Goal: Transaction & Acquisition: Purchase product/service

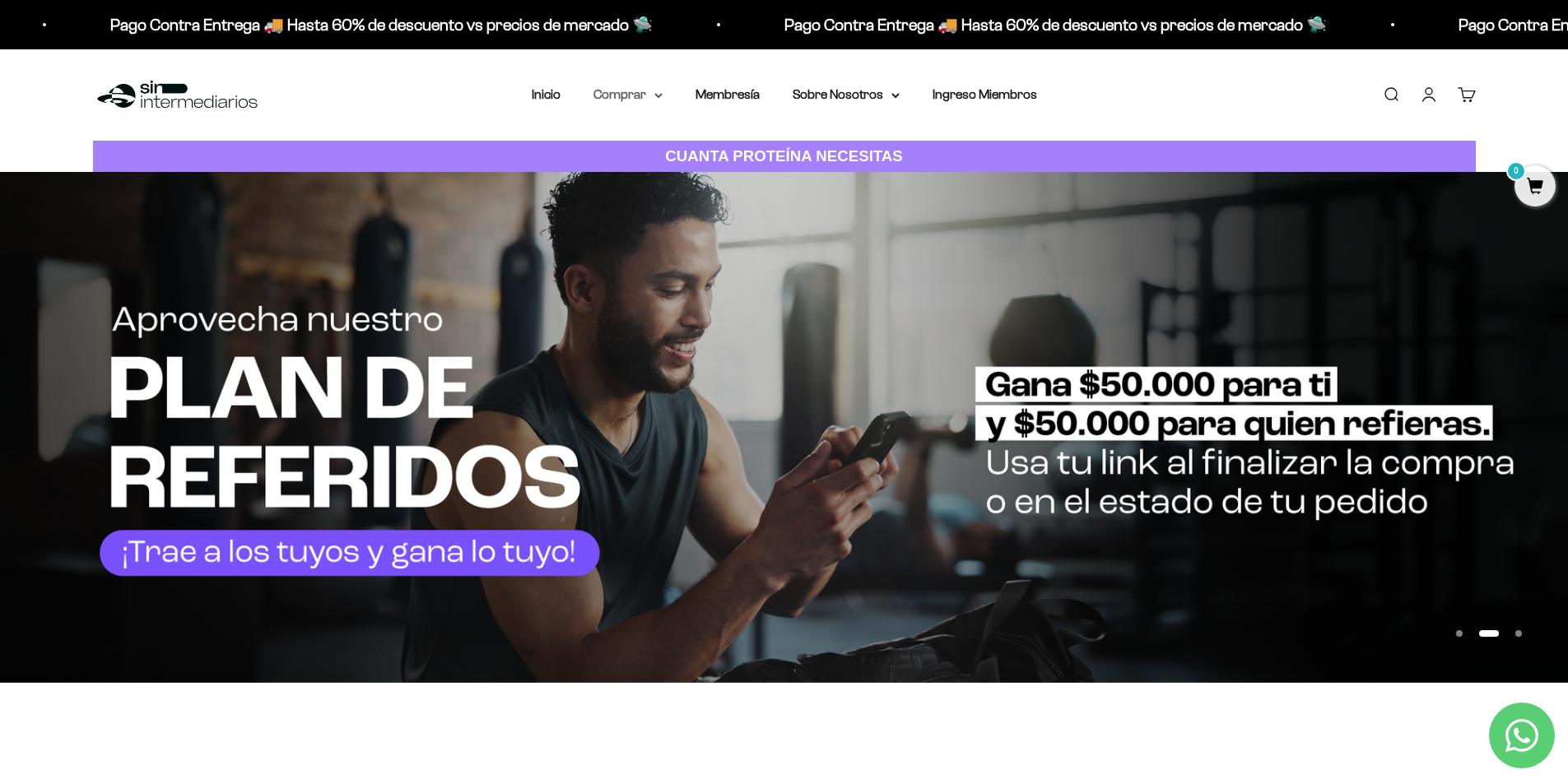
click at [663, 93] on icon at bounding box center [658, 96] width 9 height 6
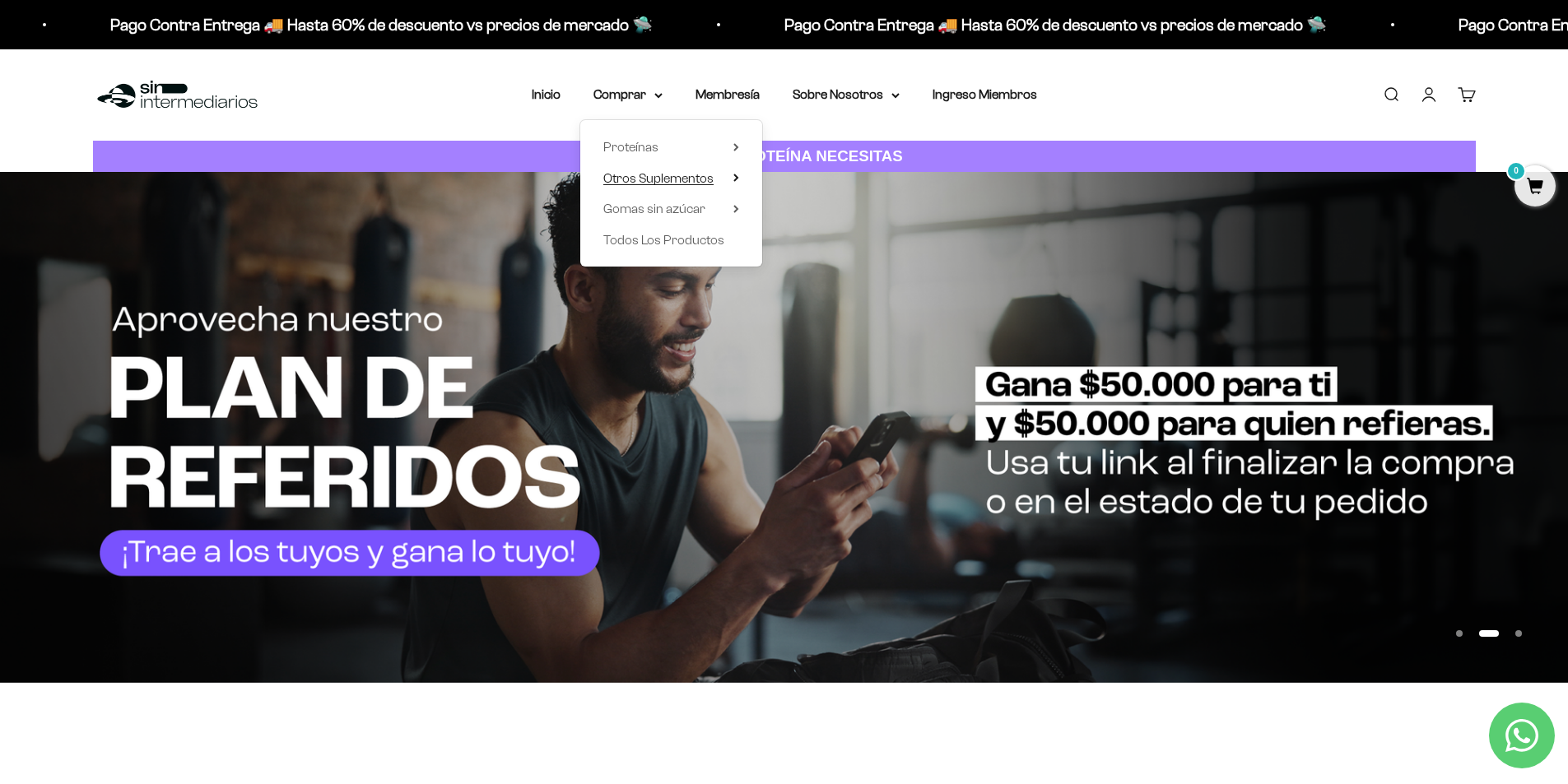
click at [738, 181] on icon at bounding box center [736, 178] width 6 height 9
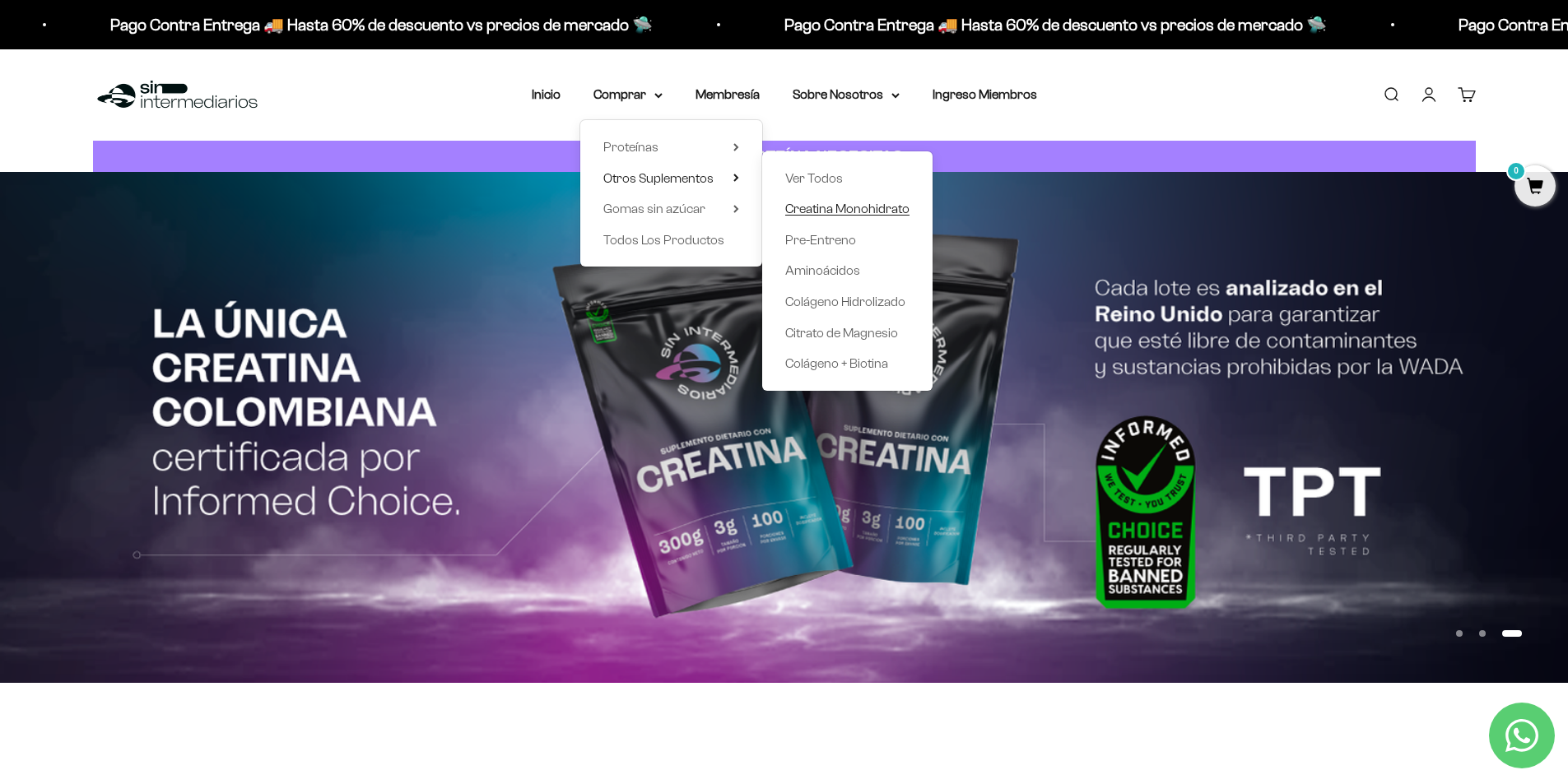
click at [837, 208] on span "Creatina Monohidrato" at bounding box center [847, 209] width 124 height 14
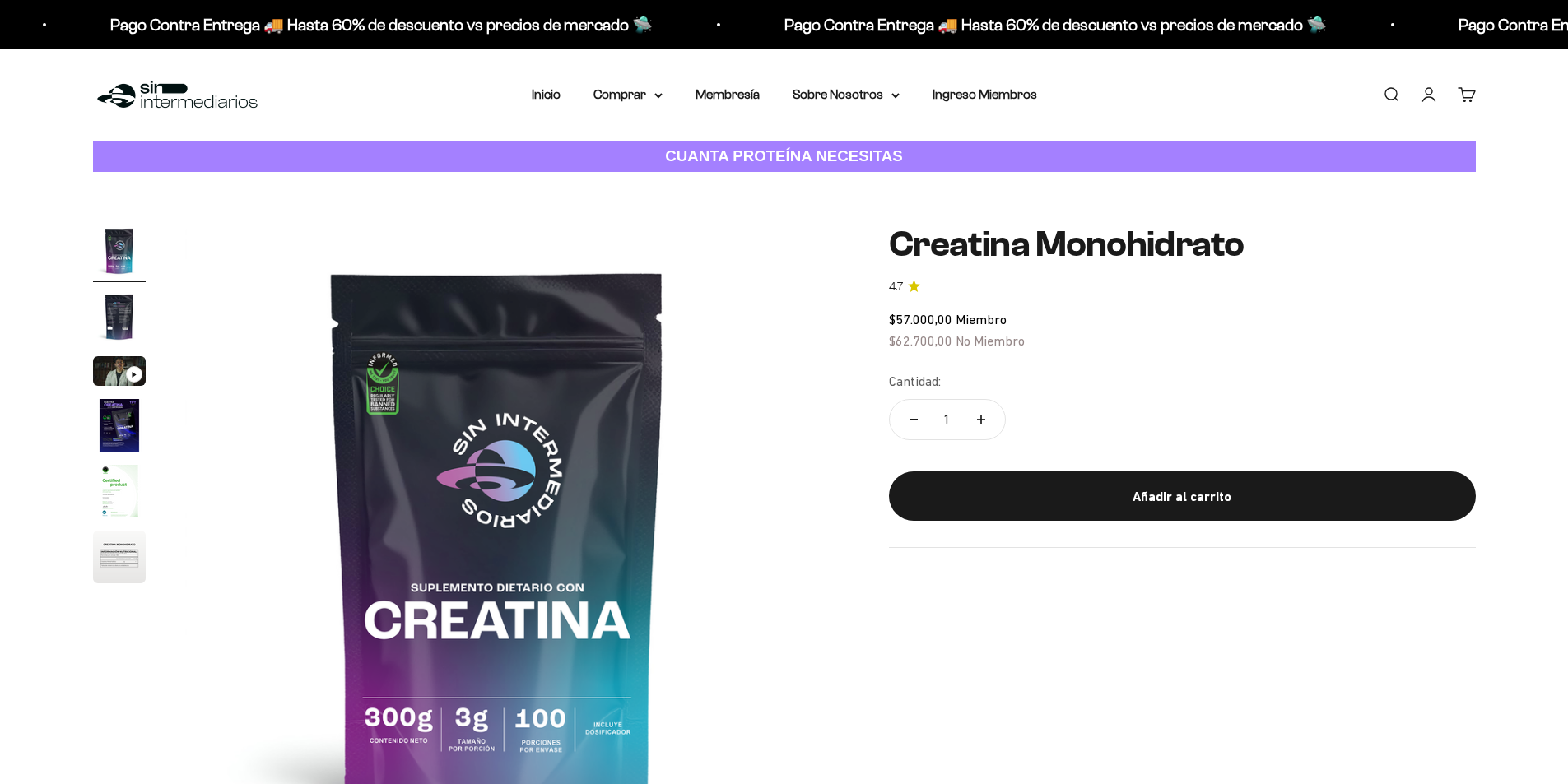
click at [113, 291] on img "Ir al artículo 2" at bounding box center [119, 317] width 53 height 53
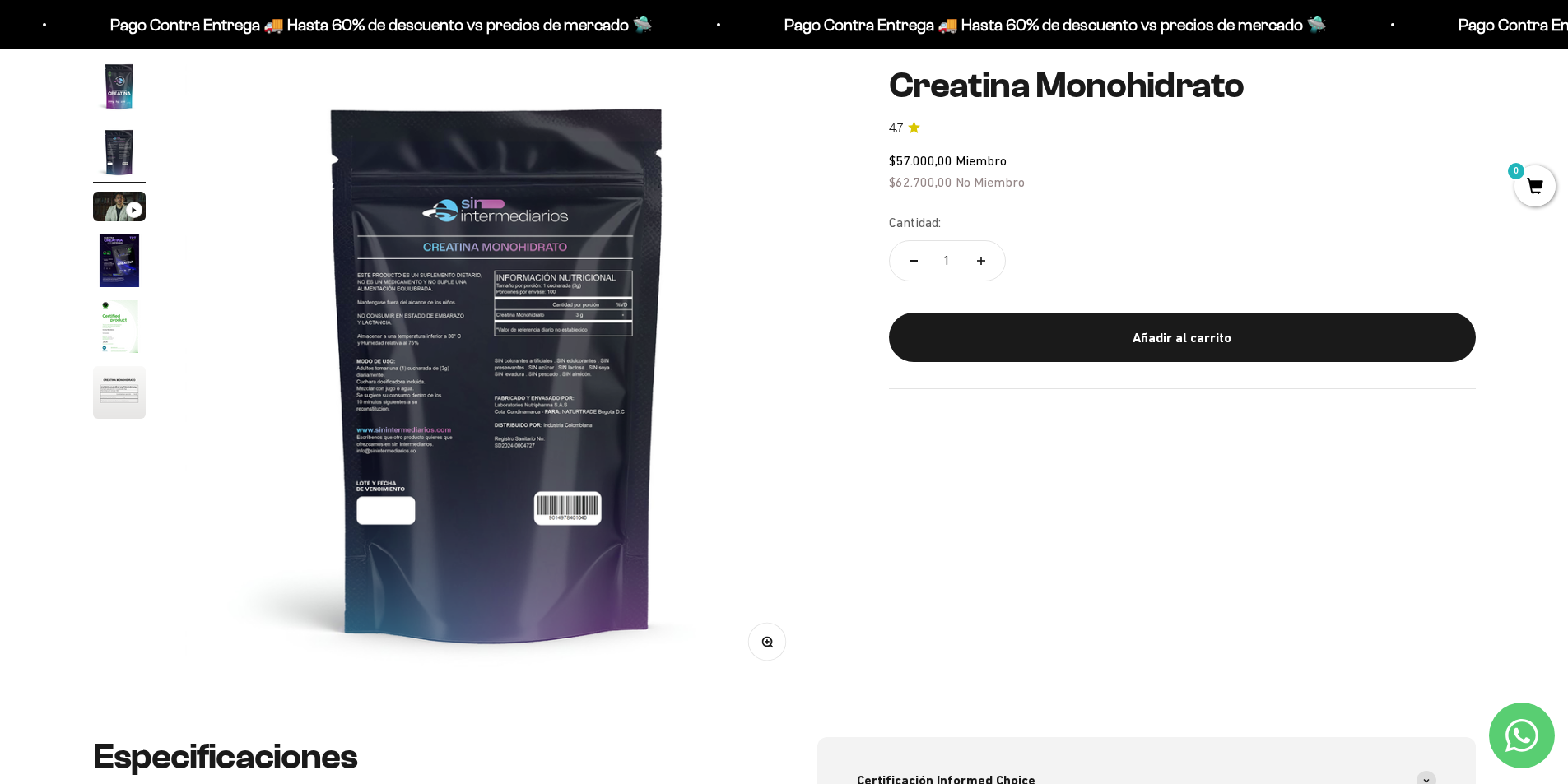
click at [544, 398] on img at bounding box center [498, 373] width 625 height 624
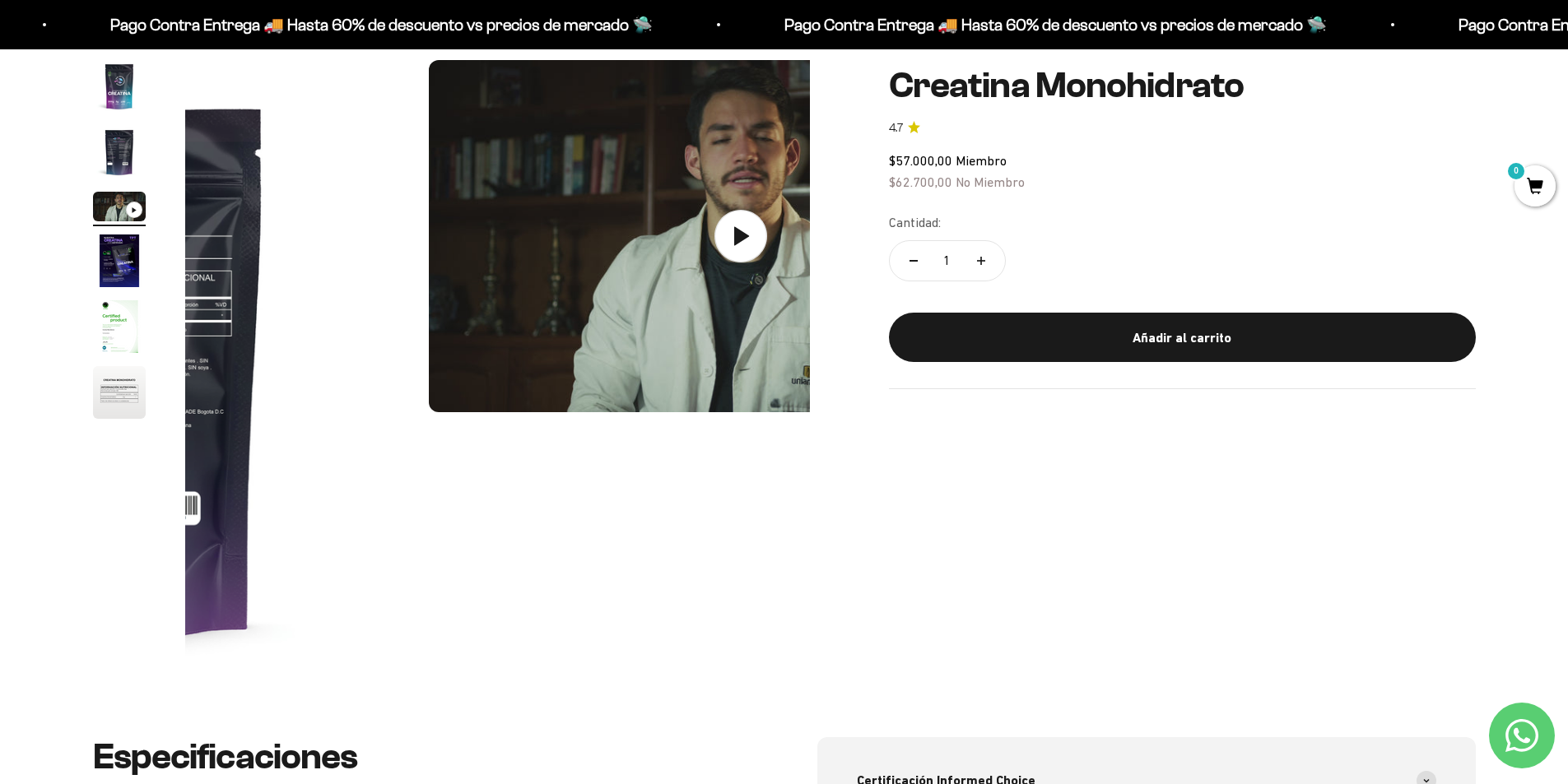
scroll to position [0, 1289]
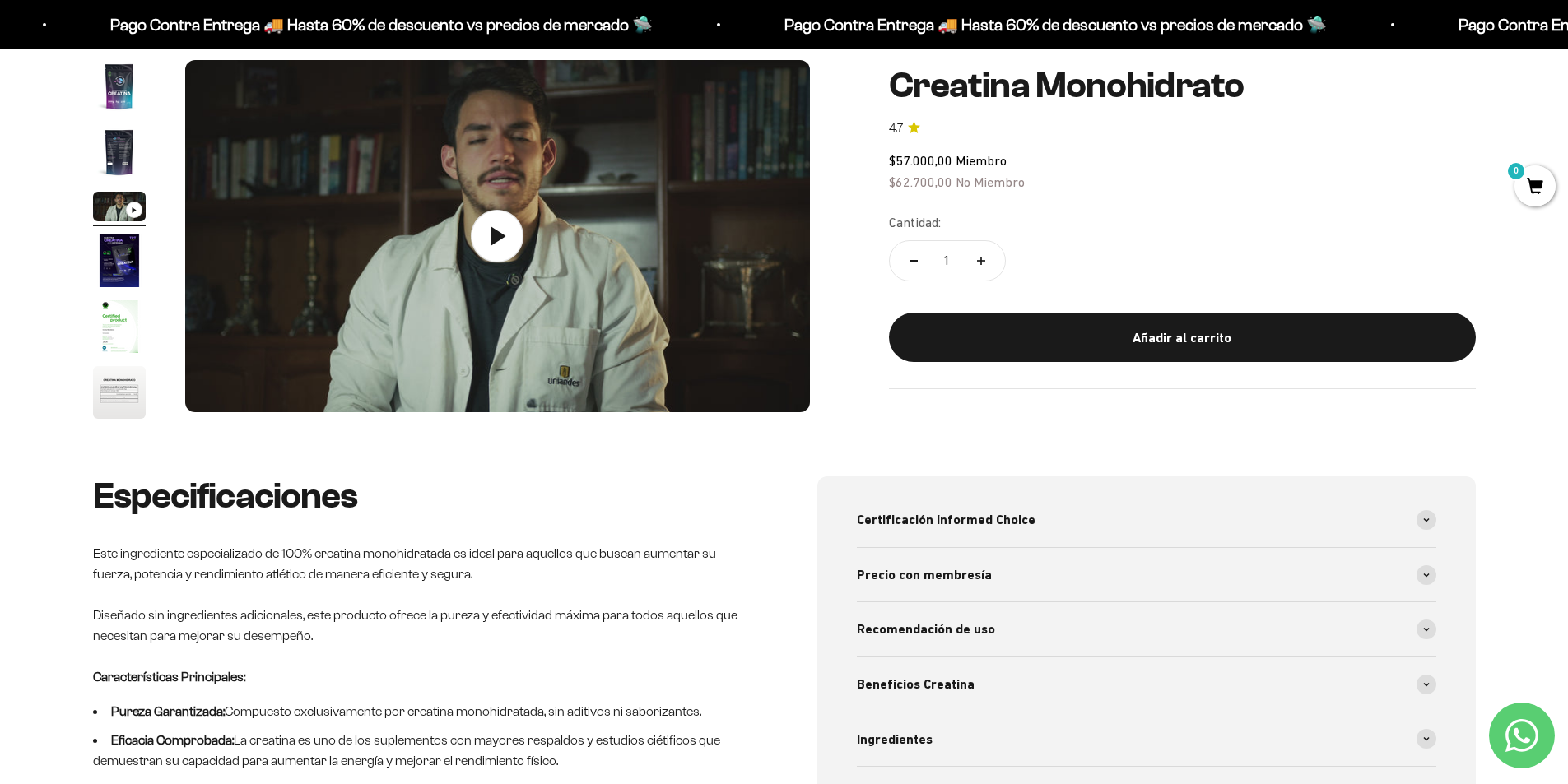
click at [98, 139] on img "Ir al artículo 2" at bounding box center [119, 152] width 53 height 53
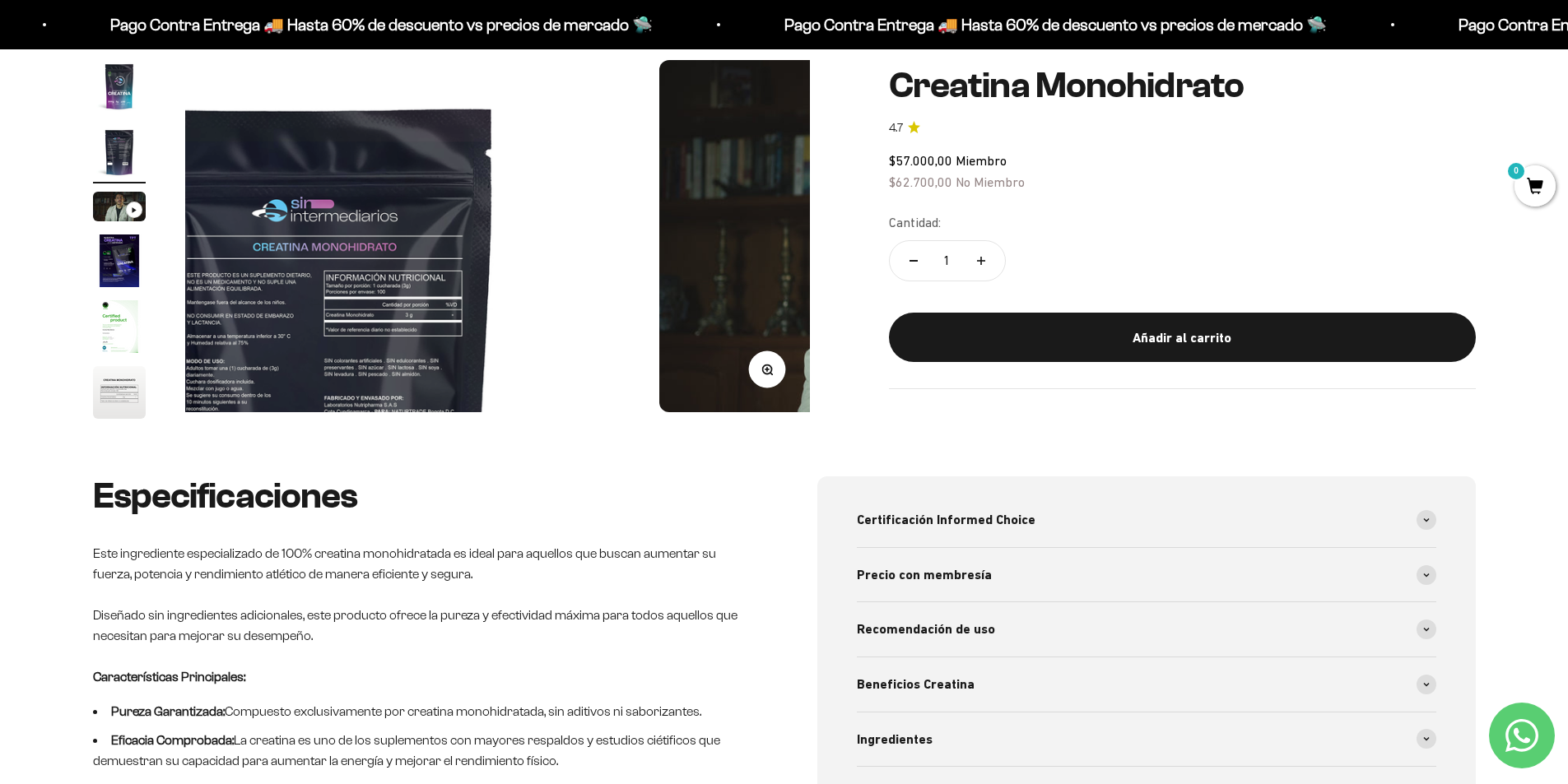
scroll to position [0, 645]
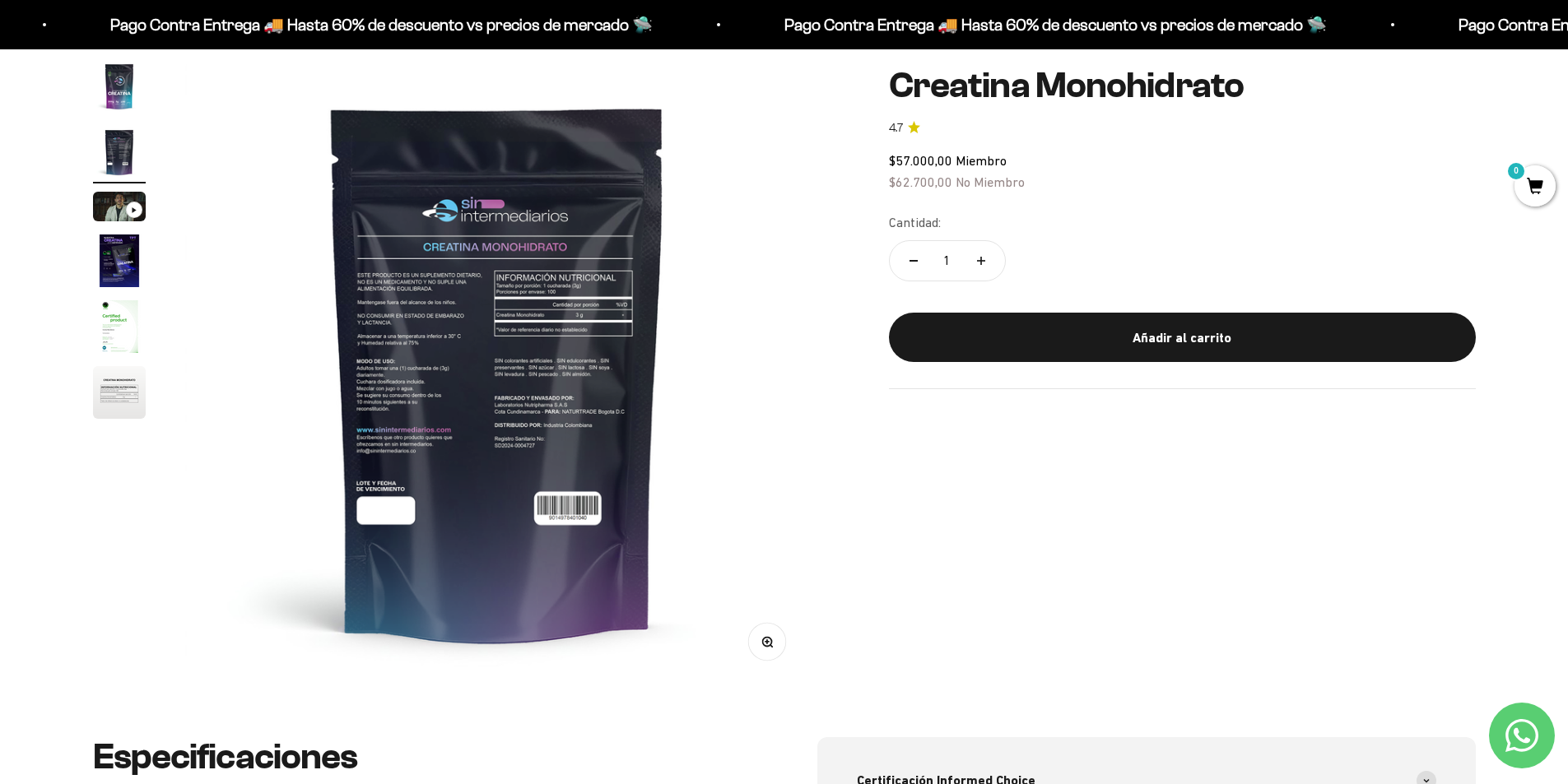
click at [772, 648] on button "Zoom" at bounding box center [766, 642] width 37 height 37
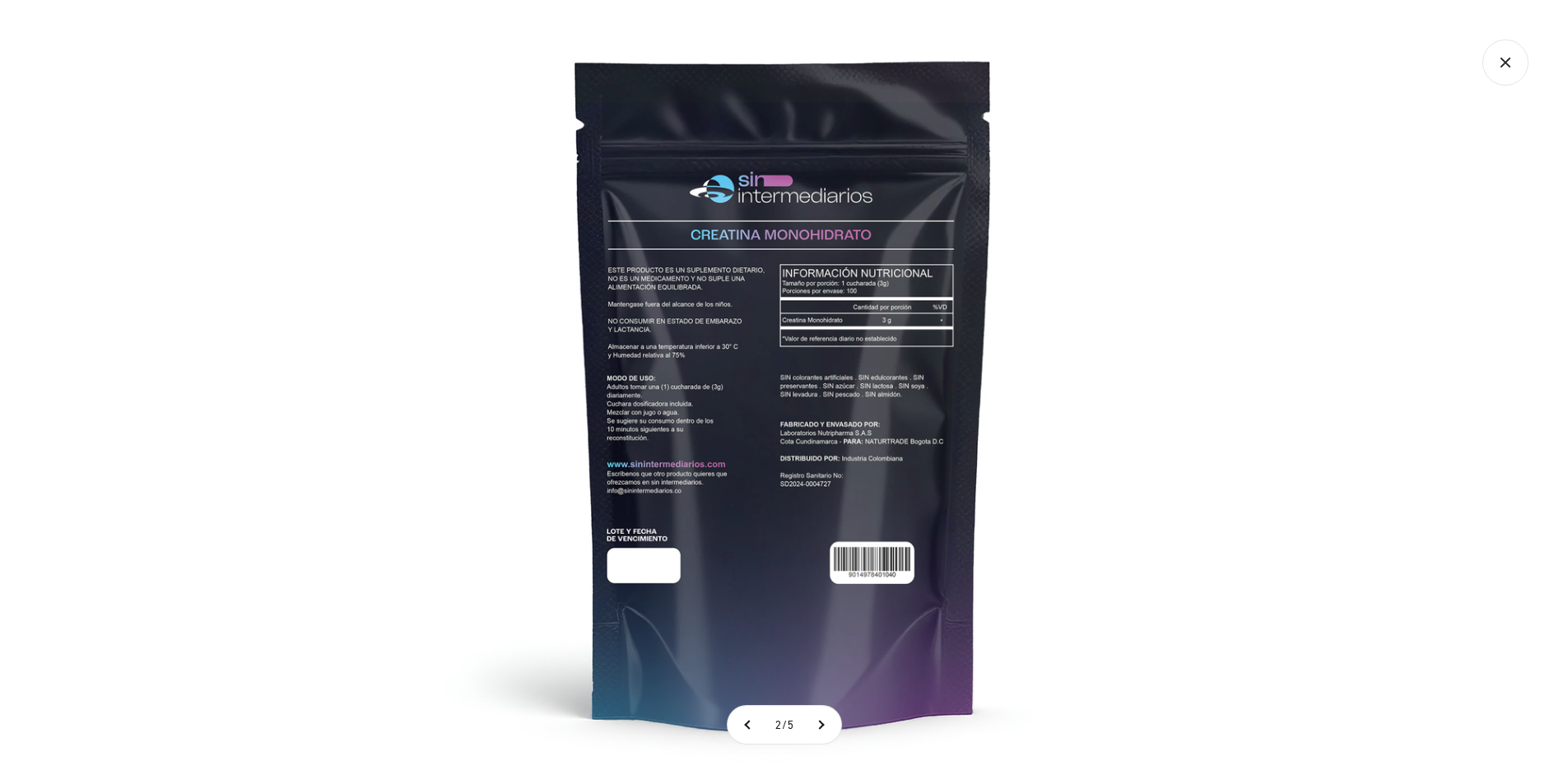
click at [834, 430] on img at bounding box center [784, 392] width 784 height 784
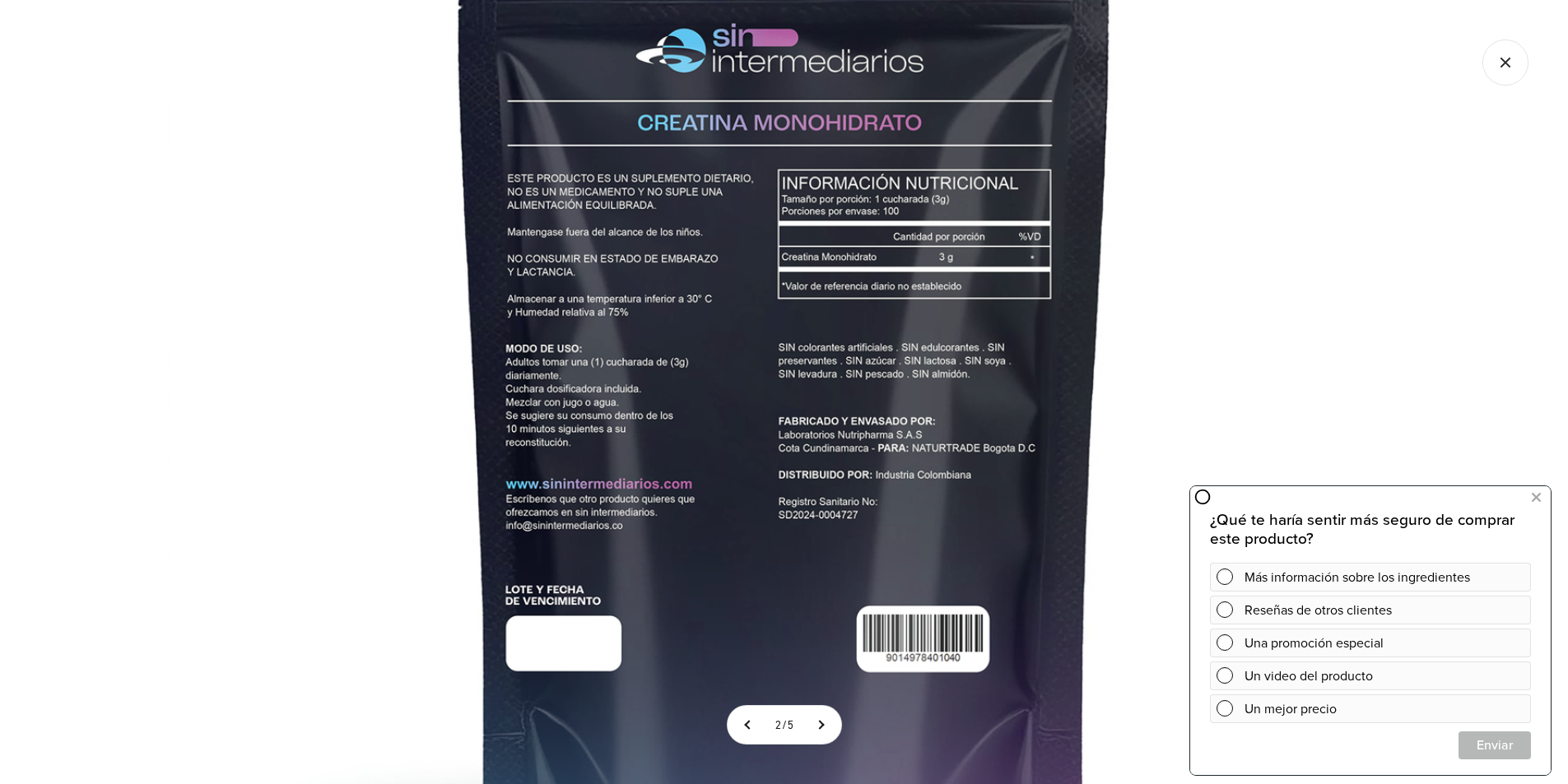
click at [1180, 338] on img at bounding box center [784, 370] width 1235 height 1234
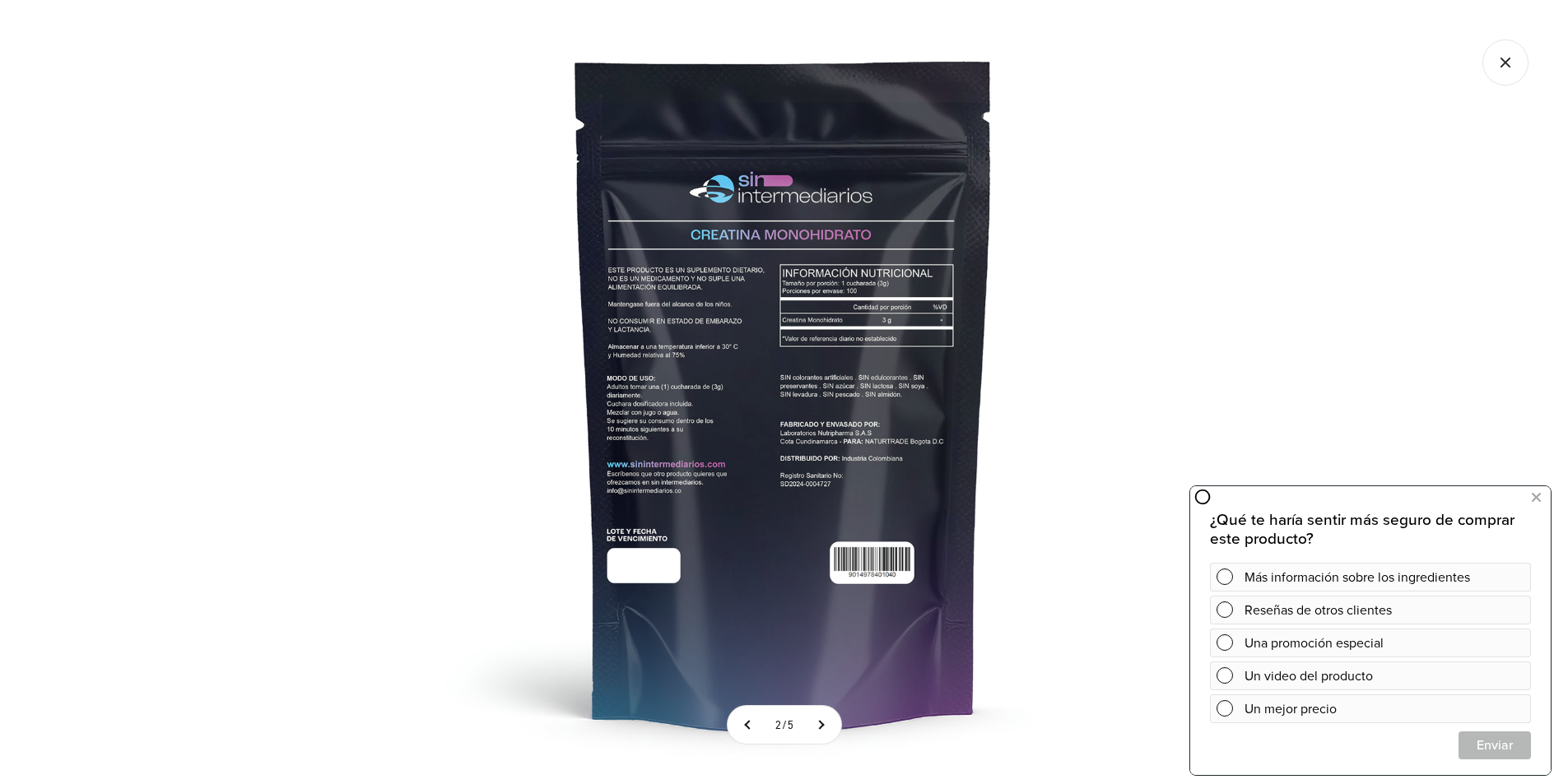
click at [1516, 66] on icon "Cerrar galería" at bounding box center [1505, 62] width 46 height 46
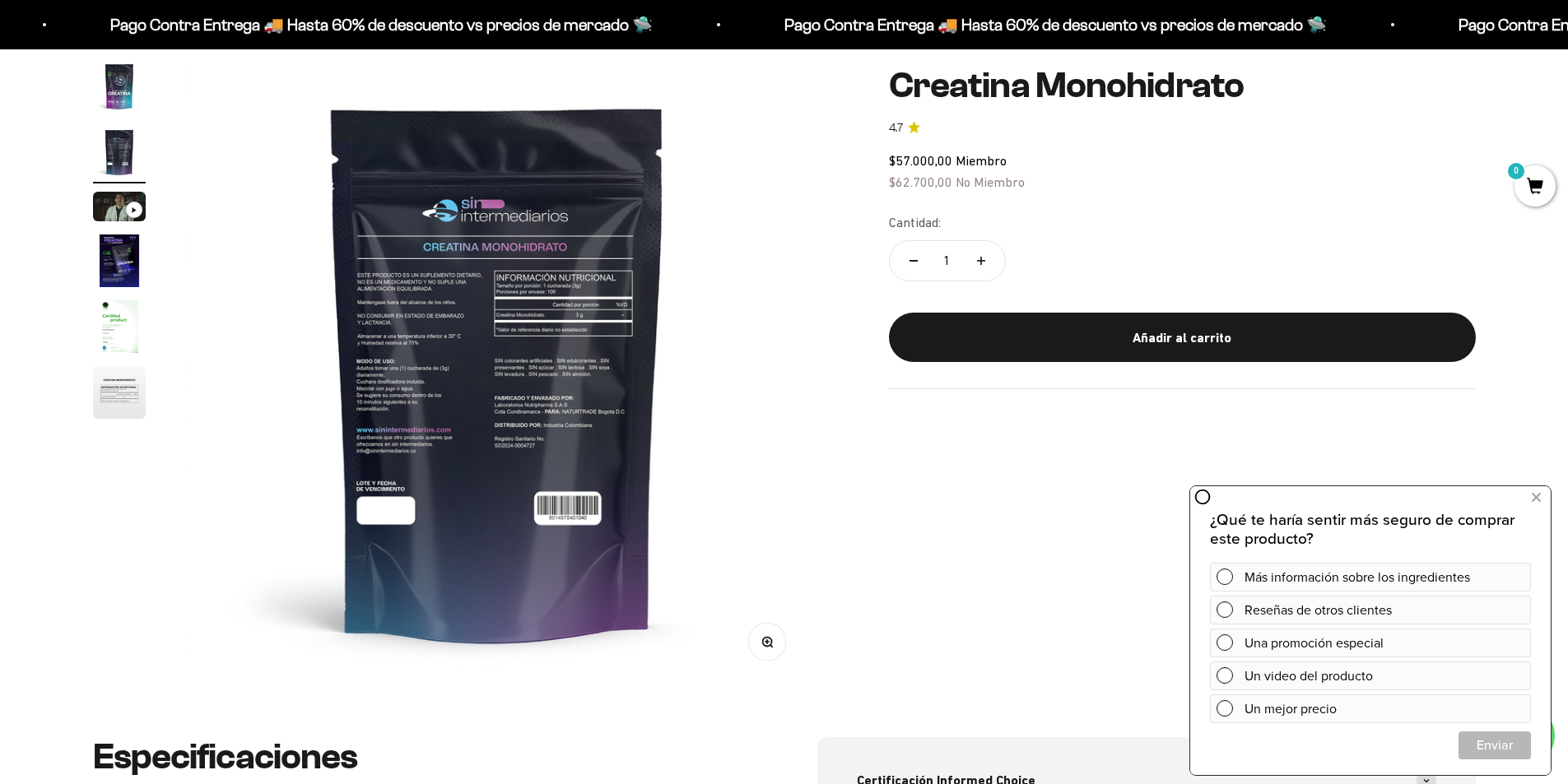
click at [122, 86] on img "Ir al artículo 1" at bounding box center [119, 86] width 53 height 53
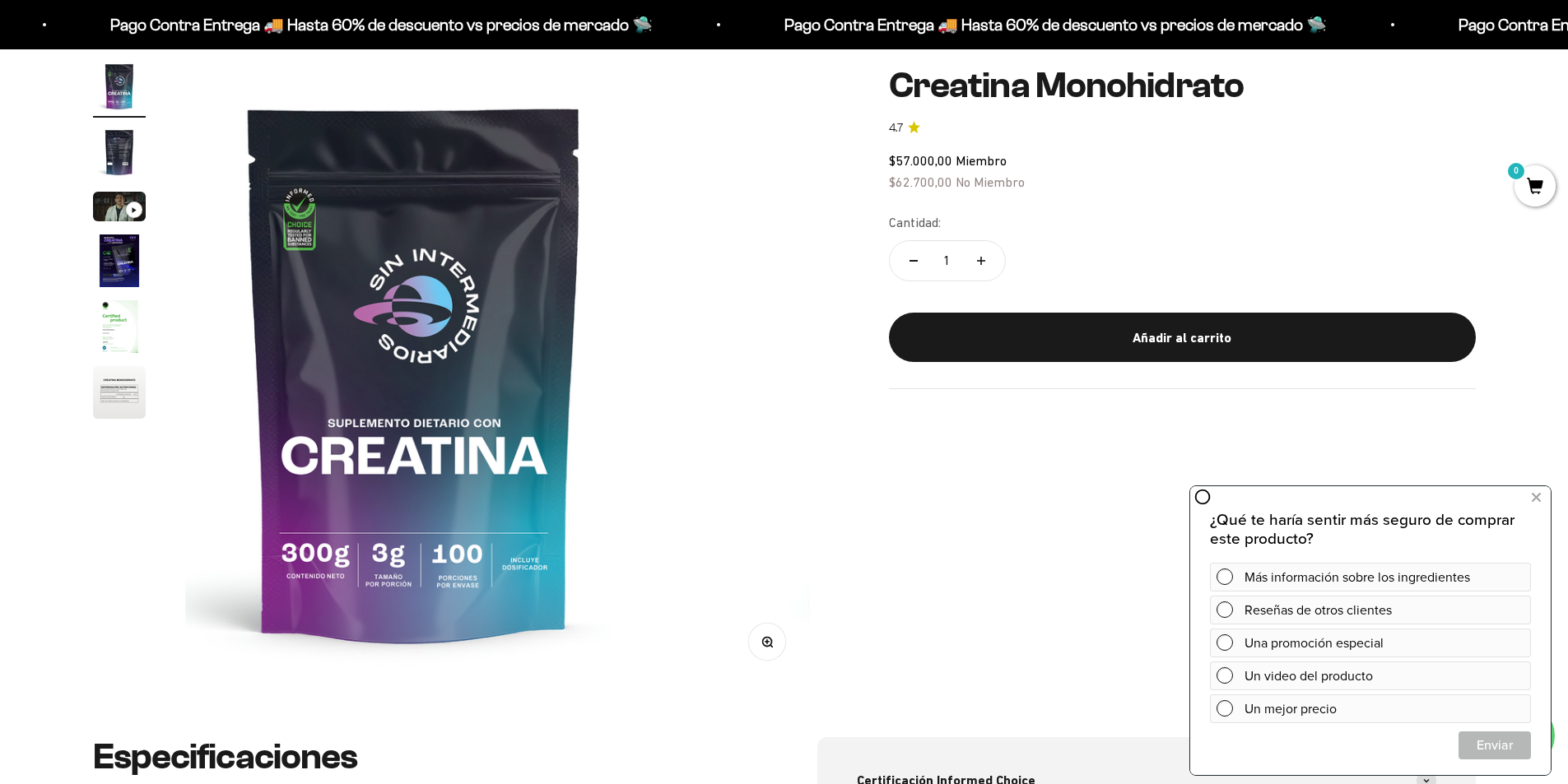
scroll to position [0, 0]
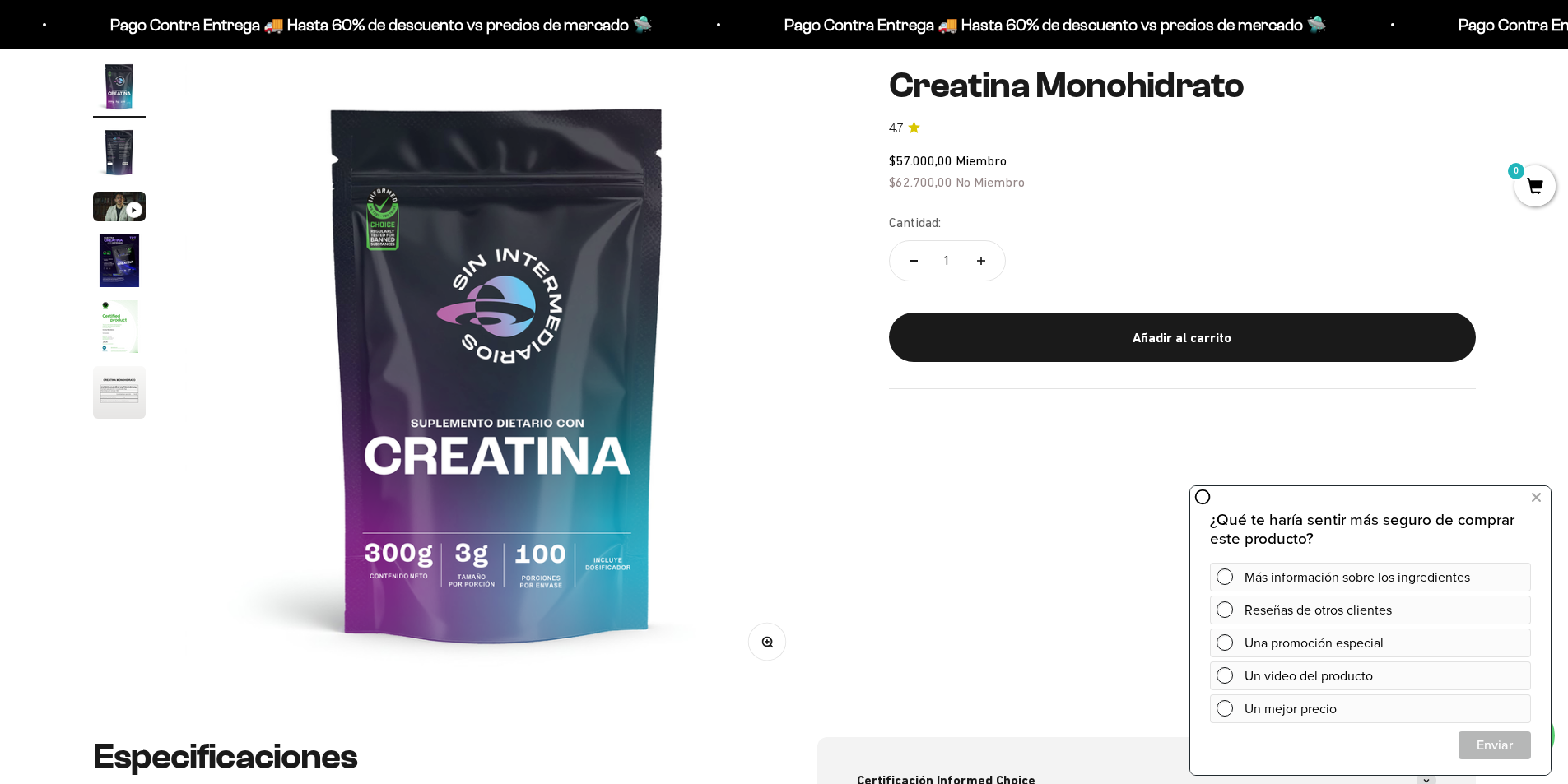
click at [104, 208] on img "Ir al artículo 3" at bounding box center [119, 206] width 53 height 29
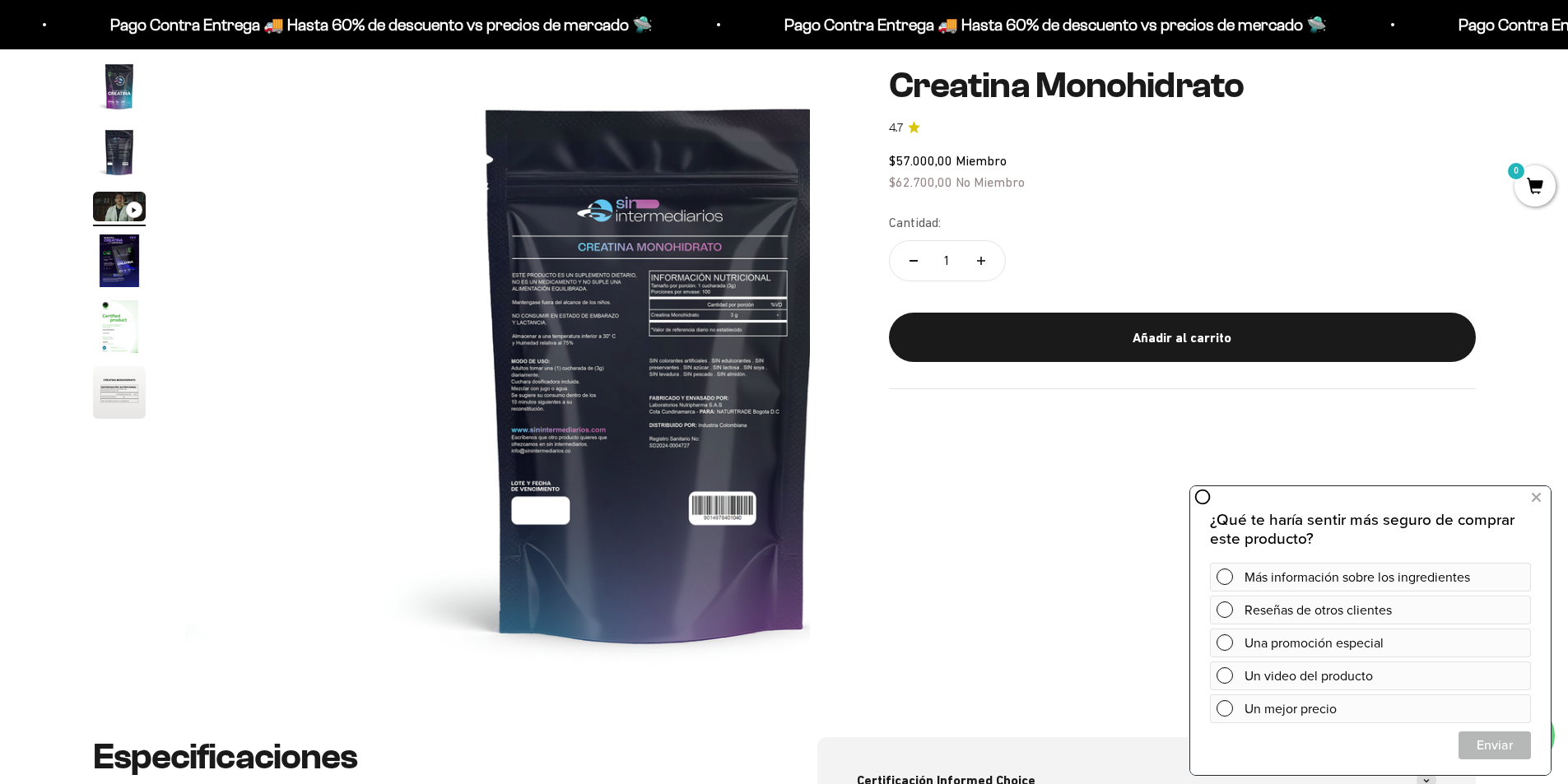
scroll to position [0, 1289]
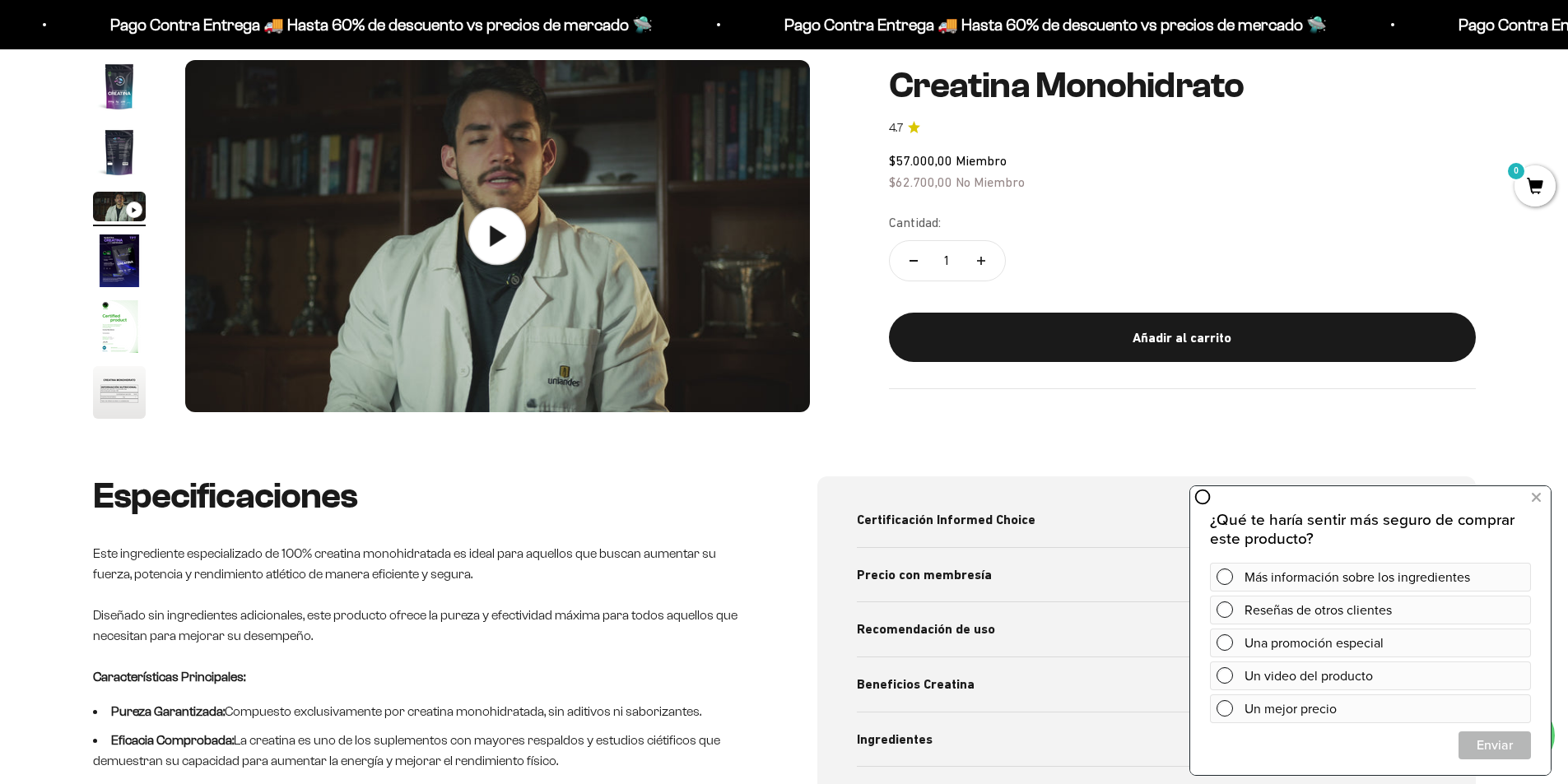
click at [512, 221] on icon at bounding box center [497, 235] width 58 height 58
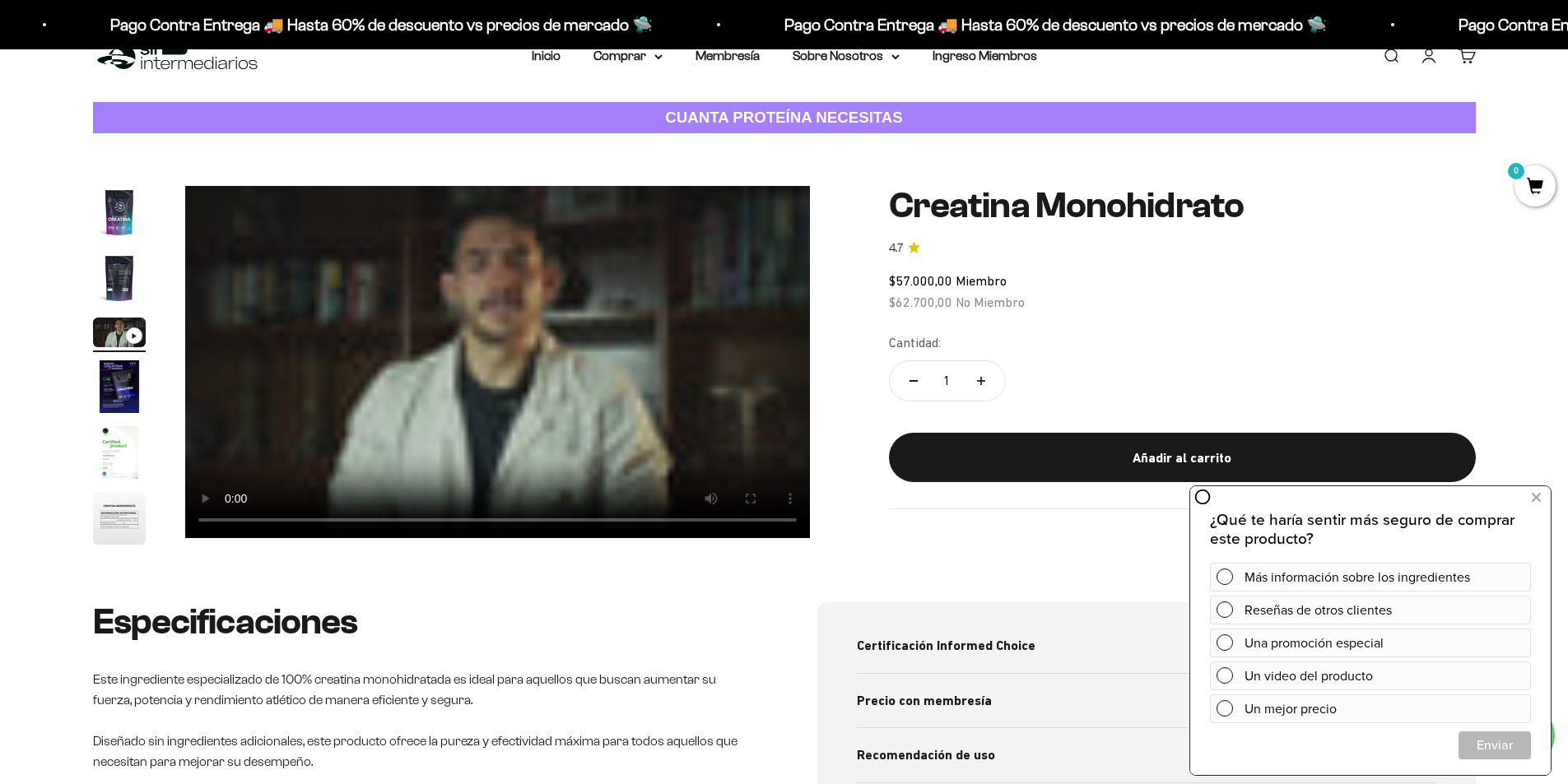
scroll to position [0, 0]
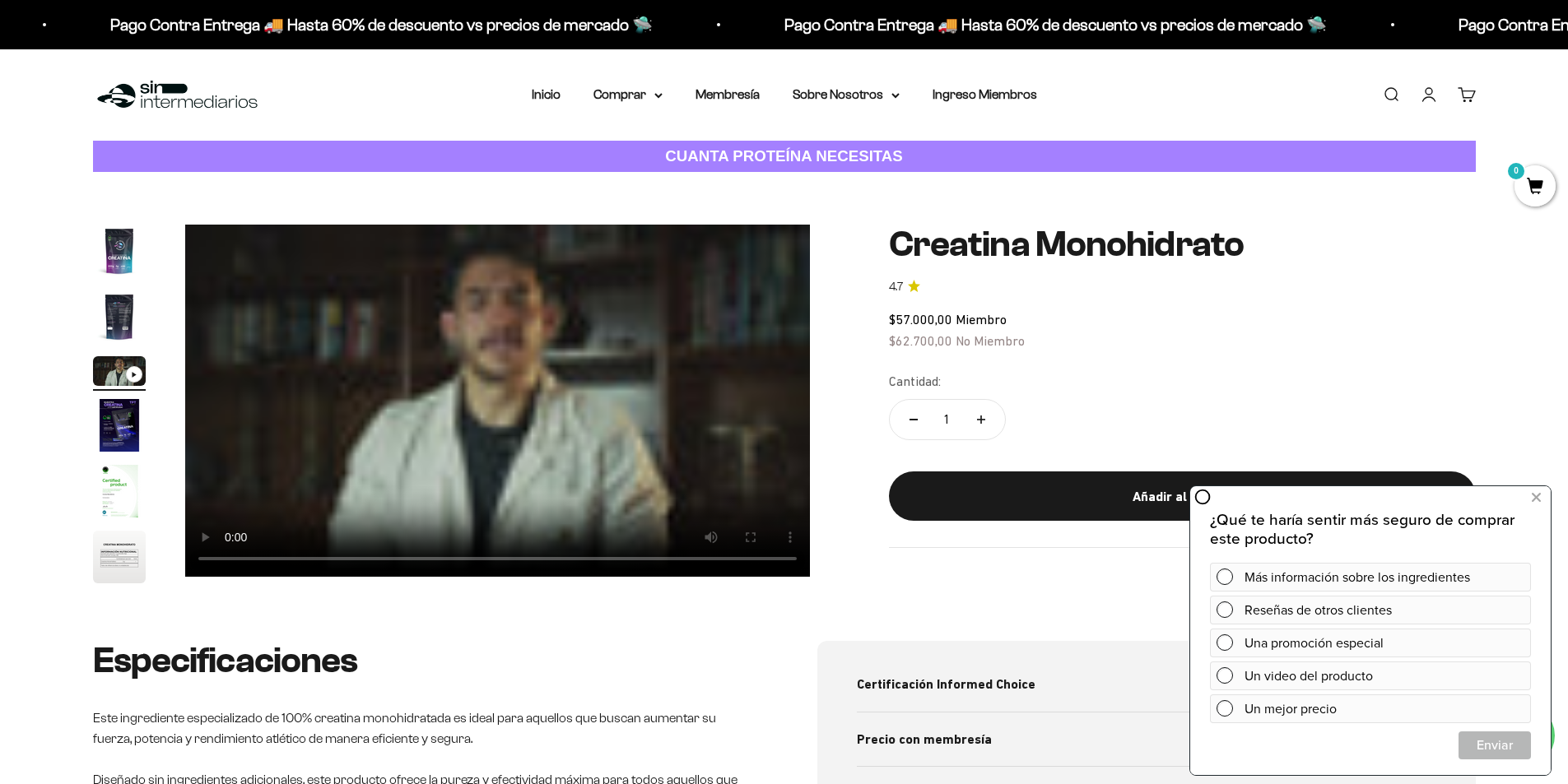
click at [129, 426] on img "Ir al artículo 4" at bounding box center [119, 425] width 53 height 53
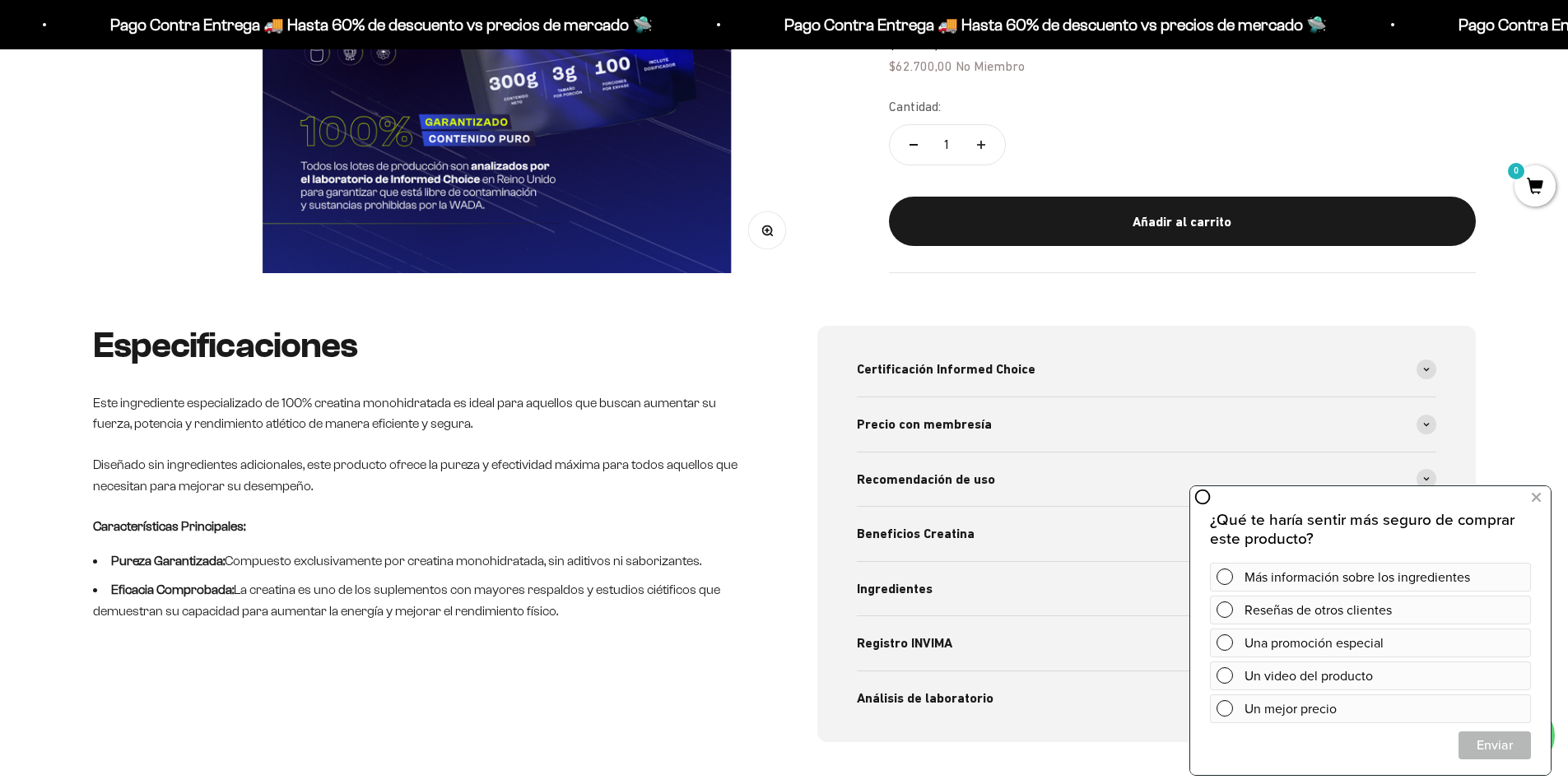
scroll to position [658, 0]
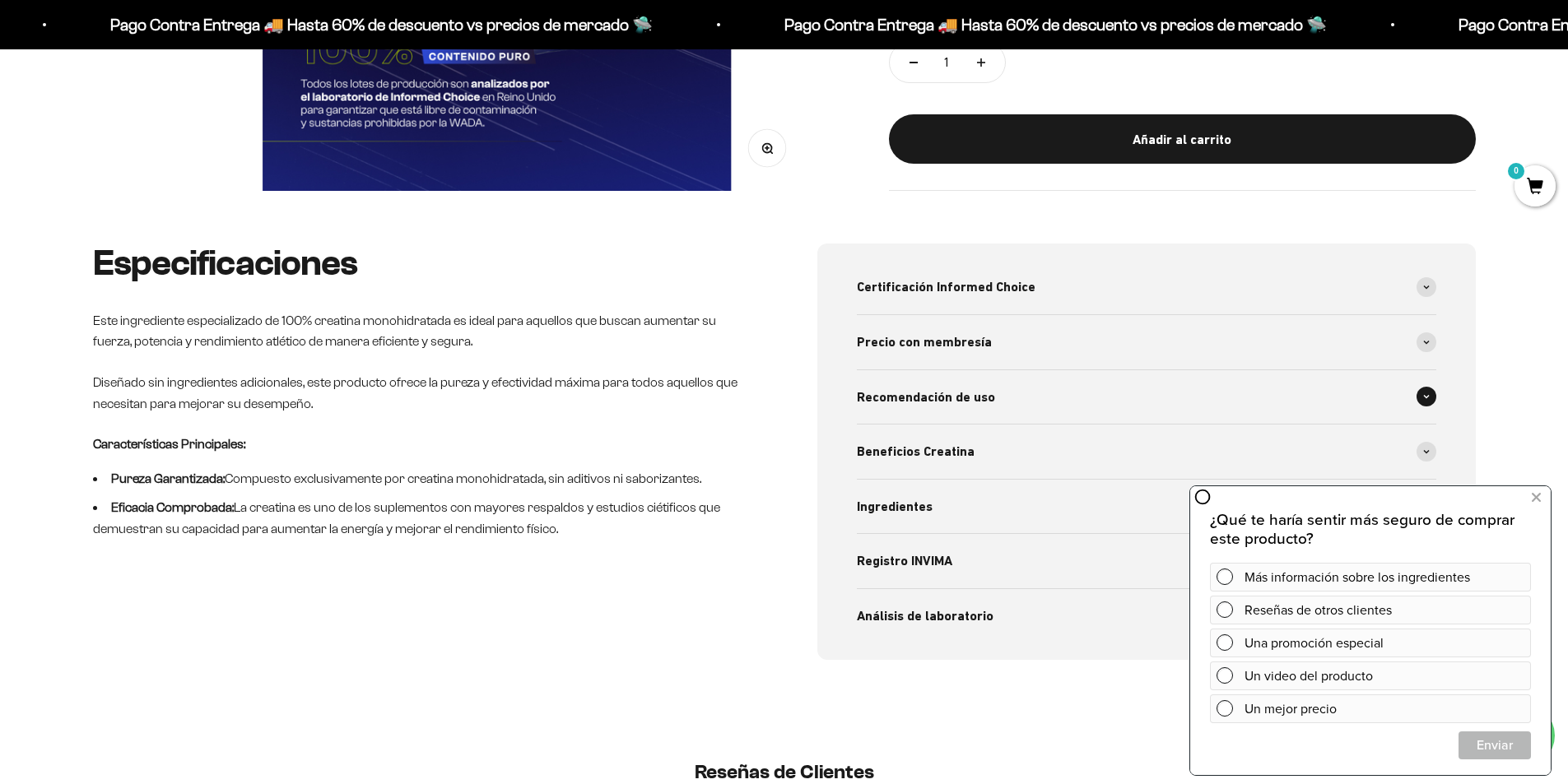
click at [938, 401] on span "Recomendación de uso" at bounding box center [926, 397] width 138 height 22
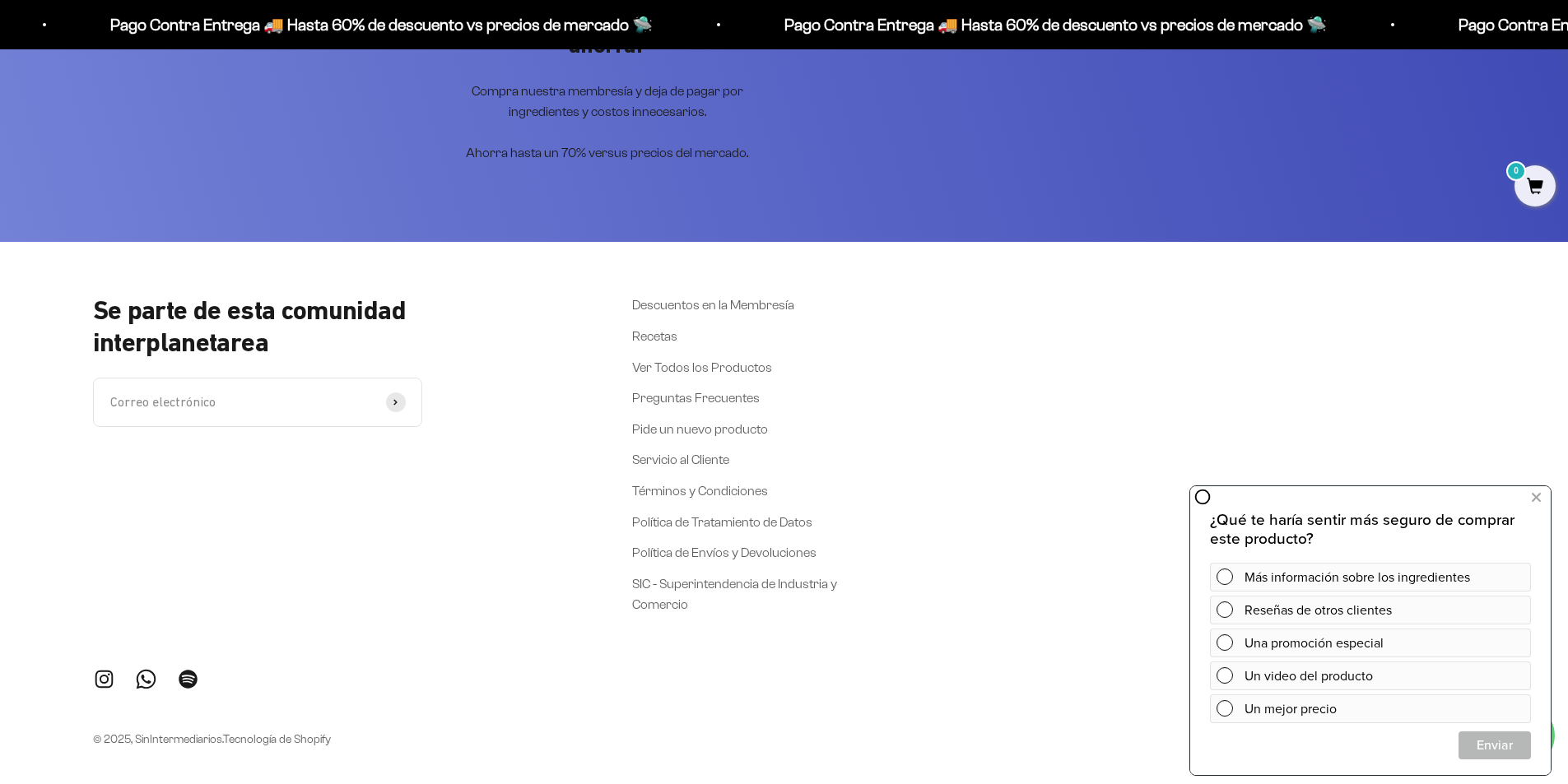
scroll to position [3749, 0]
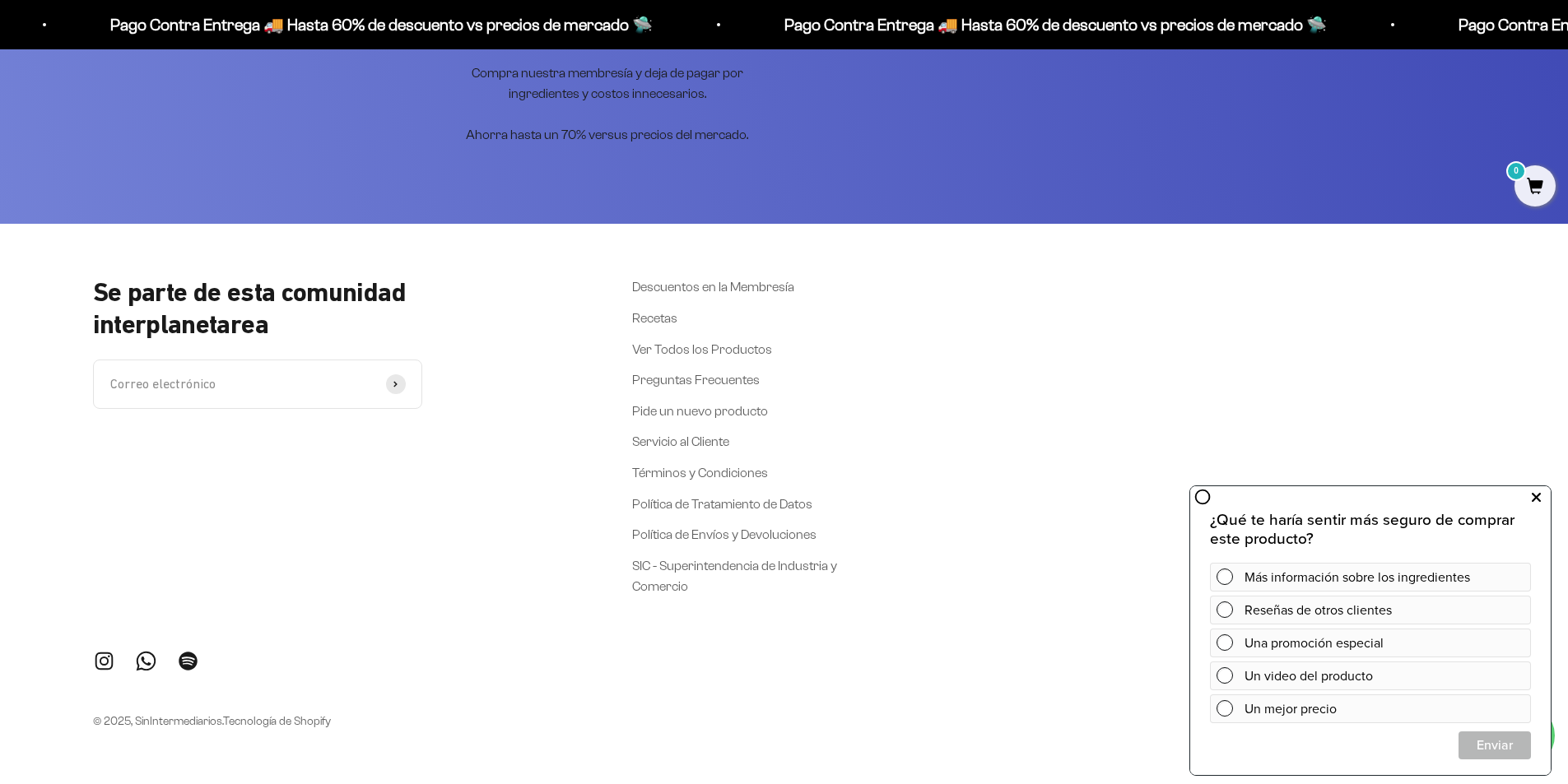
click at [1537, 493] on icon at bounding box center [1536, 498] width 9 height 22
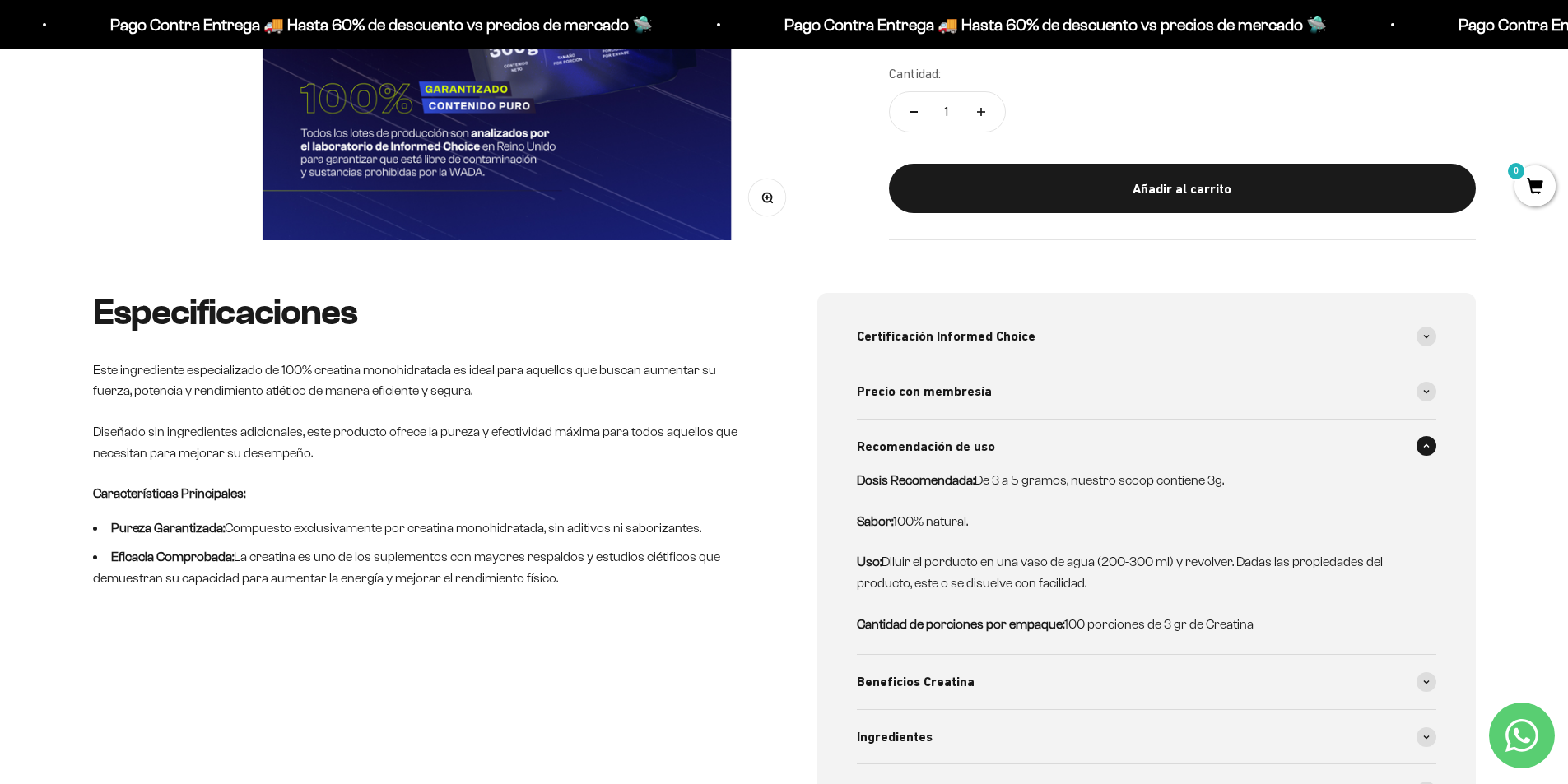
scroll to position [0, 0]
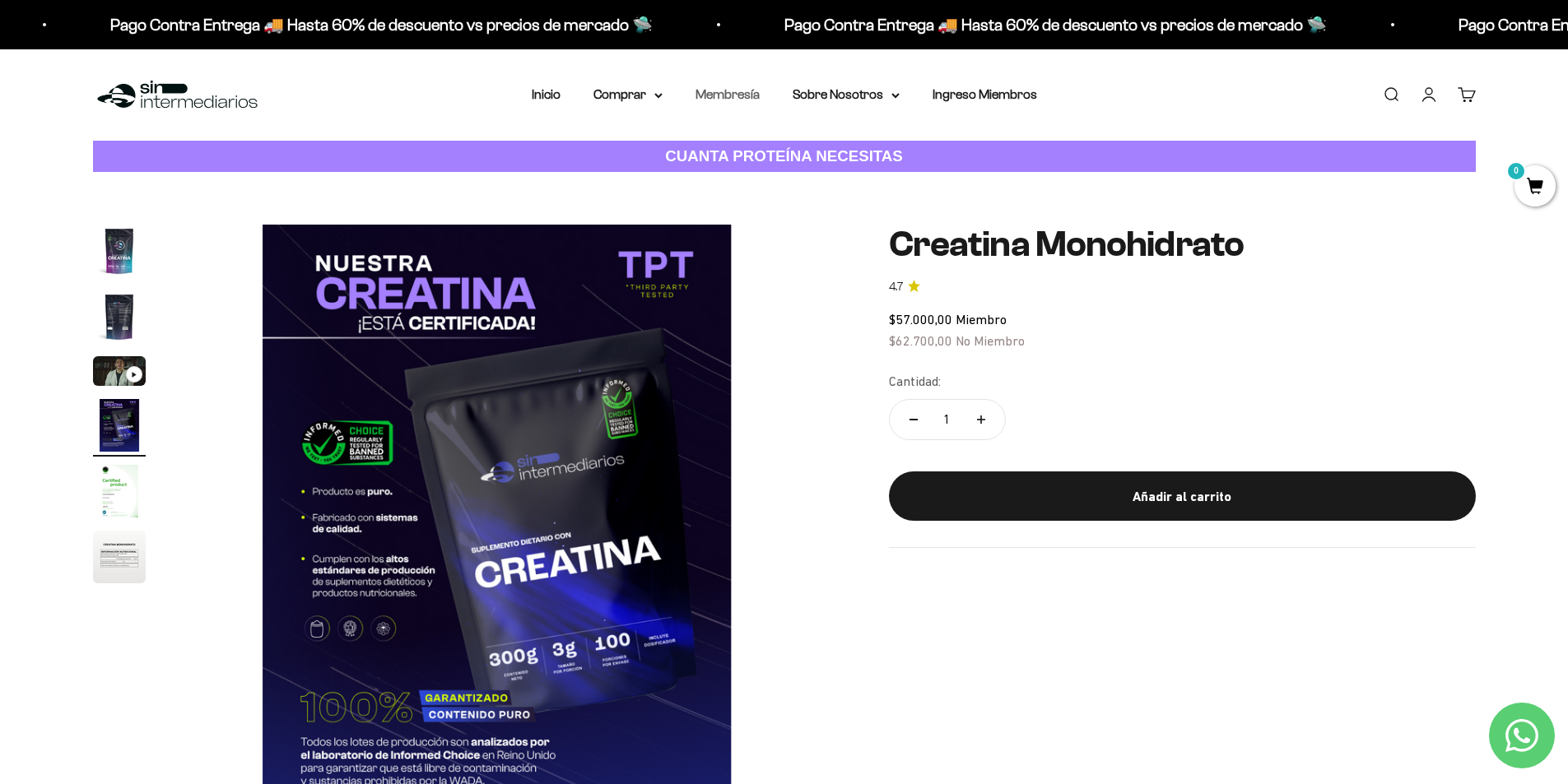
click at [732, 100] on link "Membresía" at bounding box center [727, 94] width 64 height 14
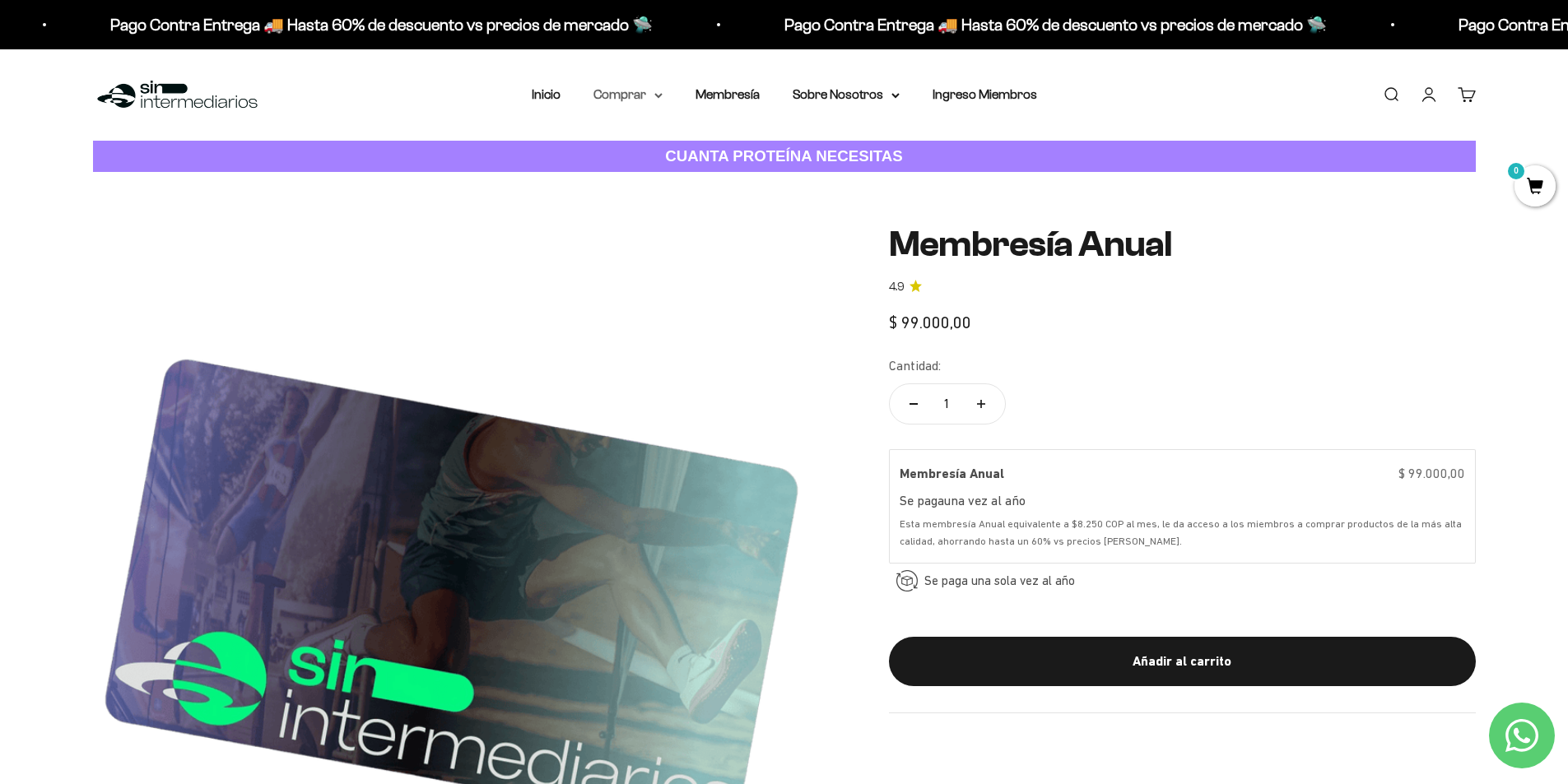
click at [607, 97] on summary "Comprar" at bounding box center [628, 94] width 69 height 22
click at [668, 233] on span "Todos Los Productos" at bounding box center [664, 240] width 121 height 14
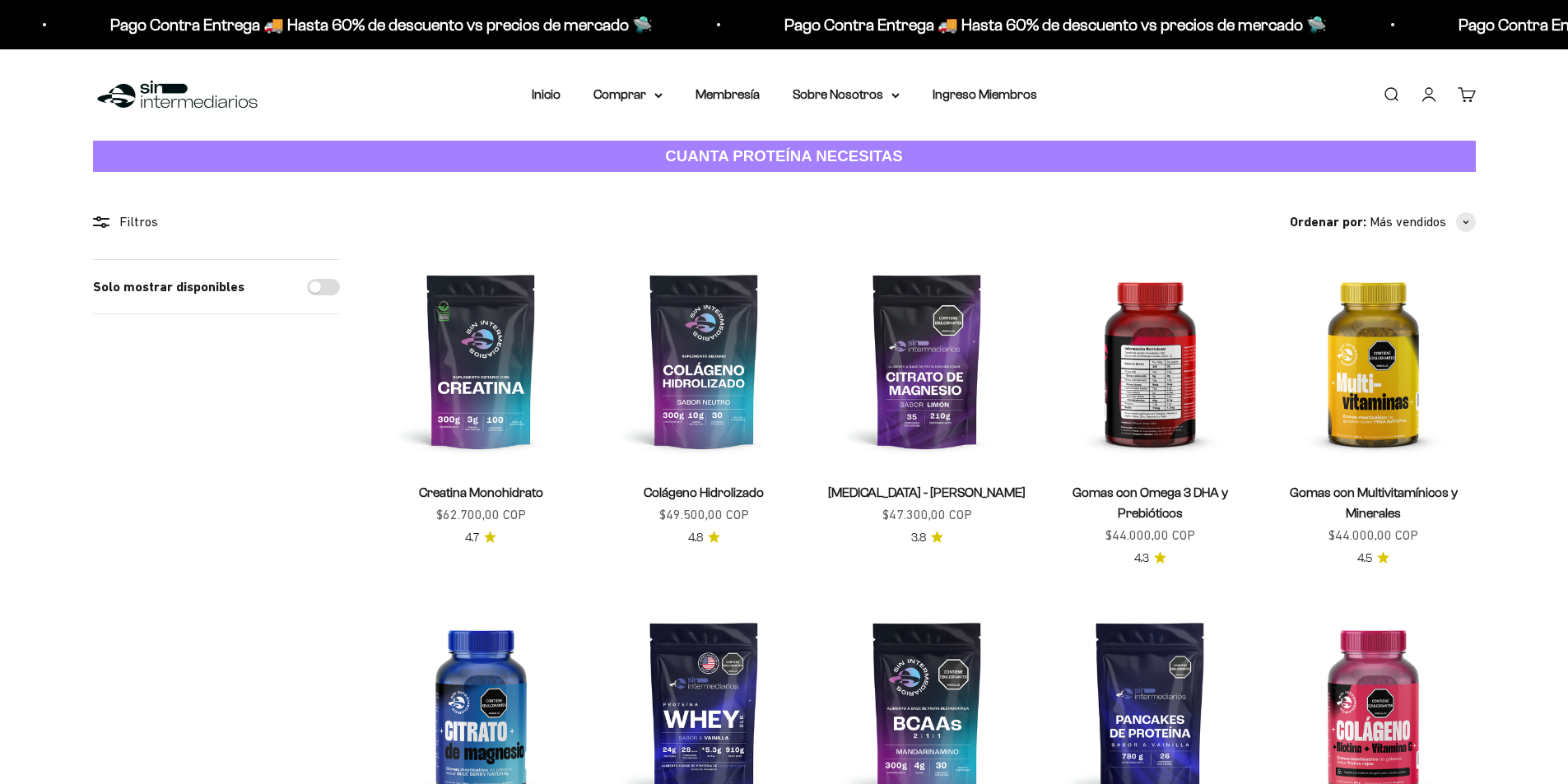
scroll to position [82, 0]
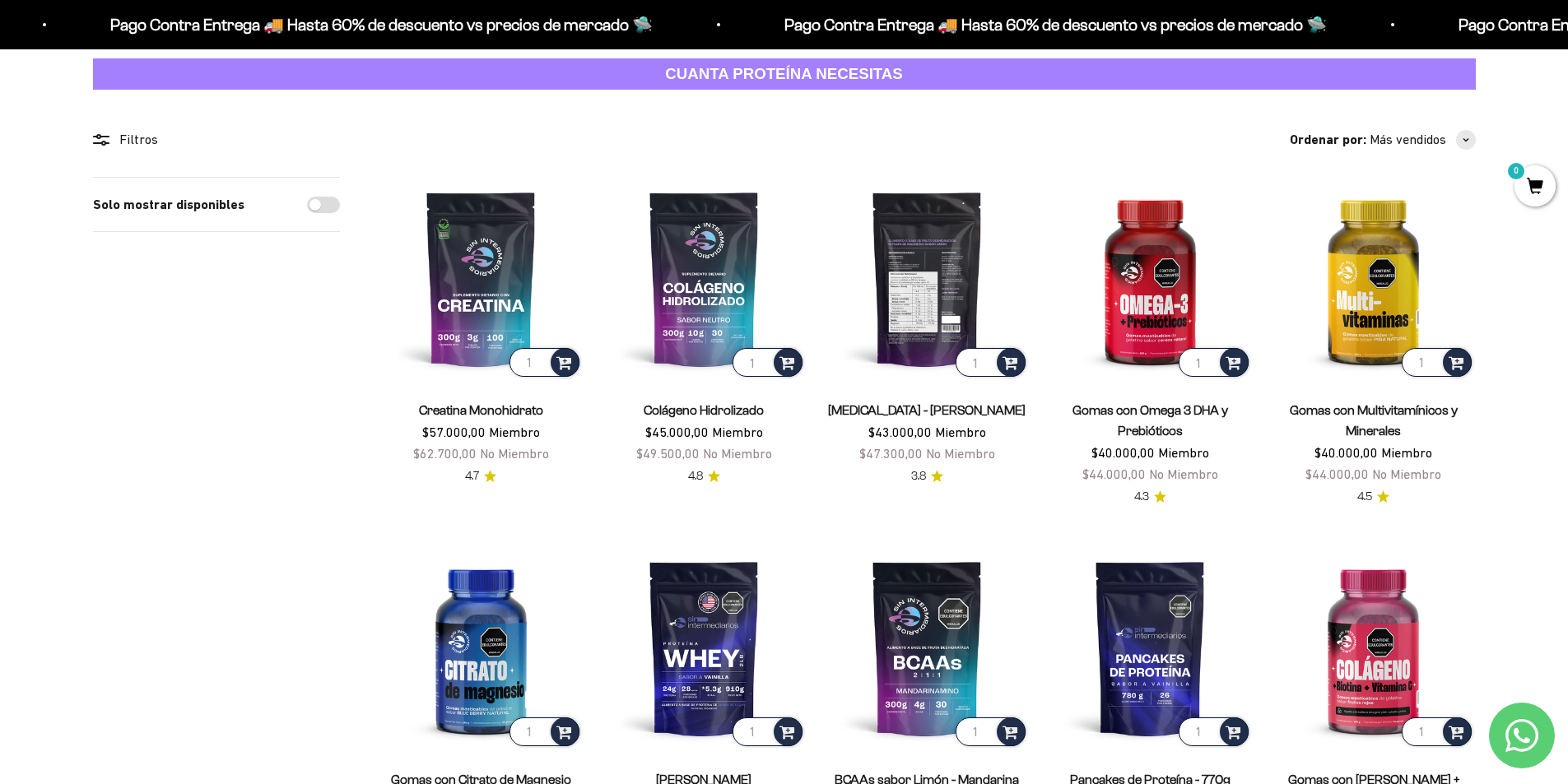
click at [948, 285] on img at bounding box center [928, 279] width 204 height 204
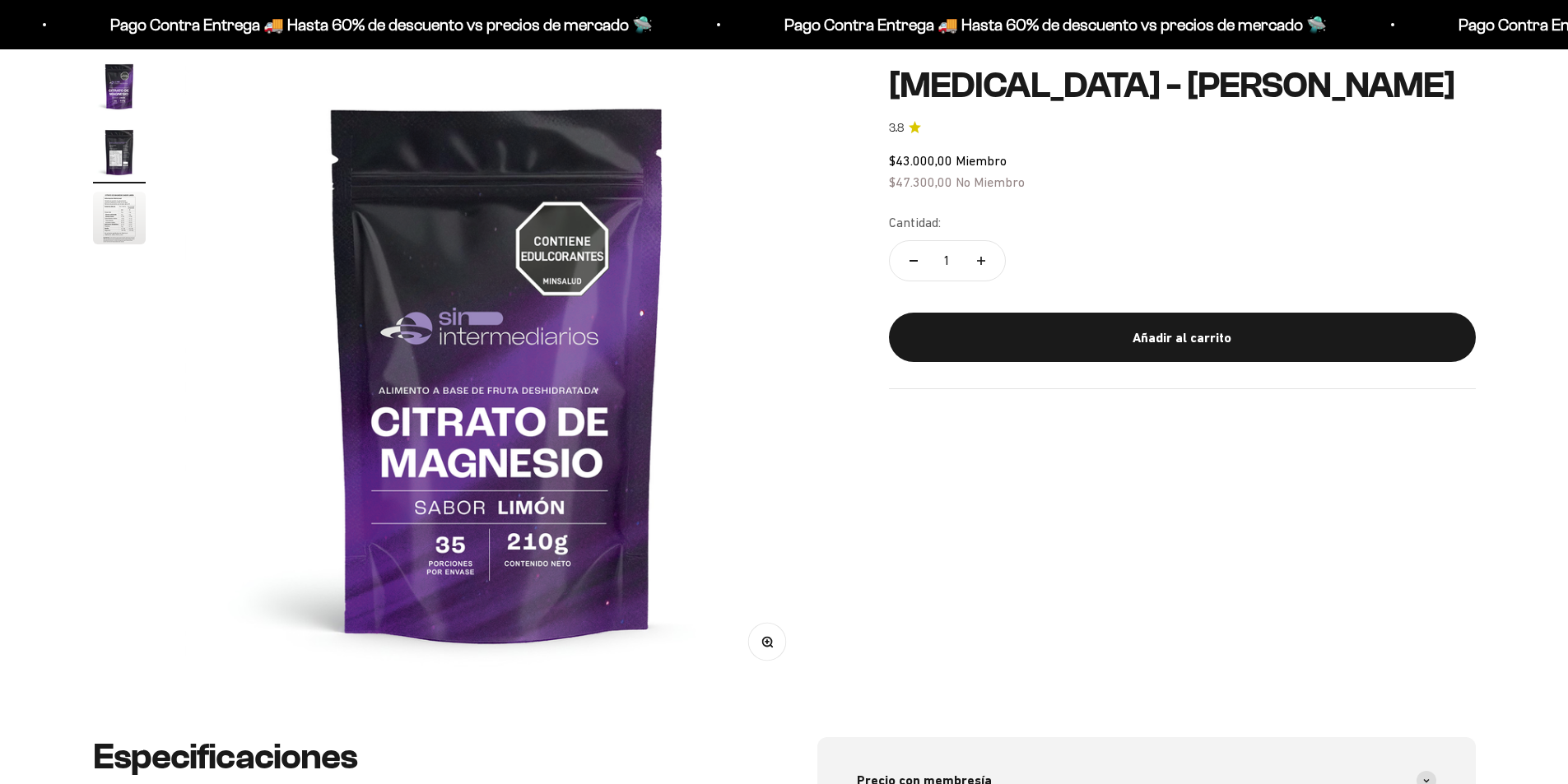
scroll to position [0, 645]
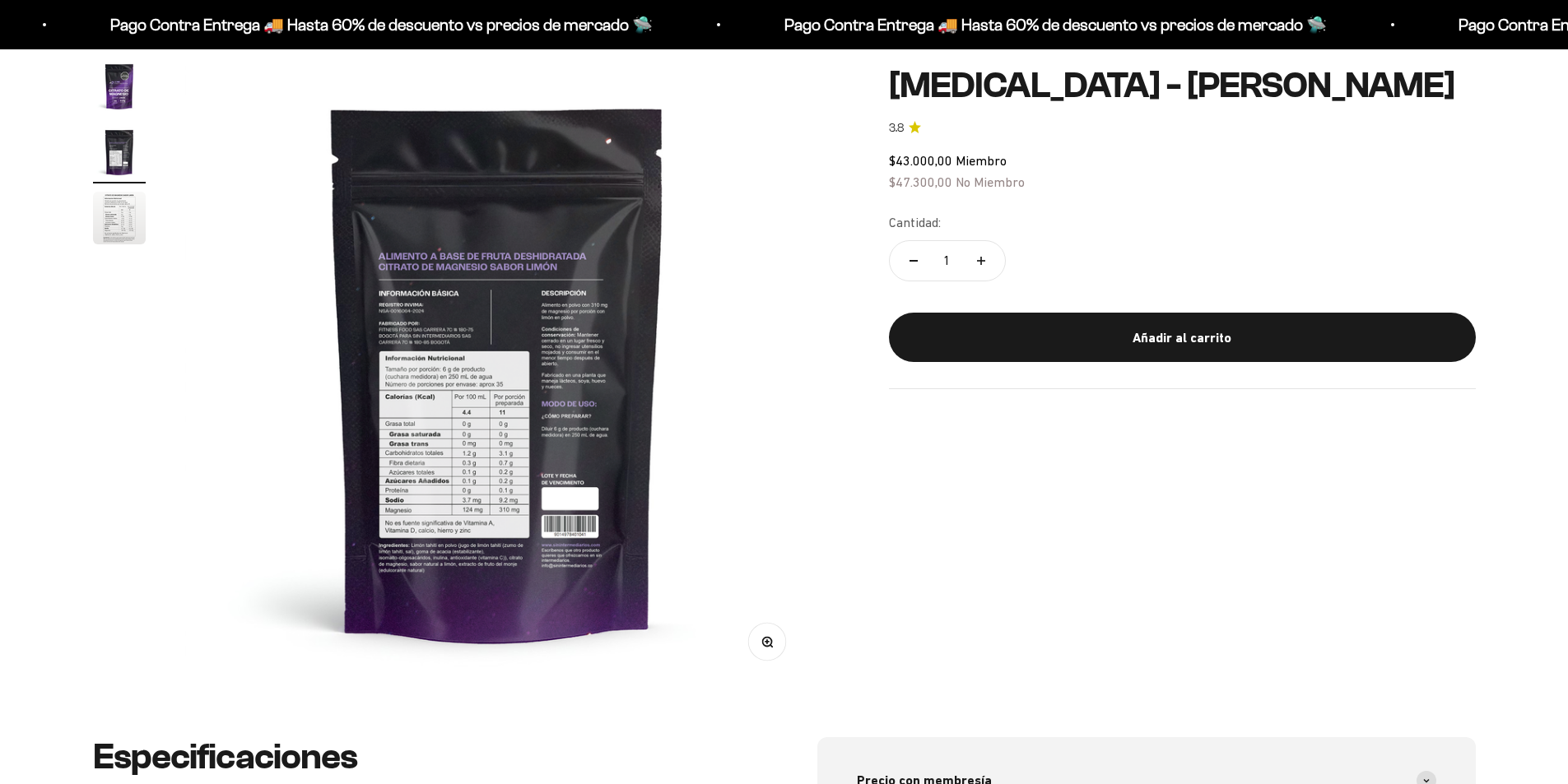
click at [360, 268] on img at bounding box center [498, 373] width 625 height 624
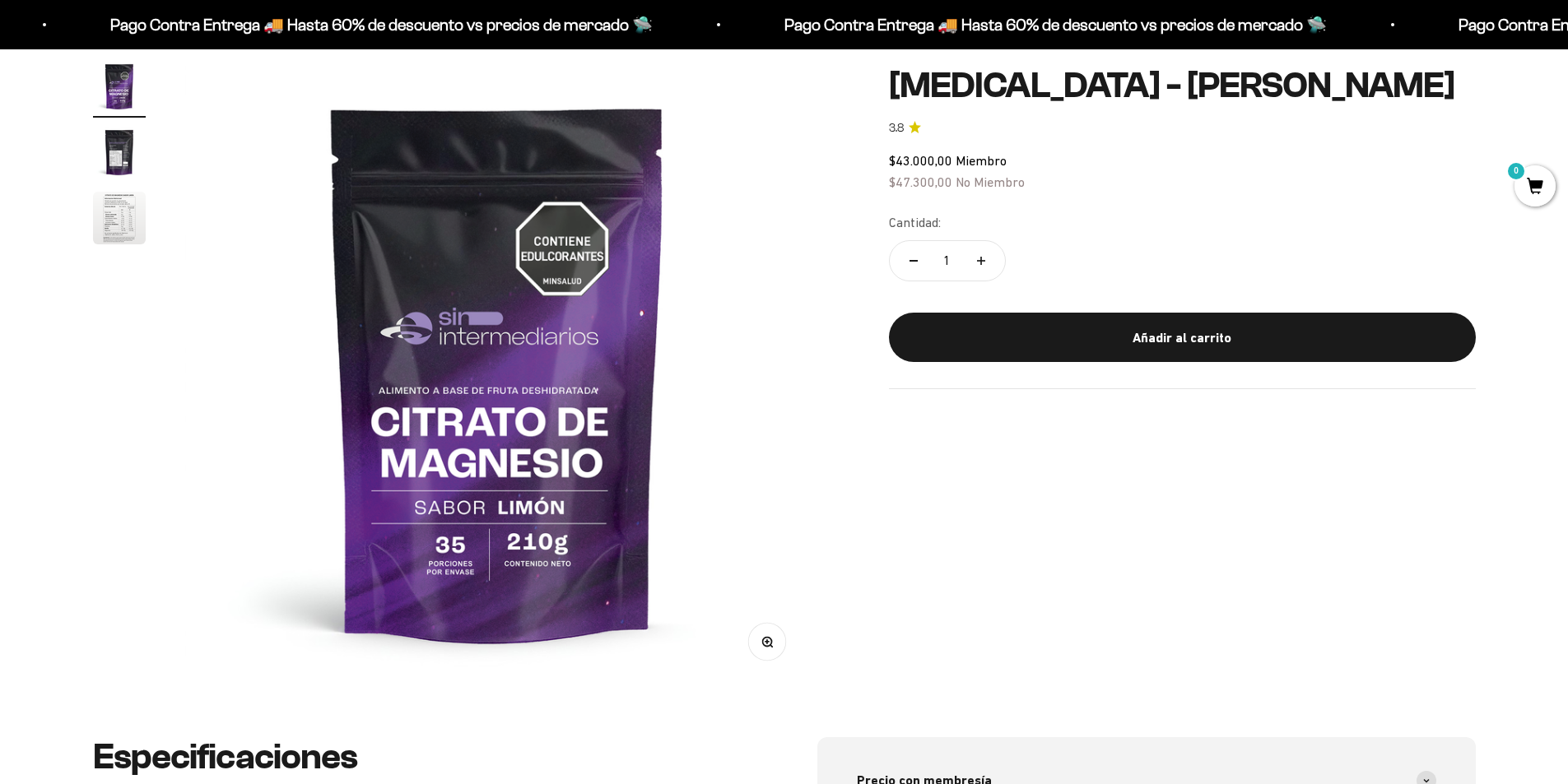
click at [775, 638] on button "Zoom" at bounding box center [766, 642] width 37 height 37
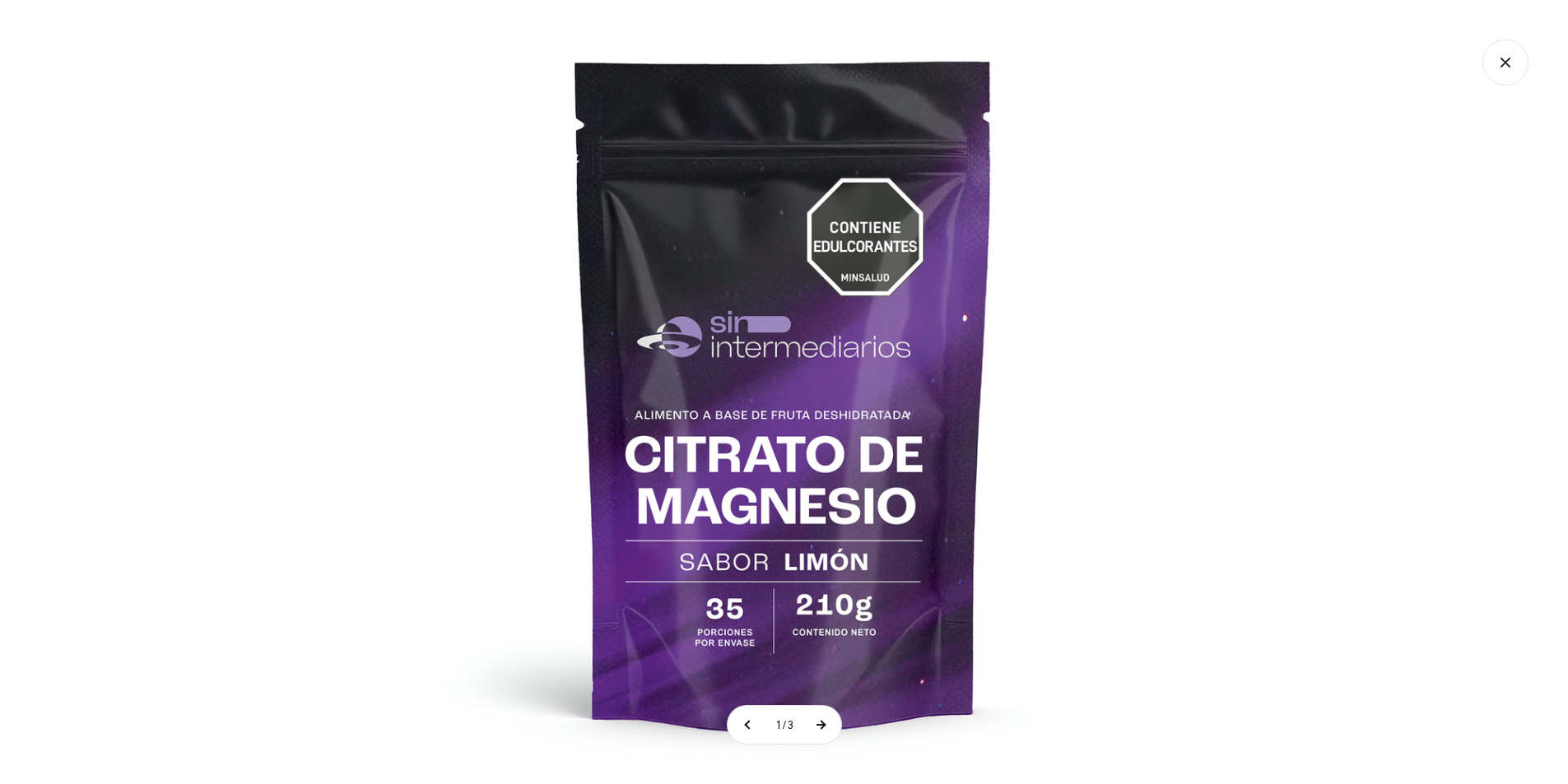
click at [819, 724] on button at bounding box center [821, 724] width 41 height 38
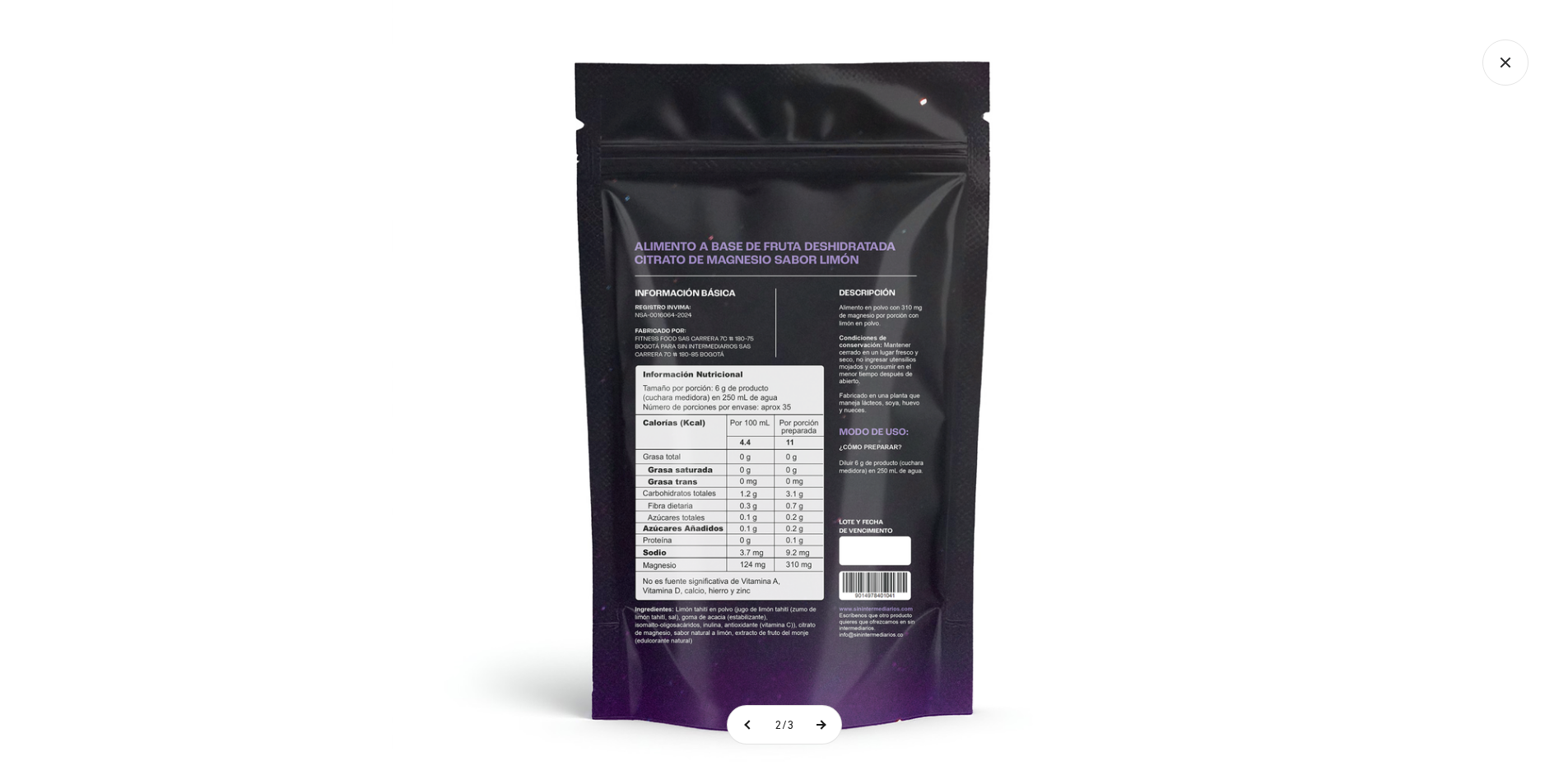
click at [822, 729] on button at bounding box center [821, 724] width 41 height 38
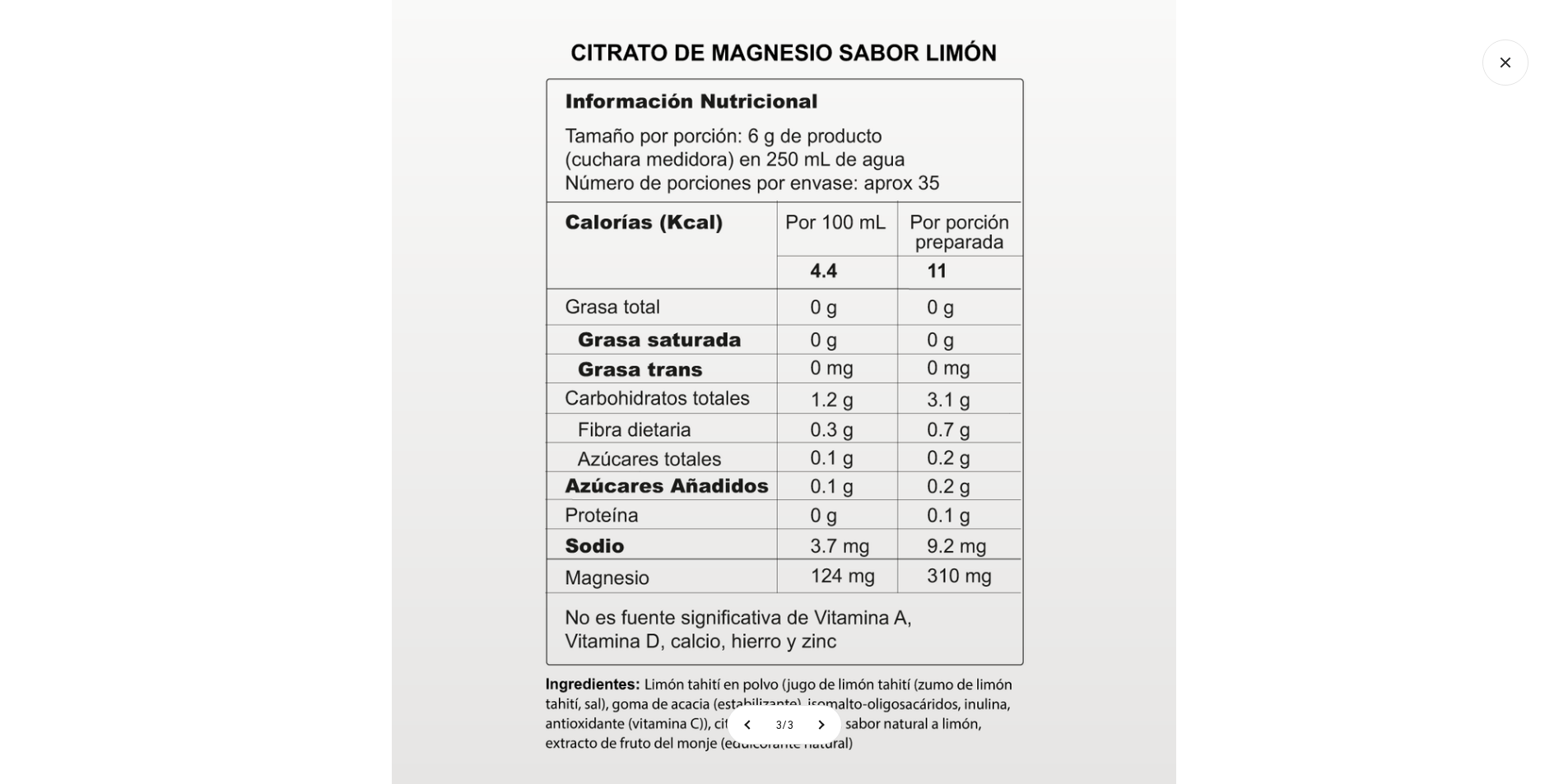
click at [1423, 440] on div at bounding box center [784, 392] width 1568 height 784
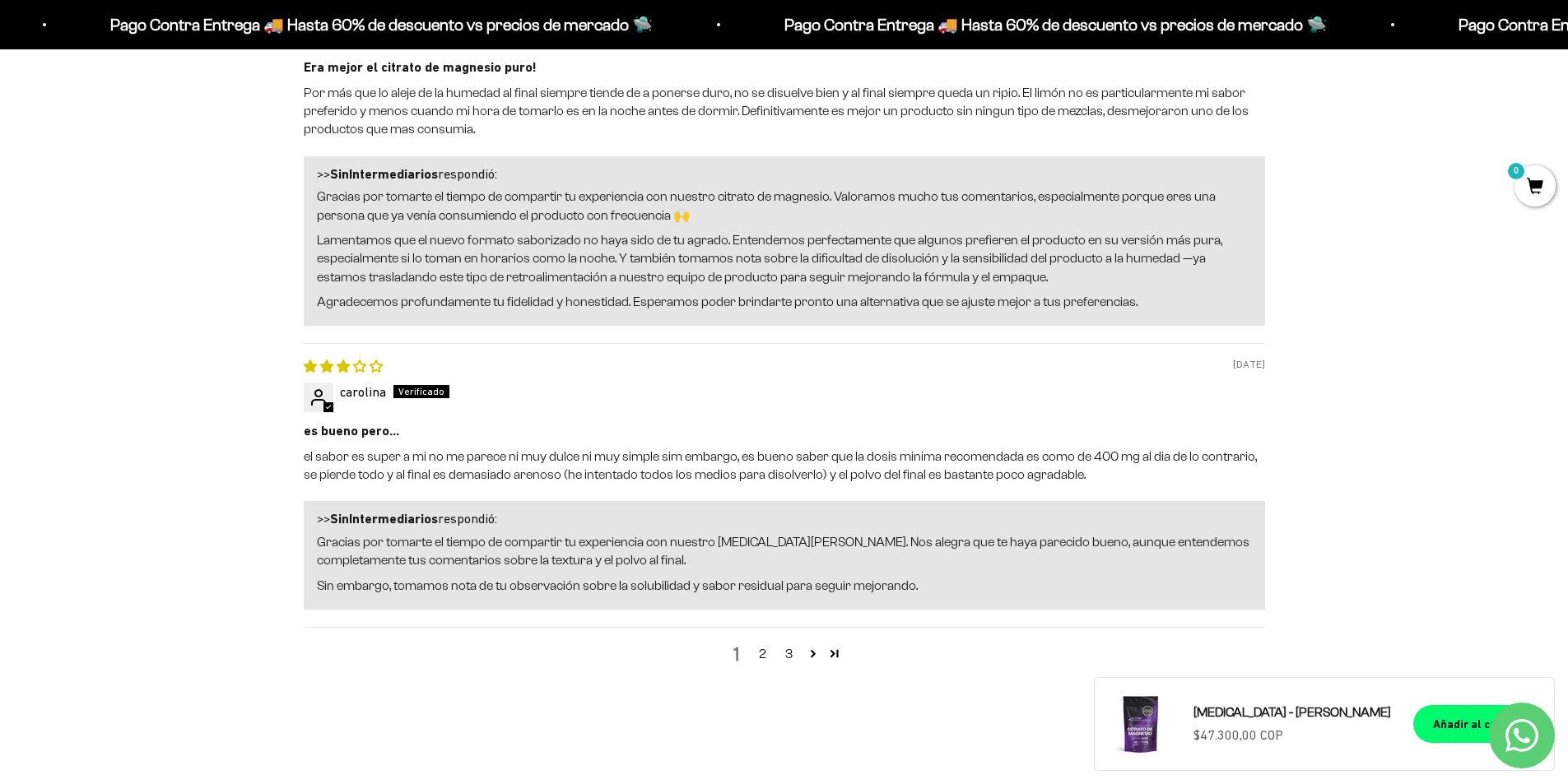
scroll to position [2139, 0]
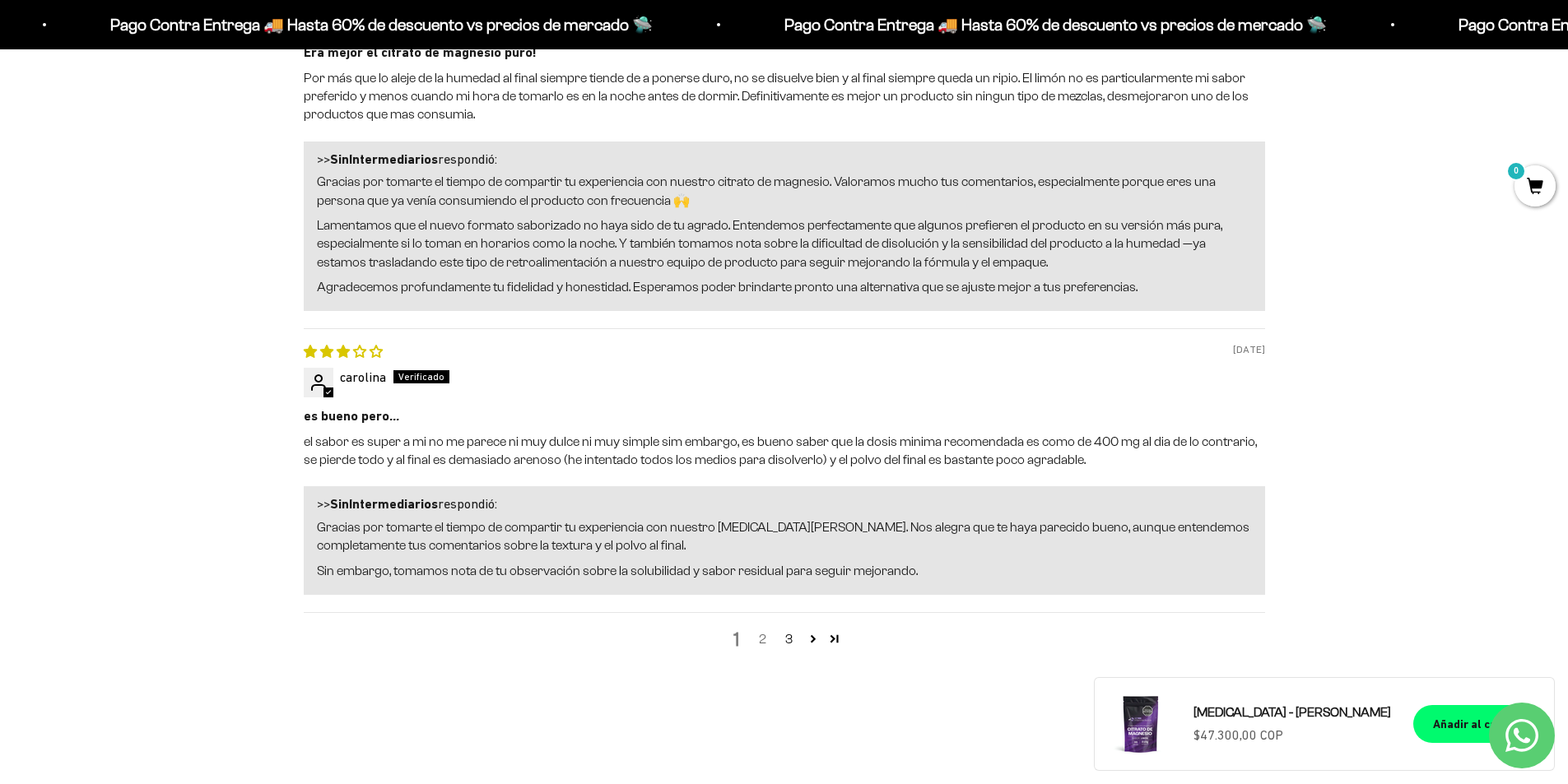
click at [762, 640] on link "2" at bounding box center [763, 639] width 27 height 20
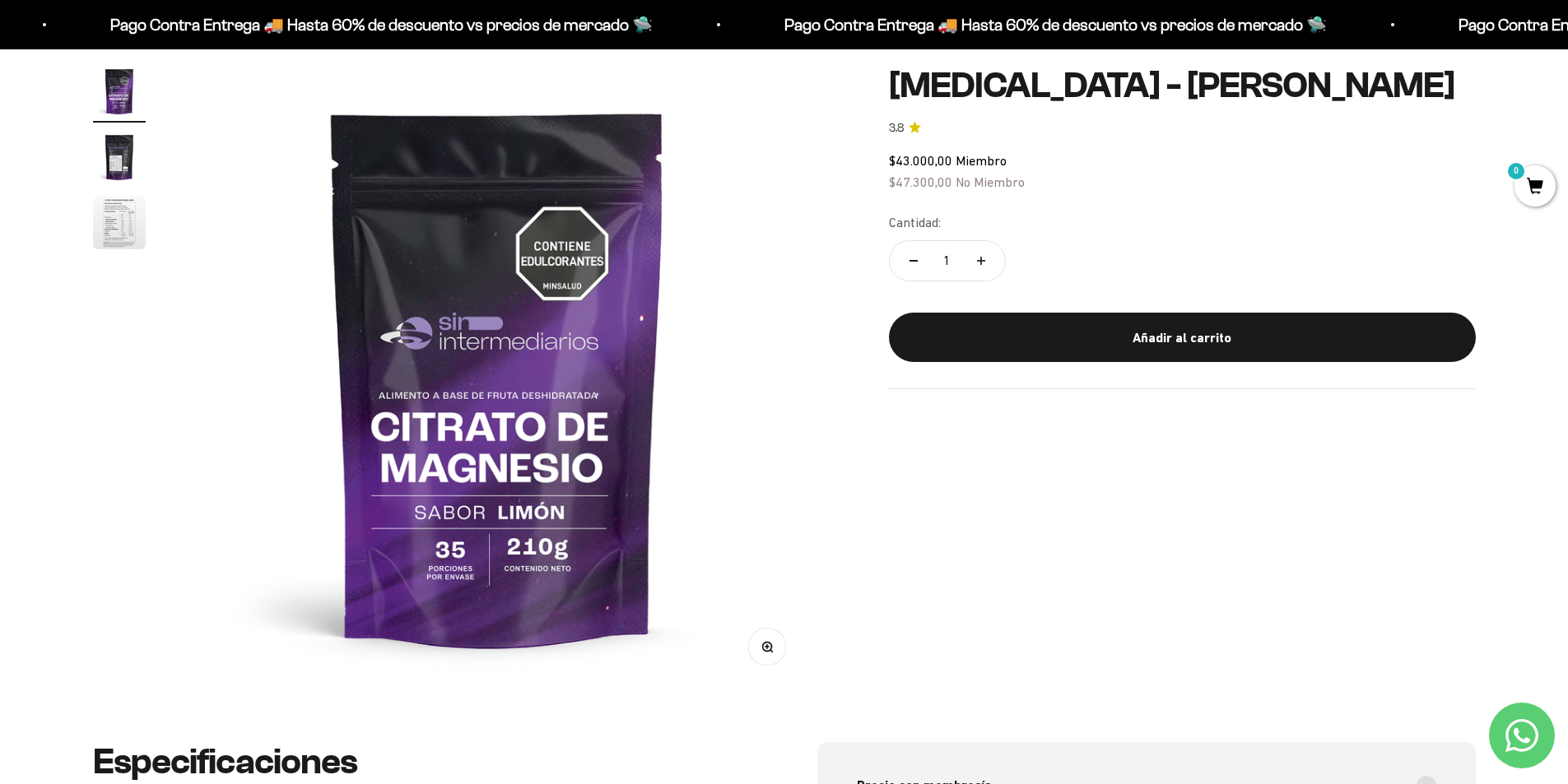
scroll to position [0, 0]
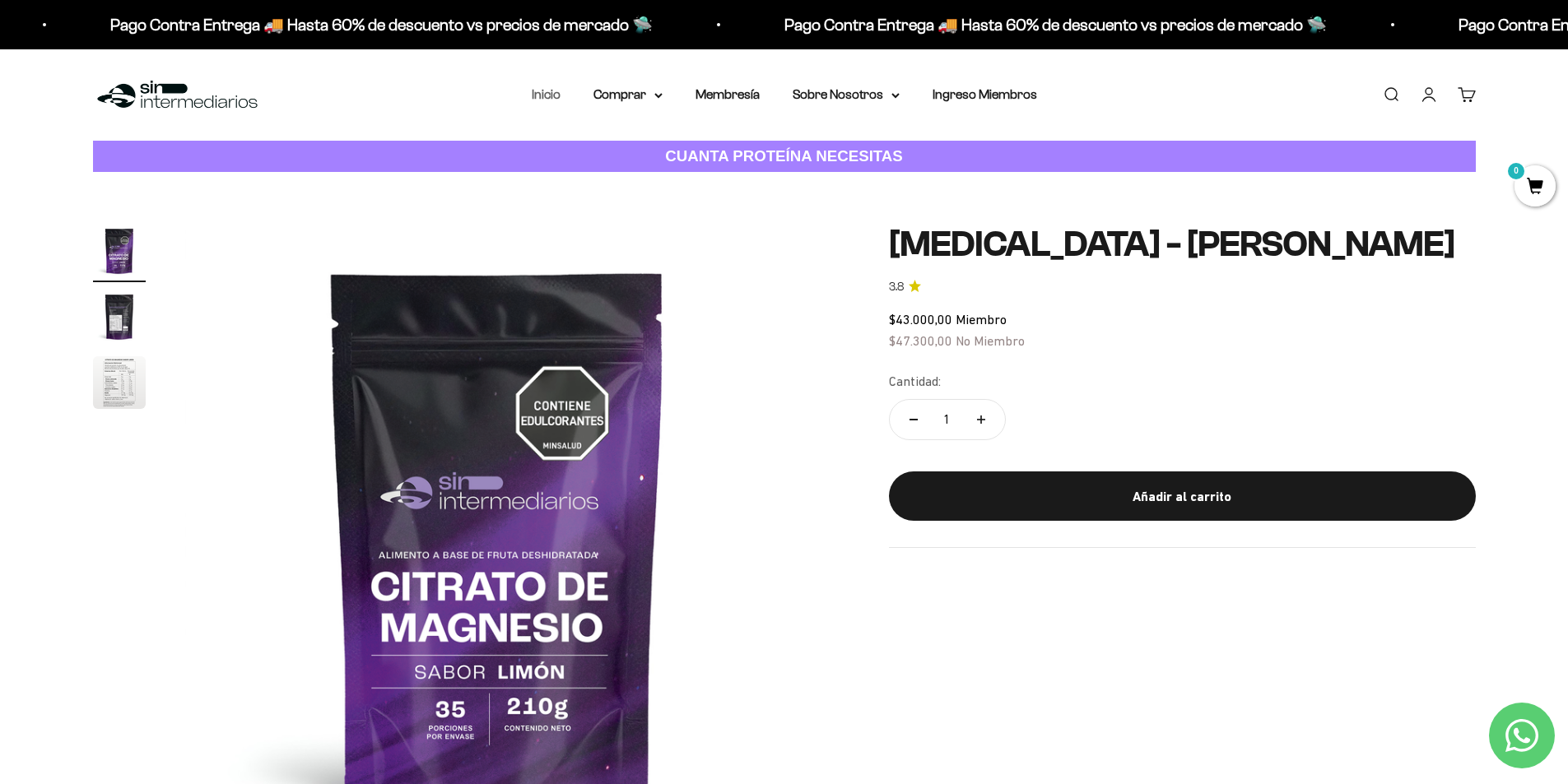
click at [556, 97] on link "Inicio" at bounding box center [545, 94] width 28 height 14
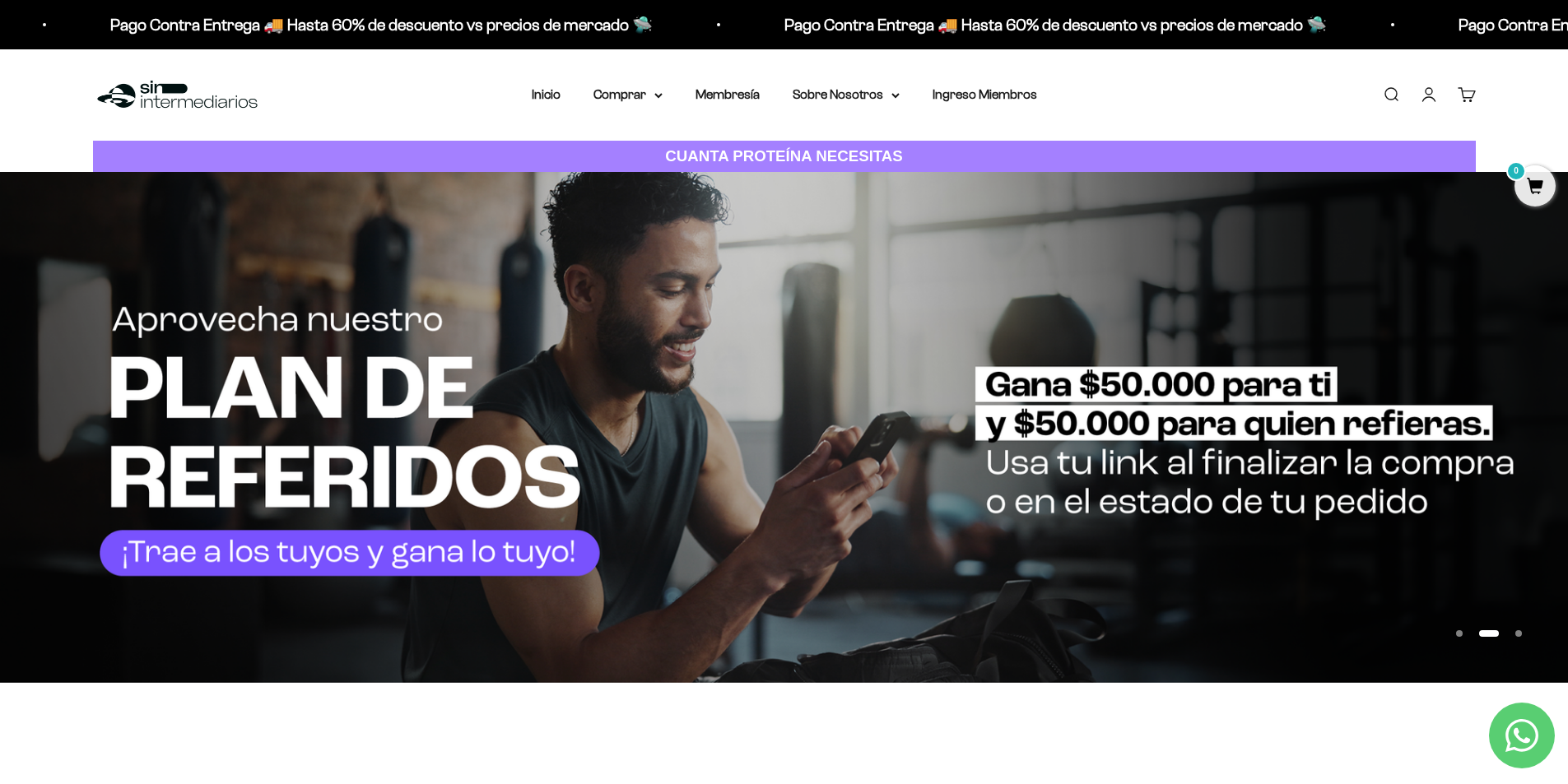
click at [1521, 637] on button "Ir al artículo 3" at bounding box center [1519, 634] width 7 height 7
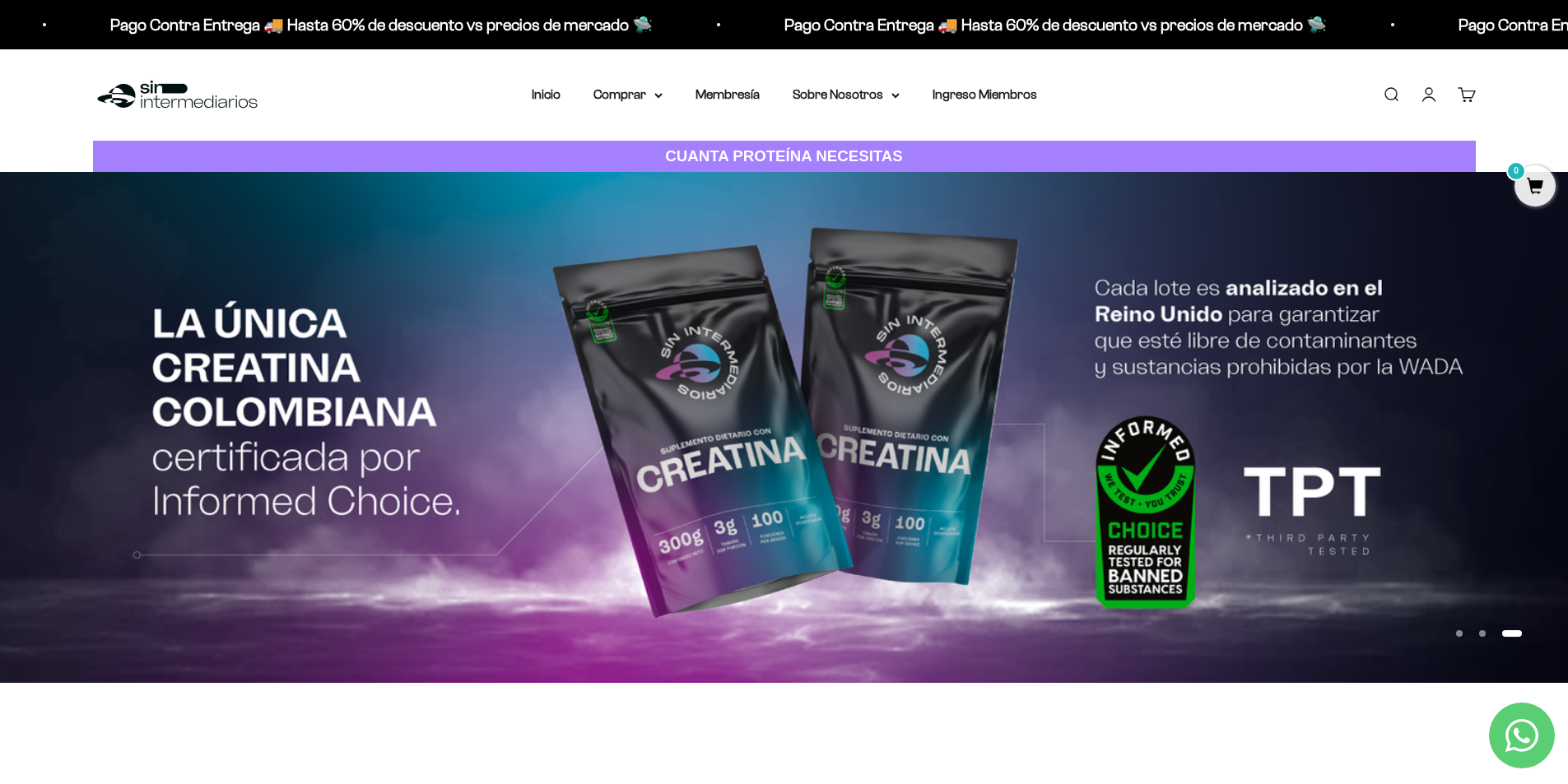
click at [1521, 637] on button "Ir al artículo 3" at bounding box center [1512, 634] width 20 height 7
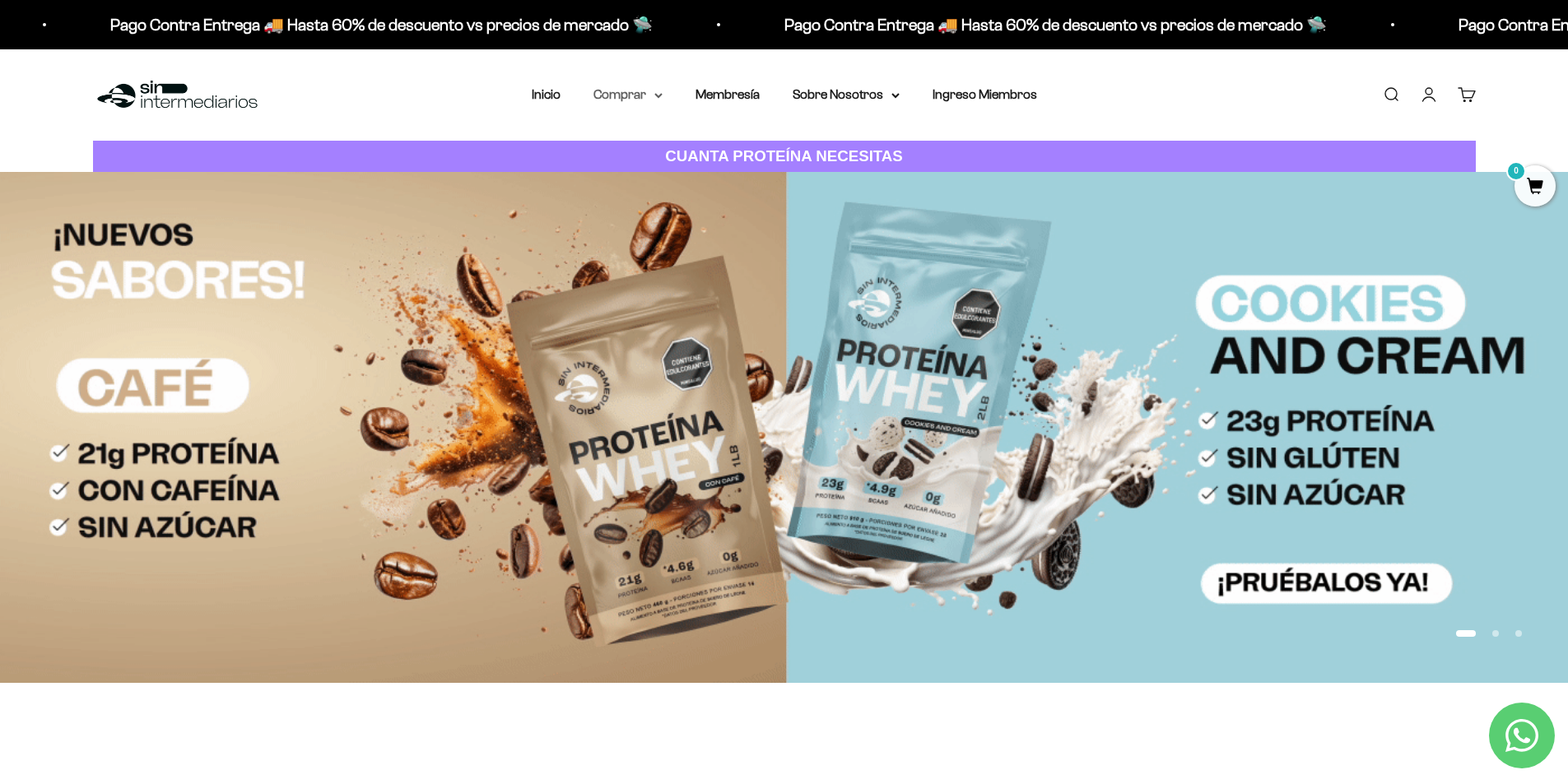
click at [635, 91] on summary "Comprar" at bounding box center [628, 94] width 69 height 22
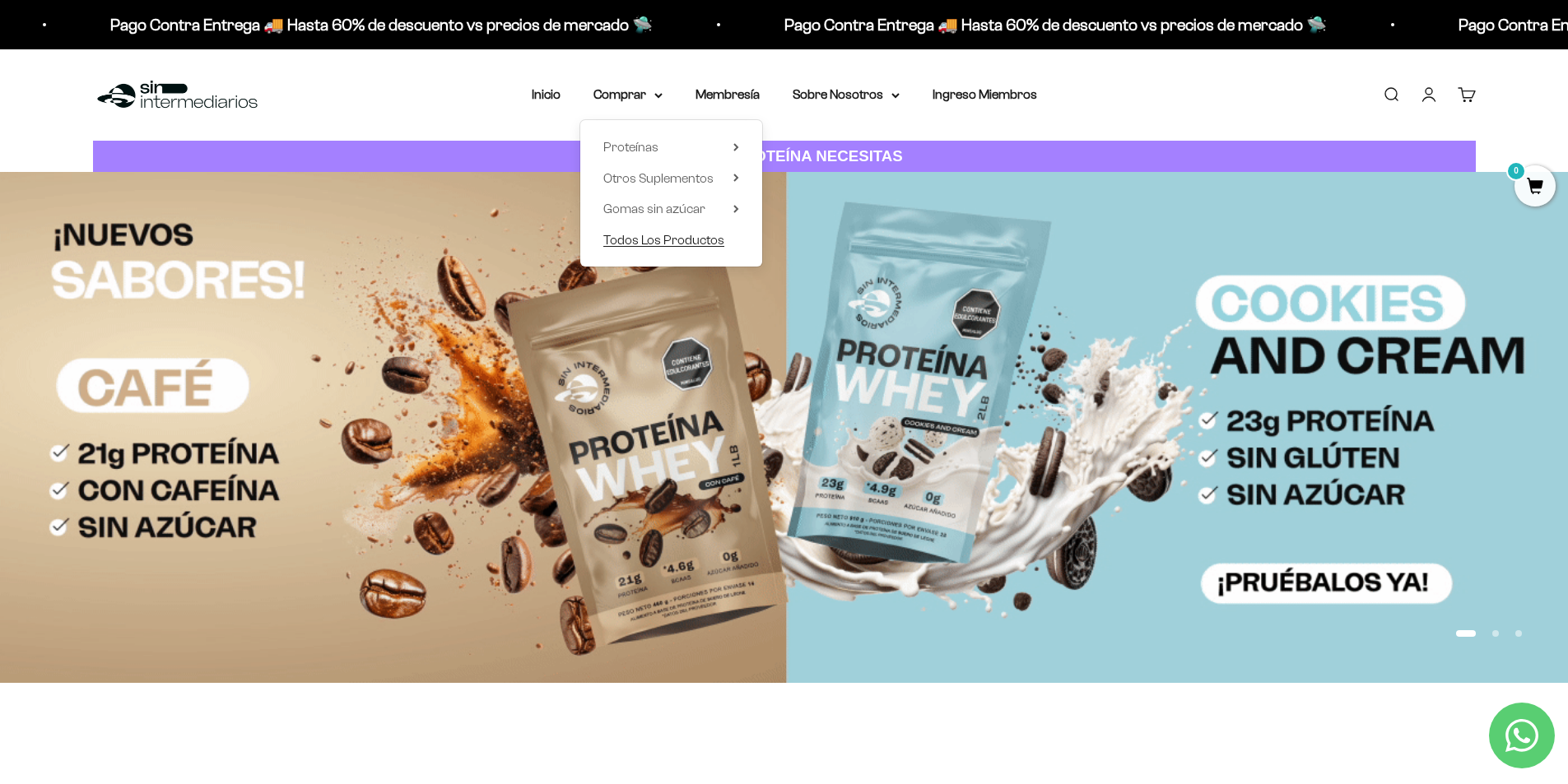
click at [645, 241] on span "Todos Los Productos" at bounding box center [664, 240] width 121 height 14
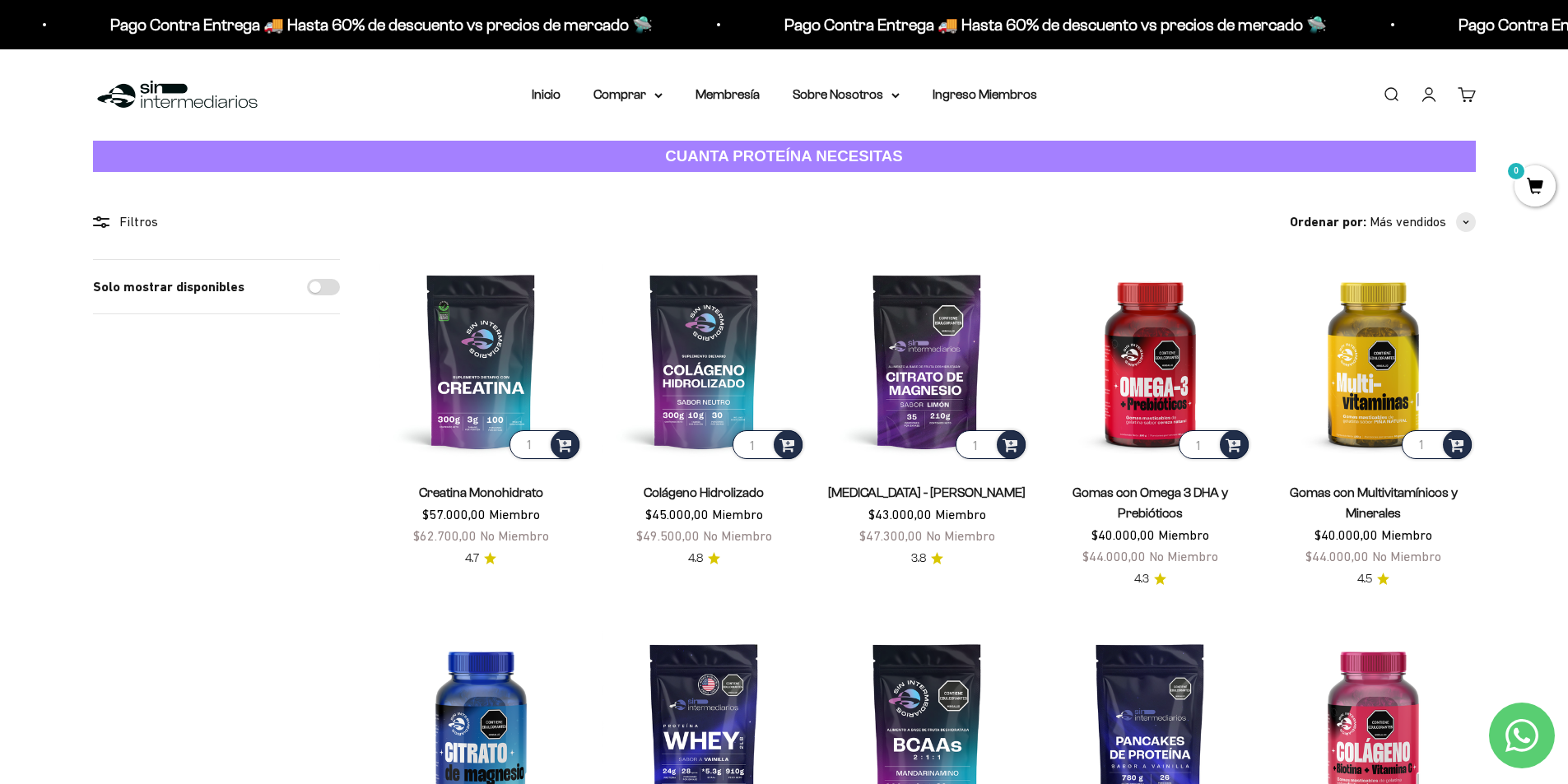
click at [1539, 199] on span "0" at bounding box center [1535, 186] width 41 height 41
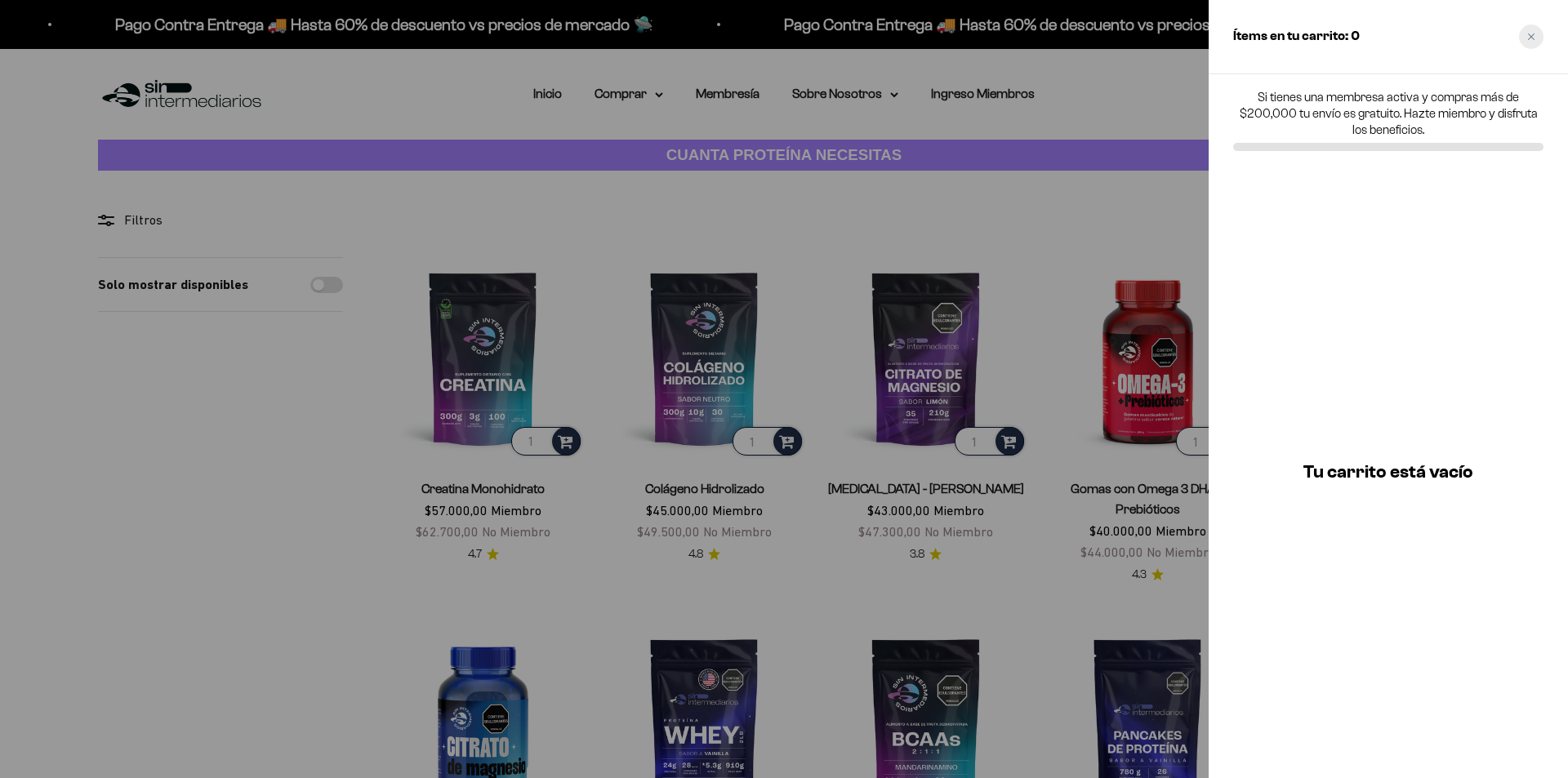
click at [1532, 34] on icon "Close cart" at bounding box center [1532, 37] width 9 height 9
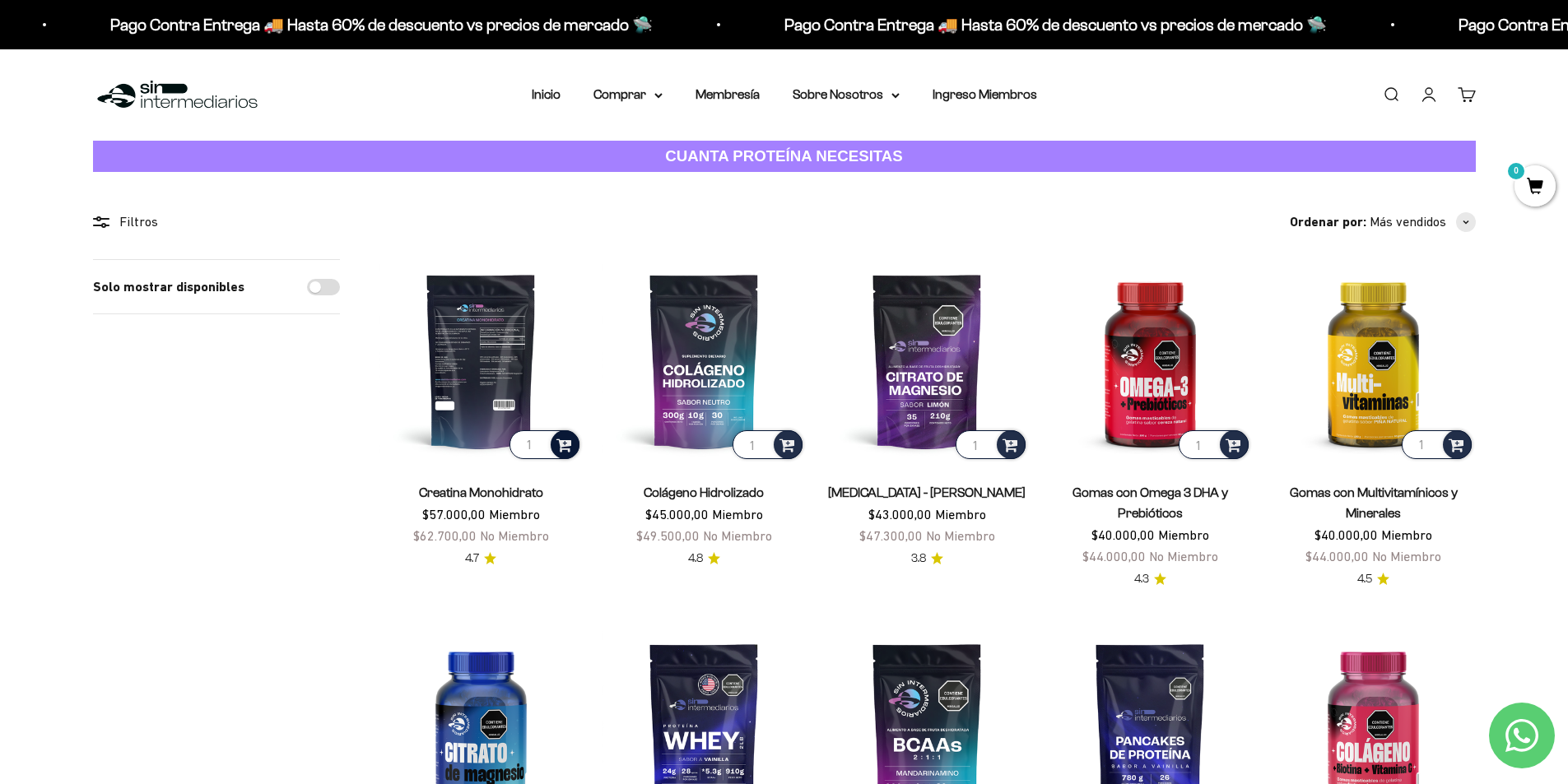
click at [576, 449] on div at bounding box center [564, 444] width 28 height 28
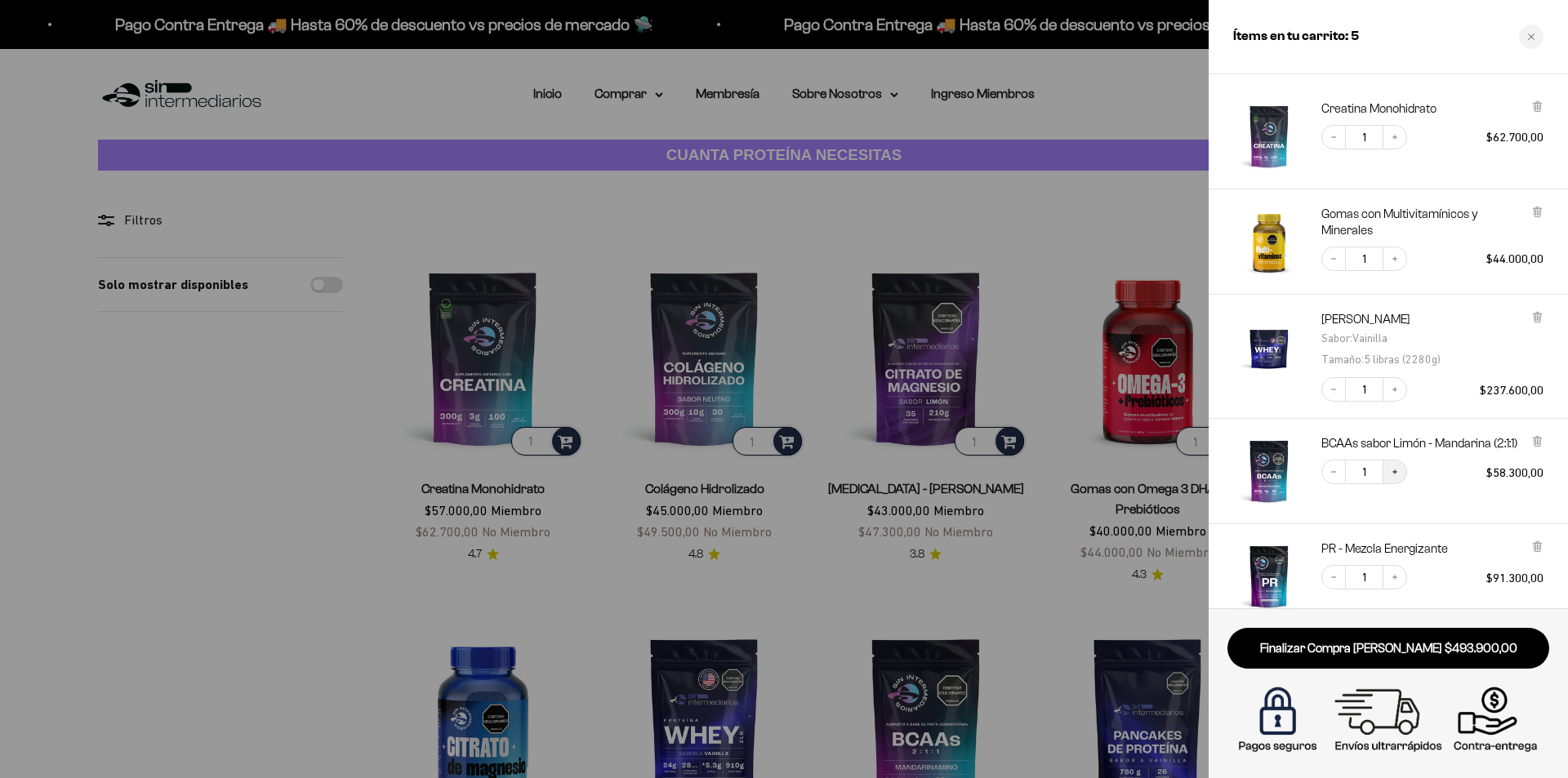
scroll to position [212, 0]
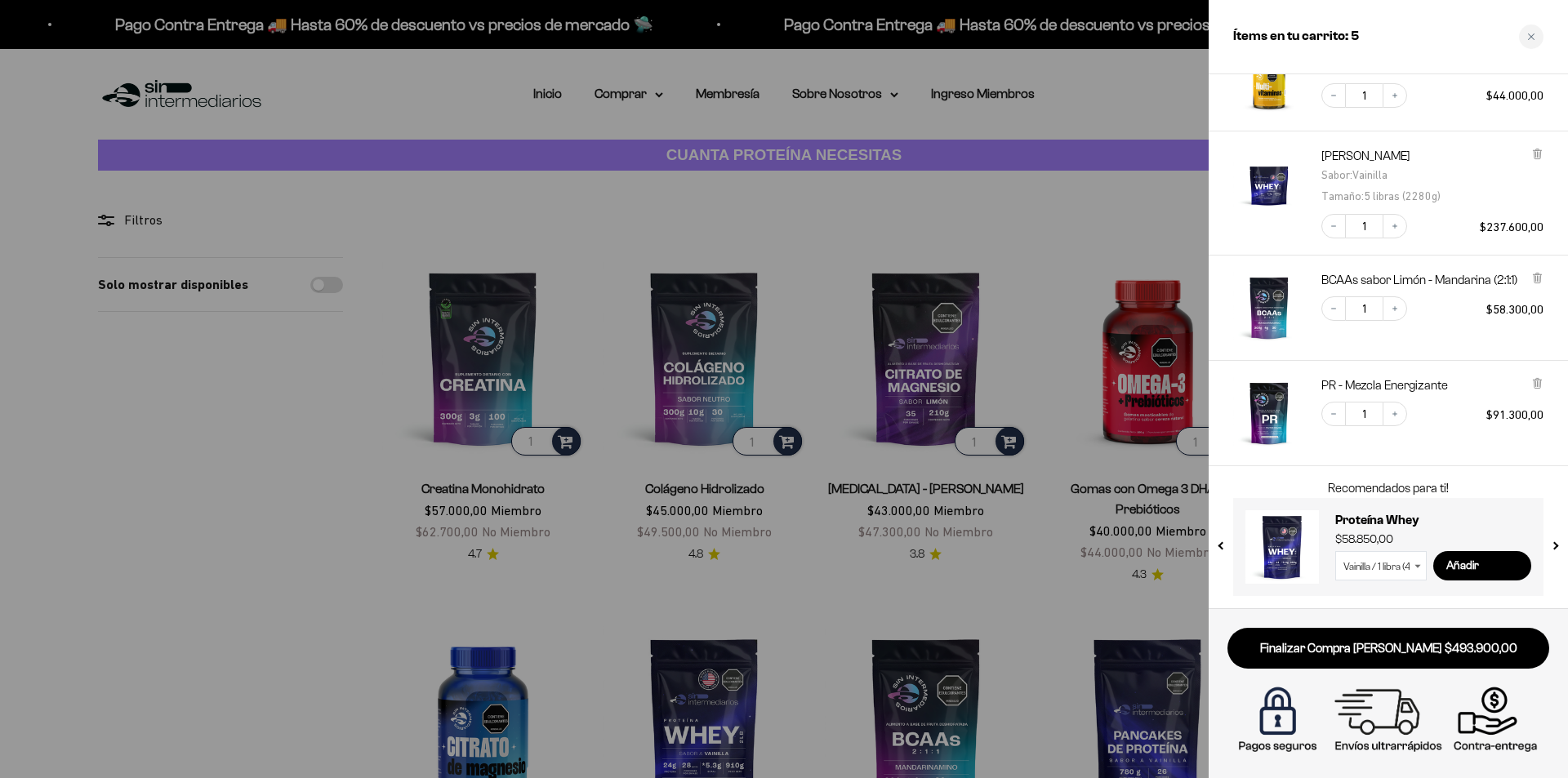
click at [1555, 549] on button "next slide / item" at bounding box center [1554, 542] width 14 height 98
click at [1555, 545] on button "next slide / item" at bounding box center [1554, 542] width 14 height 98
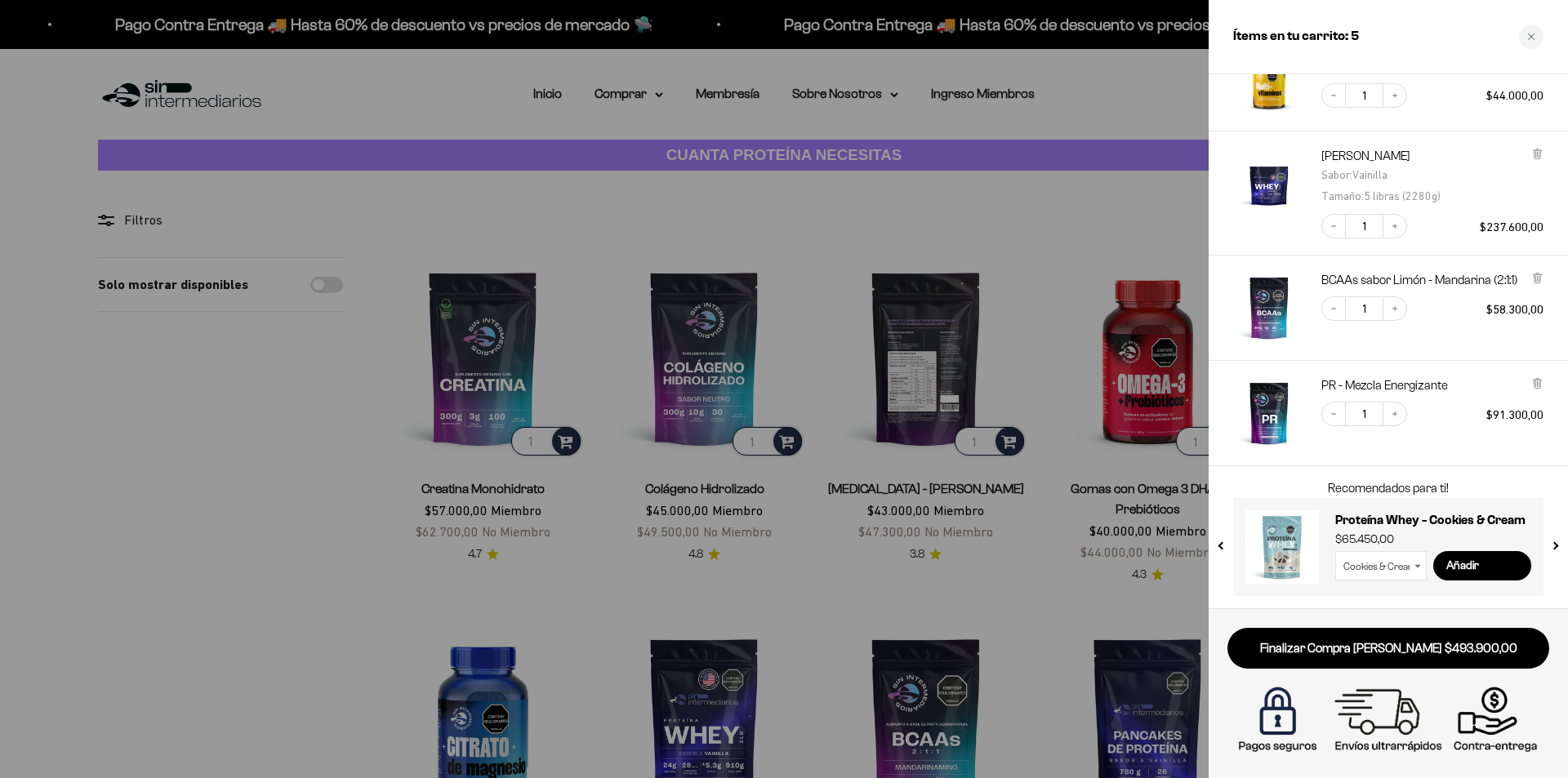
drag, startPoint x: 981, startPoint y: 350, endPoint x: 864, endPoint y: 393, distance: 124.7
click at [972, 352] on div at bounding box center [784, 389] width 1568 height 778
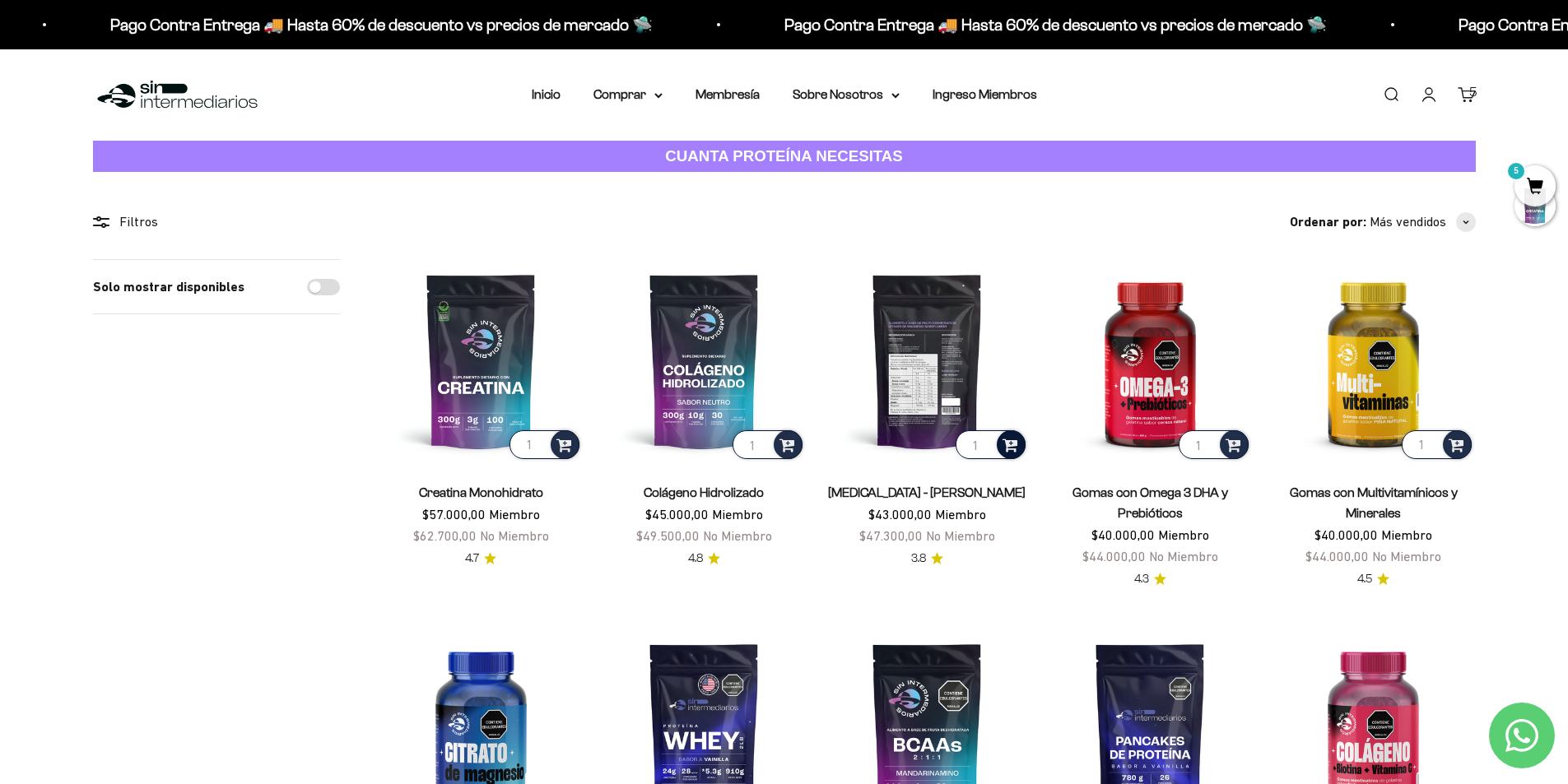
click at [1011, 442] on span at bounding box center [1011, 444] width 16 height 19
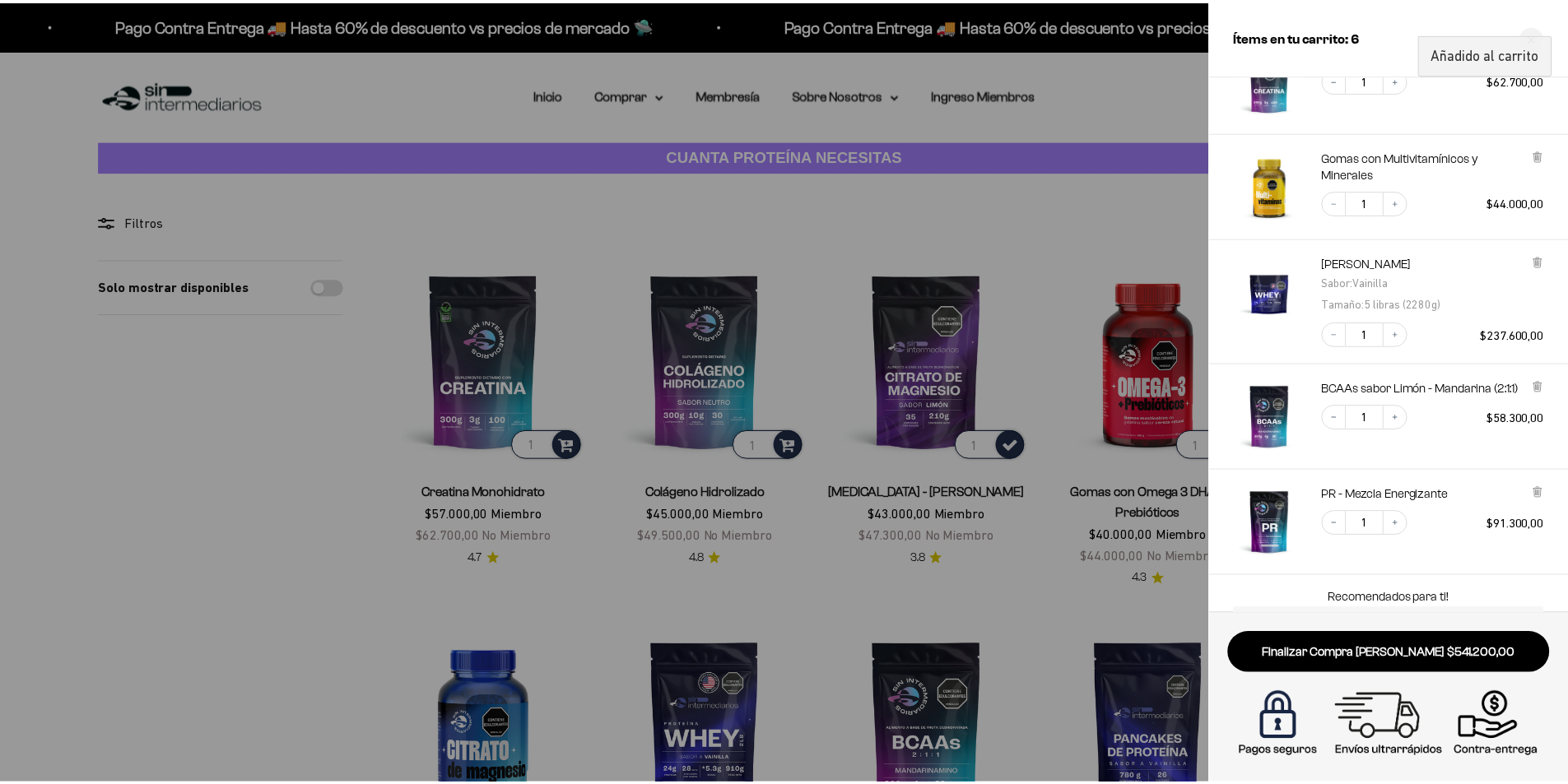
scroll to position [320, 0]
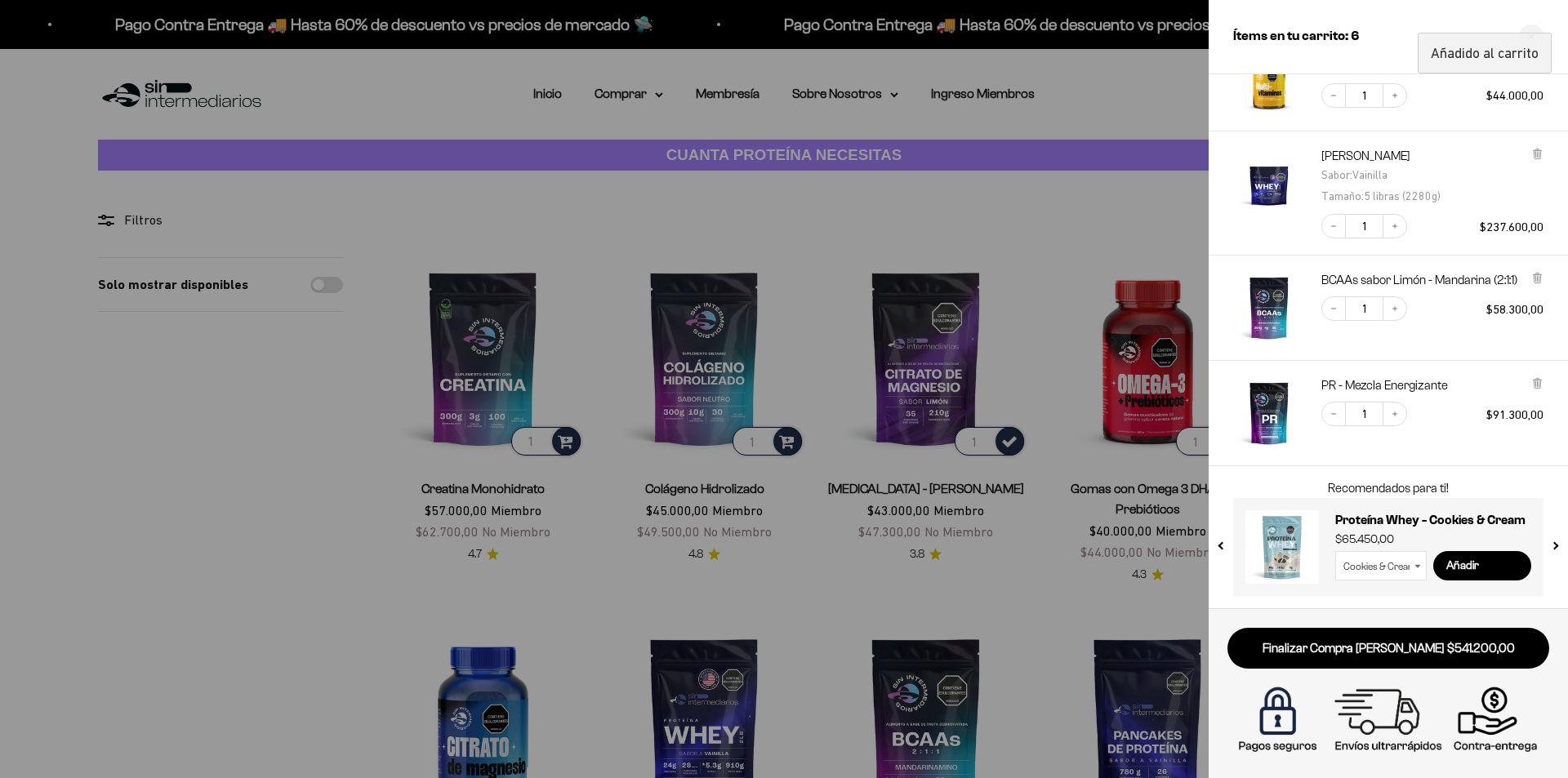
click at [1047, 604] on div at bounding box center [784, 389] width 1568 height 778
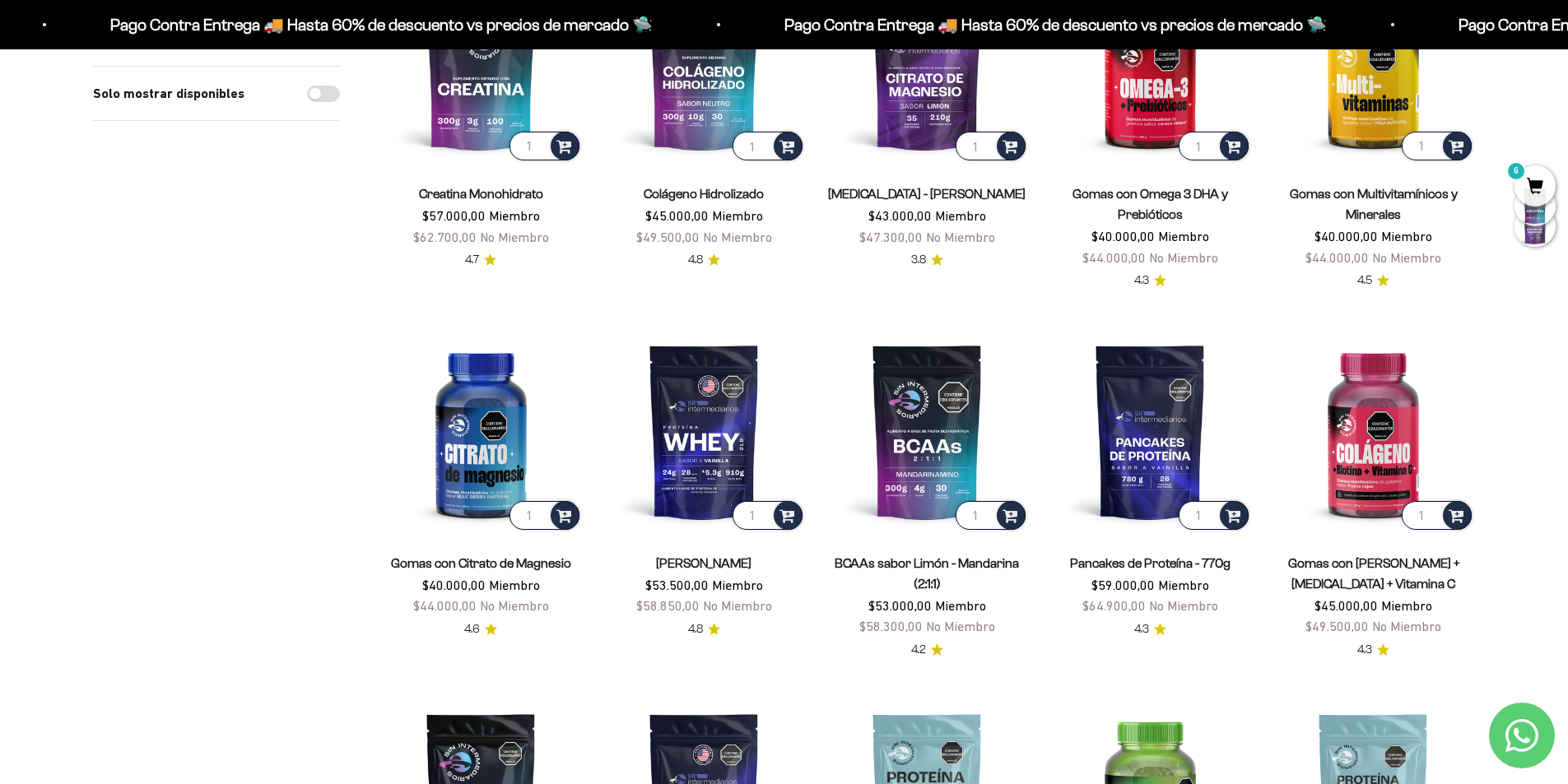
scroll to position [329, 0]
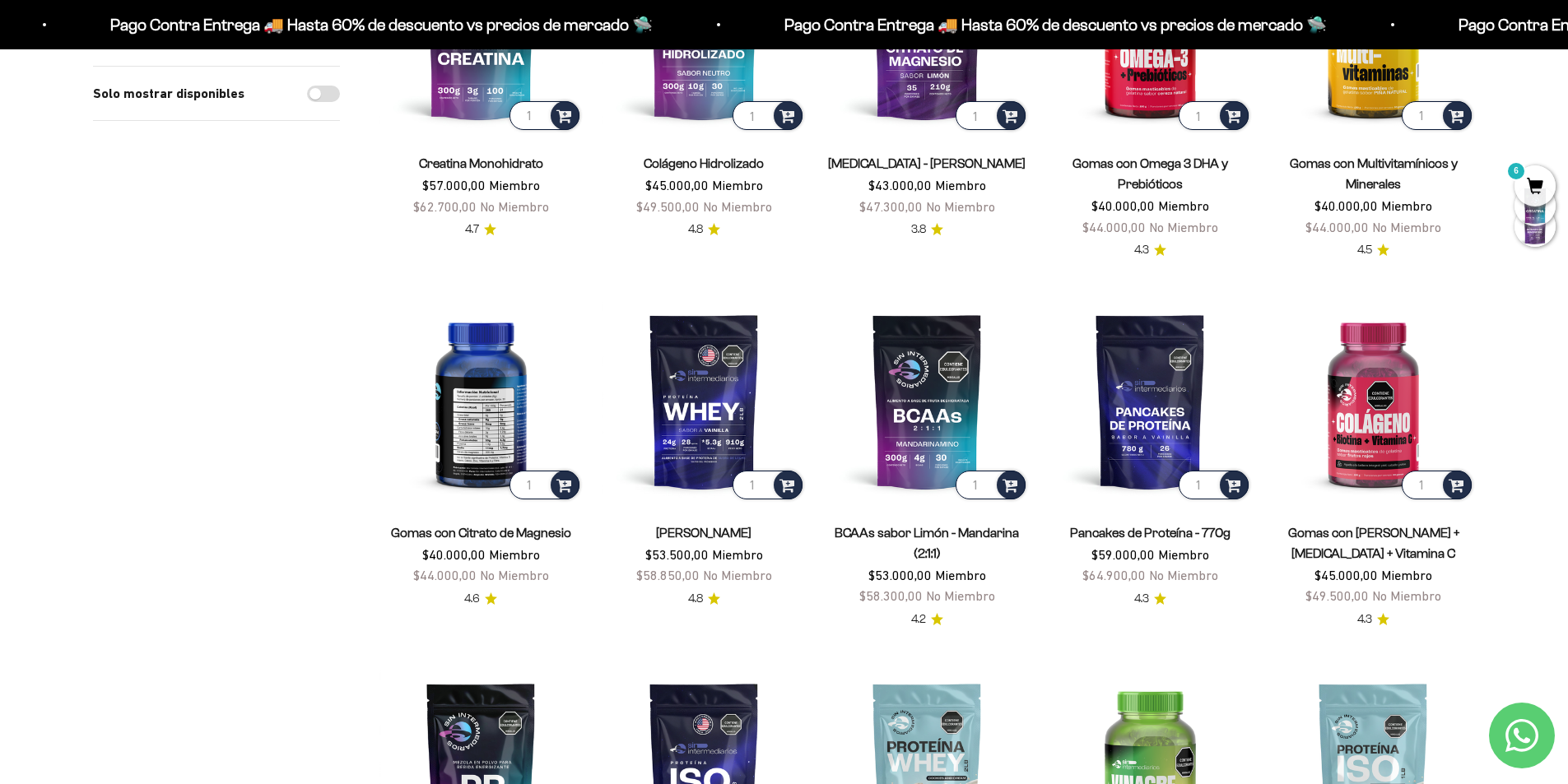
click at [497, 378] on img at bounding box center [482, 401] width 204 height 204
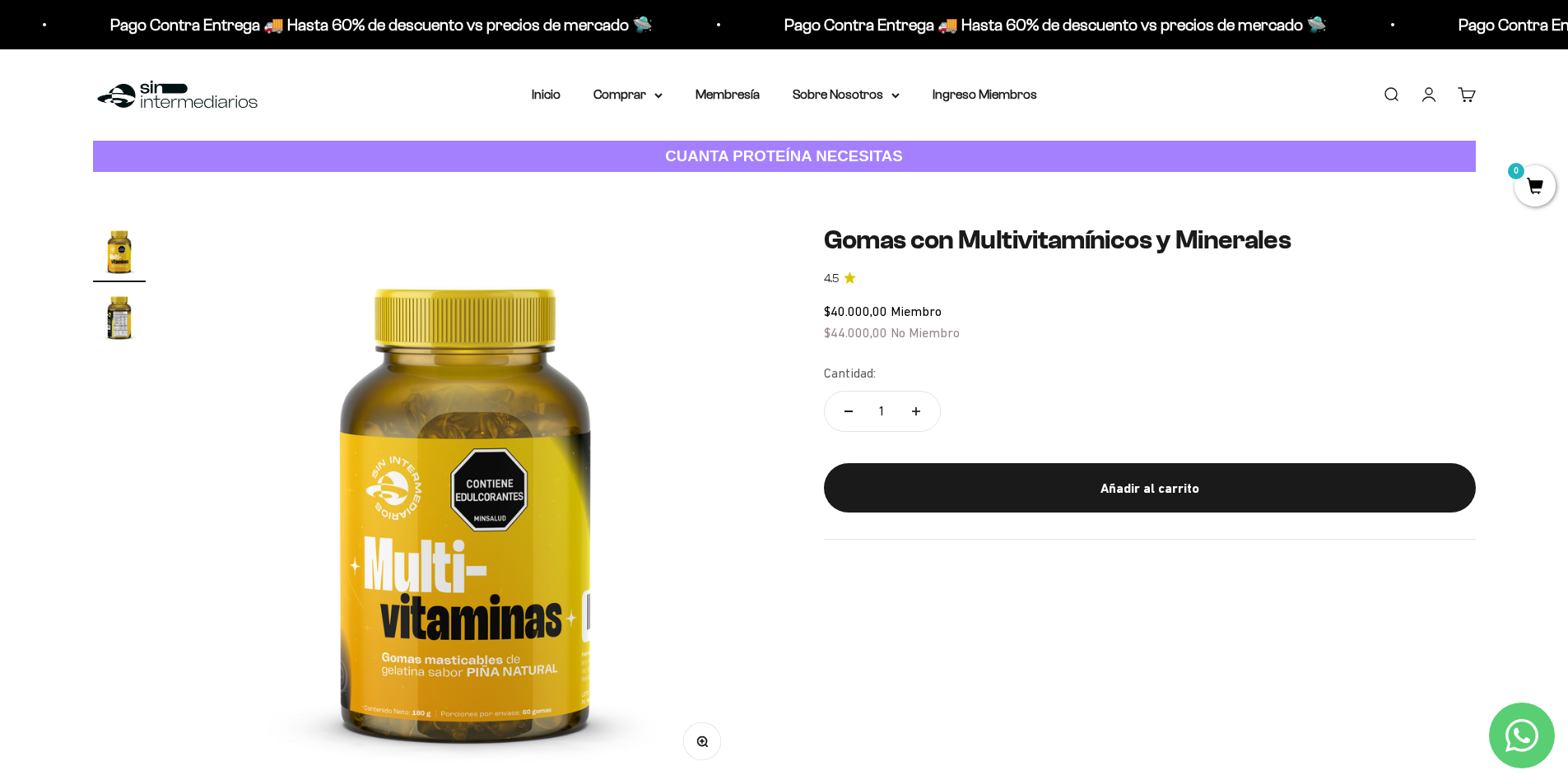
click at [114, 308] on img "Ir al artículo 2" at bounding box center [119, 317] width 53 height 53
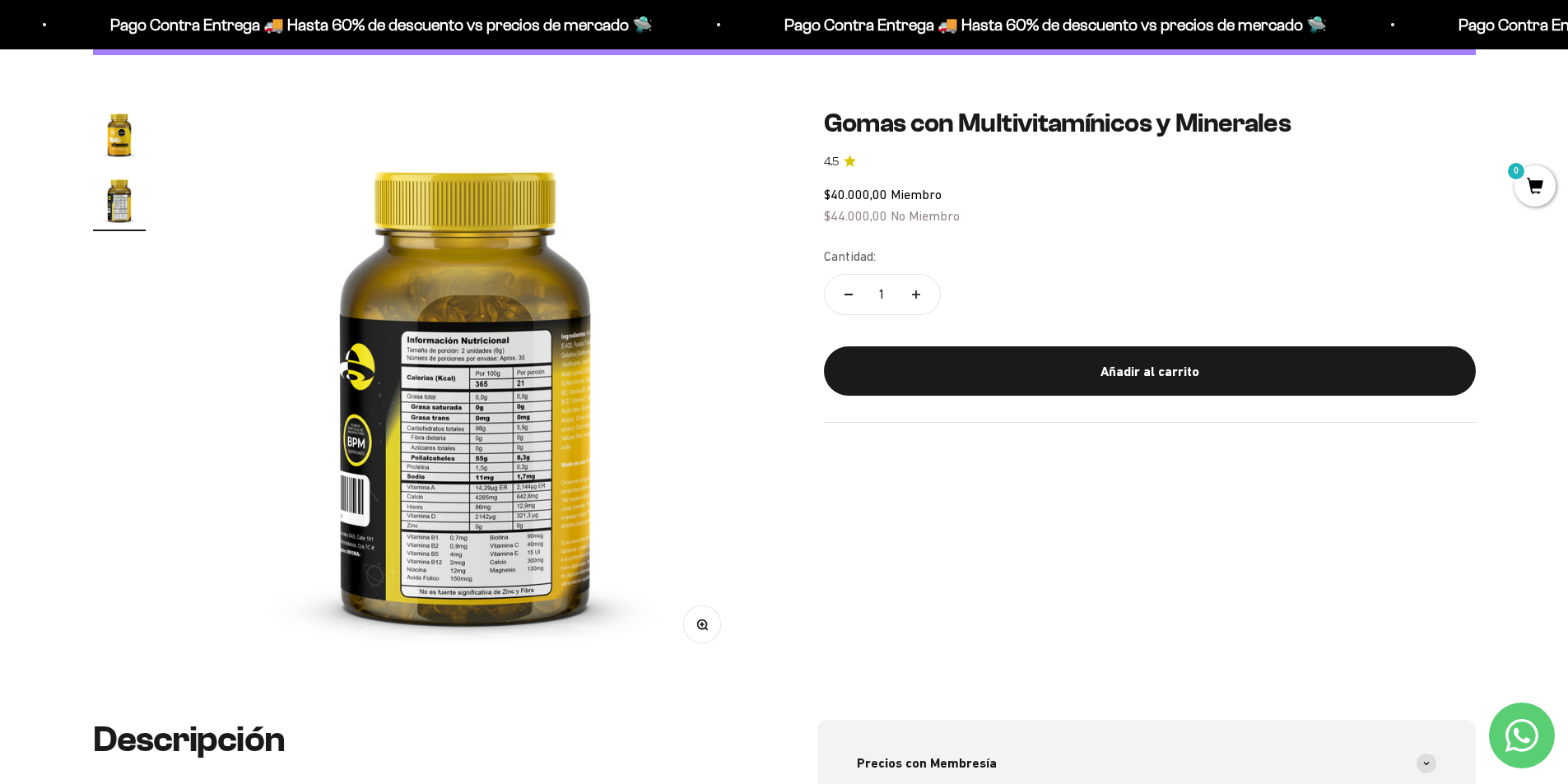
scroll to position [82, 0]
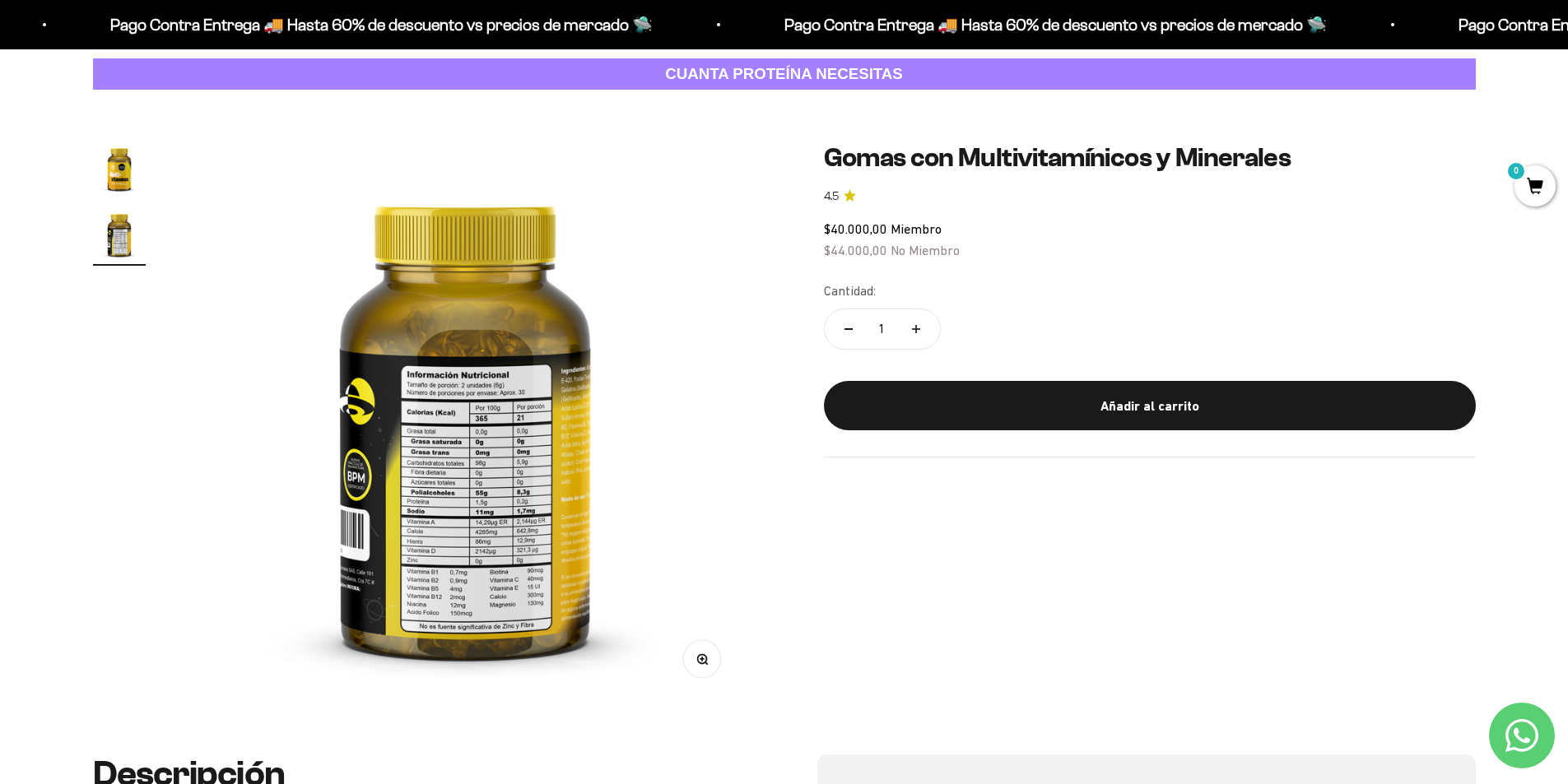
click at [494, 480] on img at bounding box center [465, 422] width 560 height 560
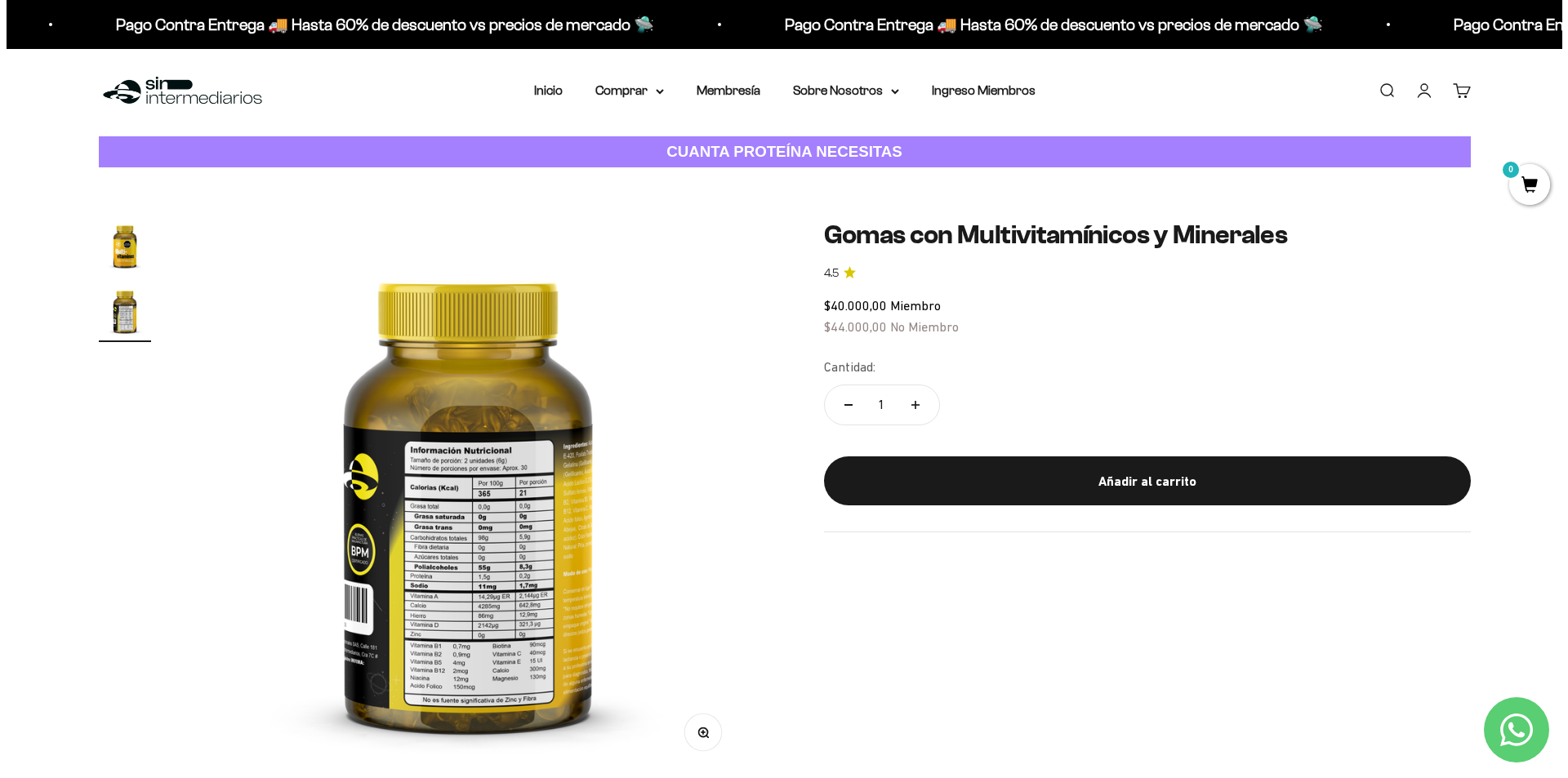
scroll to position [0, 0]
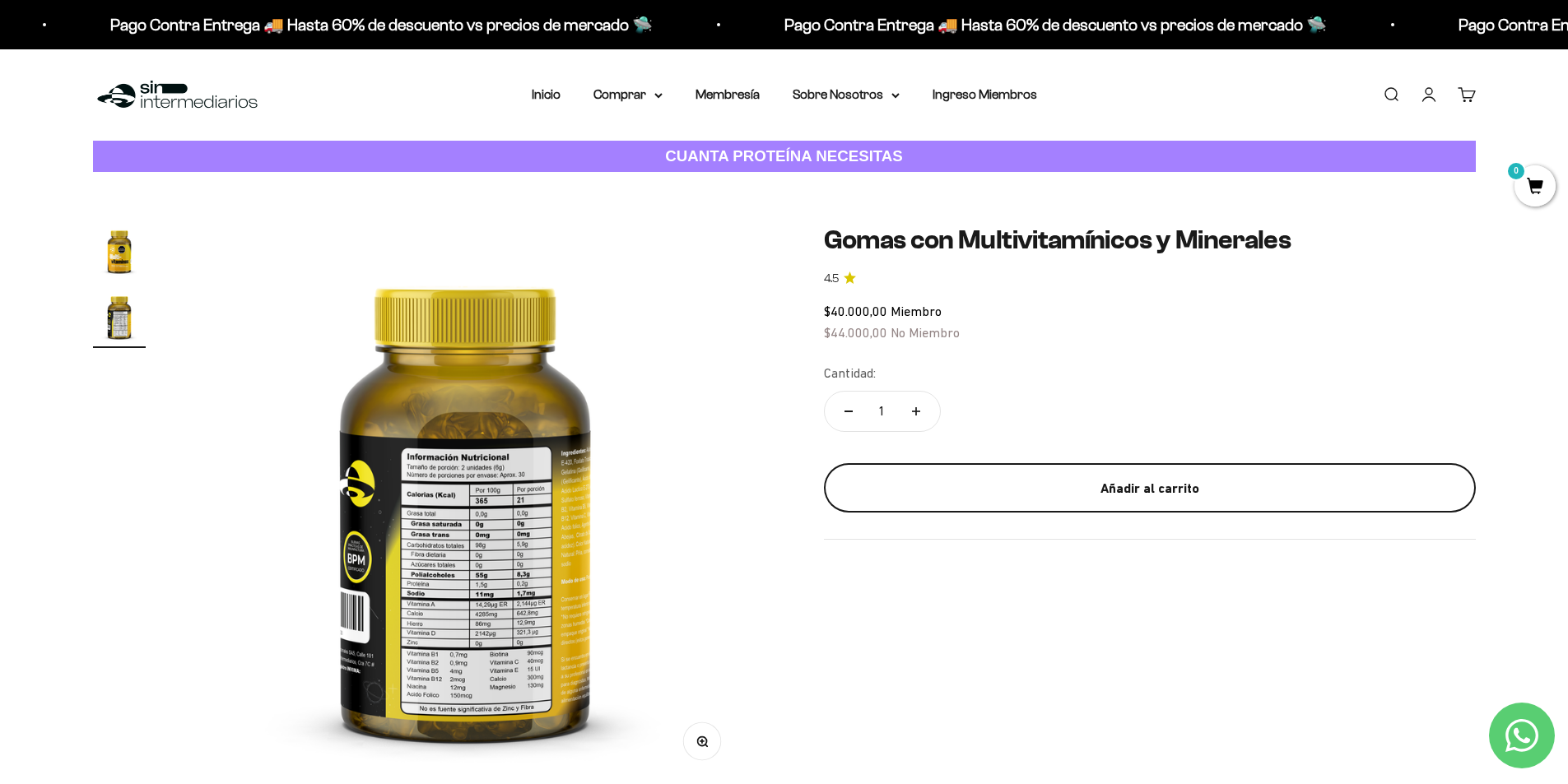
click at [1126, 483] on div "Añadir al carrito" at bounding box center [1149, 488] width 586 height 22
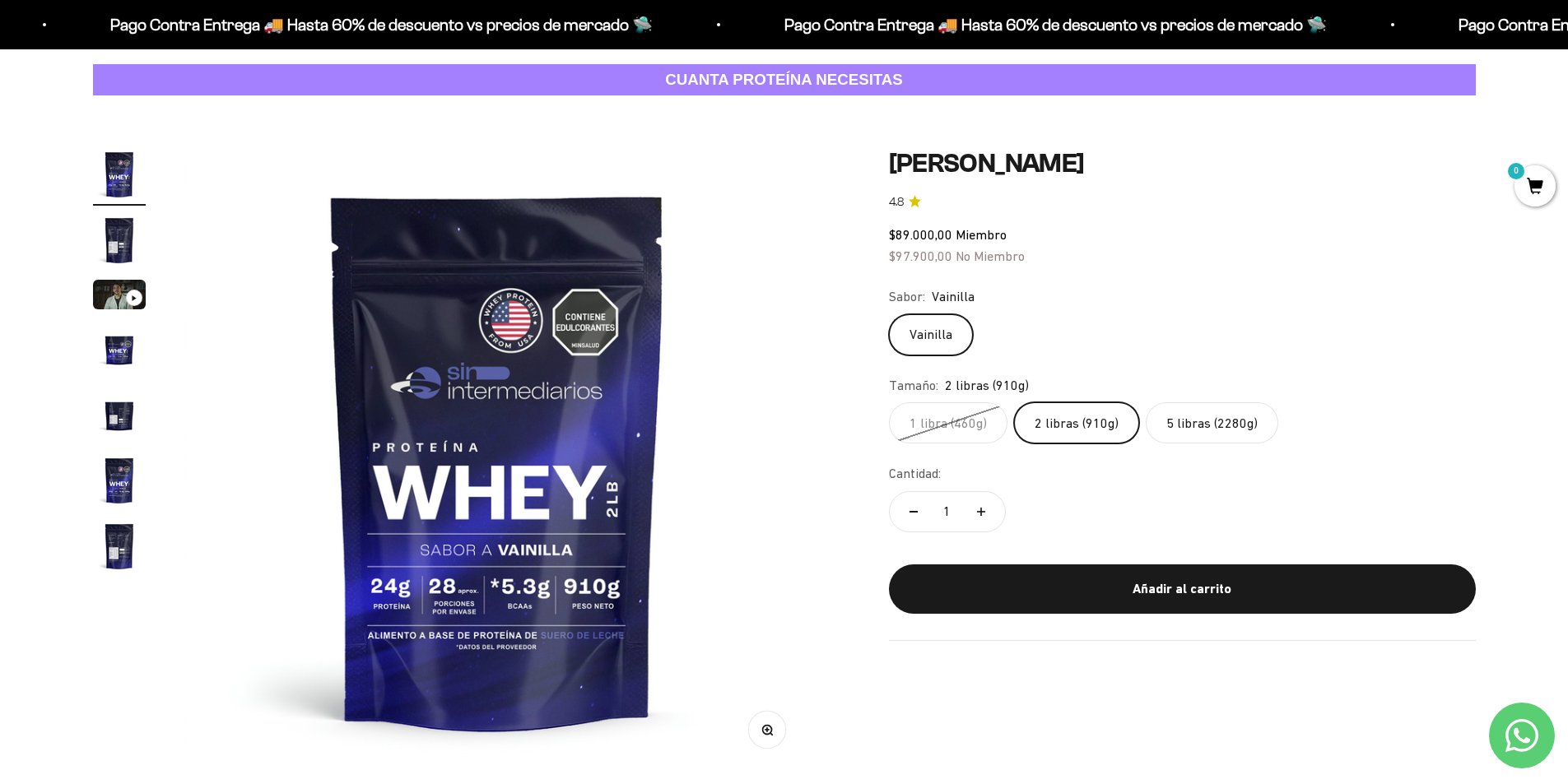
scroll to position [82, 0]
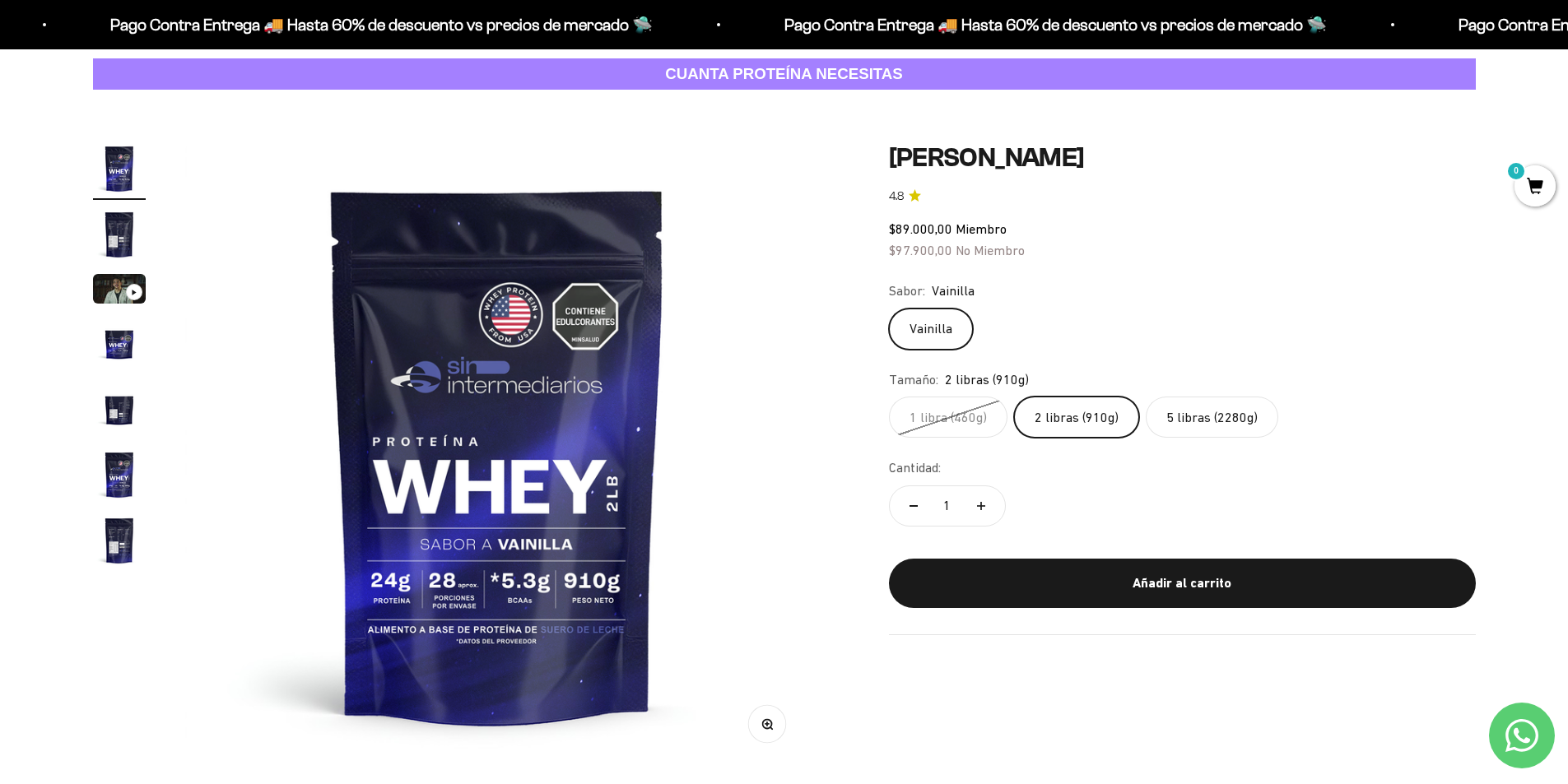
click at [1244, 410] on label "5 libras (2280g)" at bounding box center [1212, 417] width 133 height 41
click at [889, 397] on input "5 libras (2280g)" at bounding box center [888, 396] width 1 height 1
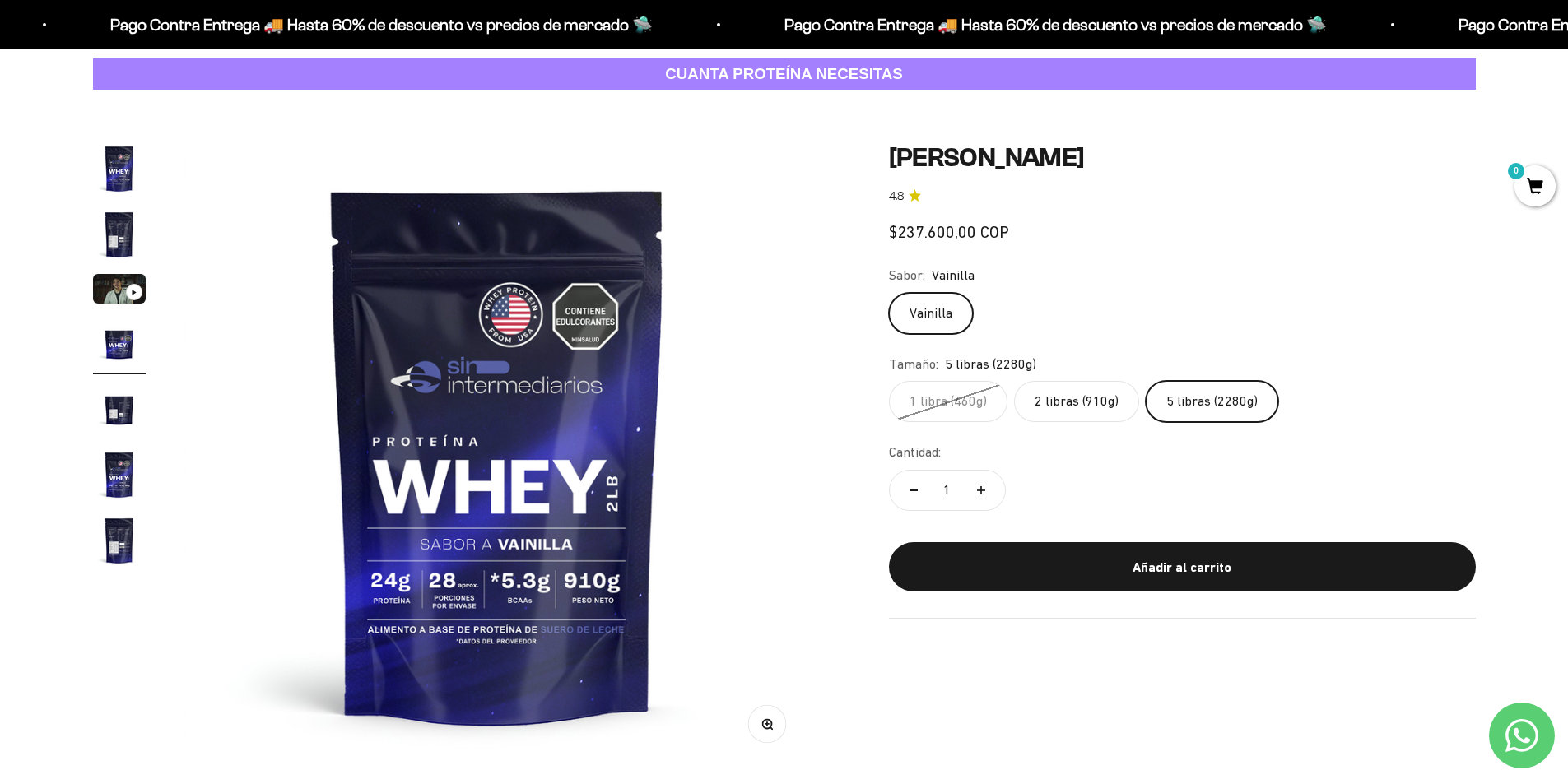
scroll to position [0, 1934]
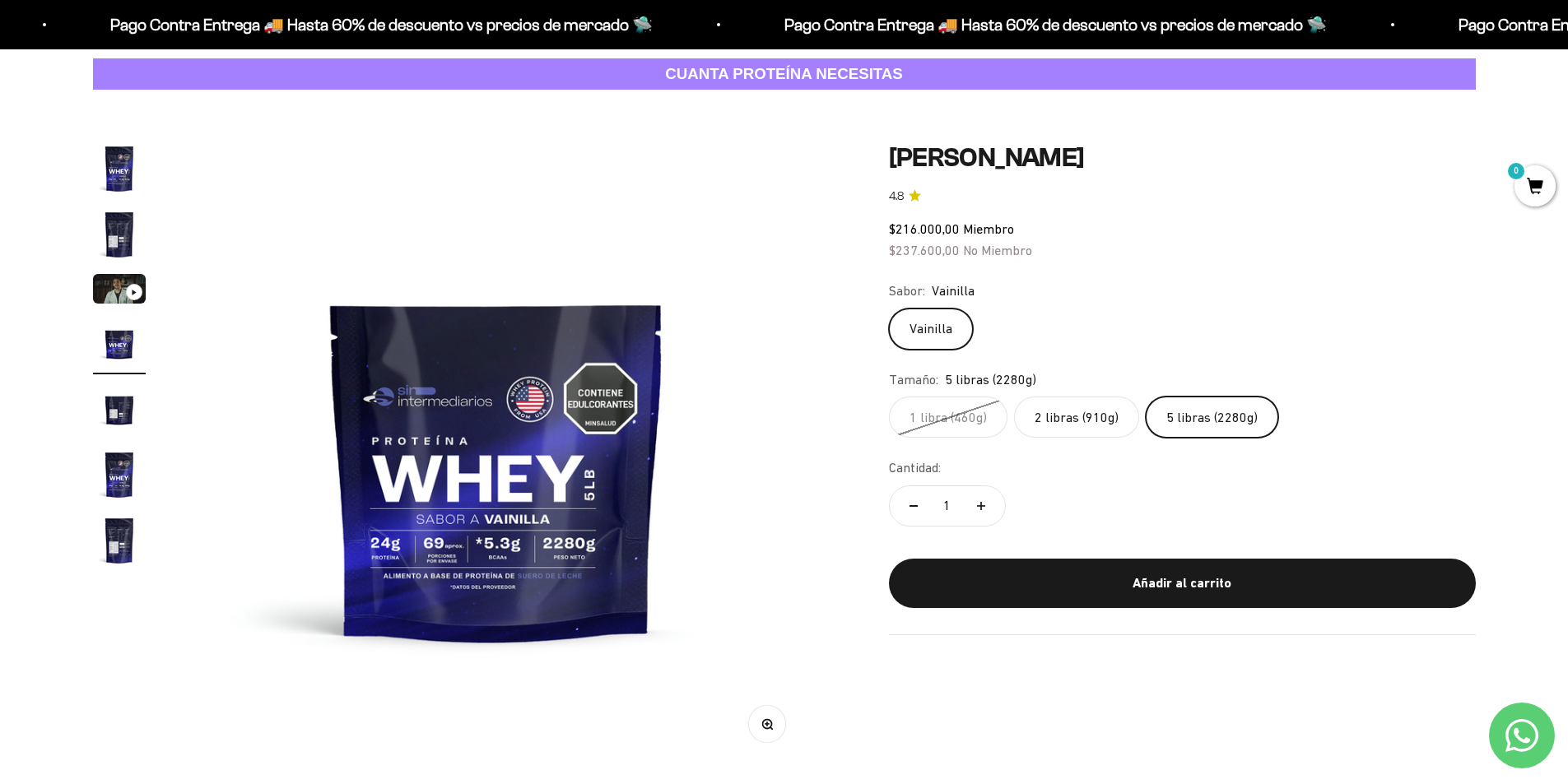
click at [1085, 424] on label "2 libras (910g)" at bounding box center [1076, 417] width 125 height 41
click at [889, 397] on input "2 libras (910g)" at bounding box center [888, 396] width 1 height 1
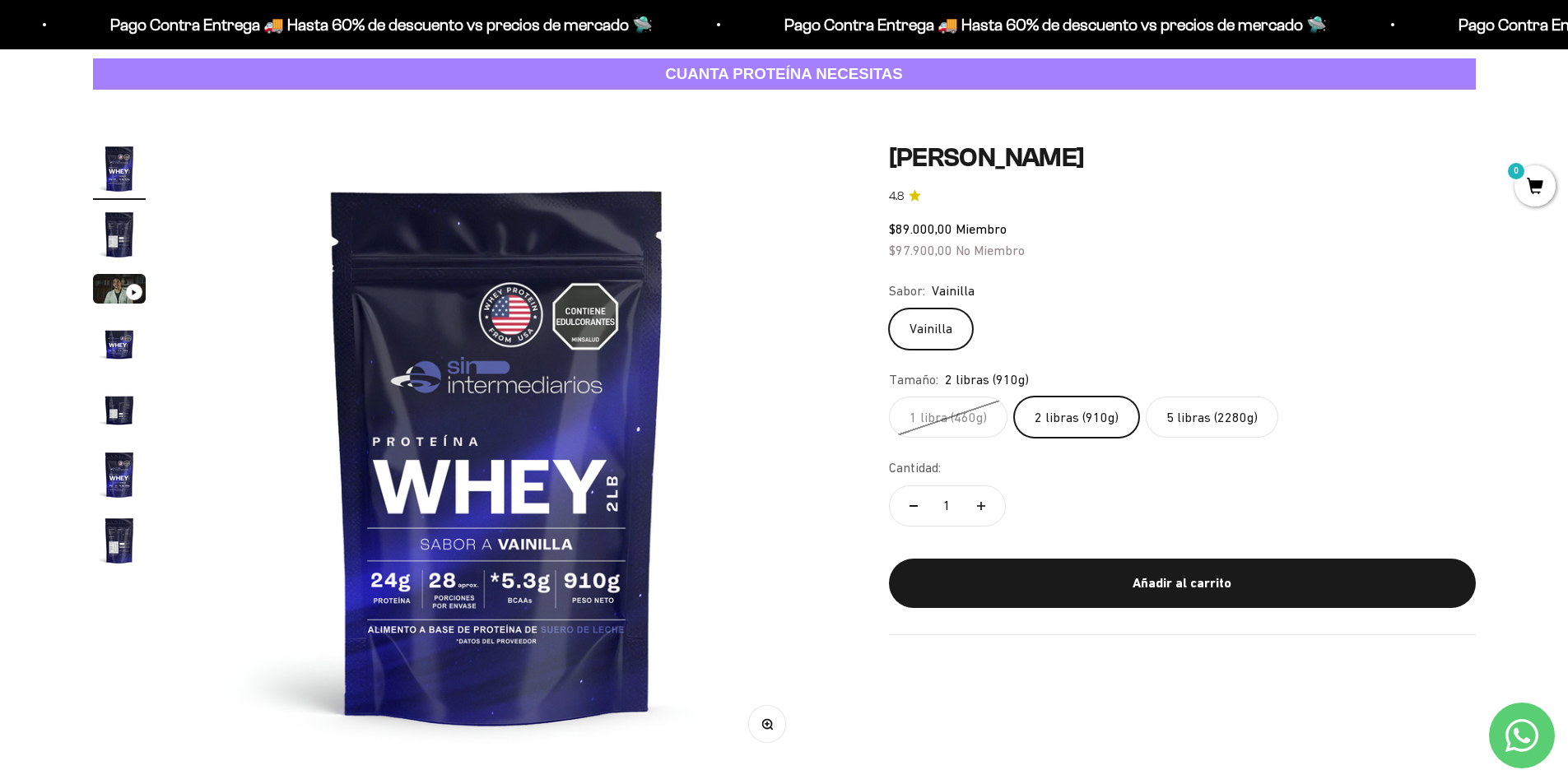
click at [1175, 417] on label "5 libras (2280g)" at bounding box center [1212, 417] width 133 height 41
click at [889, 397] on input "5 libras (2280g)" at bounding box center [888, 396] width 1 height 1
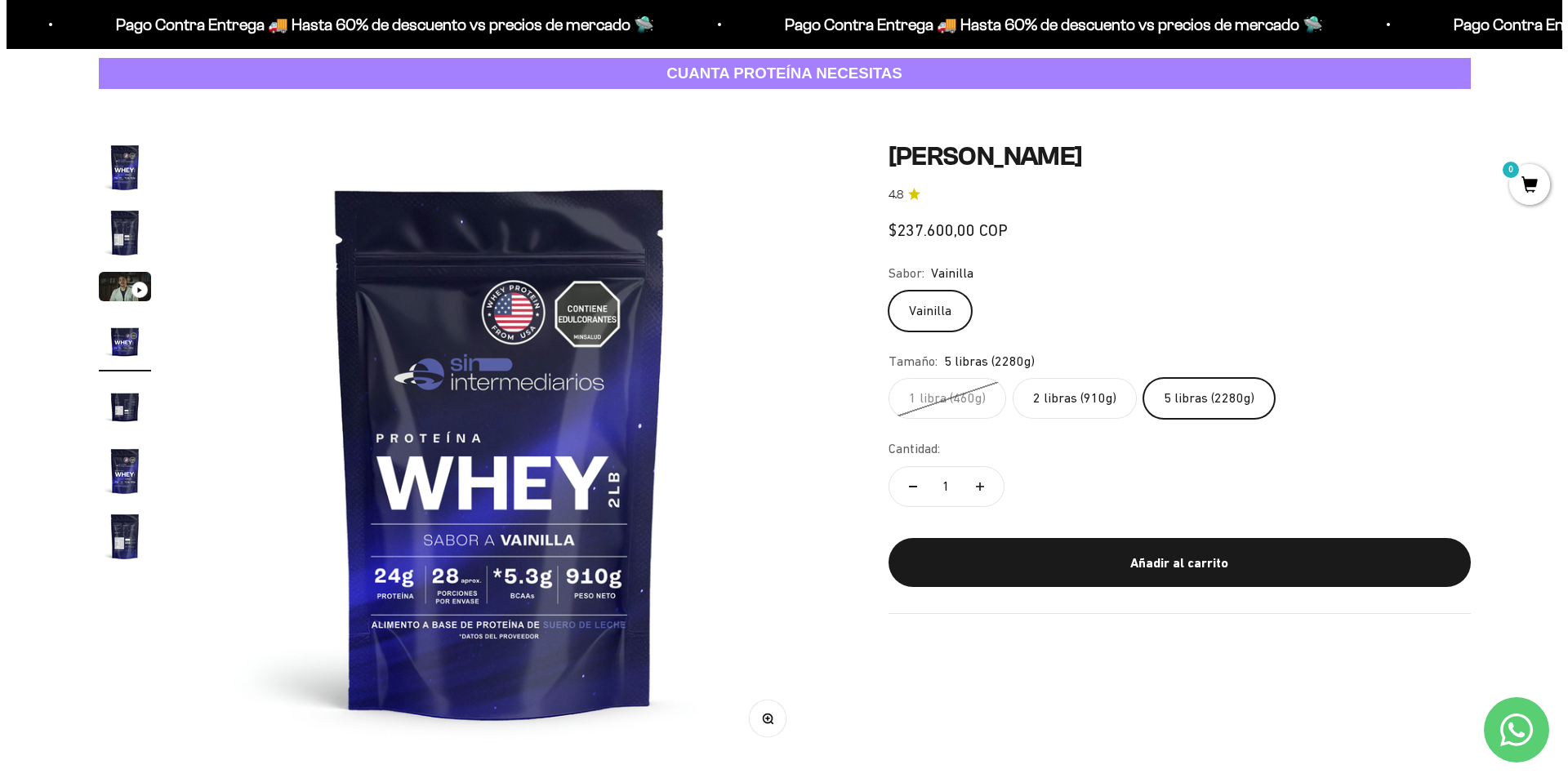
scroll to position [0, 1919]
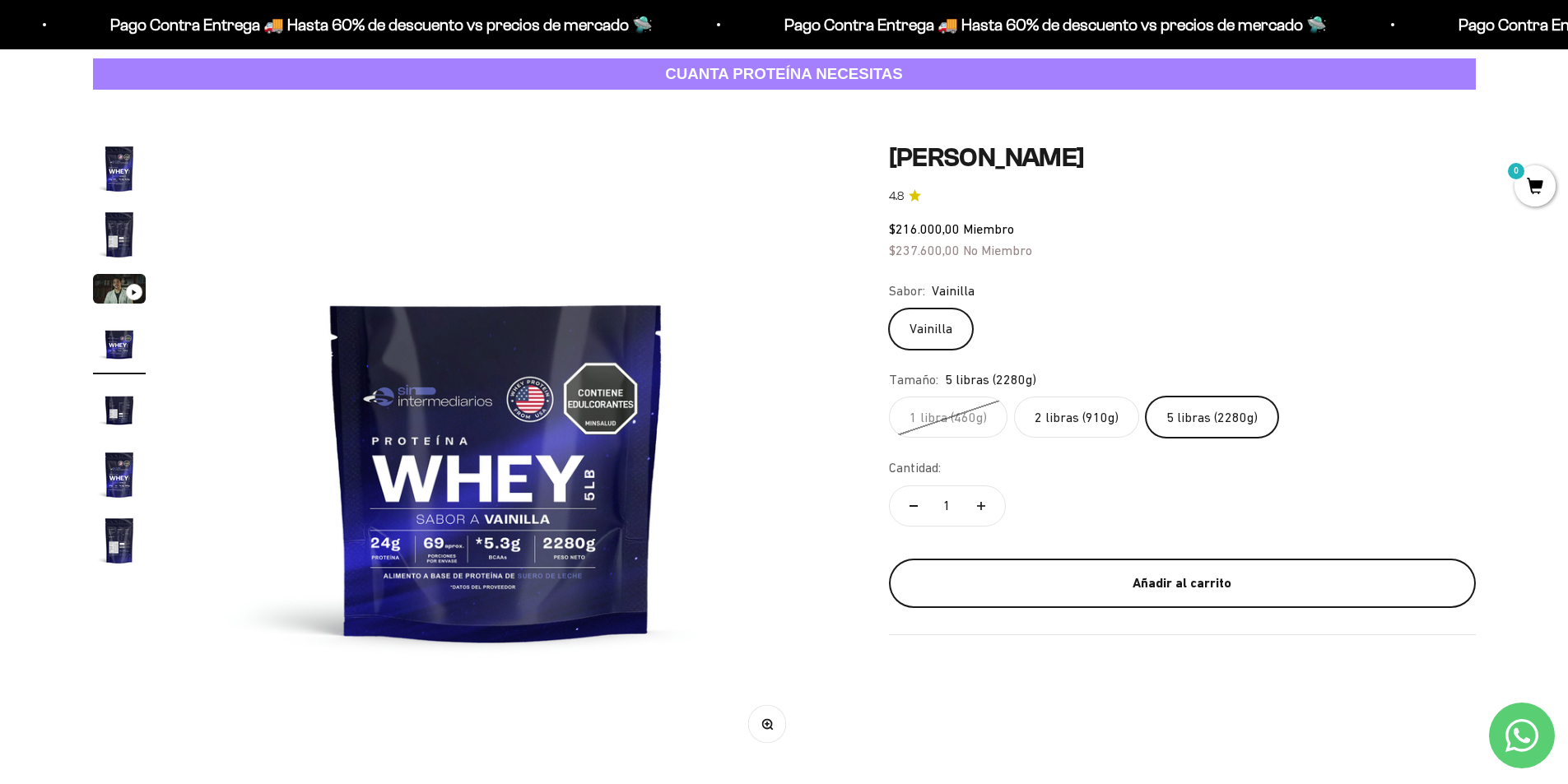
click at [1148, 590] on div "Añadir al carrito" at bounding box center [1182, 583] width 521 height 22
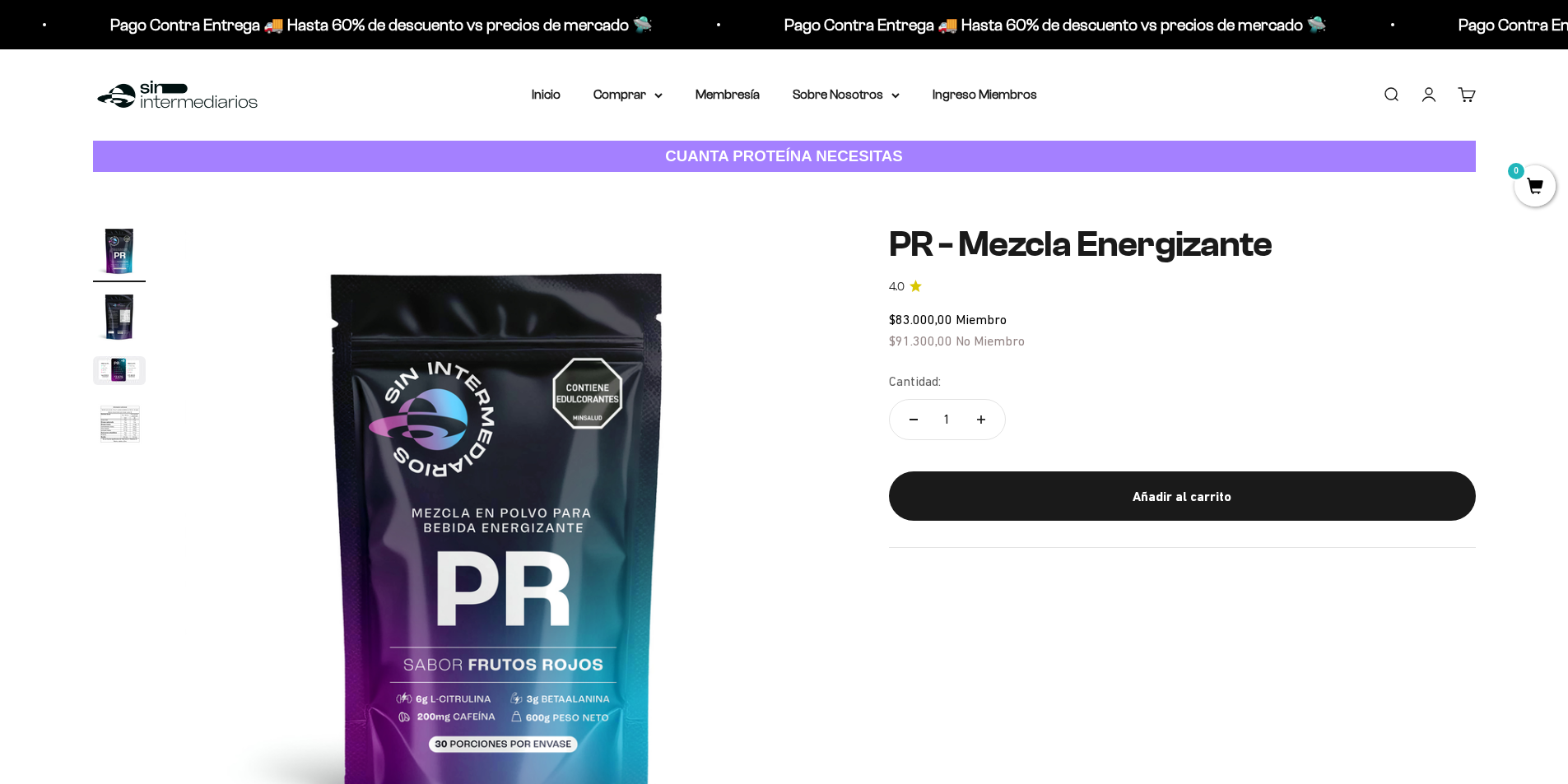
click at [102, 356] on img "Ir al artículo 3" at bounding box center [119, 370] width 53 height 28
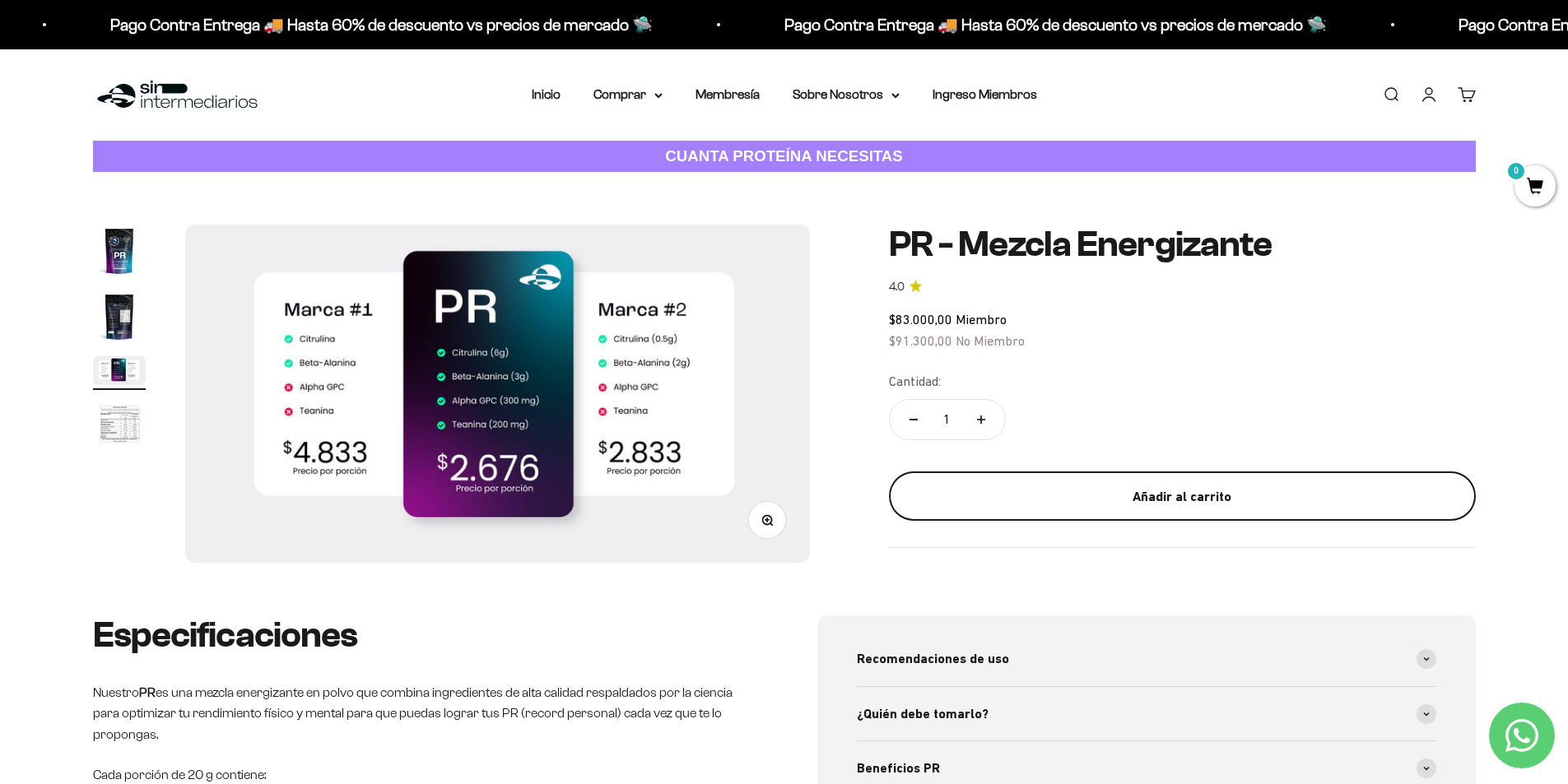
click at [1185, 498] on div "Añadir al carrito" at bounding box center [1182, 497] width 521 height 22
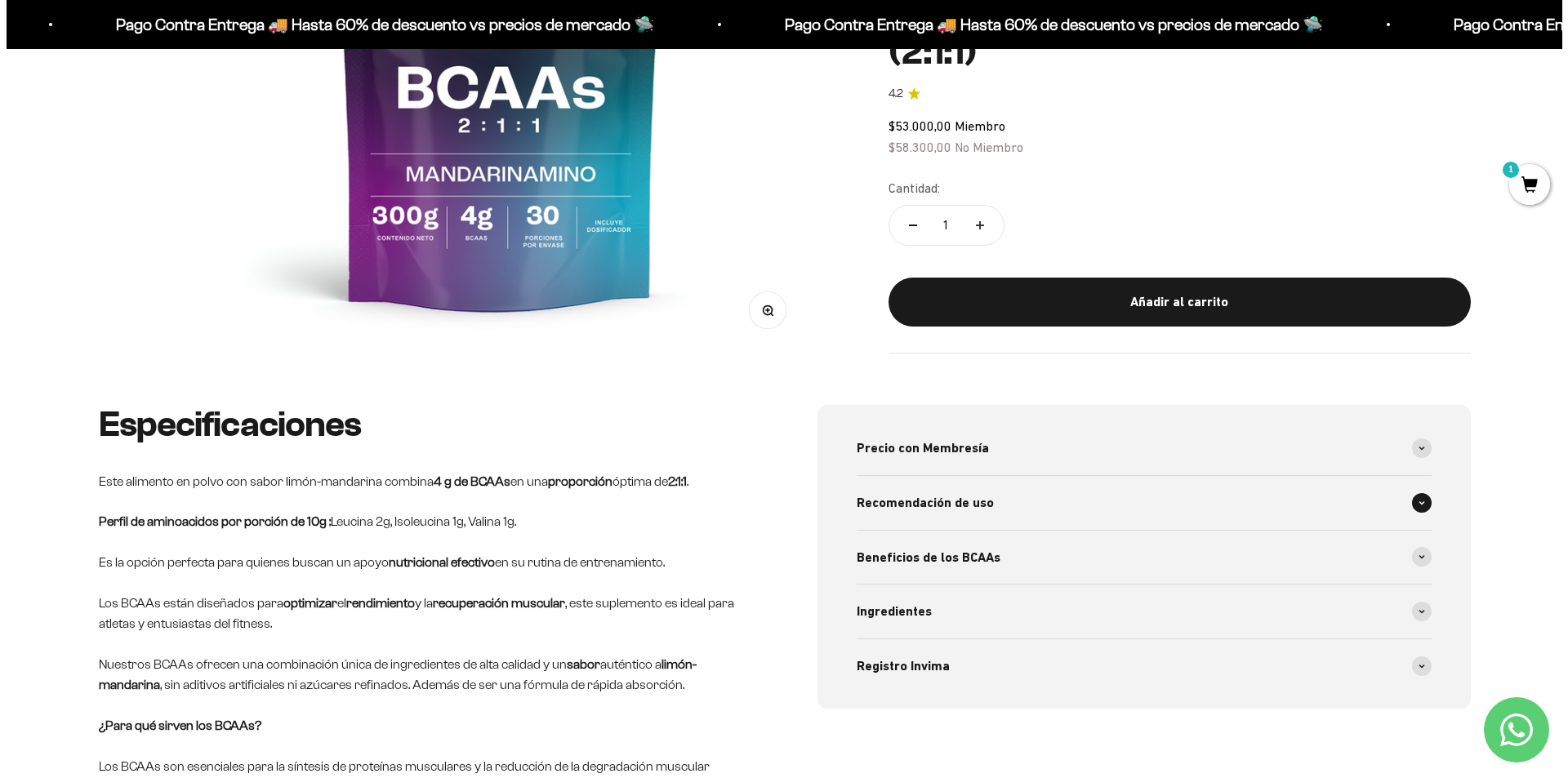
scroll to position [163, 0]
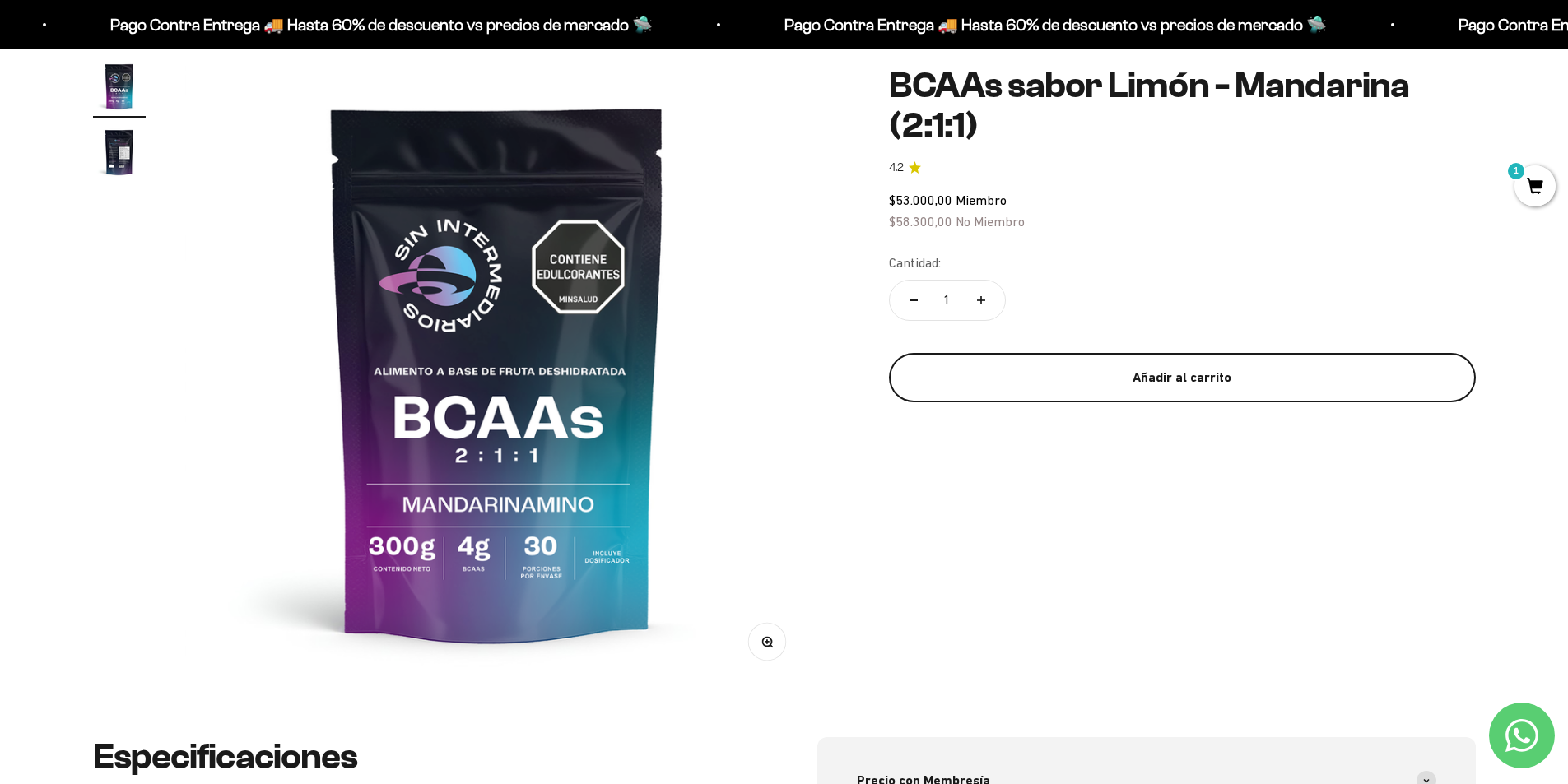
click at [1233, 381] on div "Añadir al carrito" at bounding box center [1182, 377] width 521 height 22
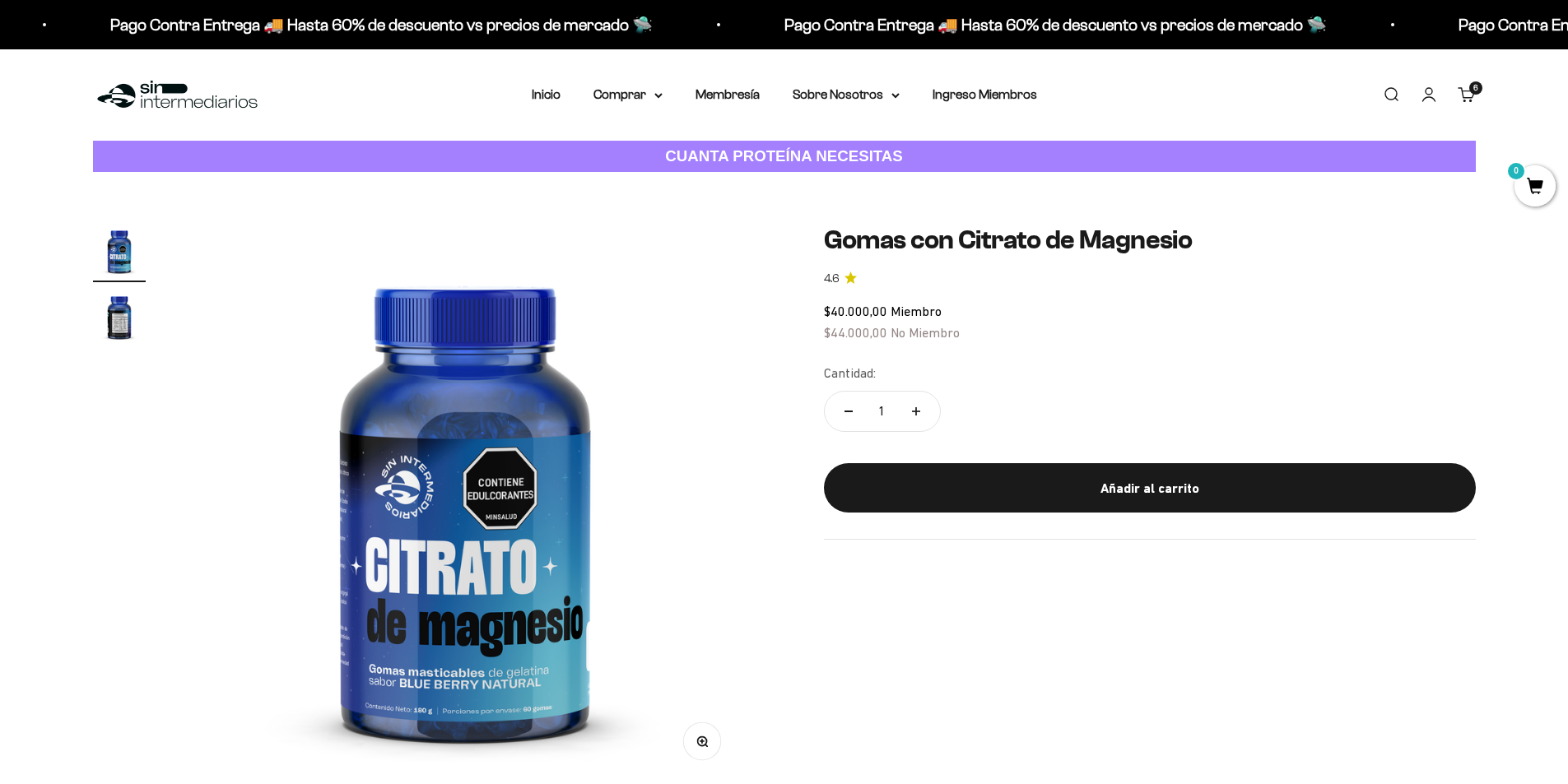
click at [123, 325] on img "Ir al artículo 2" at bounding box center [119, 317] width 53 height 53
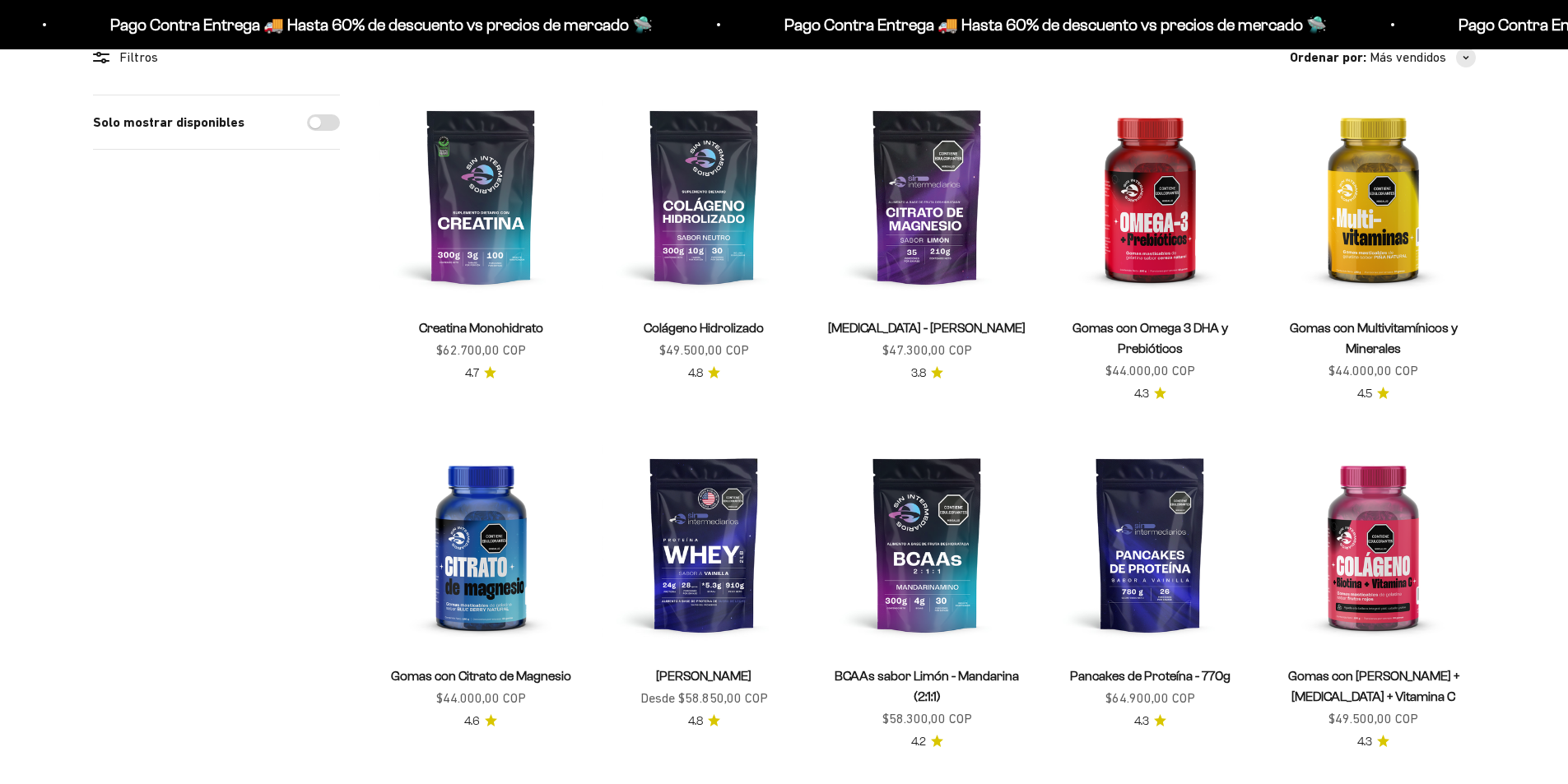
scroll to position [165, 0]
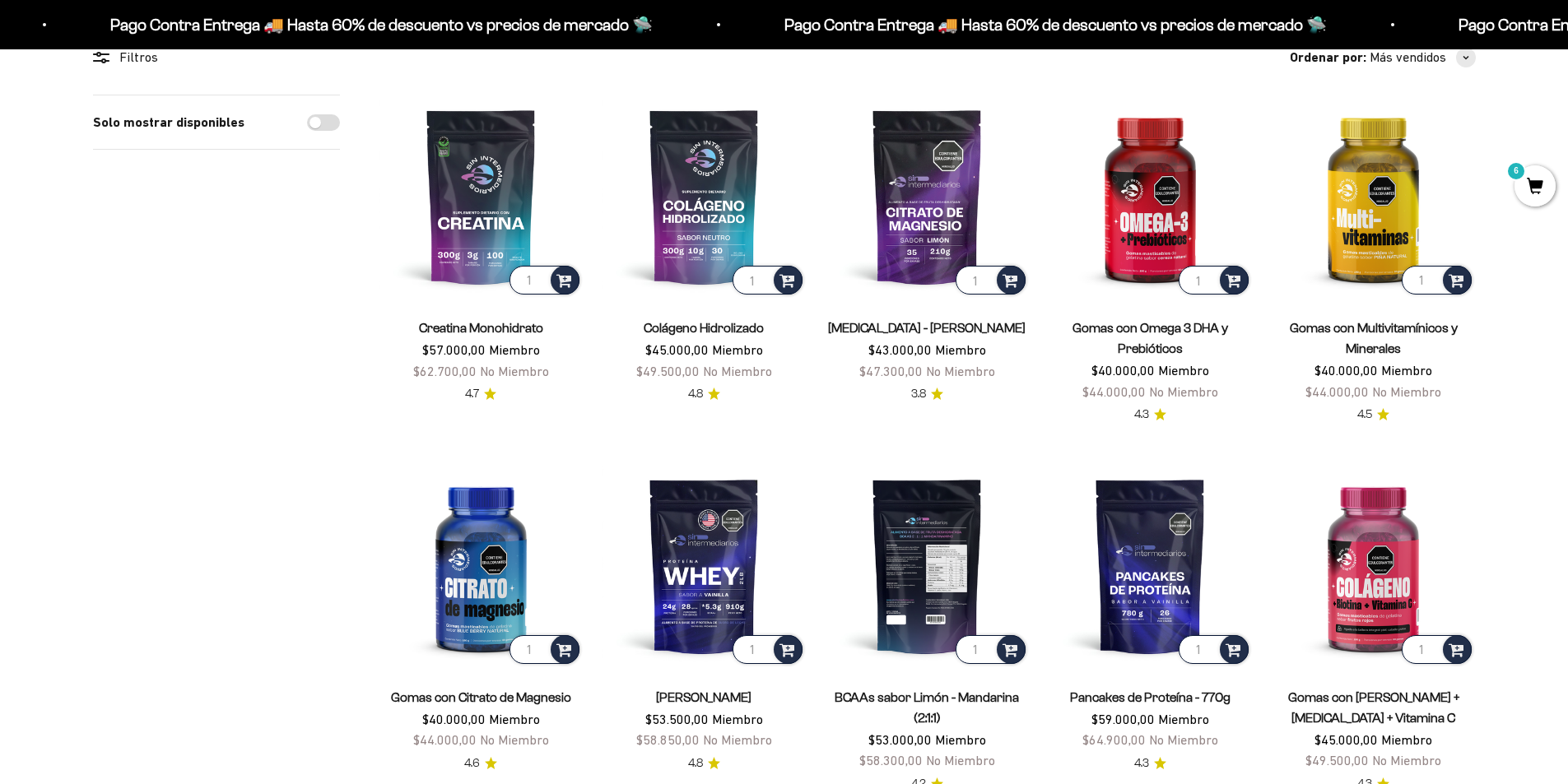
click at [932, 212] on img at bounding box center [928, 197] width 204 height 204
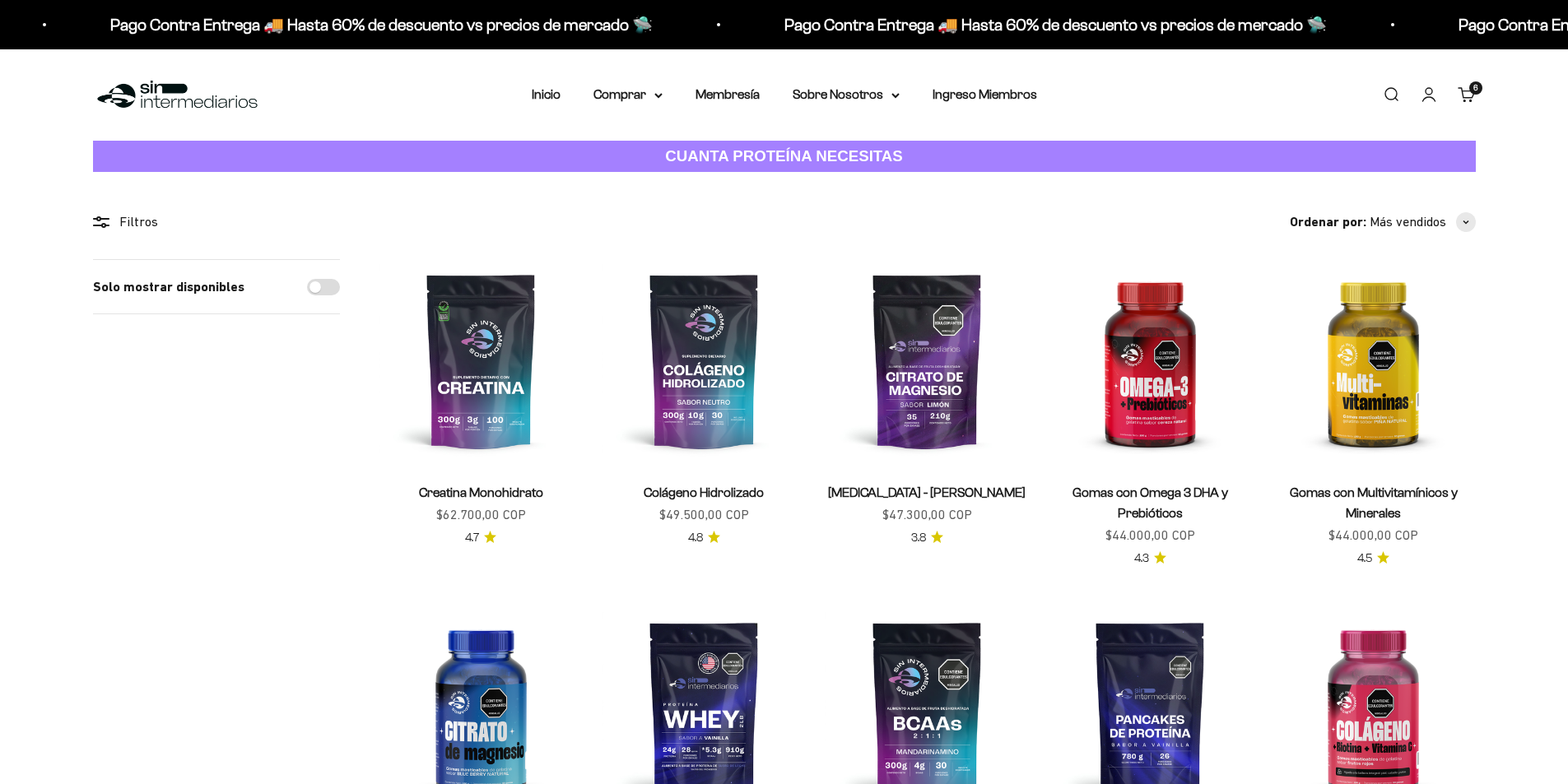
scroll to position [165, 0]
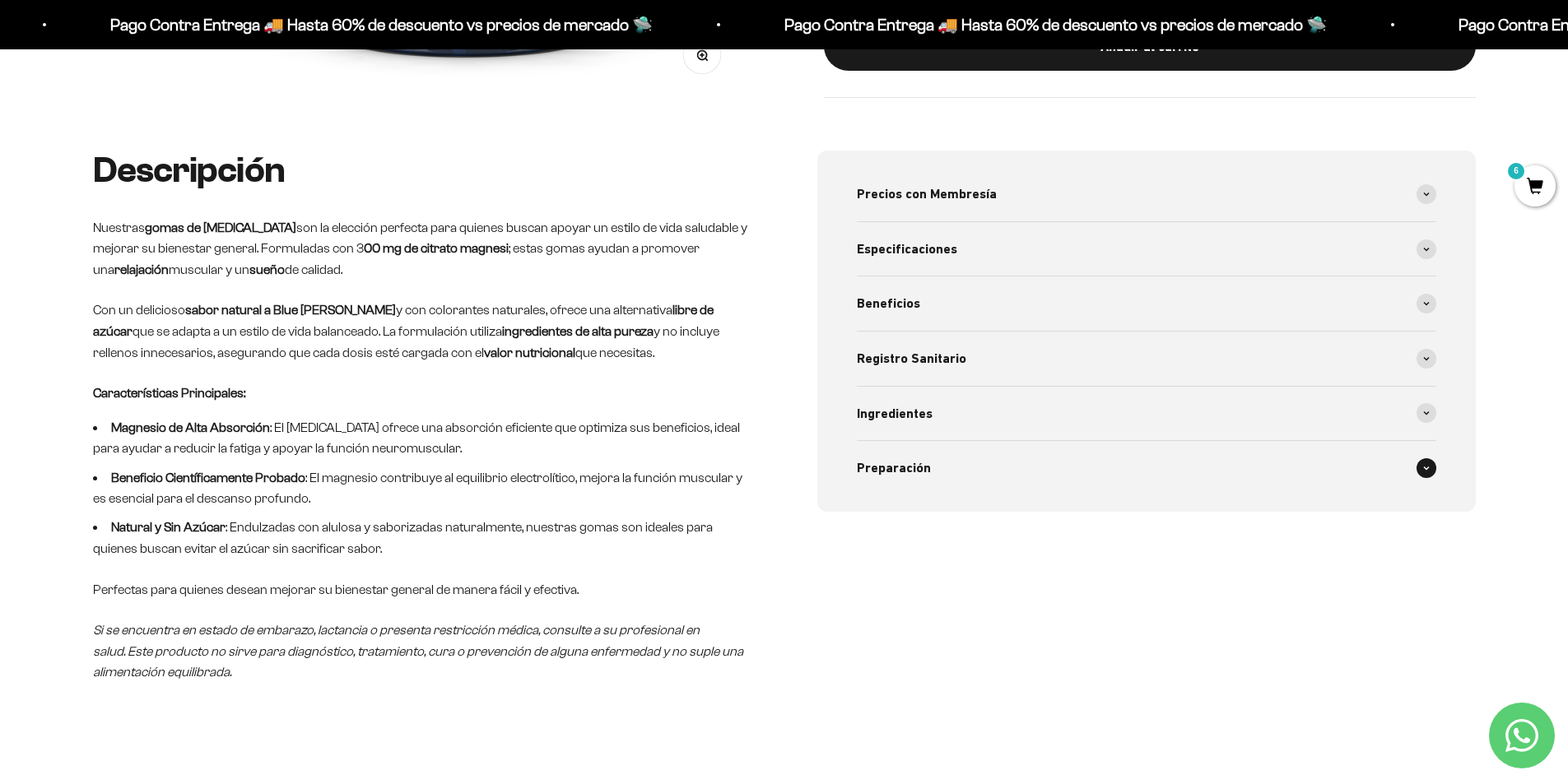
scroll to position [658, 0]
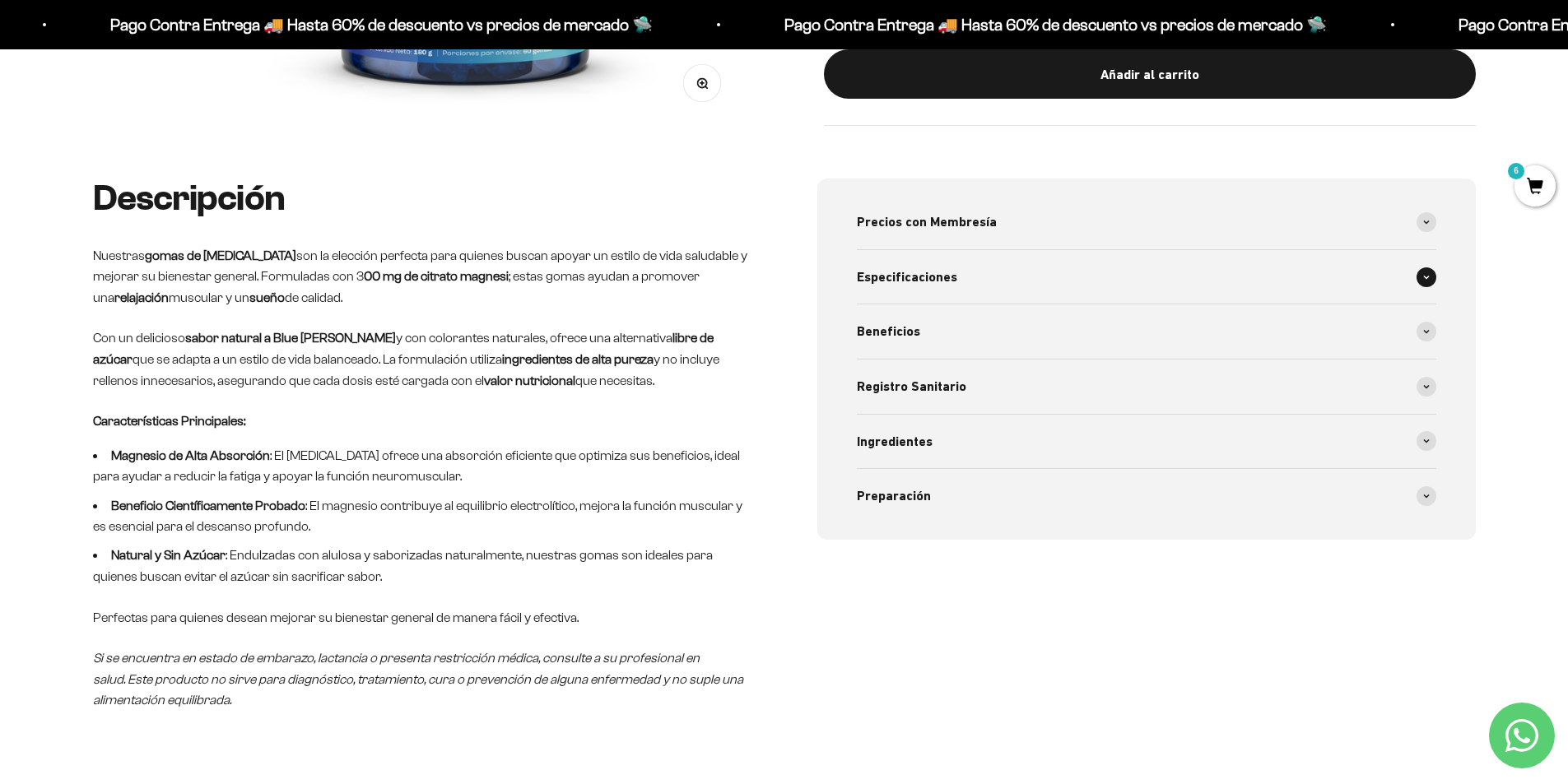
click at [1432, 283] on span at bounding box center [1426, 277] width 20 height 20
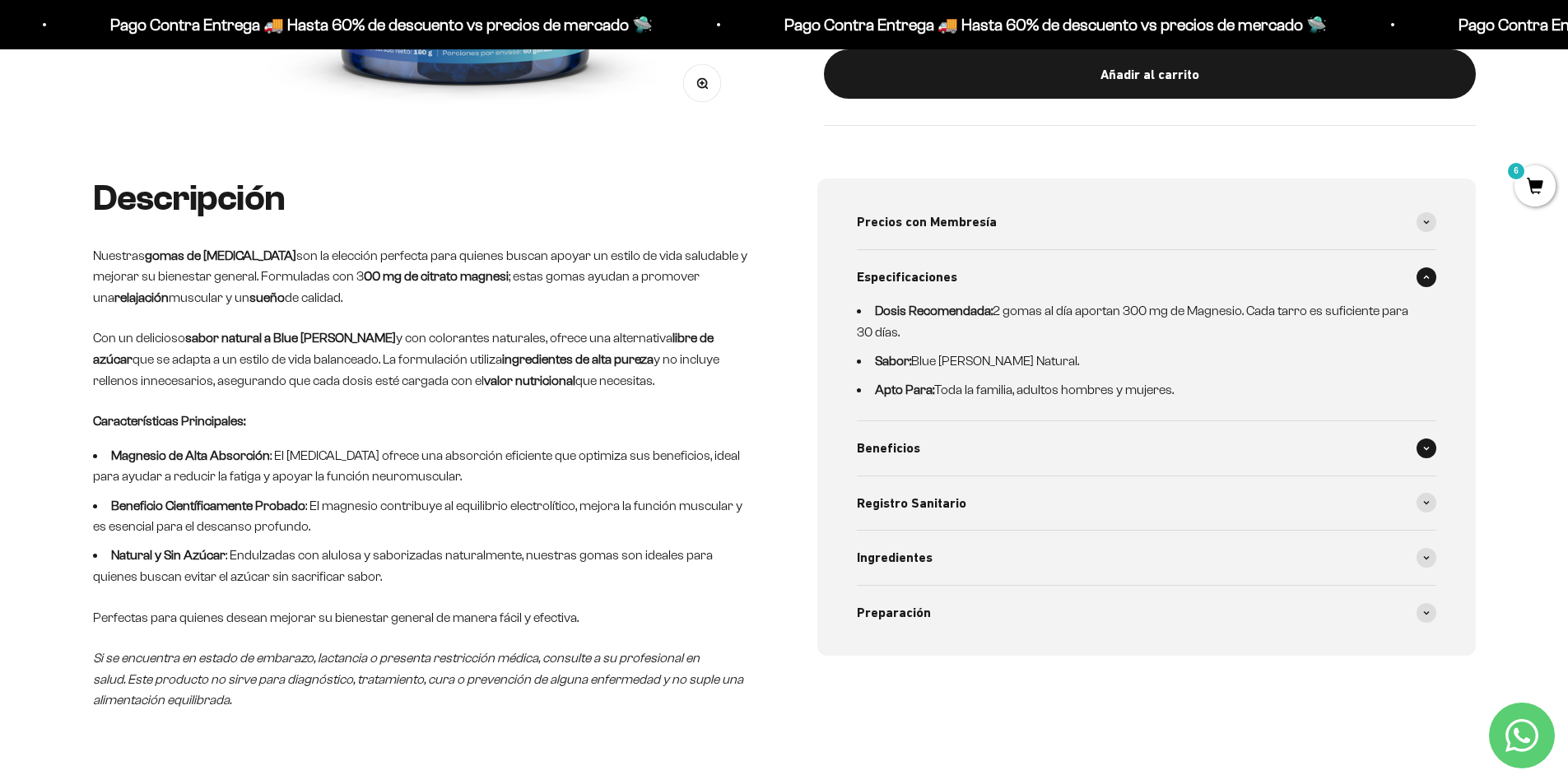
click at [1387, 430] on div "Beneficios" at bounding box center [1146, 448] width 579 height 54
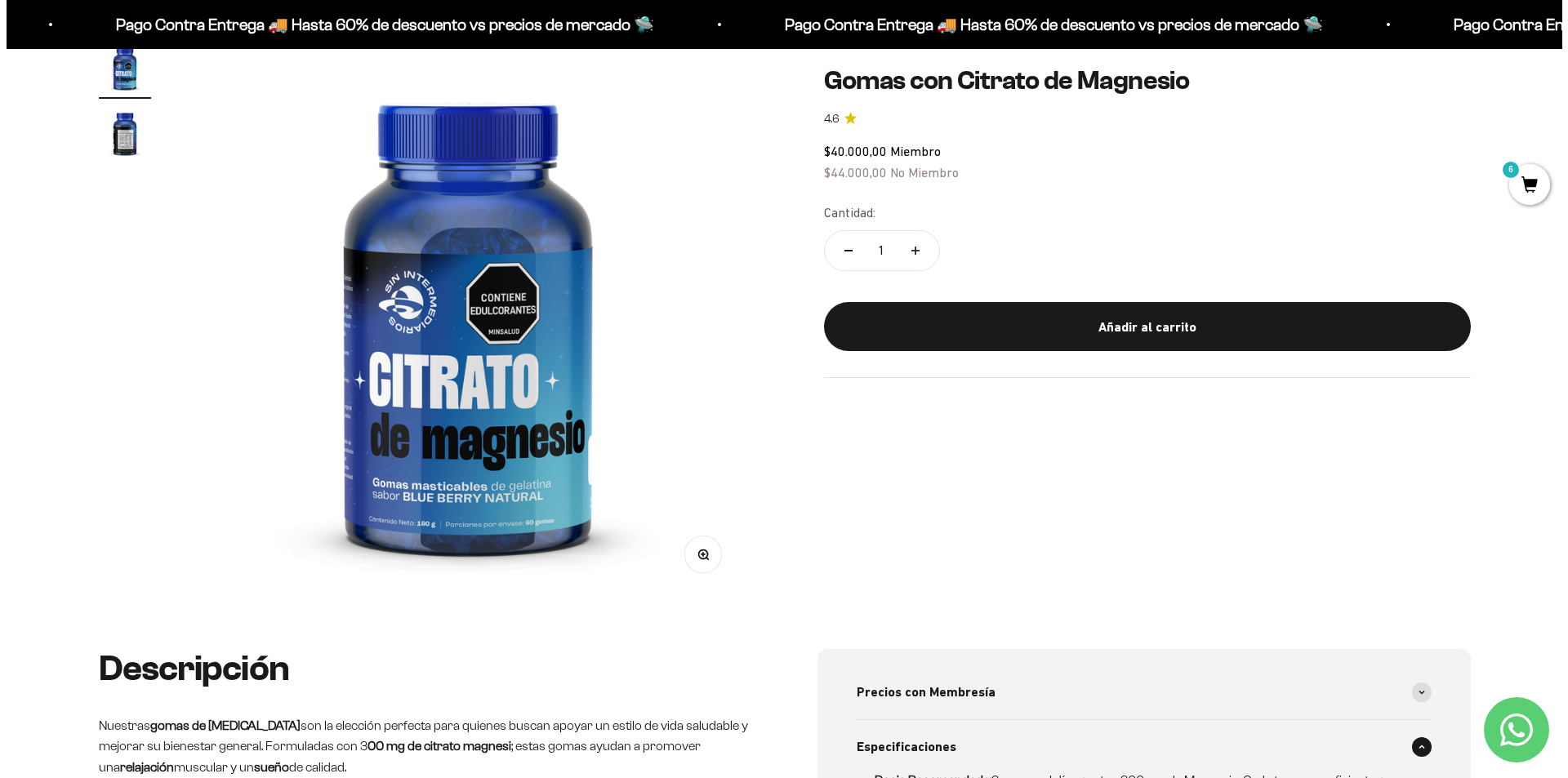
scroll to position [163, 0]
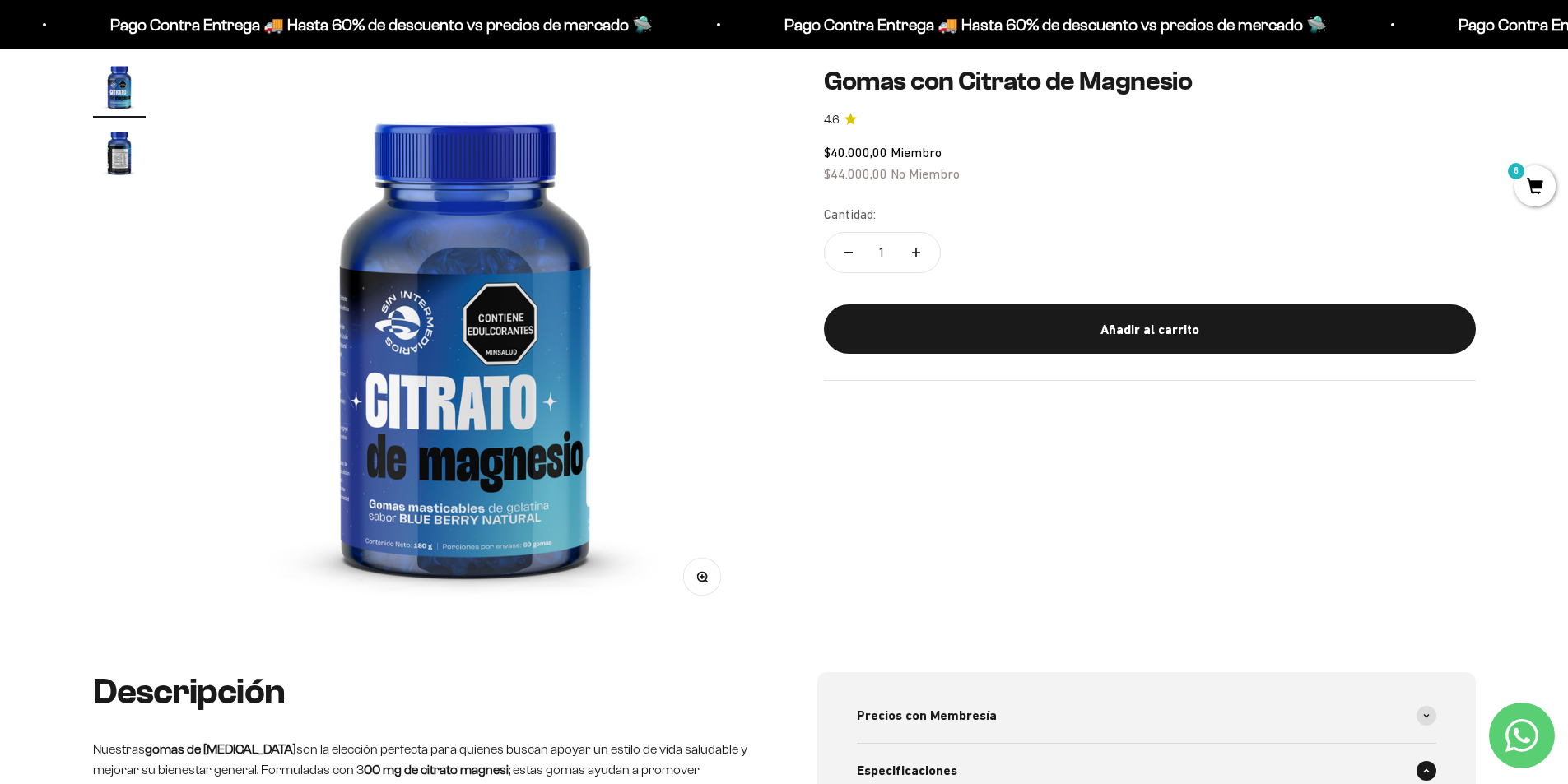
click at [1550, 177] on span "6" at bounding box center [1535, 186] width 41 height 41
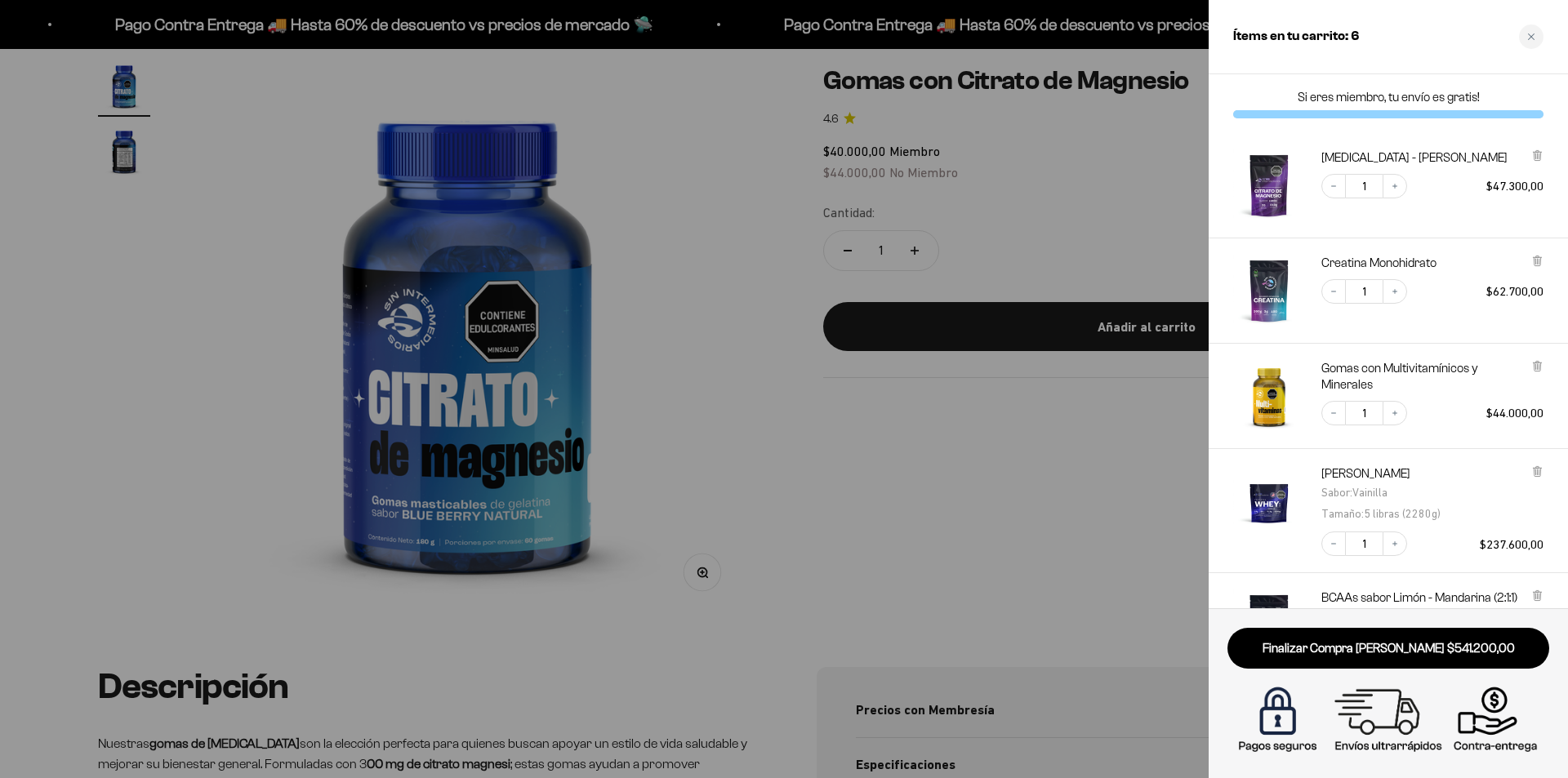
scroll to position [81, 0]
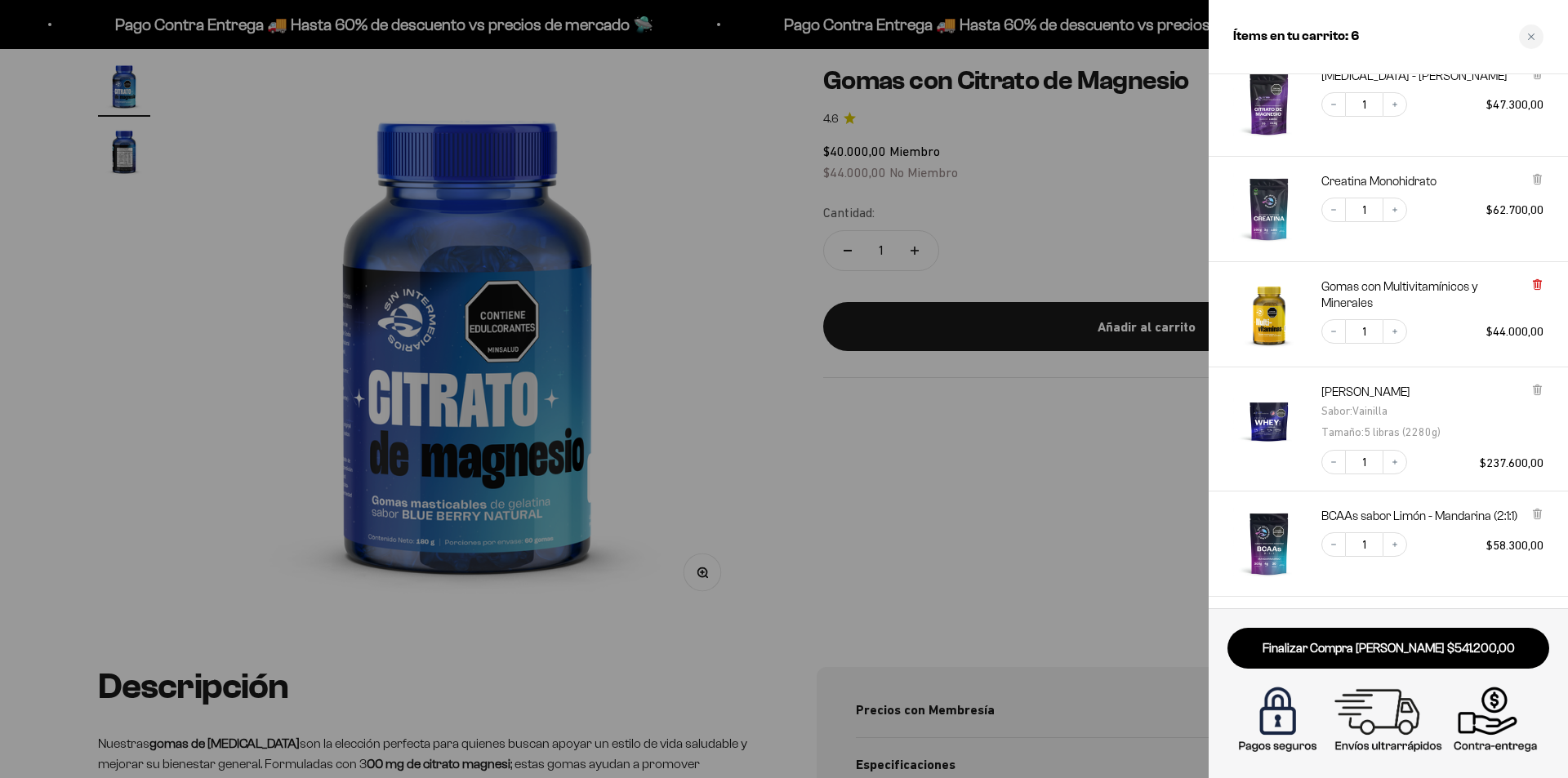
click at [1536, 282] on icon at bounding box center [1537, 285] width 7 height 9
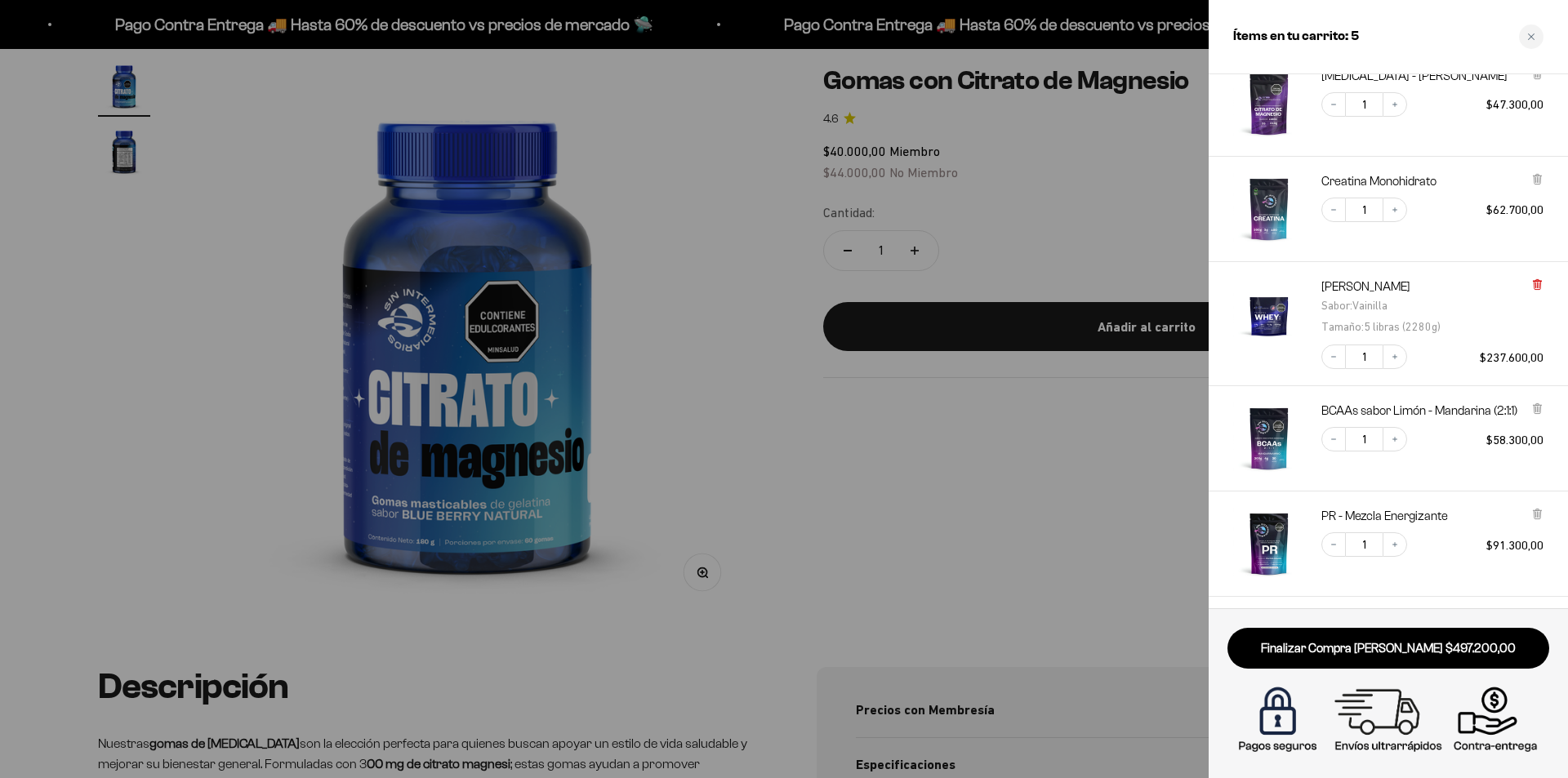
click at [1534, 284] on icon at bounding box center [1537, 284] width 12 height 12
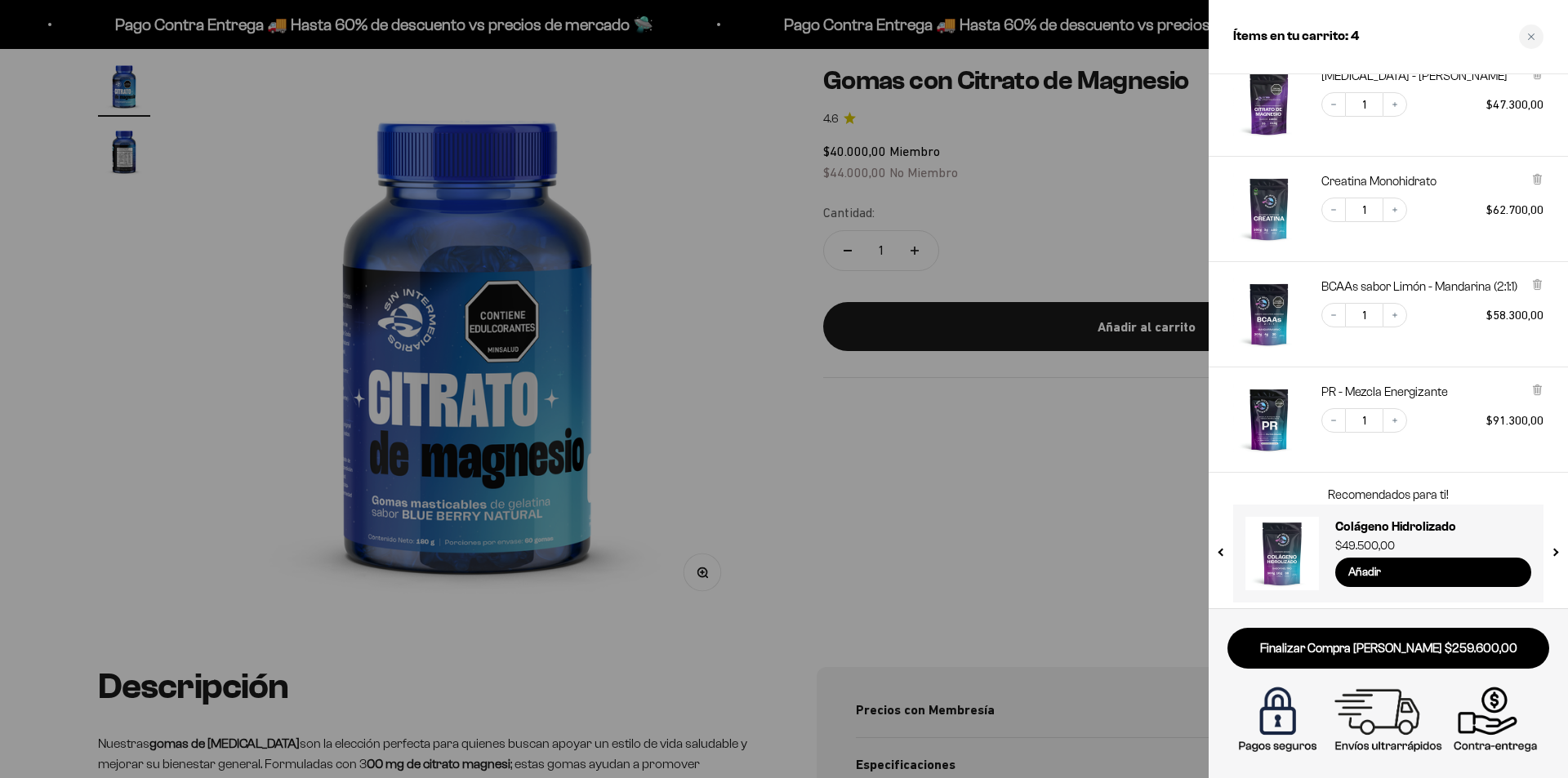
scroll to position [88, 0]
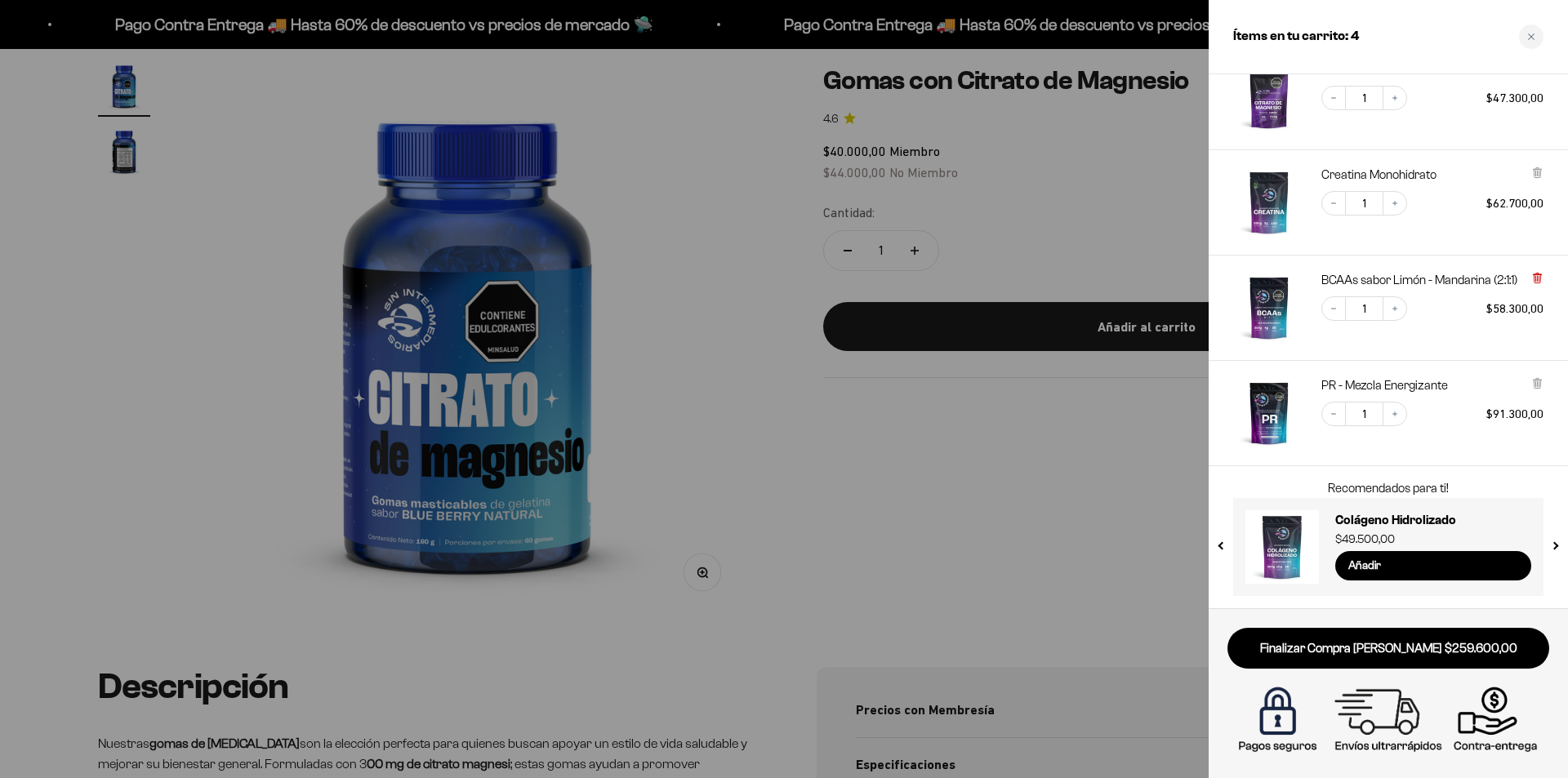
click at [1533, 273] on icon at bounding box center [1537, 278] width 12 height 12
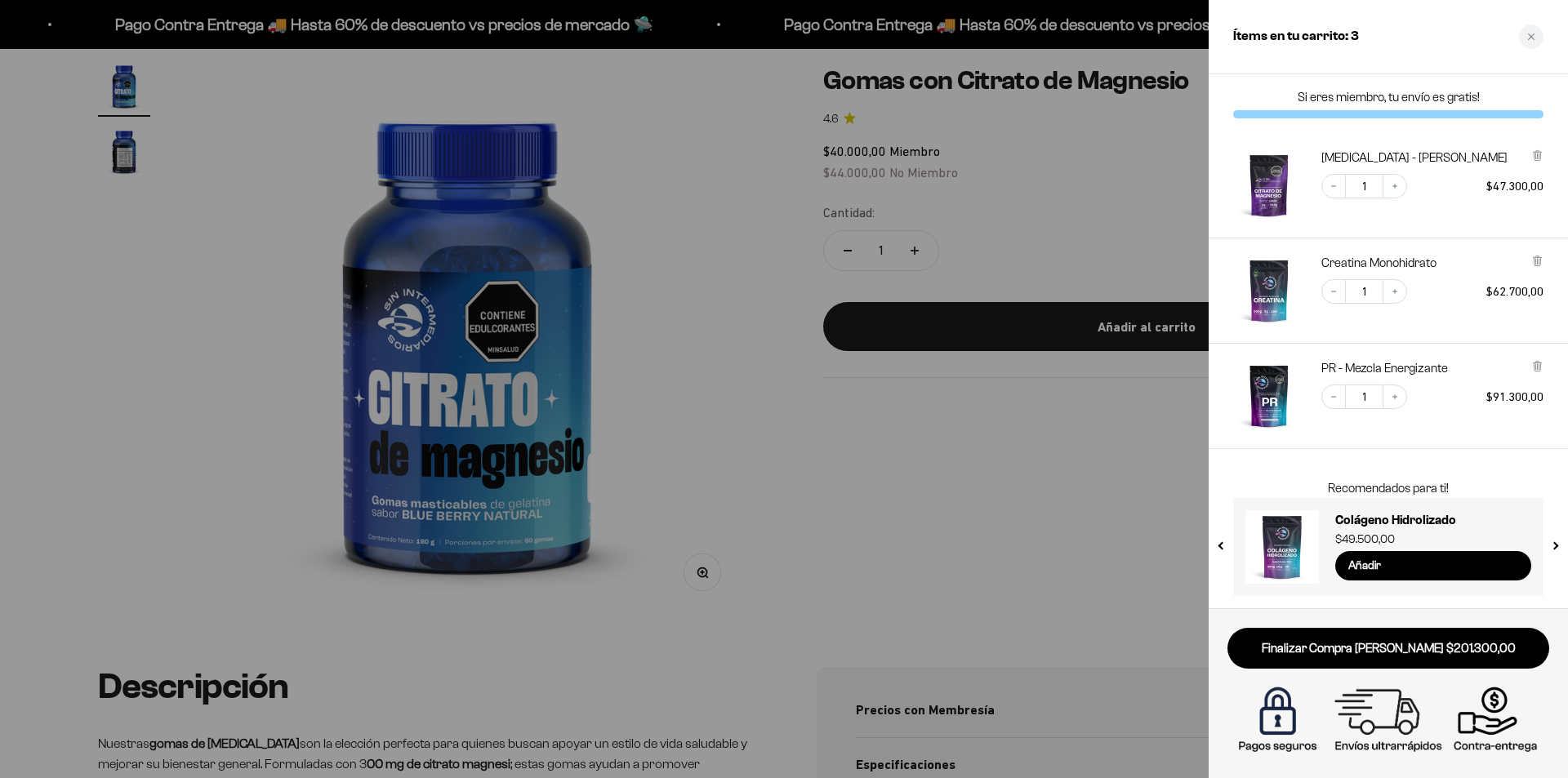
scroll to position [0, 0]
click at [1229, 463] on div "Si eres miembro, tu envío es gratis! Citrato de Magnesio - Sabor Limón Decrease…" at bounding box center [1389, 341] width 360 height 534
click at [1365, 653] on link "Finalizar Compra [PERSON_NAME] $201.300,00" at bounding box center [1389, 648] width 322 height 42
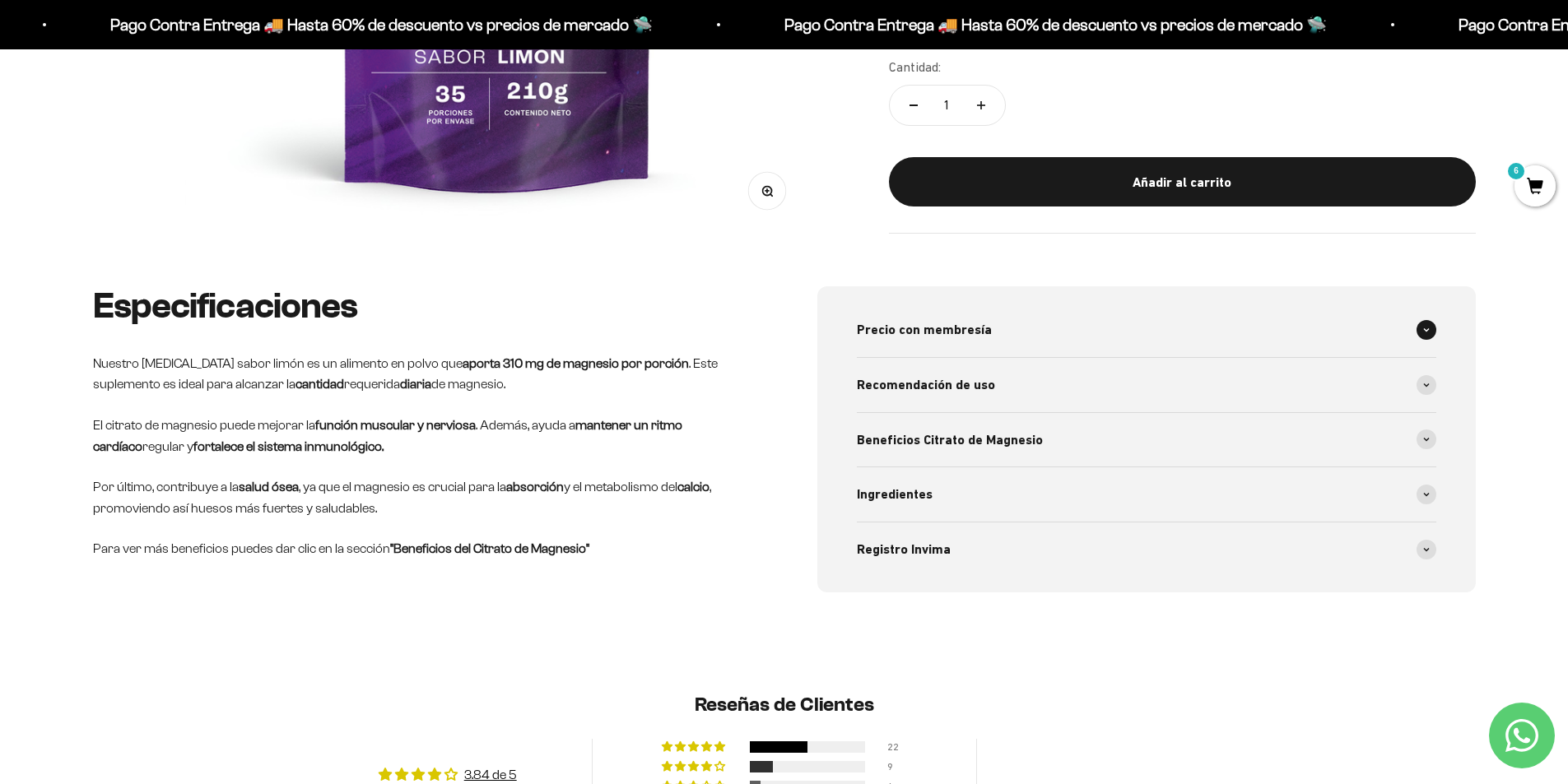
scroll to position [658, 0]
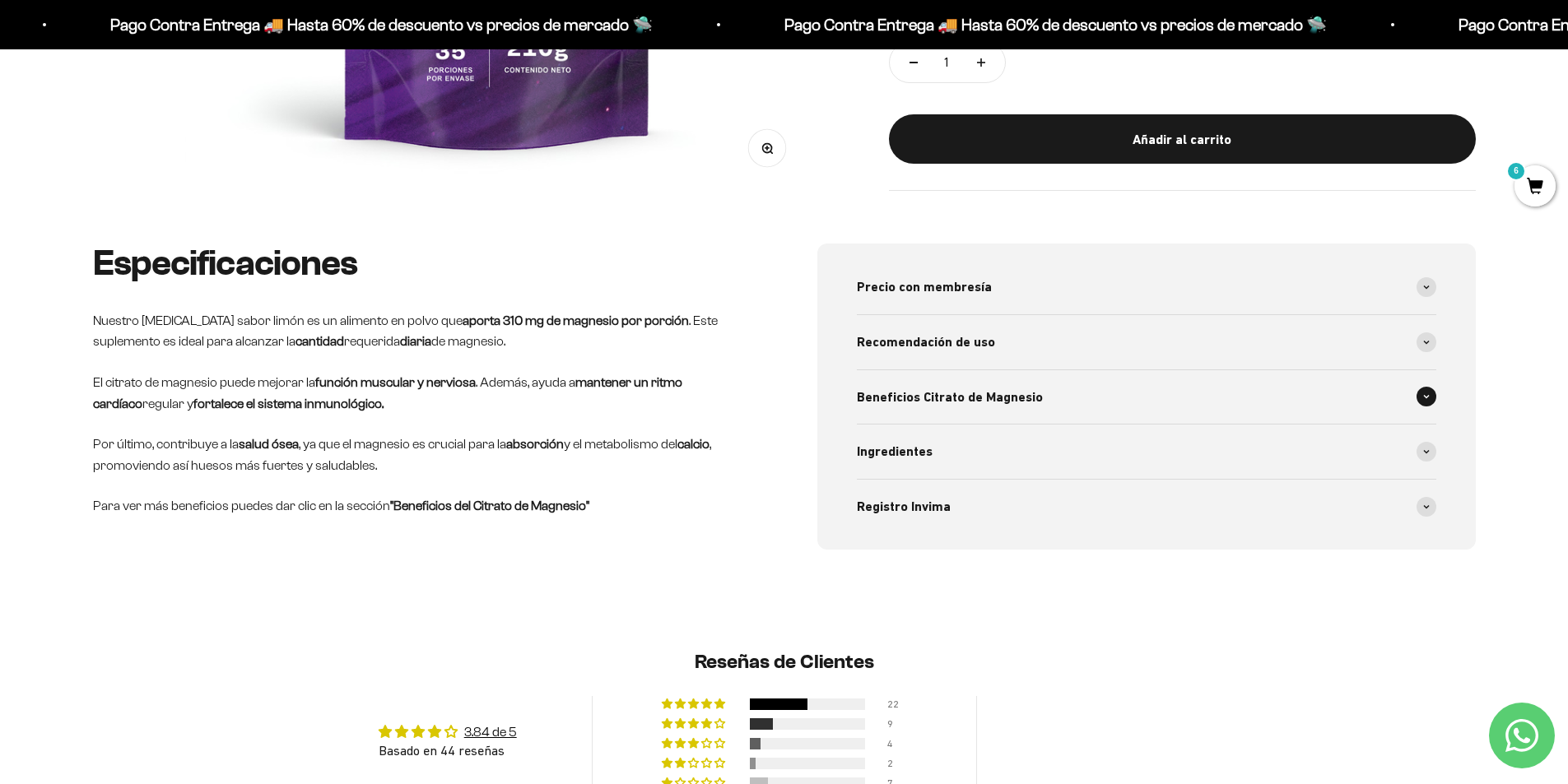
click at [1243, 406] on div "Beneficios Citrato de Magnesio" at bounding box center [1146, 397] width 579 height 54
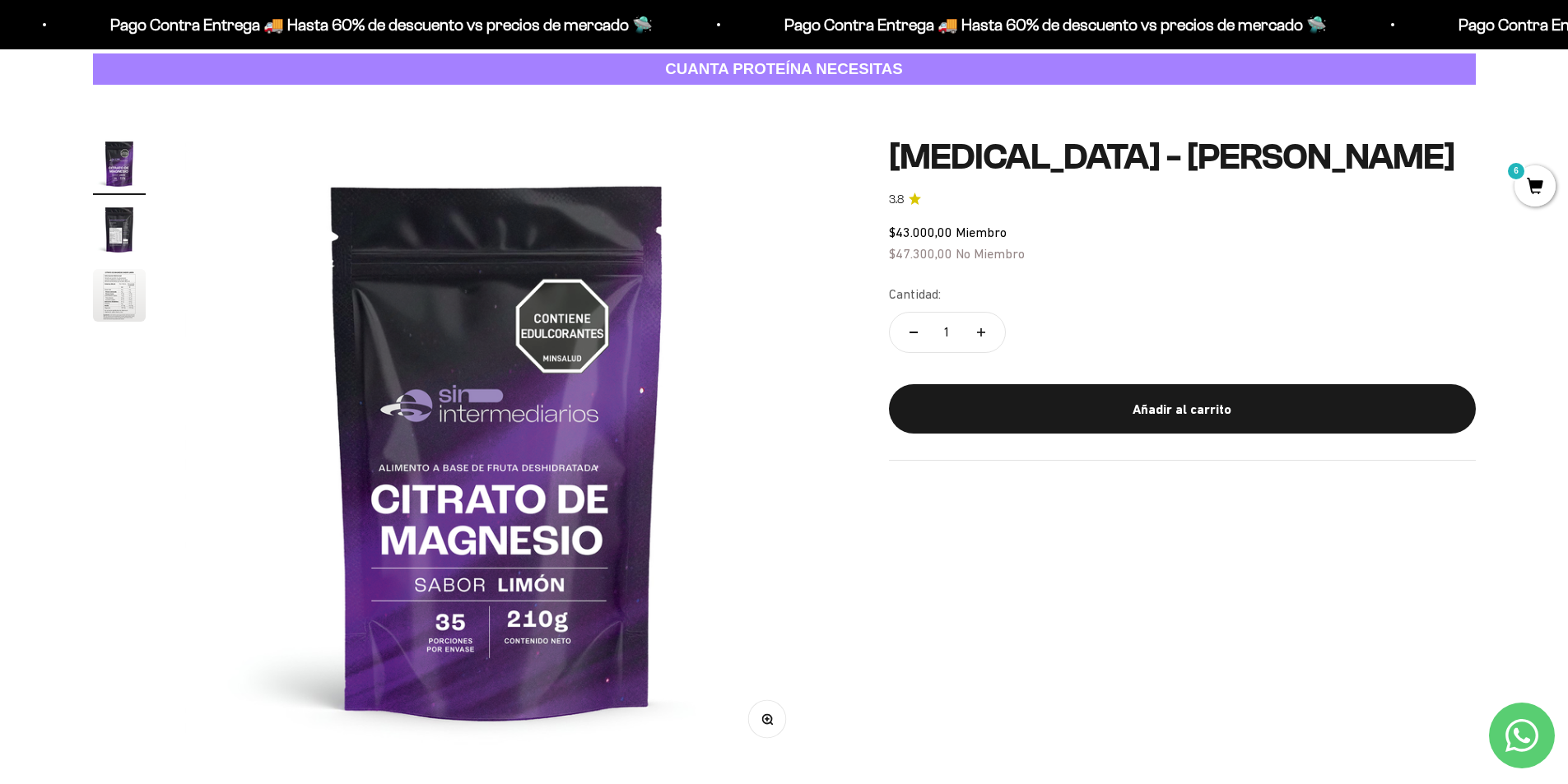
scroll to position [0, 0]
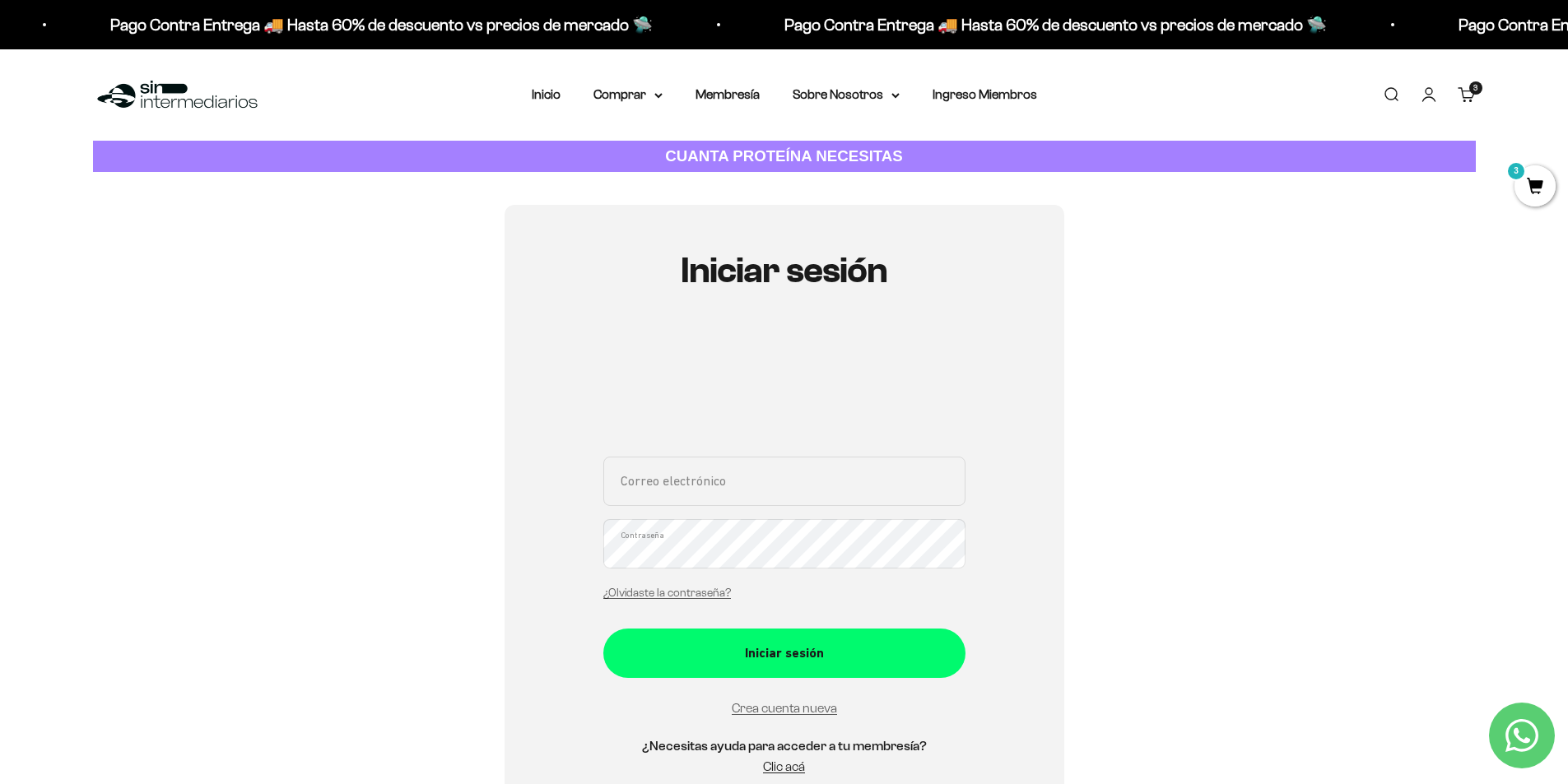
click at [1524, 176] on span "3" at bounding box center [1535, 186] width 41 height 41
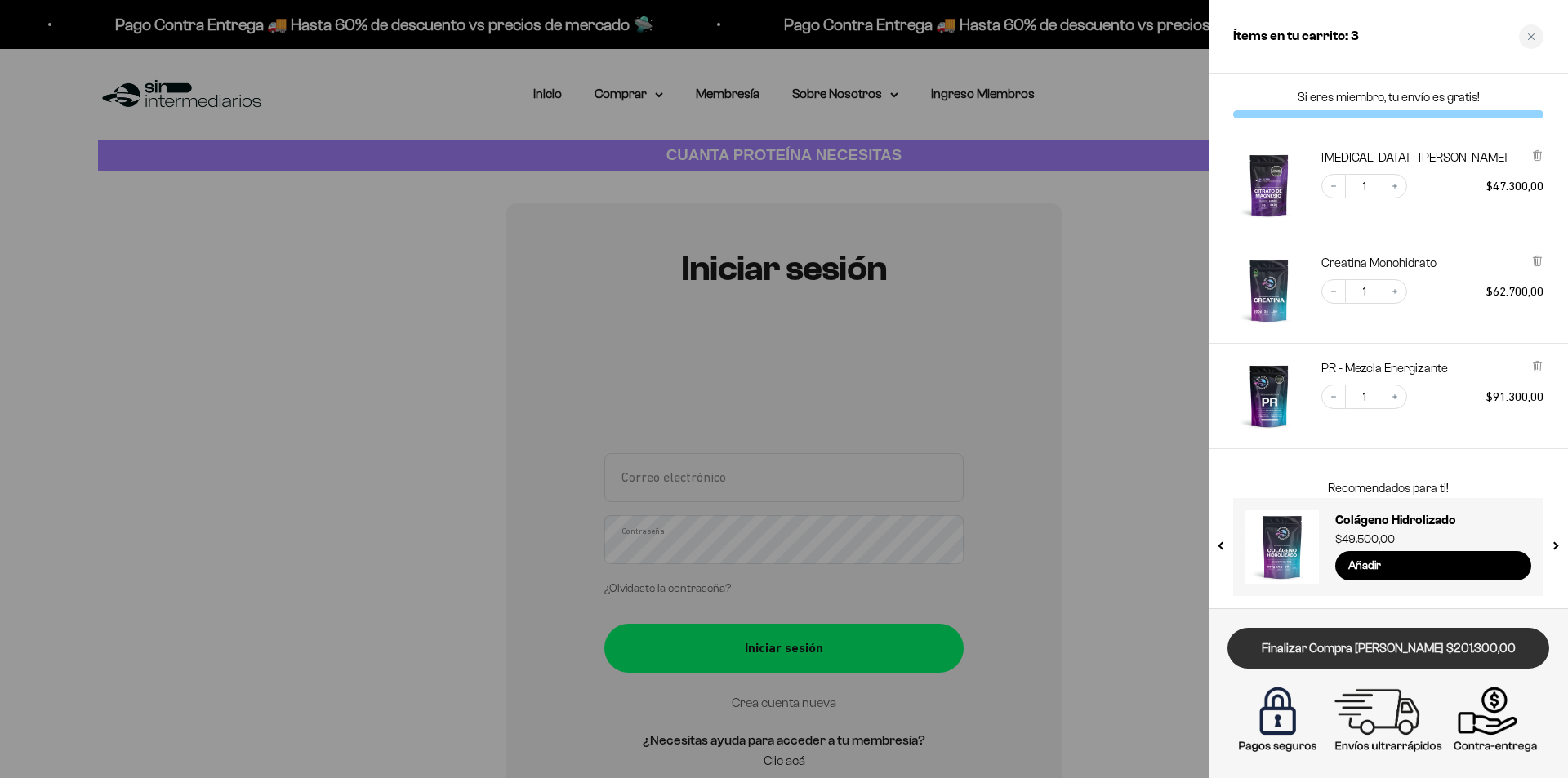
click at [1372, 648] on link "Finalizar Compra [PERSON_NAME] $201.300,00" at bounding box center [1389, 648] width 322 height 42
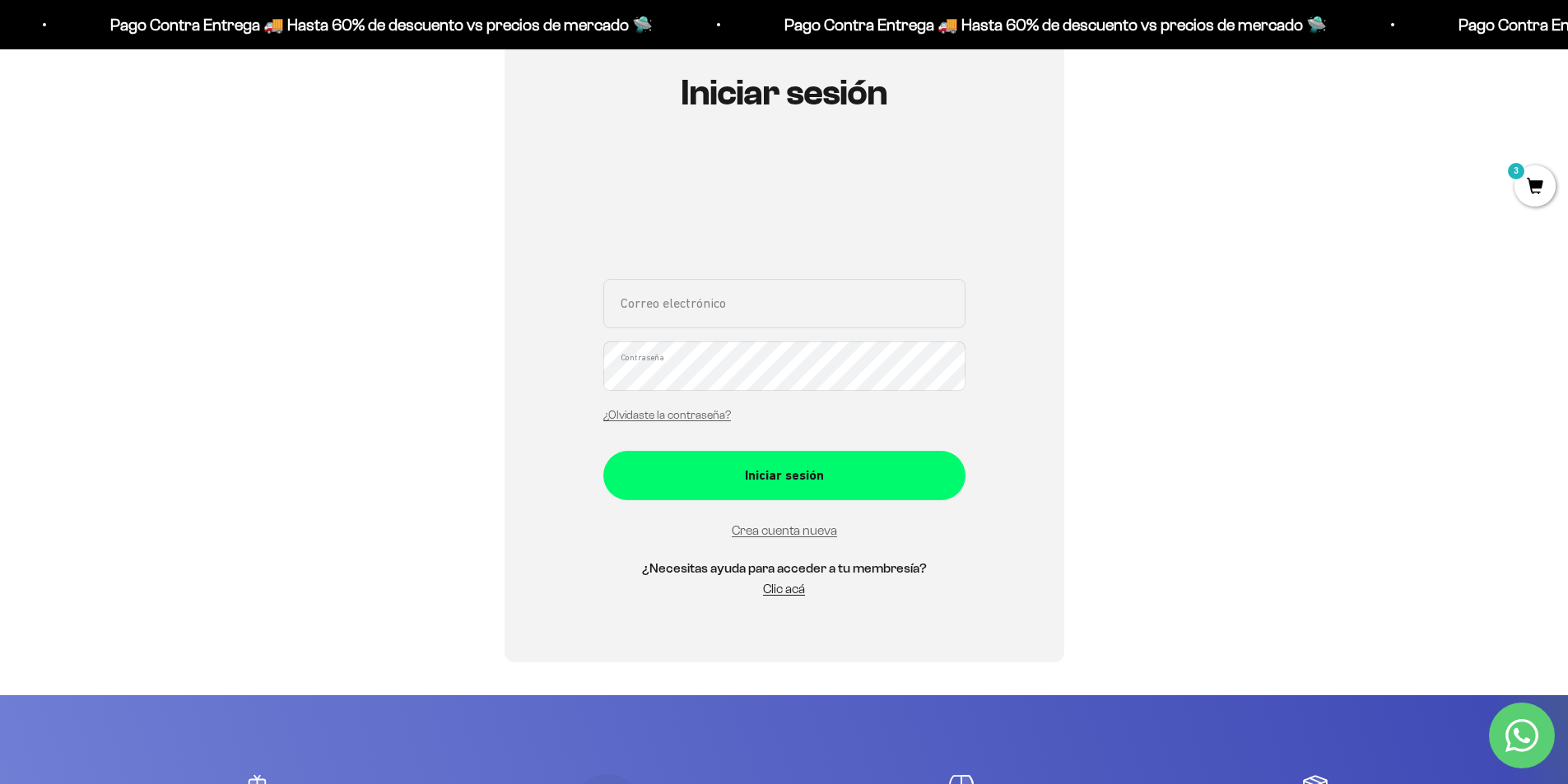
scroll to position [147, 0]
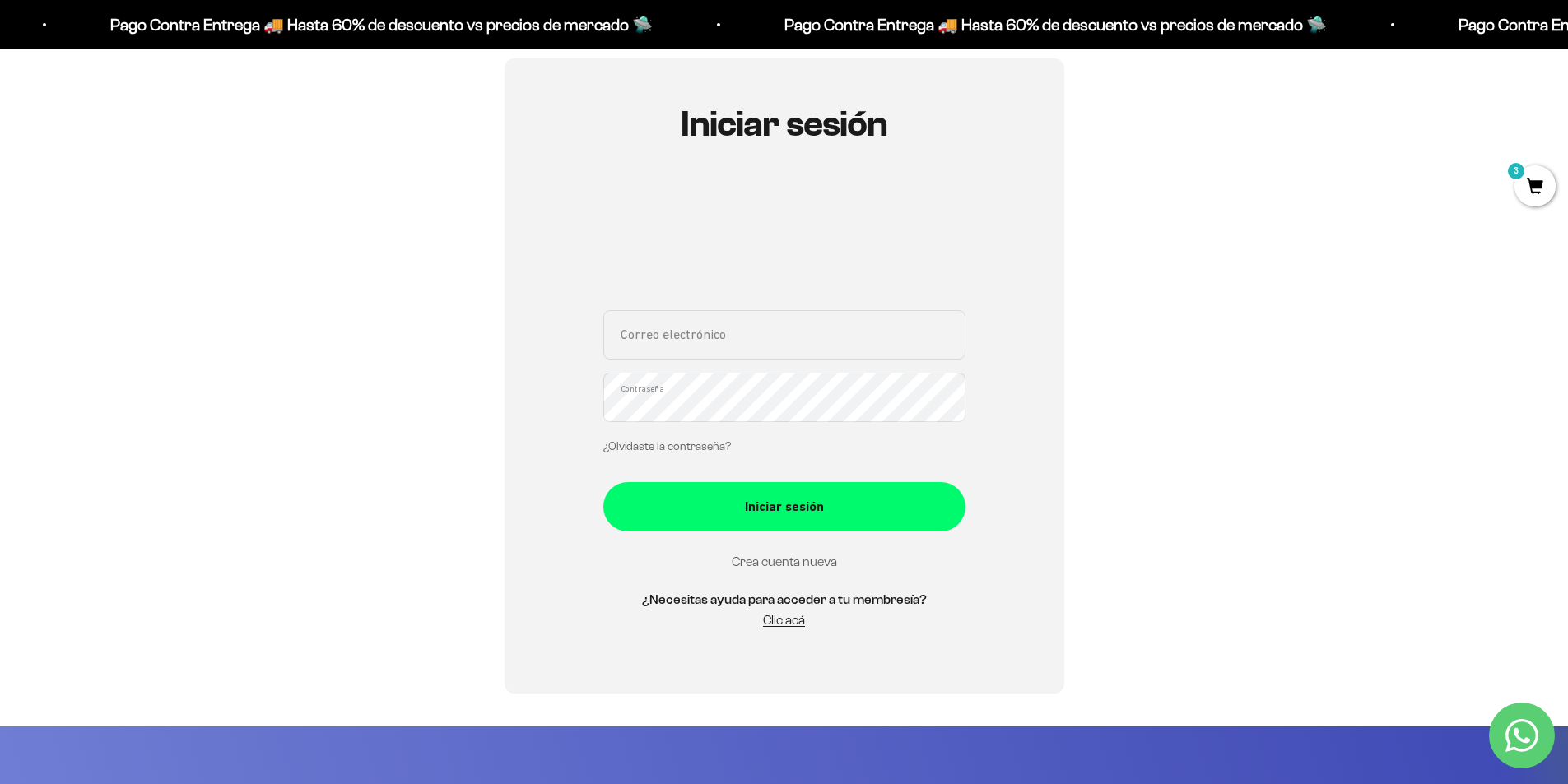
click at [797, 558] on link "Crea cuenta nueva" at bounding box center [784, 561] width 105 height 14
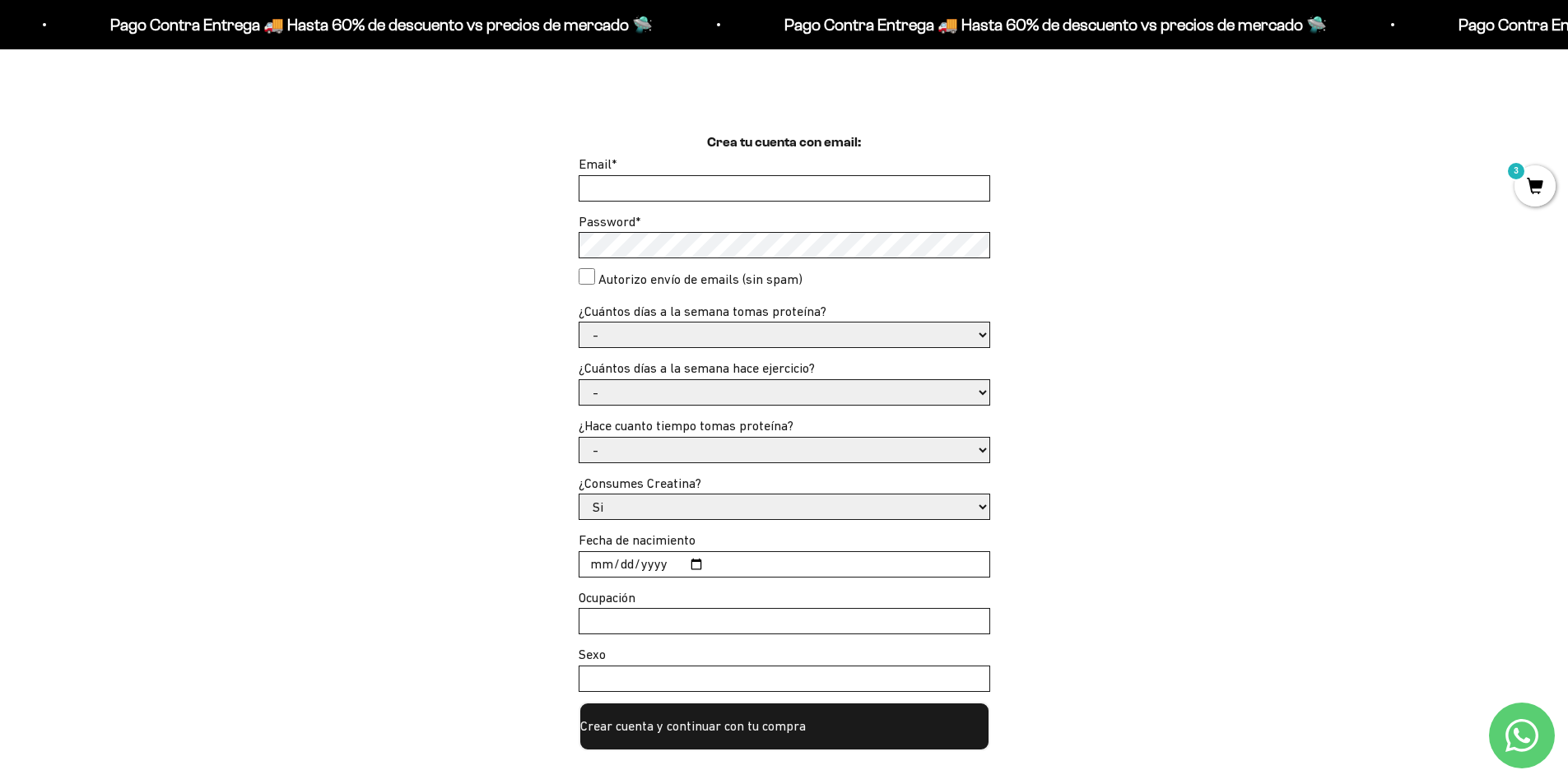
scroll to position [411, 0]
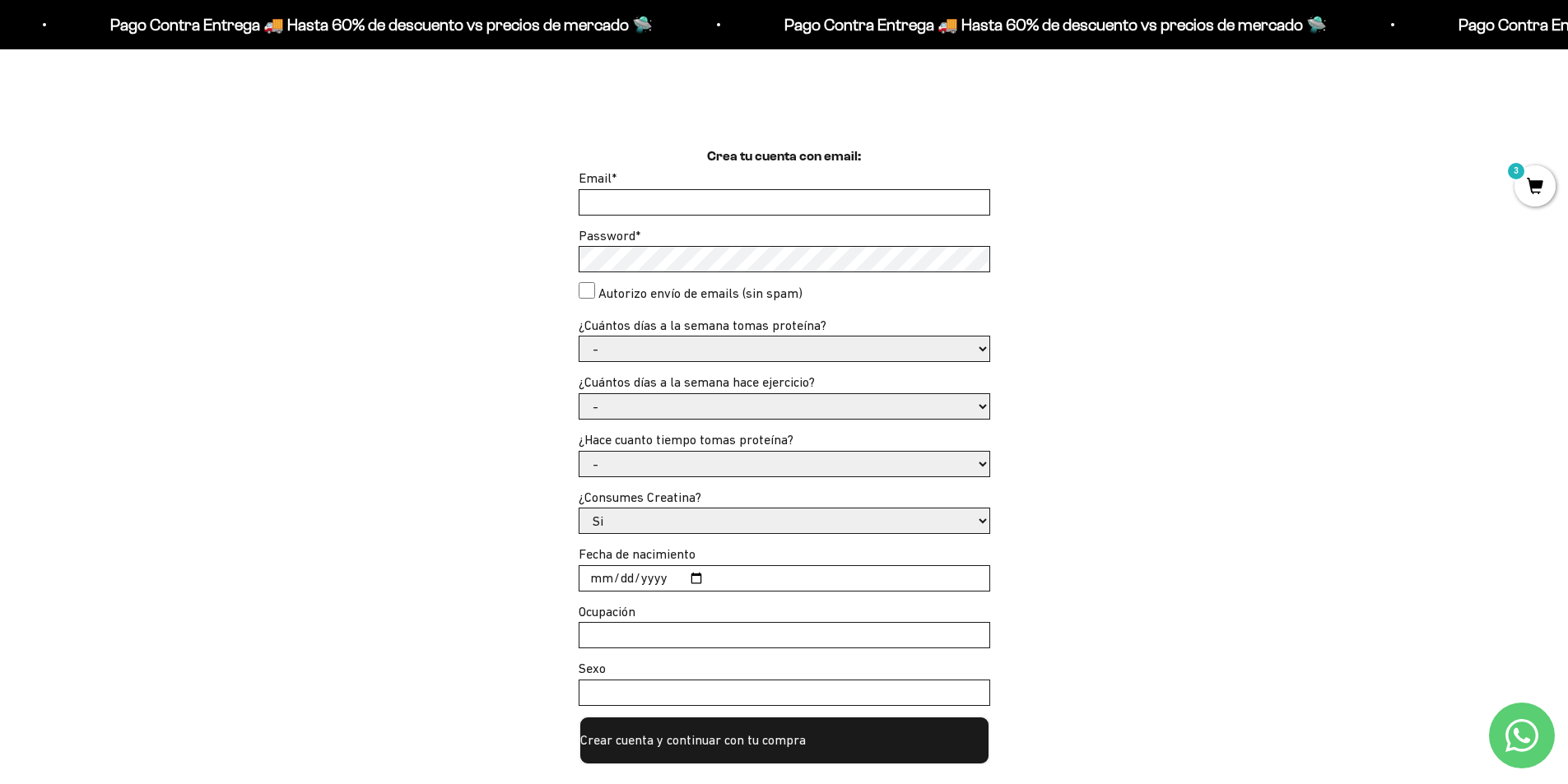
click at [738, 220] on form "Email * Password * Autorizo envío de emails (sin spam) ¿Cuántos días a la seman…" at bounding box center [784, 467] width 412 height 597
click at [736, 212] on input "Email *" at bounding box center [784, 202] width 410 height 25
type input "juansebastian.vera@outlook.com"
click at [585, 290] on consent"] "Autorizo envío de emails (sin spam)" at bounding box center [587, 290] width 16 height 16
checkbox consent"] "true"
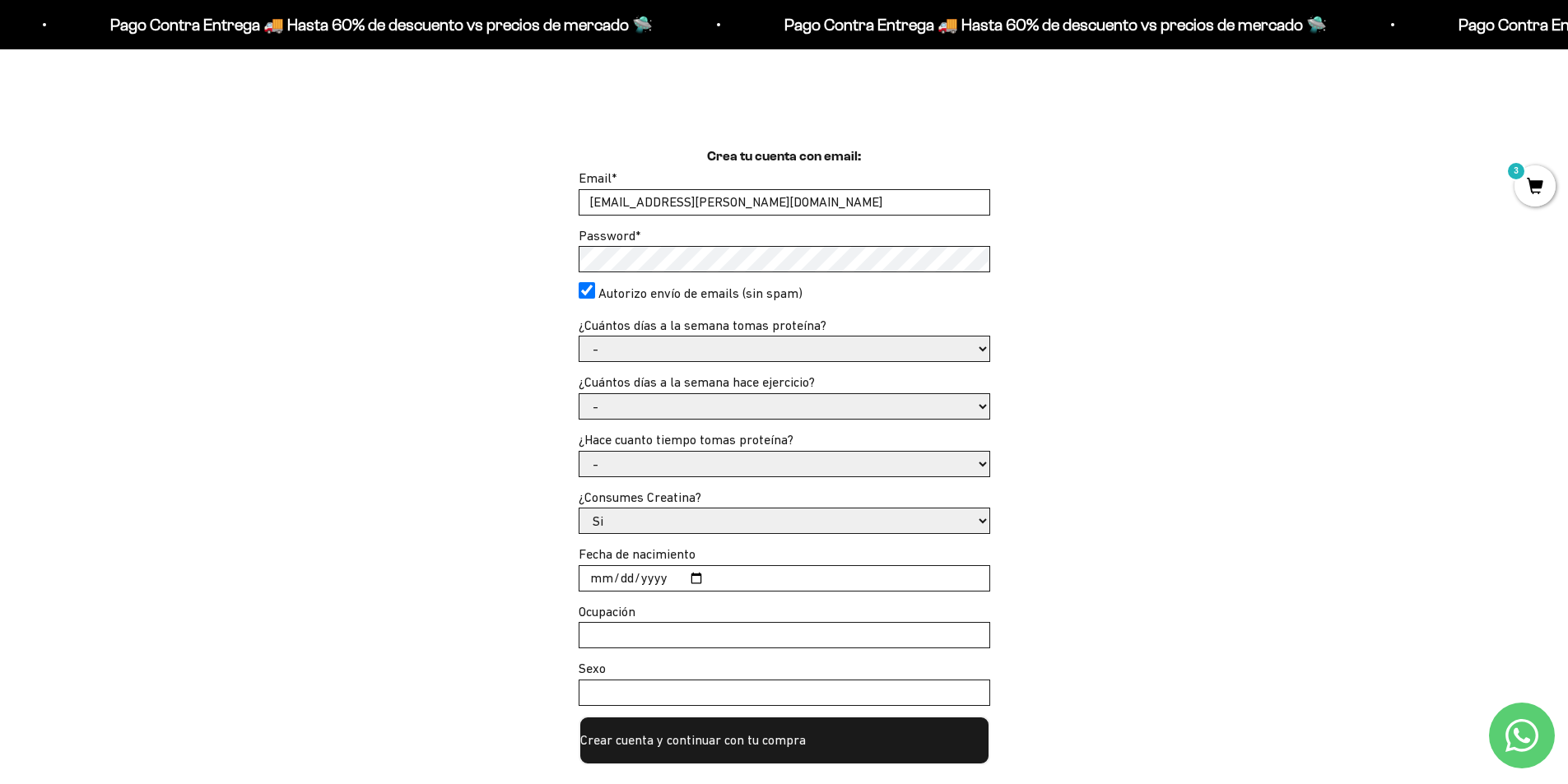
click at [647, 356] on select "- 1 o 2 3 a 5 6 o 7" at bounding box center [784, 348] width 410 height 25
select select "3 a 5"
click at [579, 336] on select "- 1 o 2 3 a 5 6 o 7" at bounding box center [784, 348] width 410 height 25
click at [655, 407] on select "- No hago 1 a 2 días 3 a 5 días 6 o 7 días" at bounding box center [784, 406] width 410 height 25
select select "3 a 5 días"
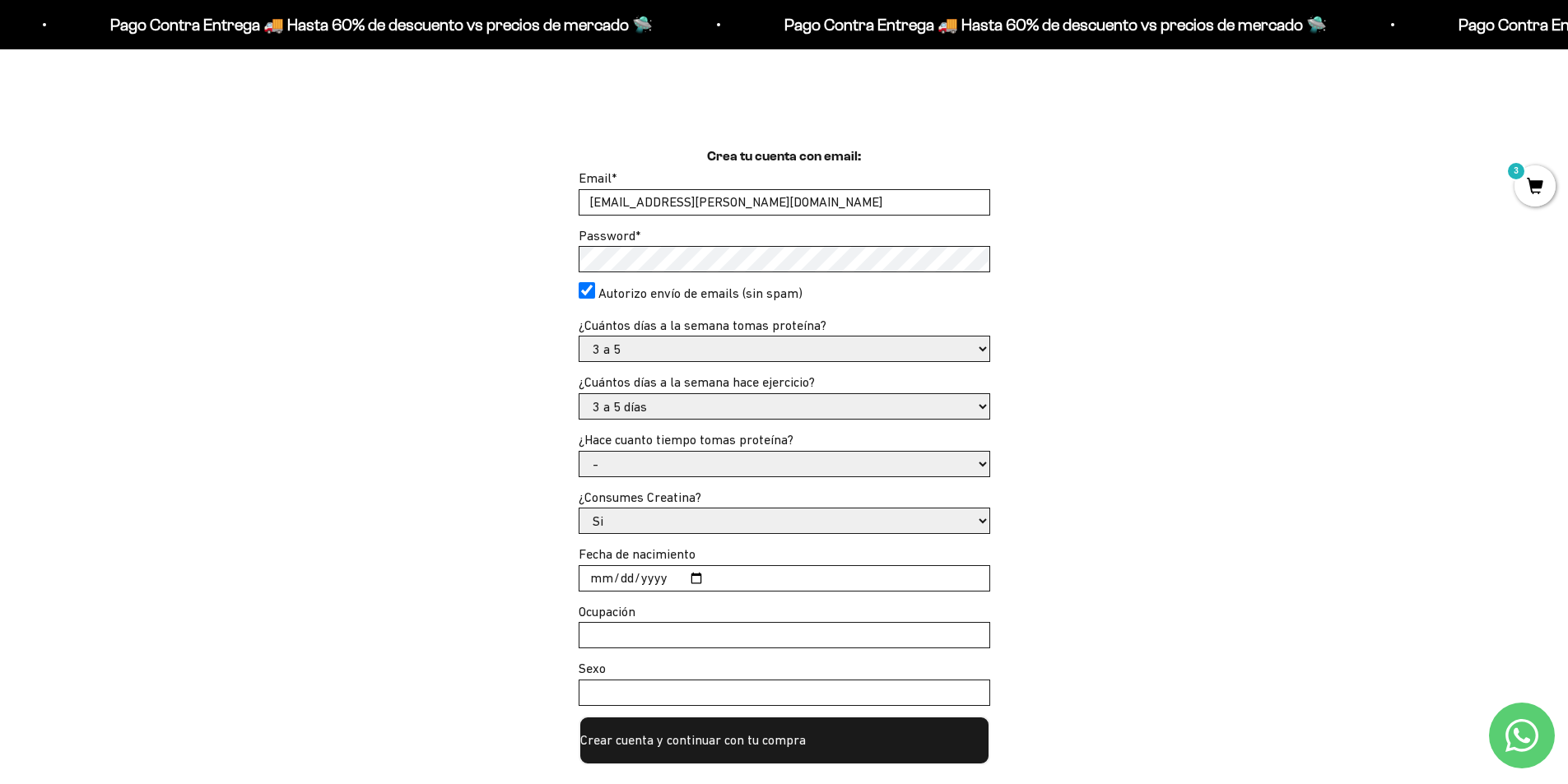
click at [579, 394] on select "- No hago 1 a 2 días 3 a 5 días 6 o 7 días" at bounding box center [784, 406] width 410 height 25
click at [662, 467] on select "- Apenas estoy empezando Menos de 6 meses Más de 6 meses Hace más de un año" at bounding box center [784, 464] width 410 height 25
select select "Menos de 6 meses"
click at [579, 452] on select "- Apenas estoy empezando Menos de 6 meses Más de 6 meses Hace más de un año" at bounding box center [784, 464] width 410 height 25
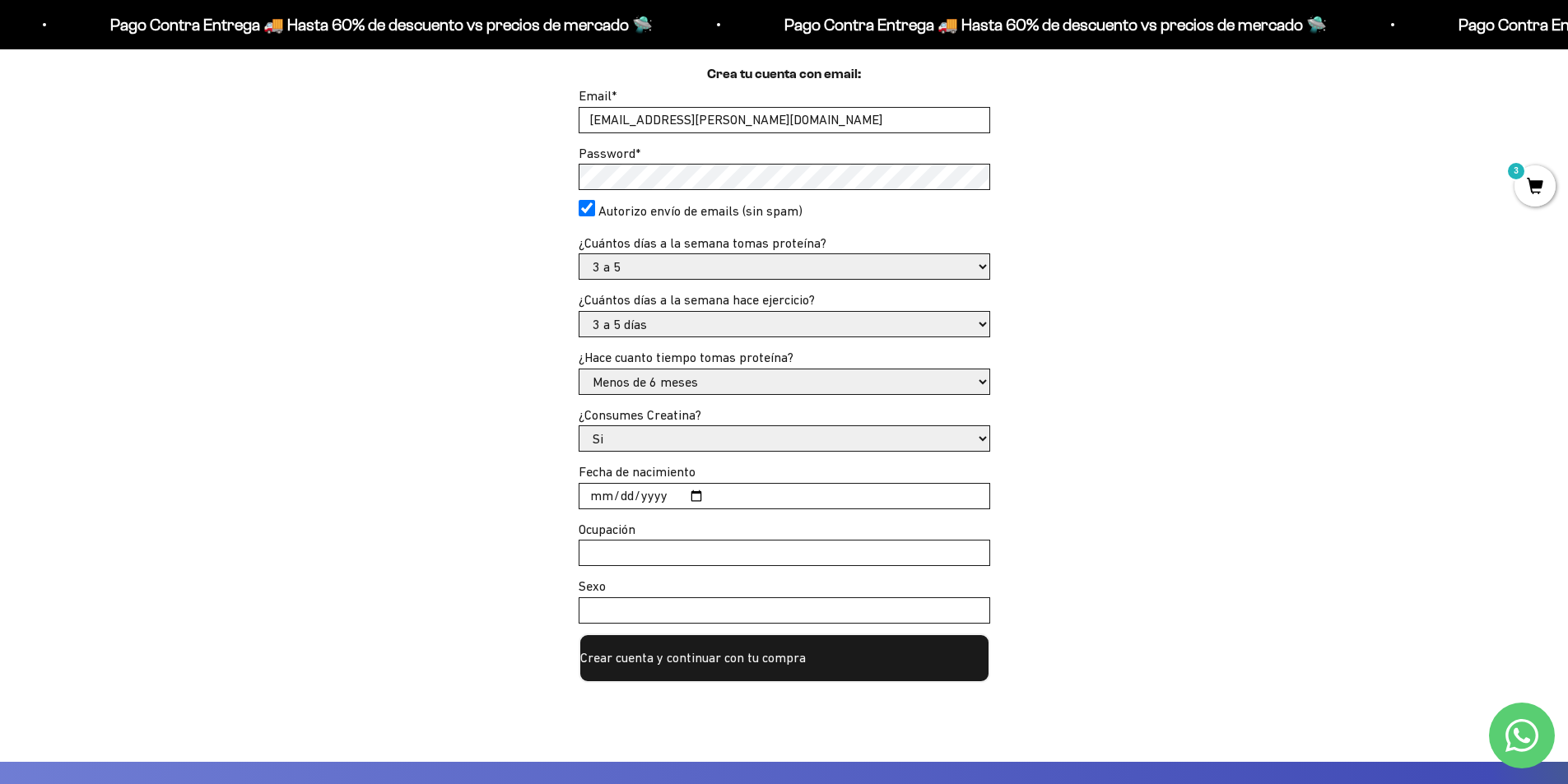
click at [588, 500] on input "Fecha de nacimiento" at bounding box center [784, 496] width 410 height 25
type input "[DATE]"
click at [627, 551] on input "Ocupación" at bounding box center [784, 553] width 410 height 25
type input "Empleado"
click at [627, 619] on input "Sexo" at bounding box center [784, 610] width 410 height 25
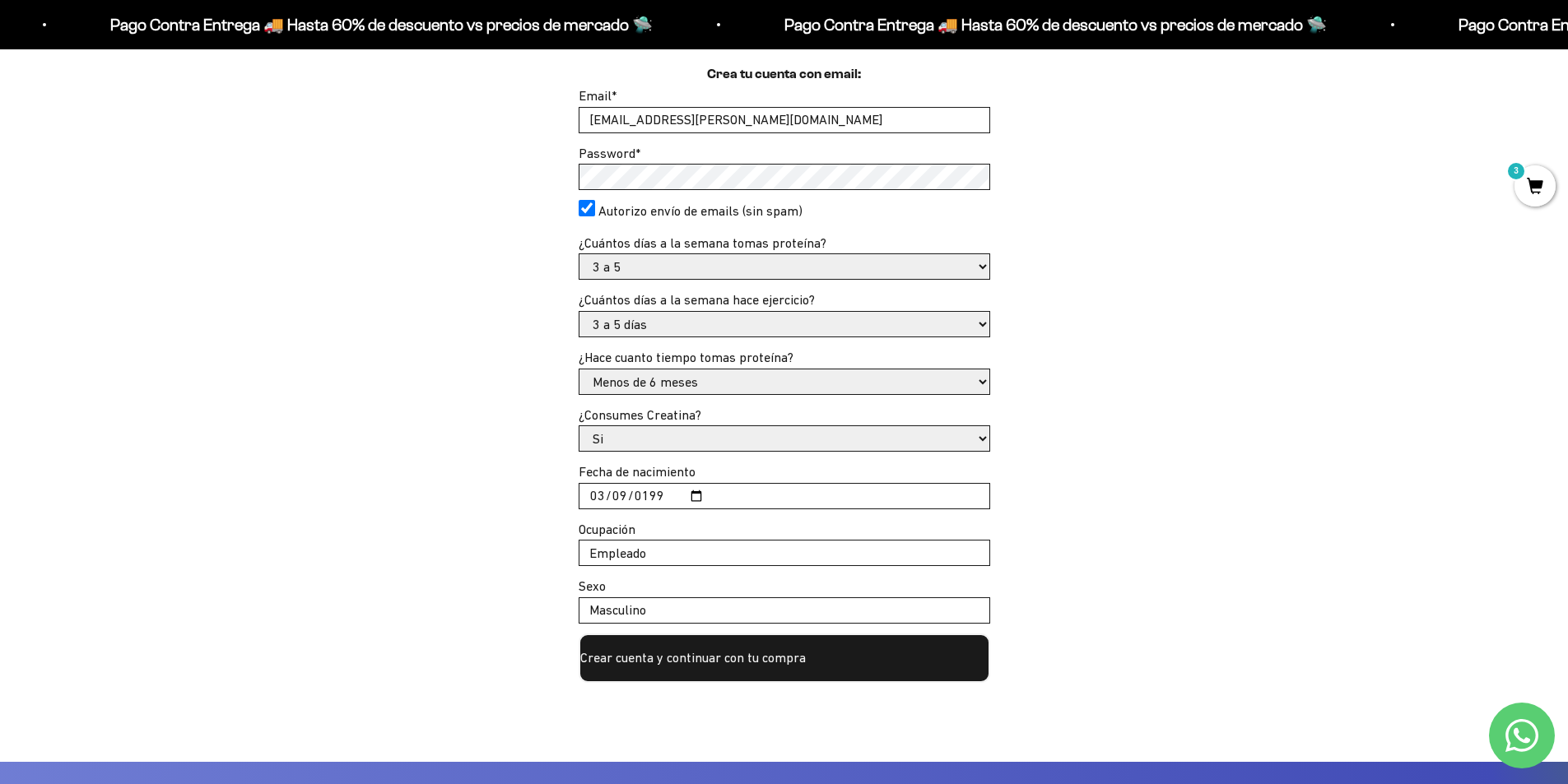
type input "Masculino"
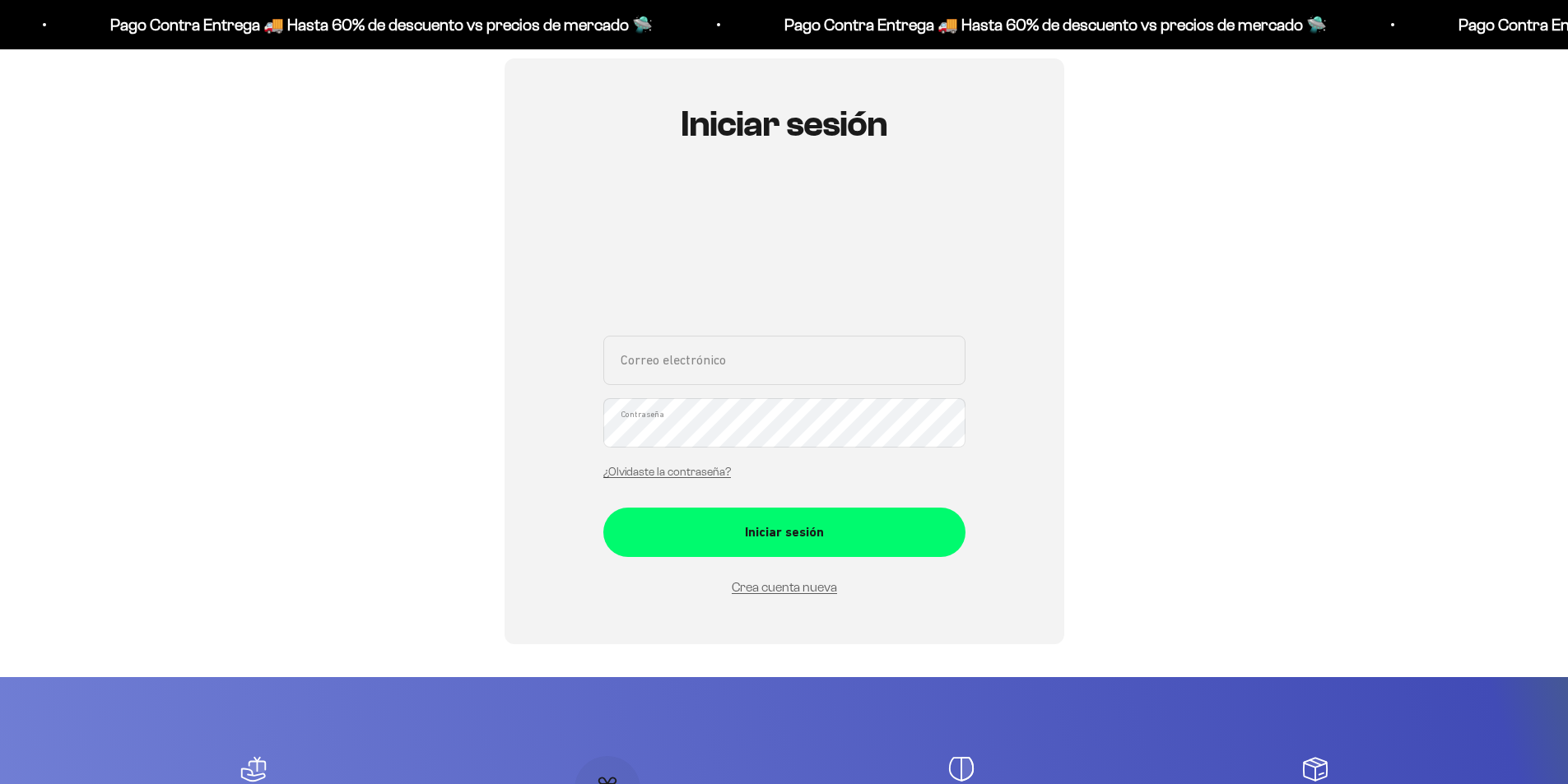
scroll to position [147, 0]
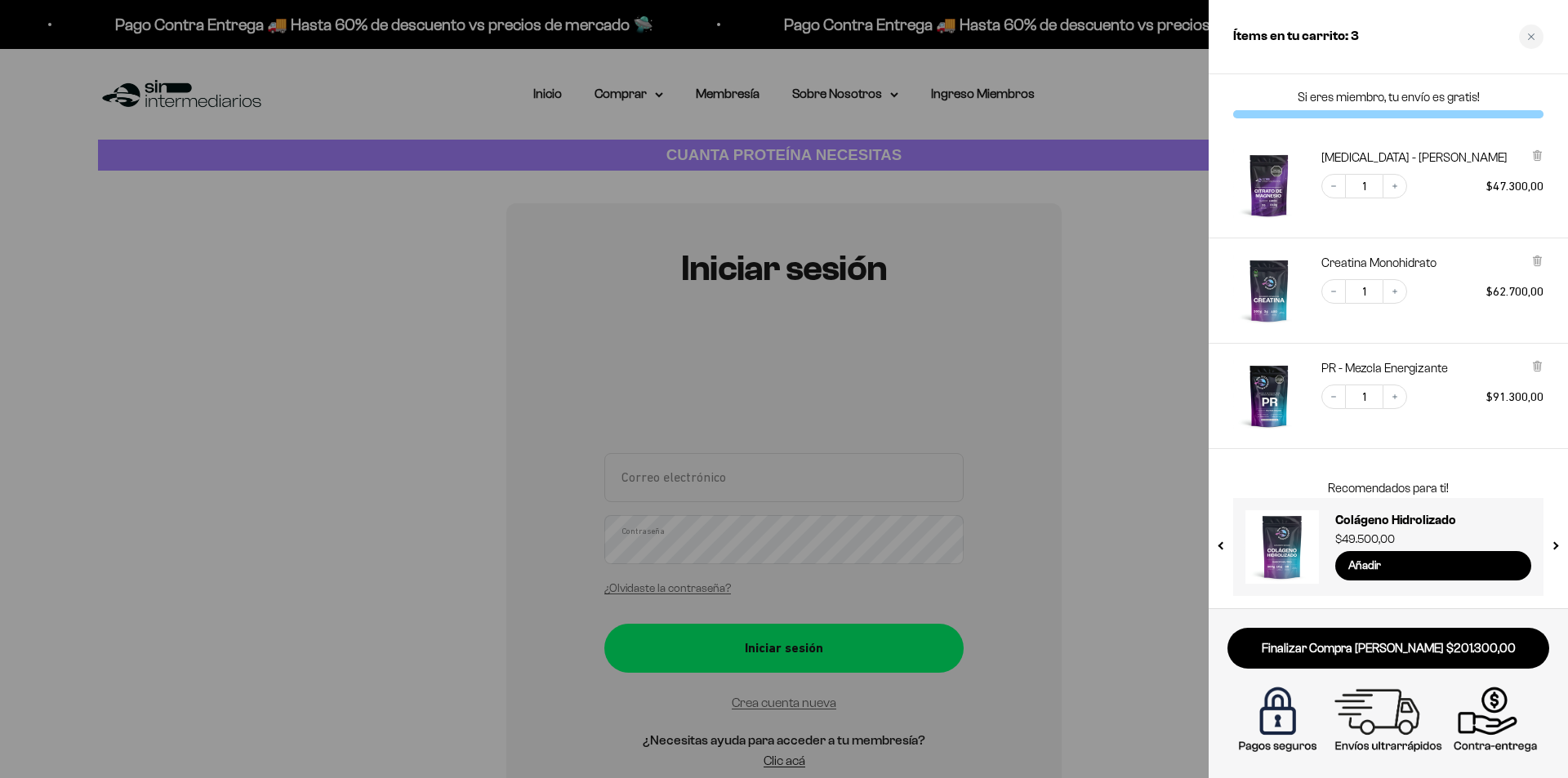
click at [1288, 389] on img "PR - Mezcla Energizante" at bounding box center [1269, 396] width 72 height 72
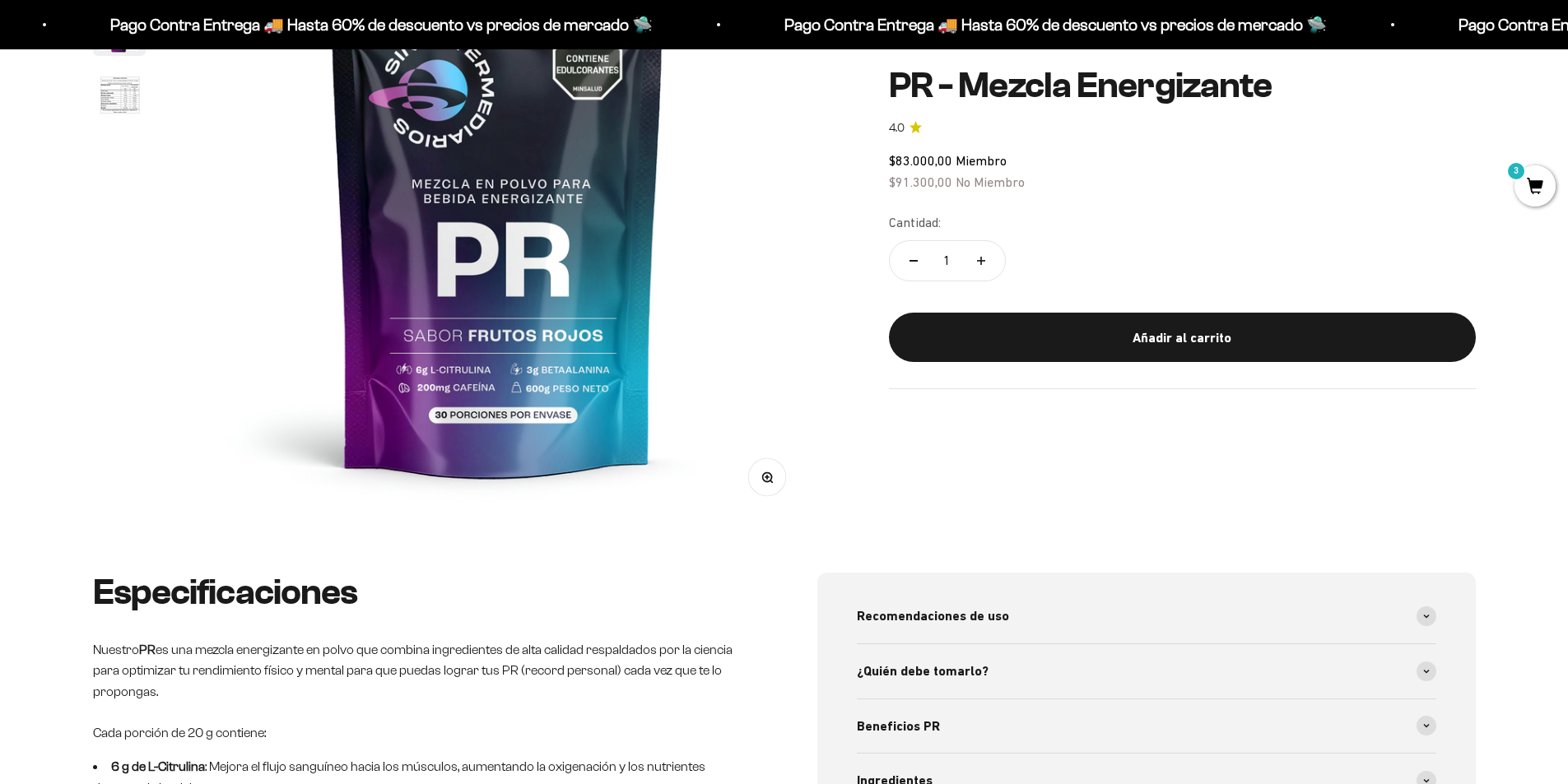
scroll to position [165, 0]
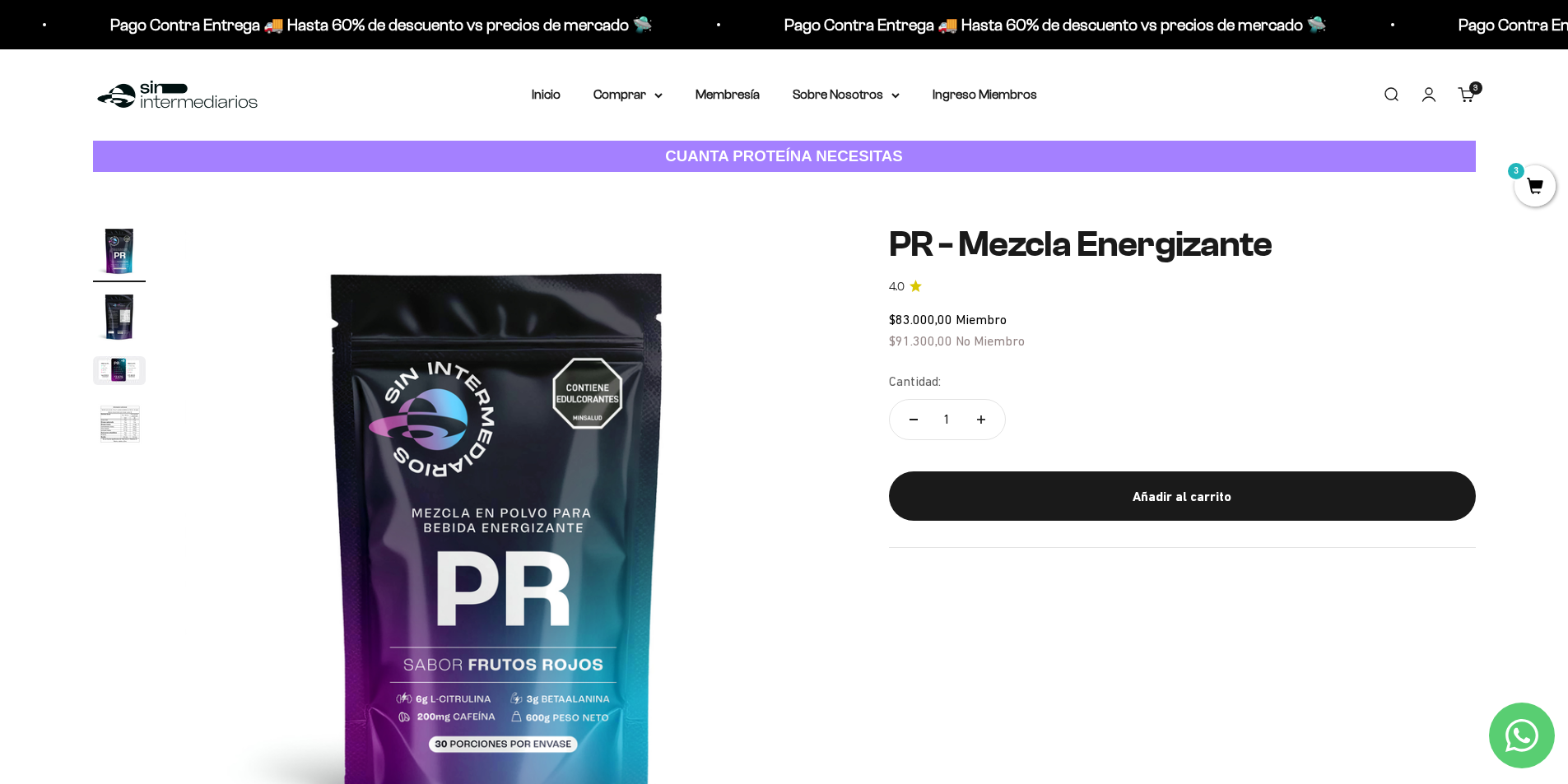
click at [1523, 178] on span "3" at bounding box center [1535, 186] width 41 height 41
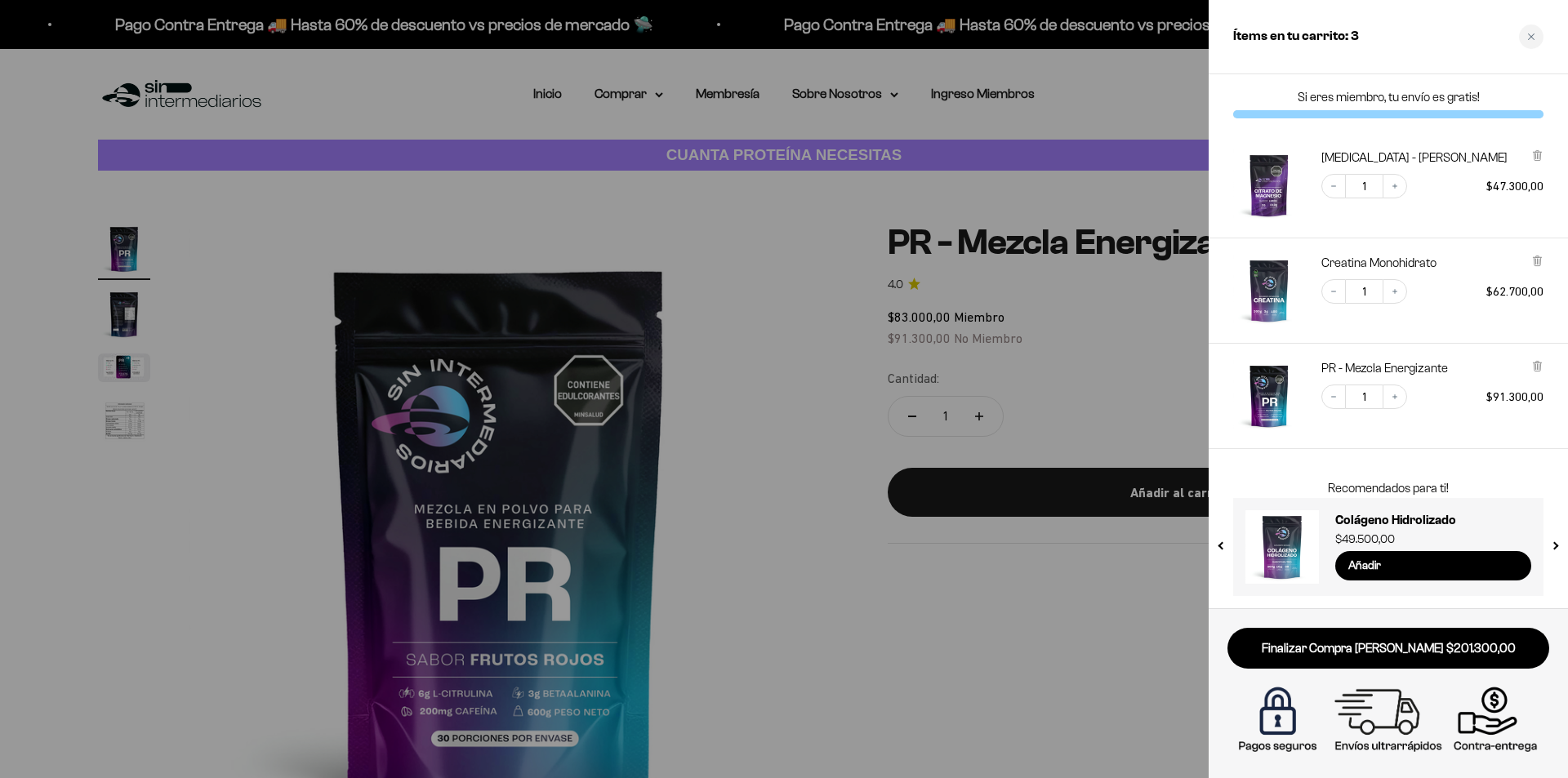
click at [1273, 280] on img "Creatina Monohidrato" at bounding box center [1269, 291] width 72 height 72
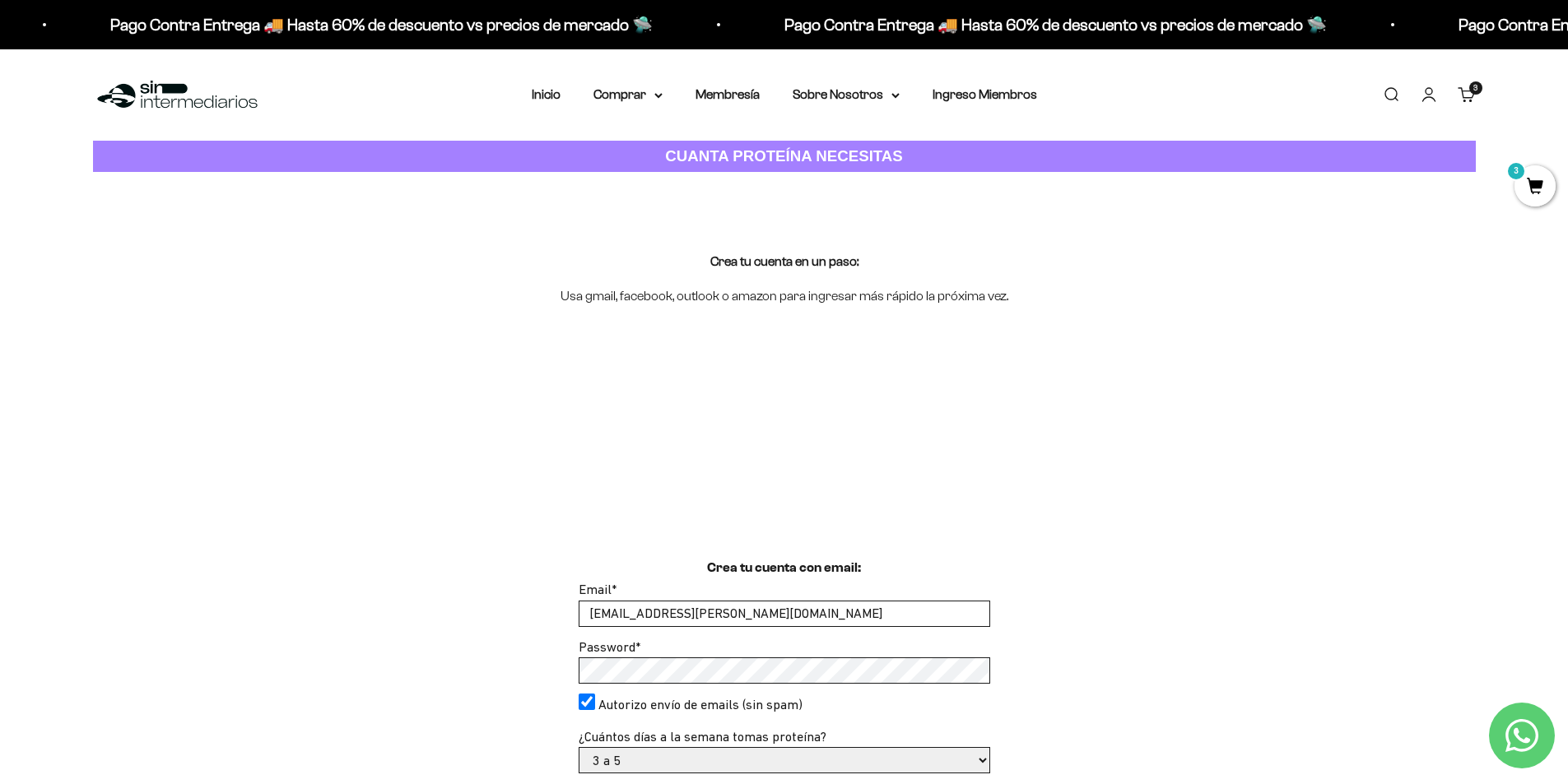
select select "3 a 5"
select select "3 a 5 días"
select select "Menos de 6 meses"
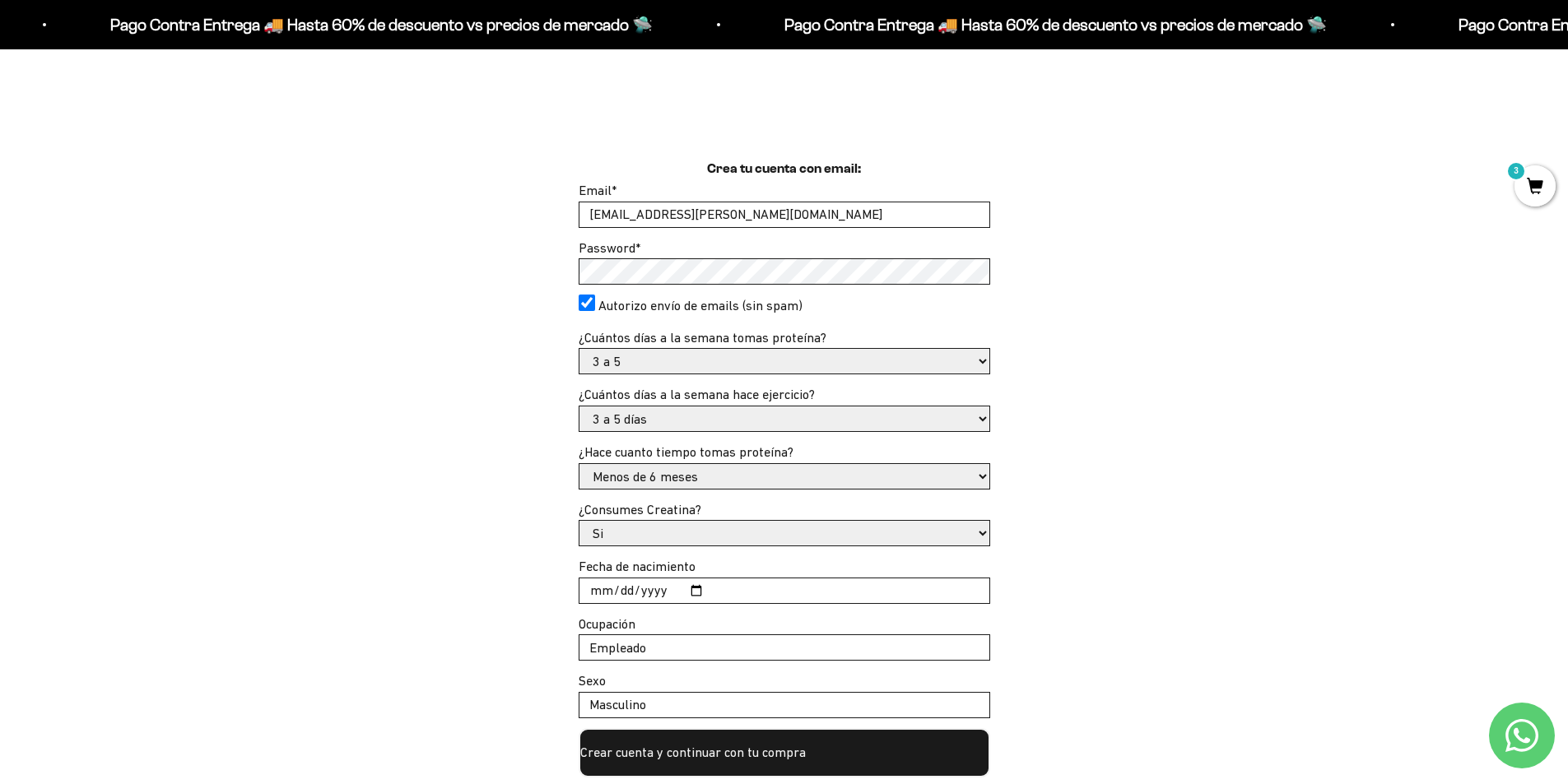
scroll to position [493, 0]
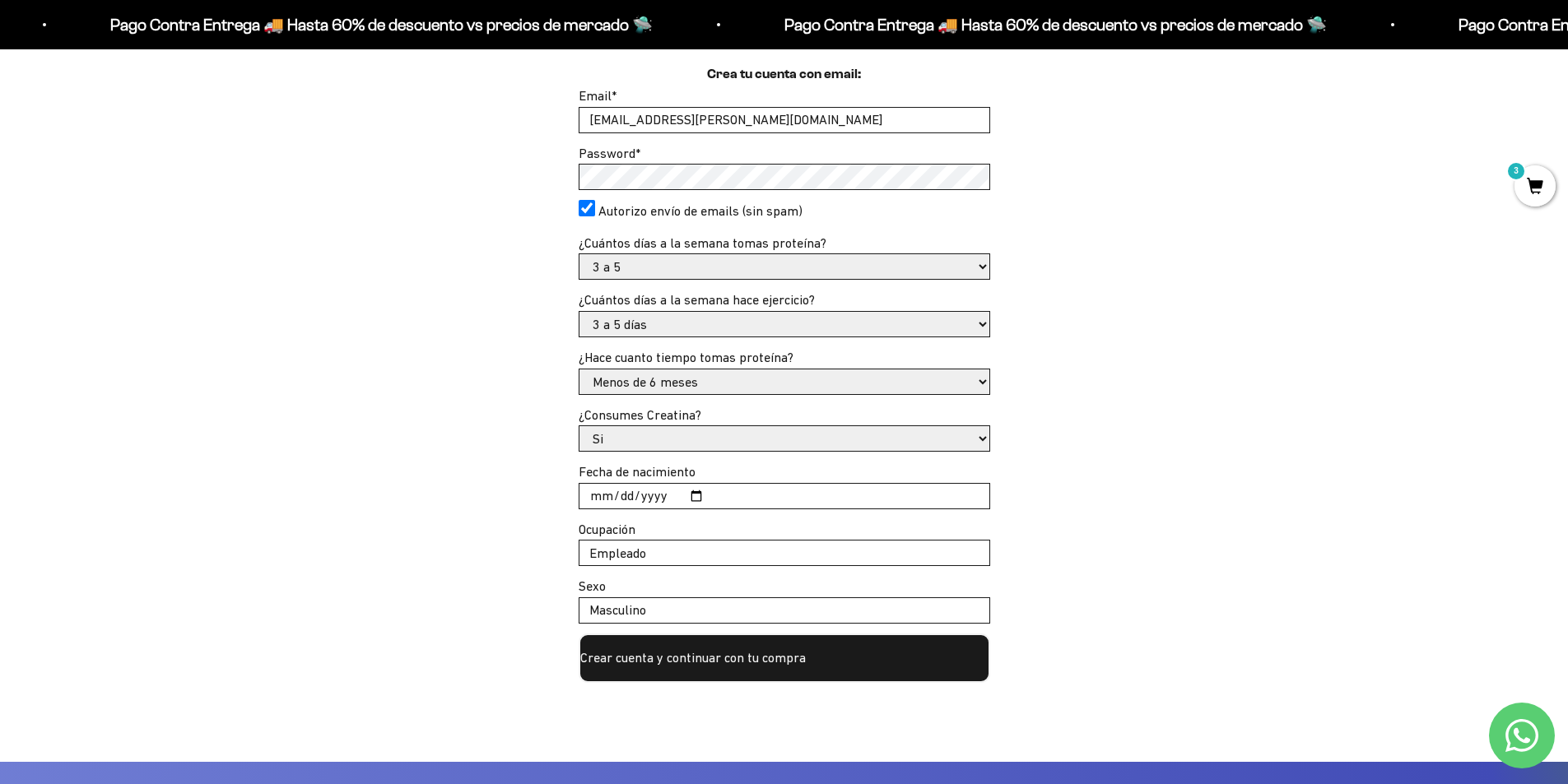
click at [711, 664] on button "Crear cuenta y continuar con tu compra" at bounding box center [784, 657] width 412 height 49
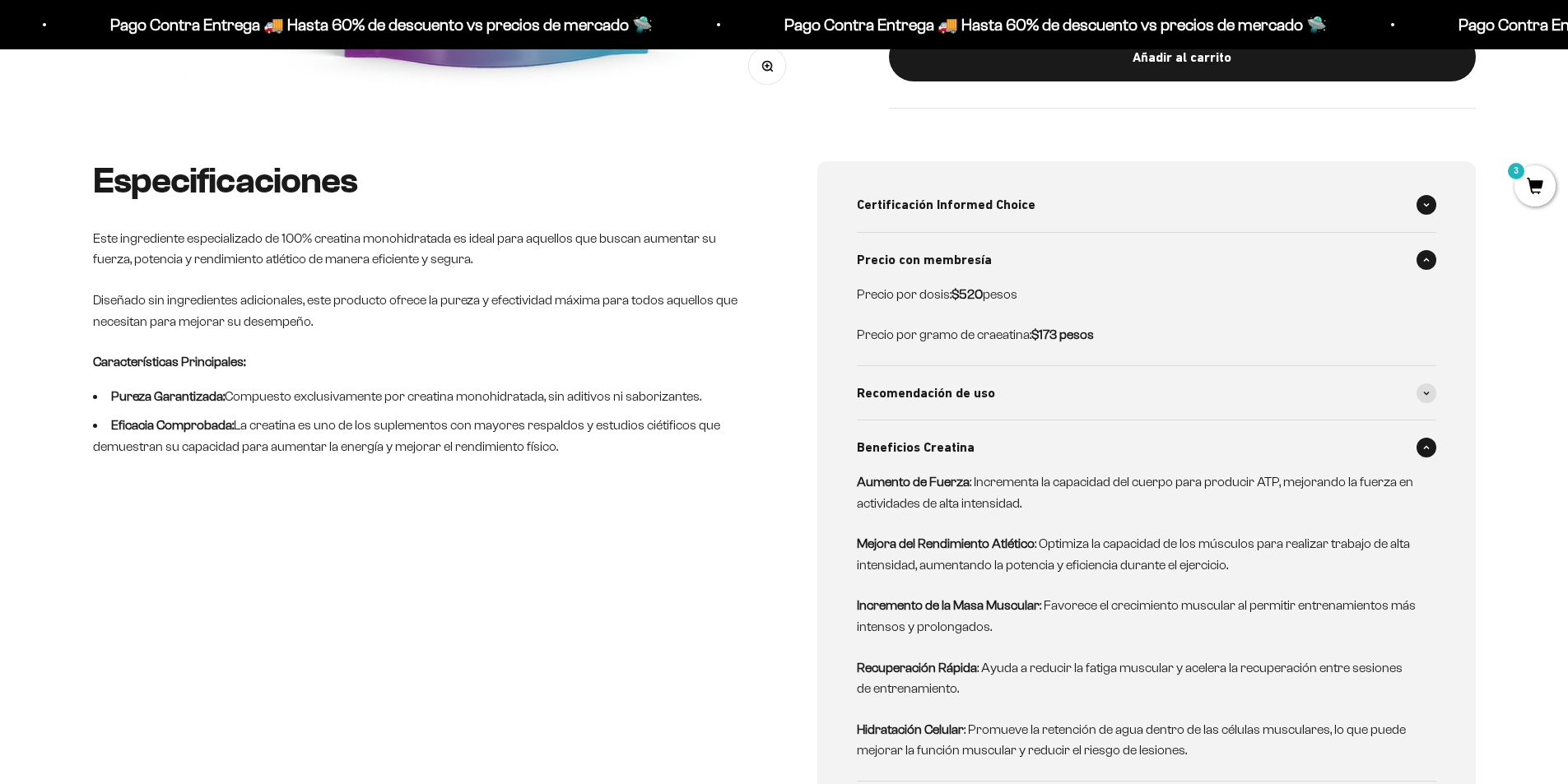
click at [1004, 217] on div "Certificación Informed Choice" at bounding box center [1146, 204] width 579 height 54
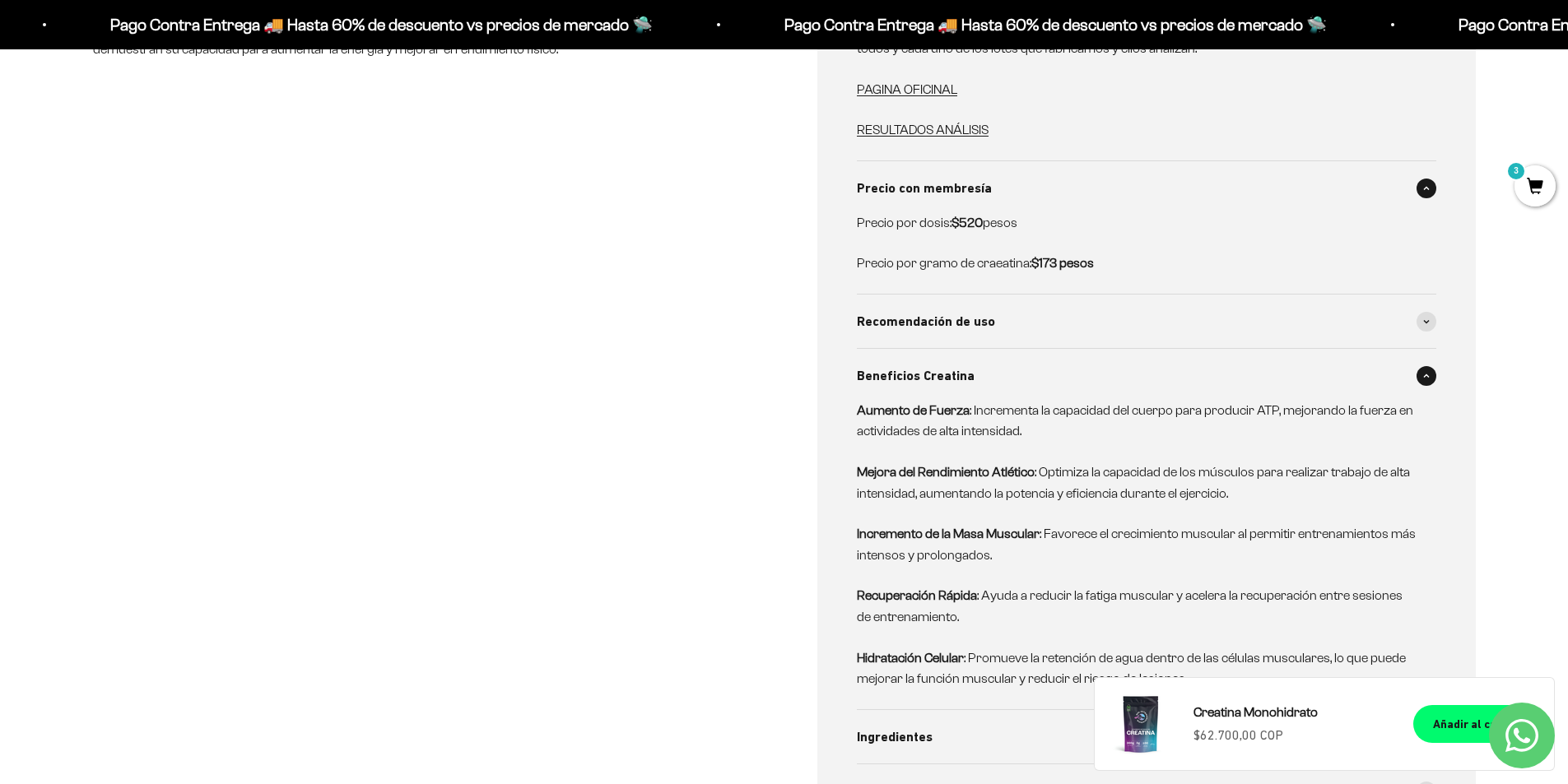
scroll to position [1234, 0]
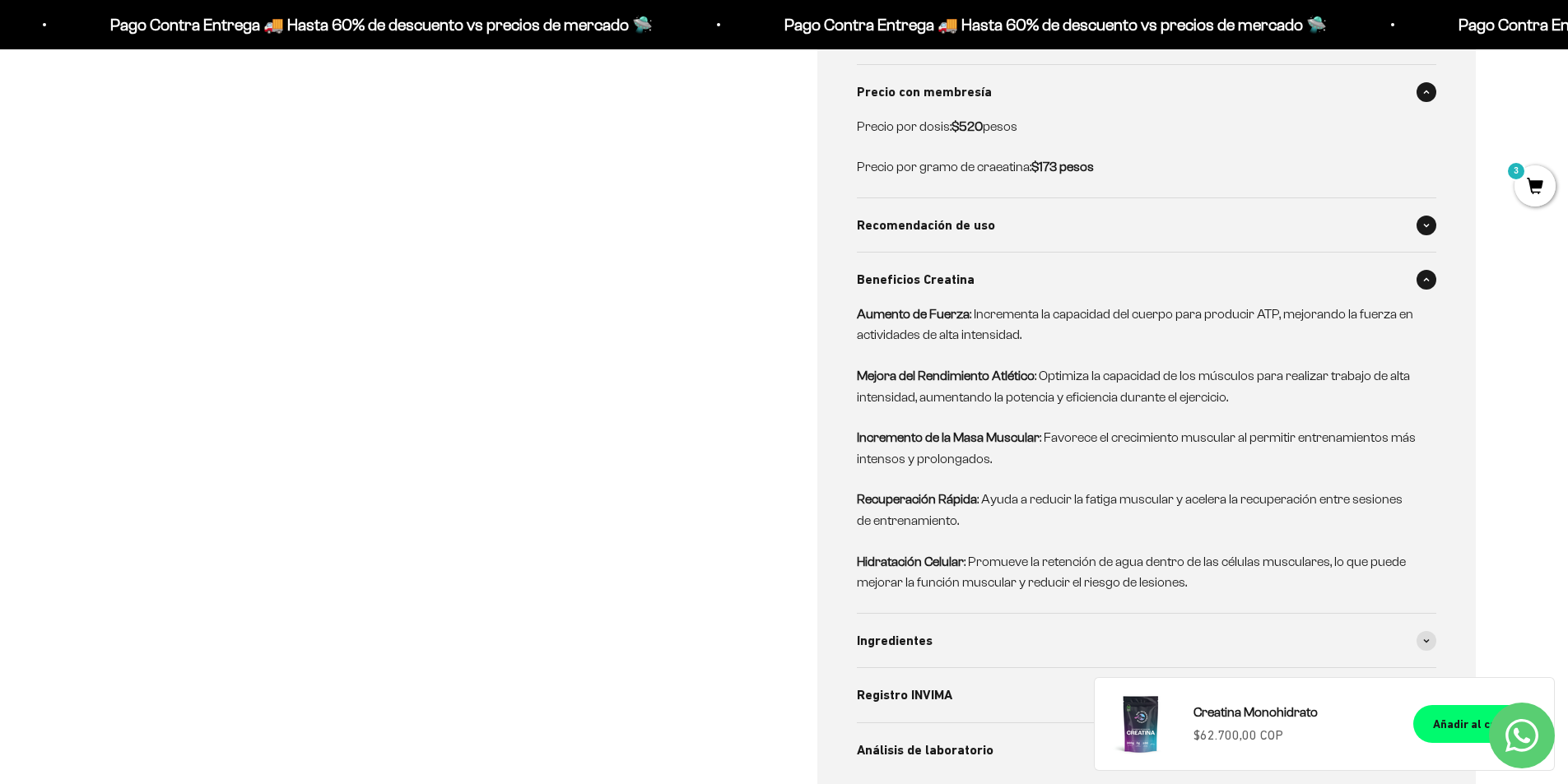
click at [1009, 205] on div "Recomendación de uso" at bounding box center [1146, 225] width 579 height 54
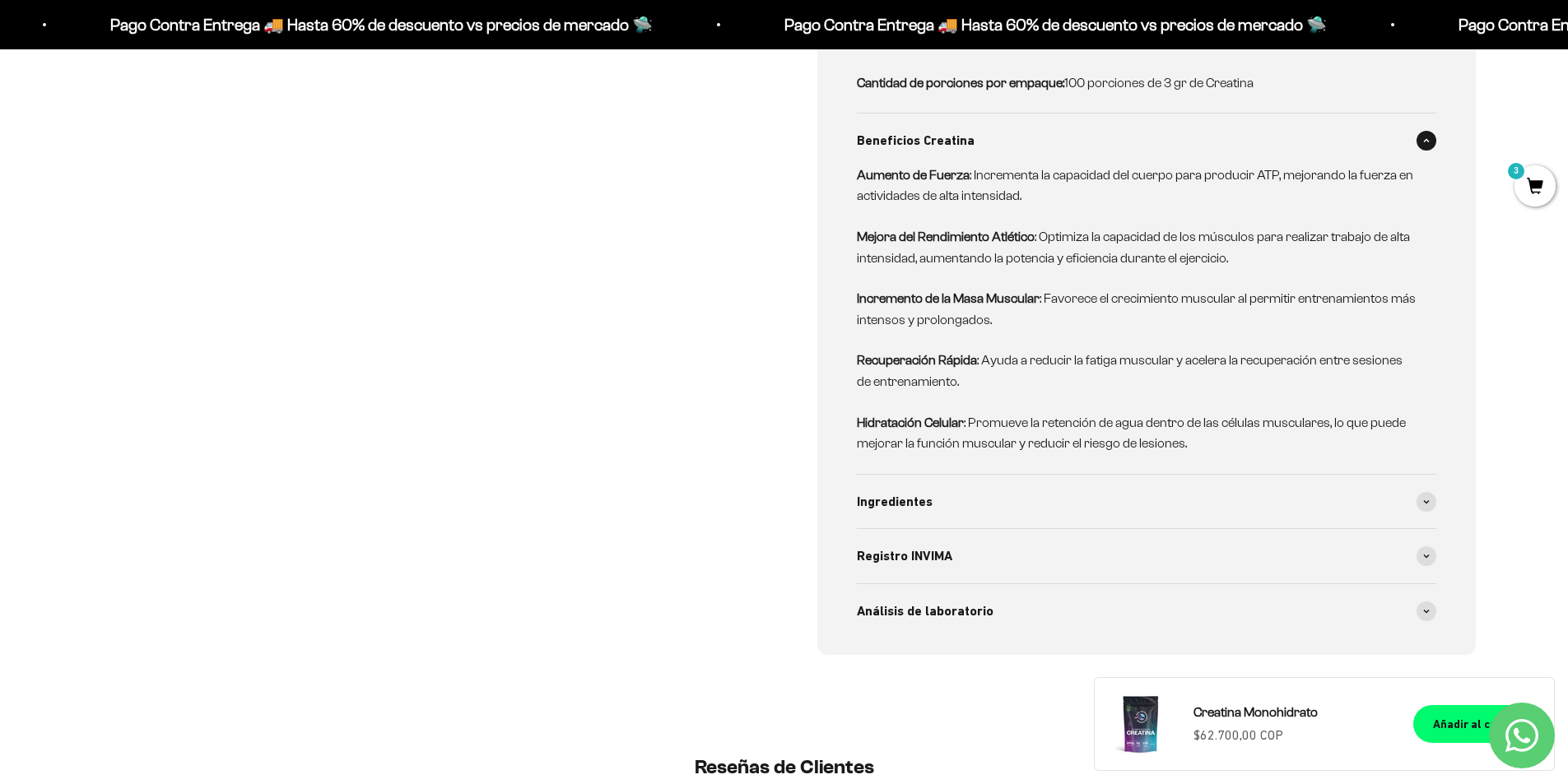
scroll to position [1563, 0]
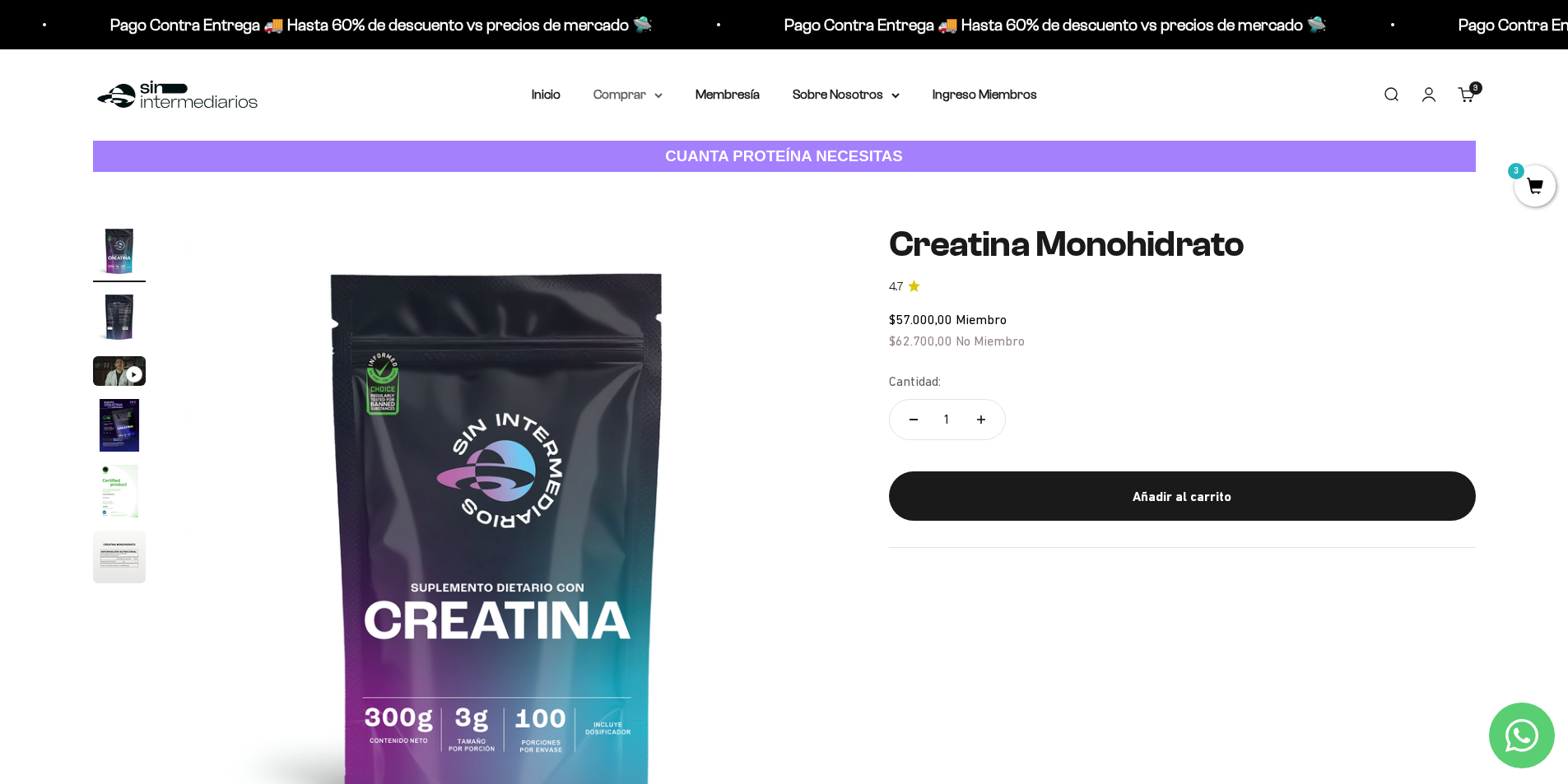
click at [616, 99] on summary "Comprar" at bounding box center [628, 94] width 69 height 22
click at [649, 240] on span "Todos Los Productos" at bounding box center [664, 240] width 121 height 14
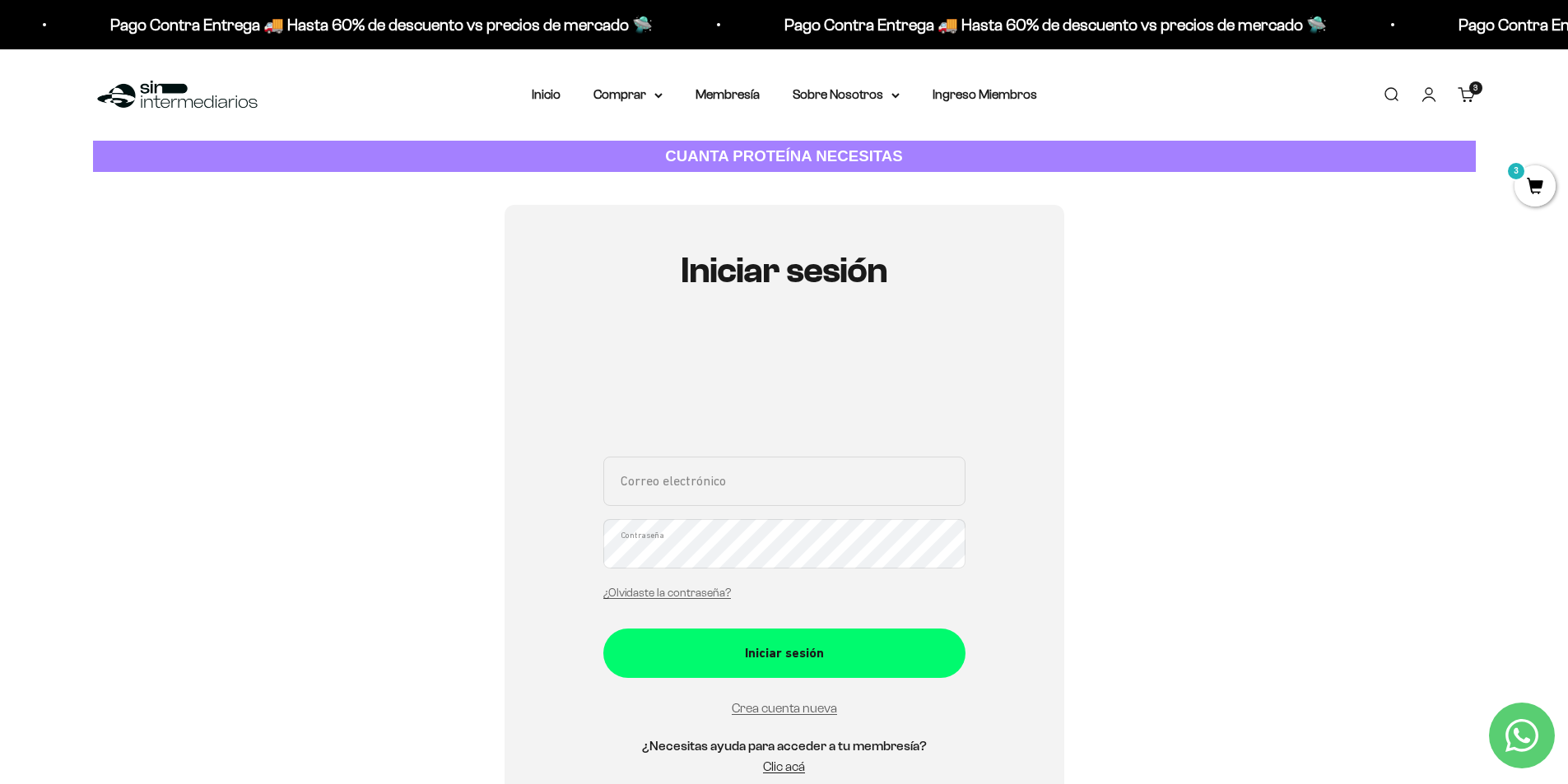
scroll to position [147, 0]
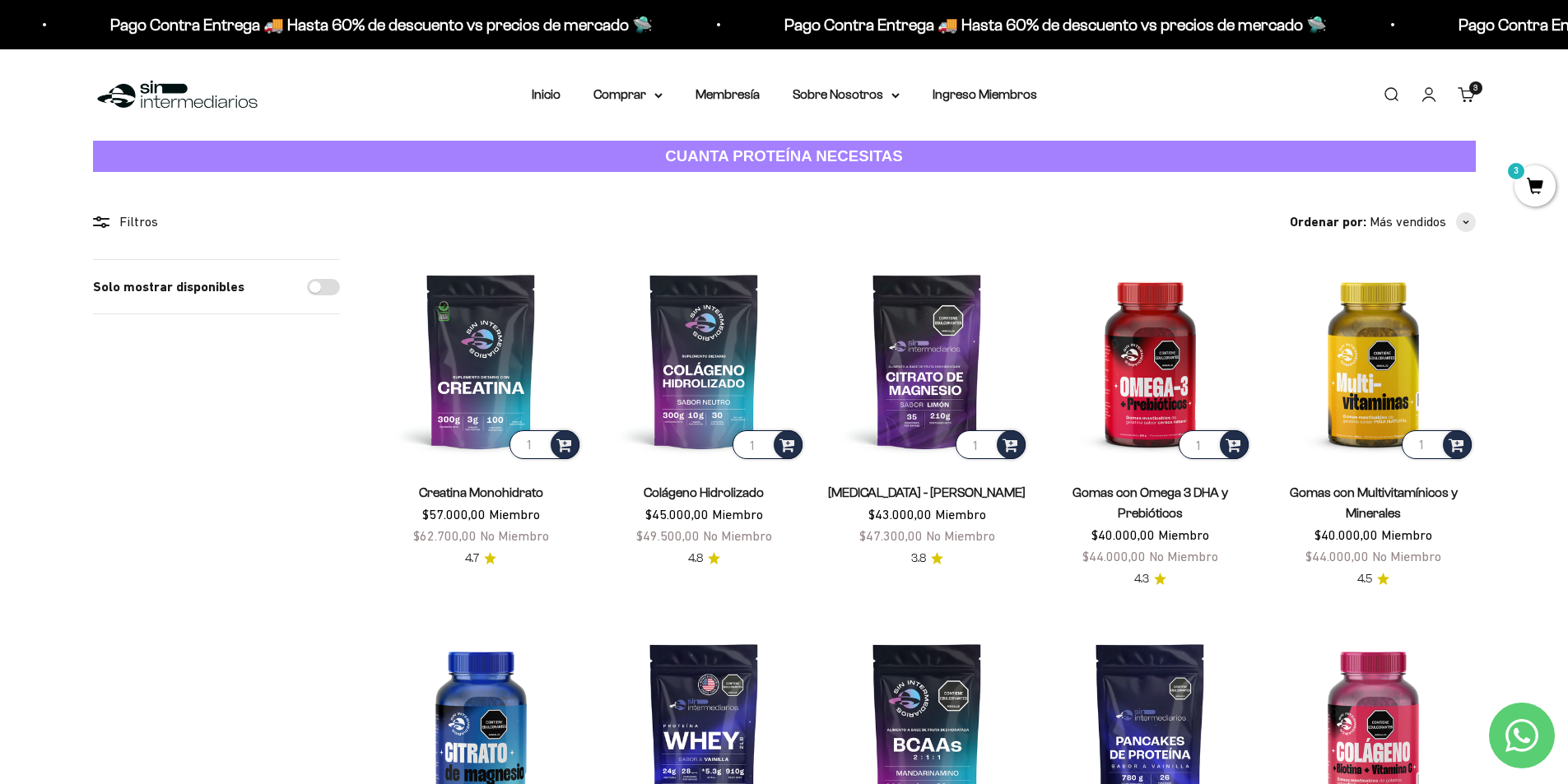
click at [1541, 191] on span "3" at bounding box center [1535, 186] width 41 height 41
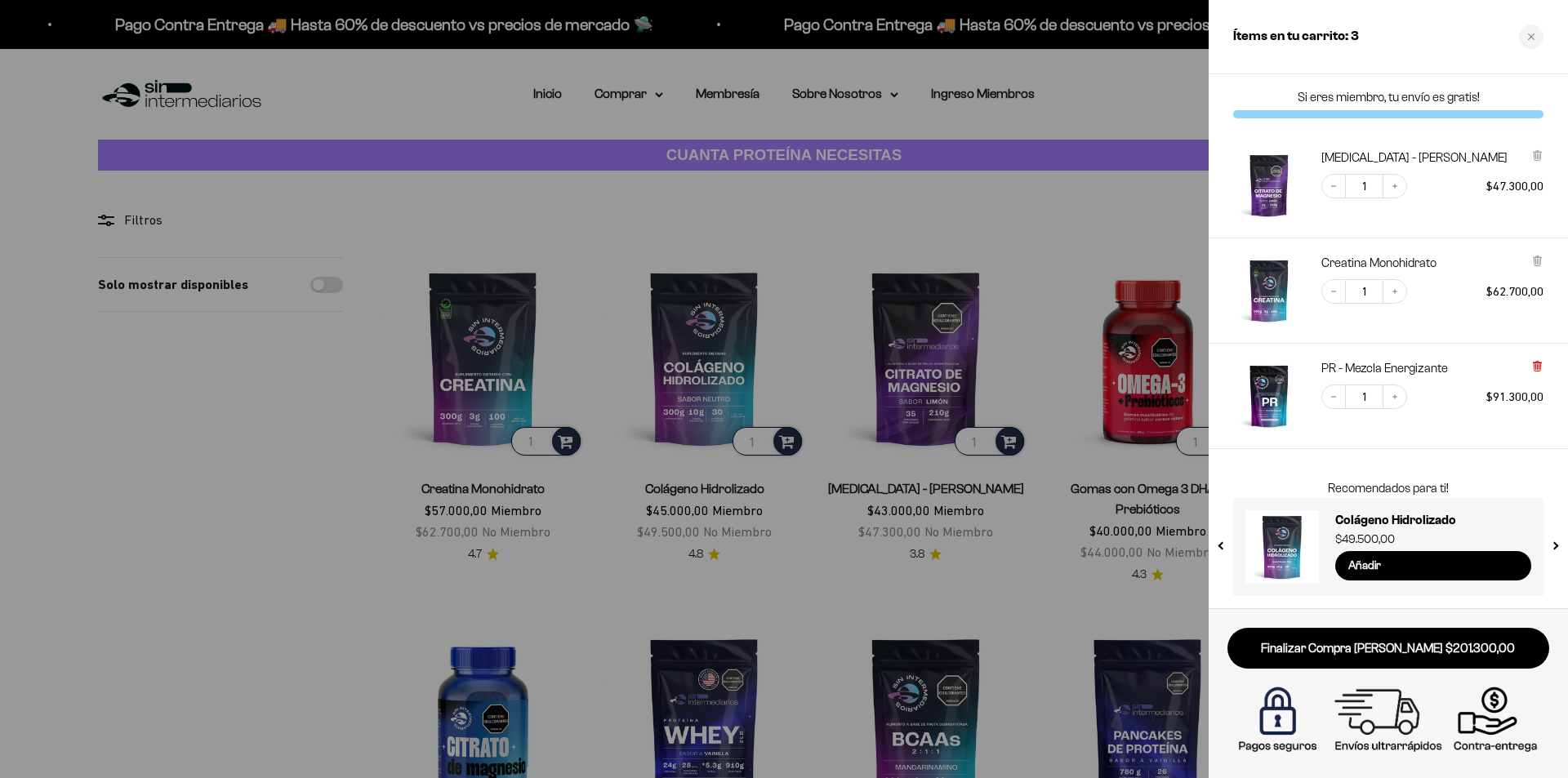
click at [1541, 365] on icon at bounding box center [1537, 366] width 7 height 9
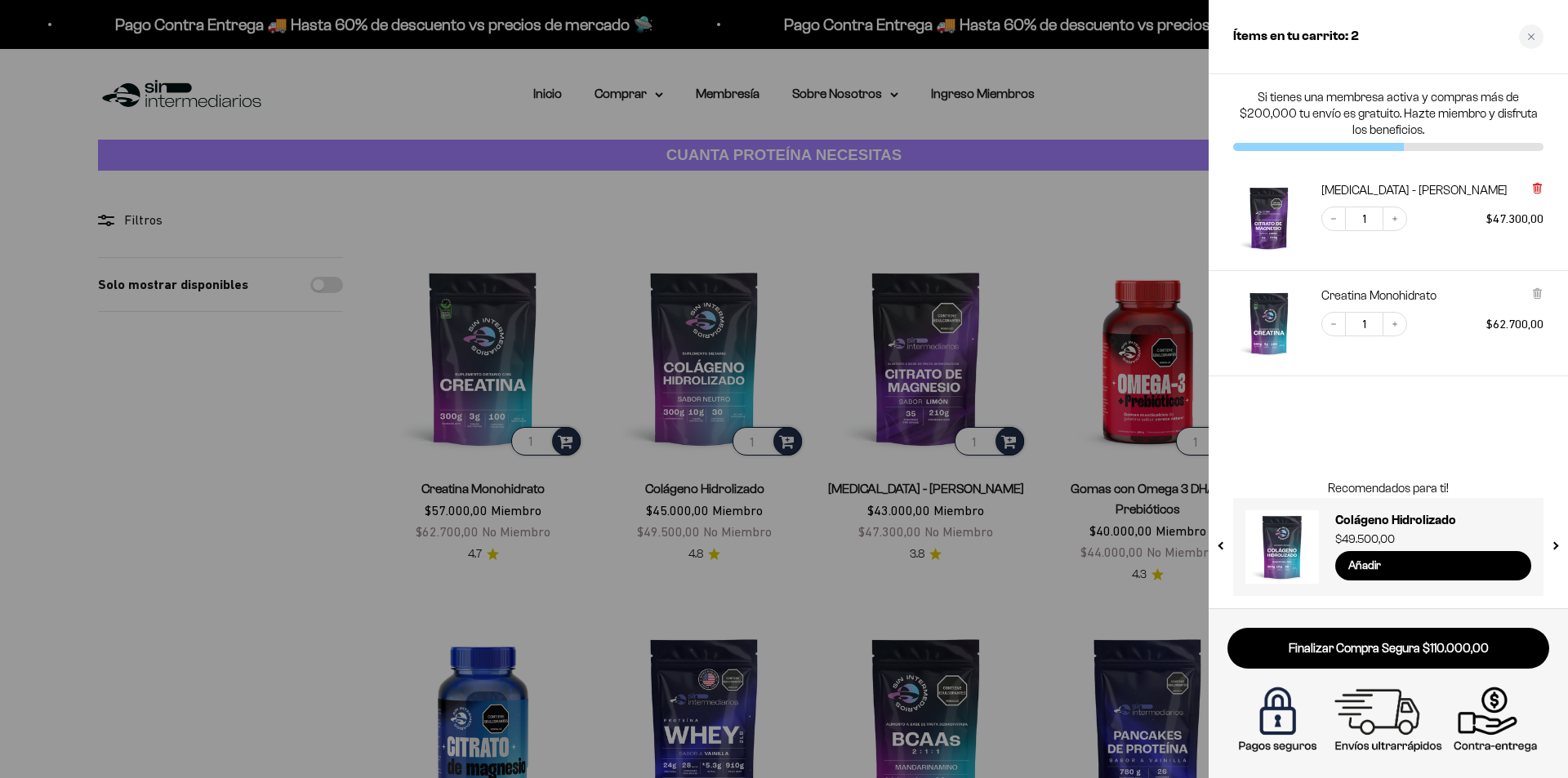
click at [1535, 187] on icon at bounding box center [1537, 187] width 3 height 9
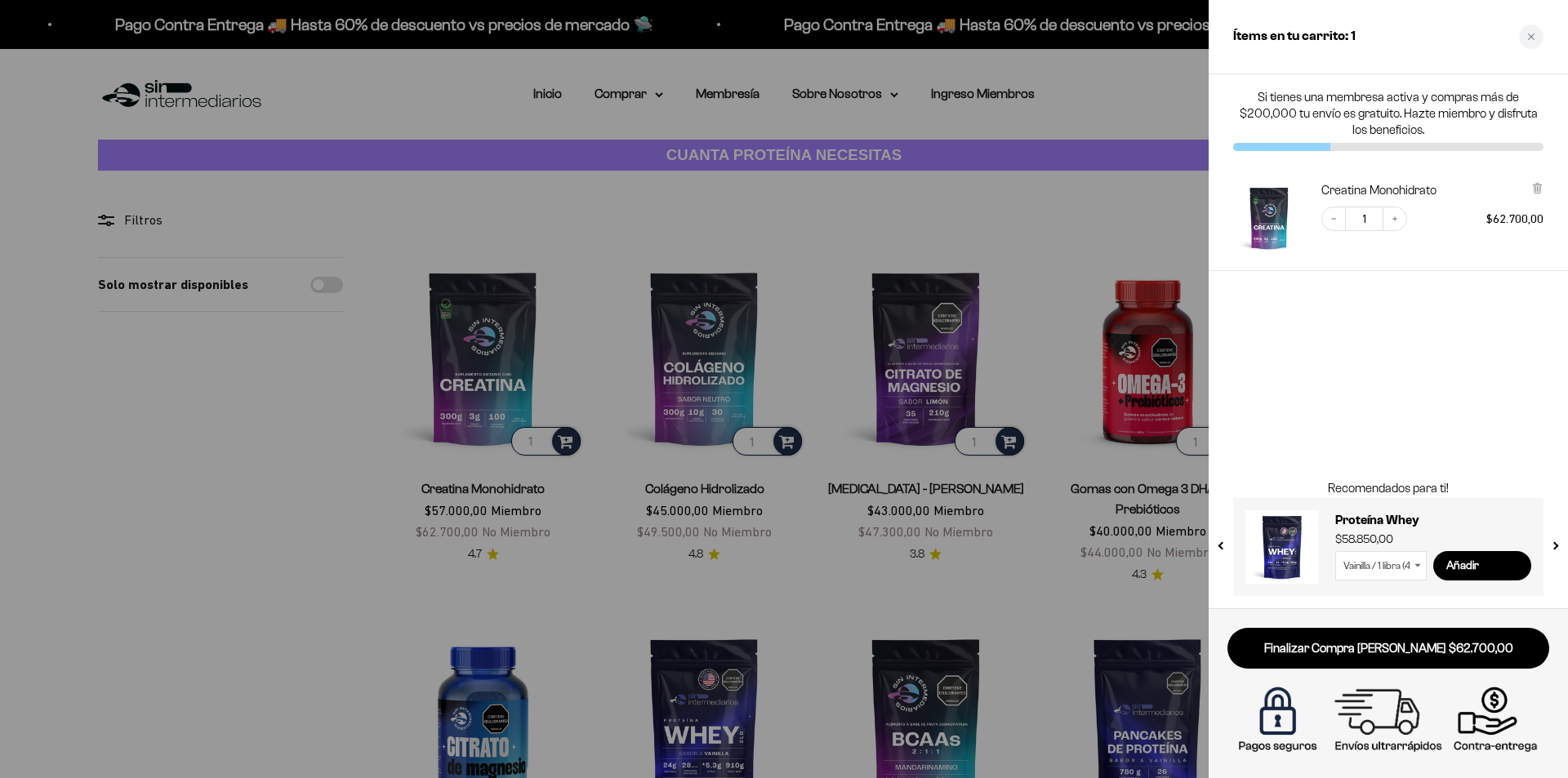
click at [405, 532] on div at bounding box center [784, 389] width 1568 height 778
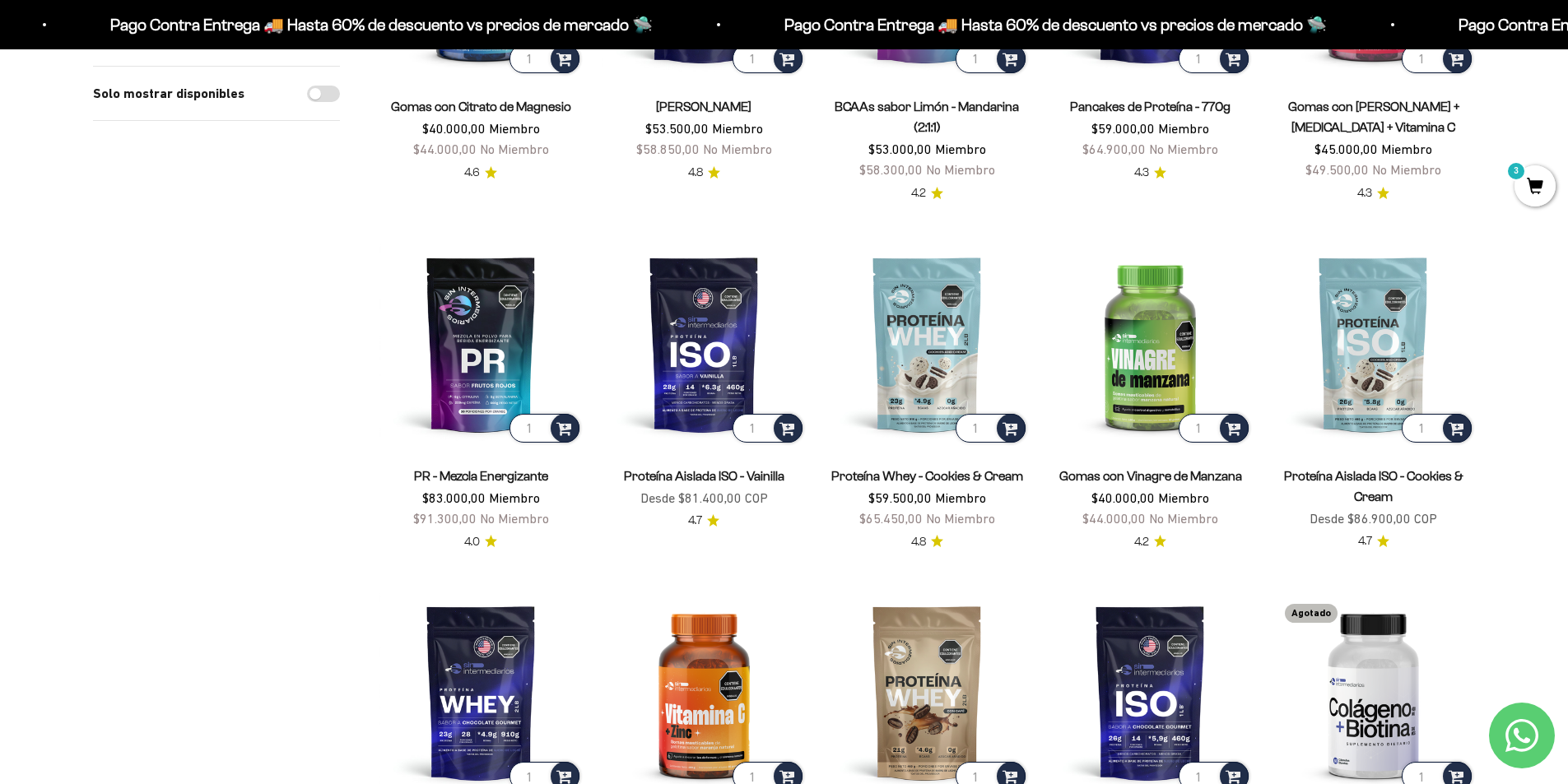
scroll to position [823, 0]
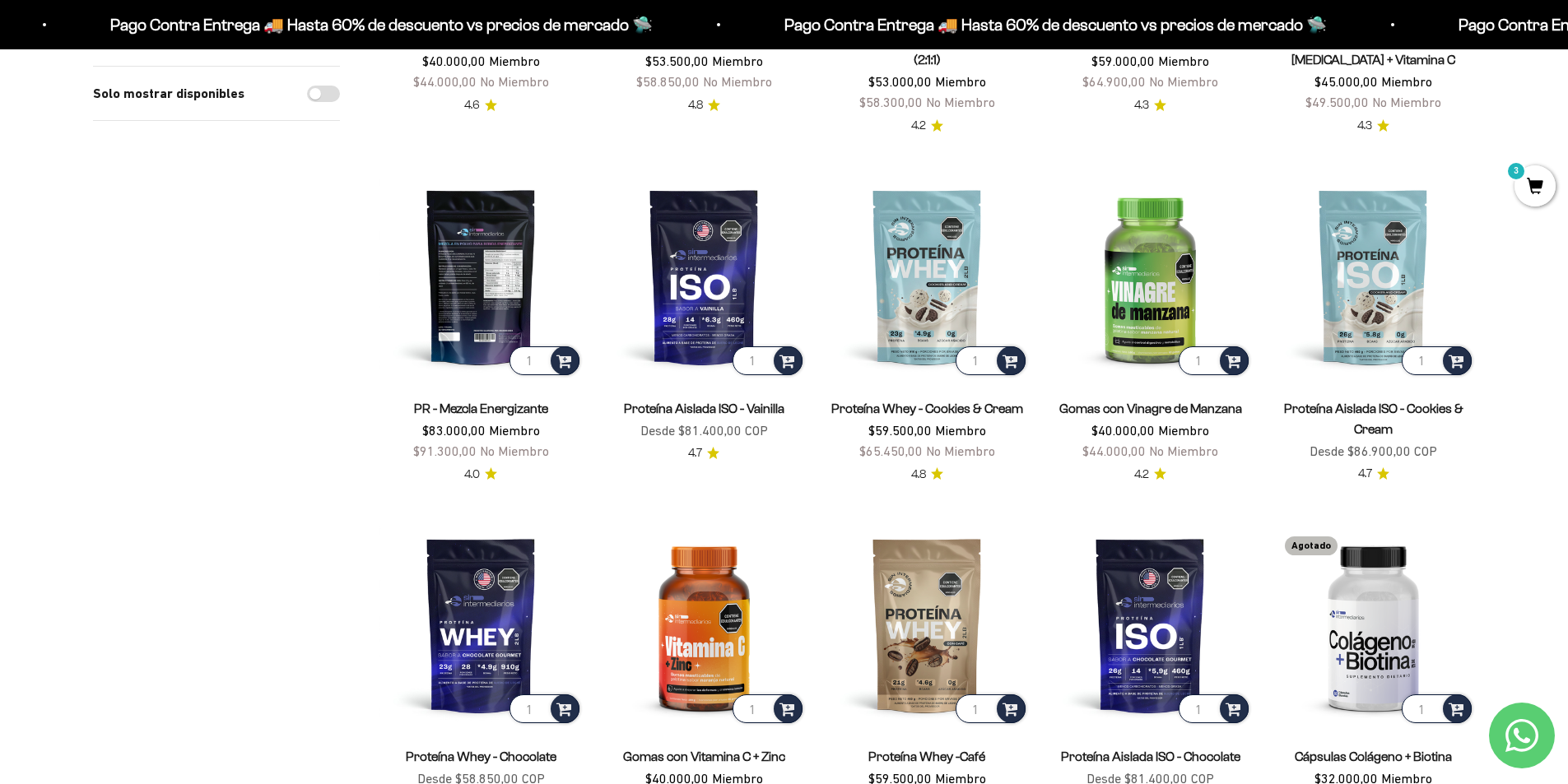
click at [485, 299] on img at bounding box center [482, 276] width 204 height 204
